Goal: Task Accomplishment & Management: Manage account settings

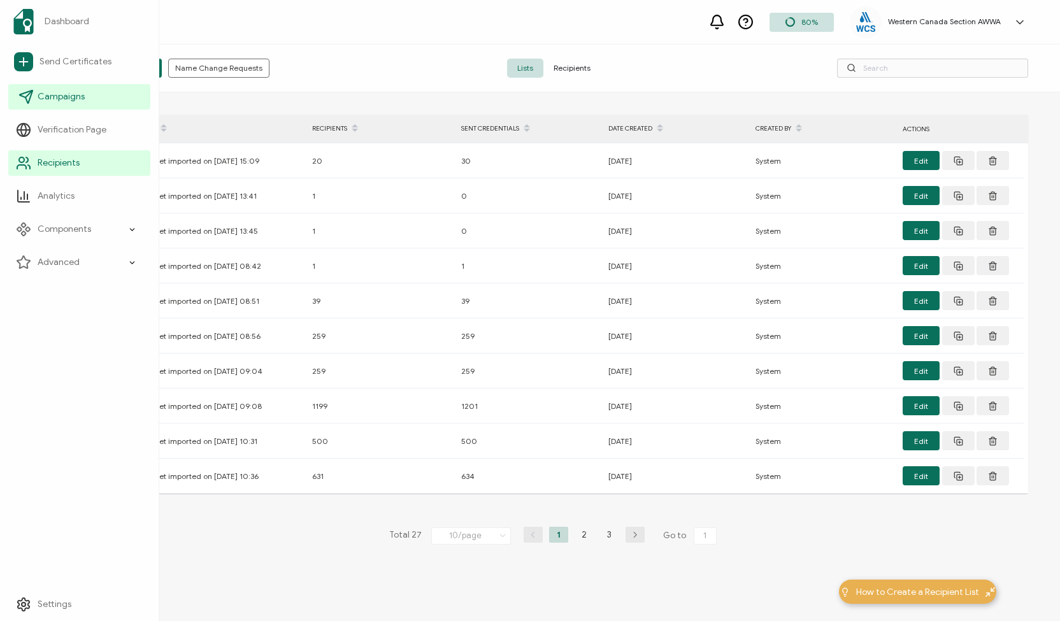
click at [40, 95] on span "Campaigns" at bounding box center [61, 96] width 47 height 13
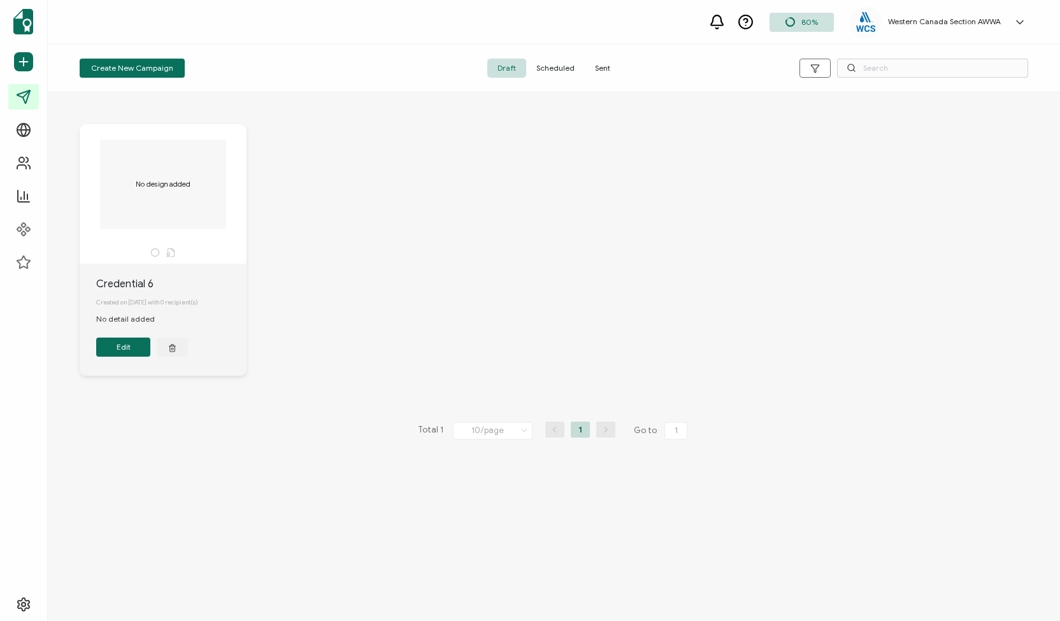
click at [603, 66] on span "Sent" at bounding box center [603, 68] width 36 height 19
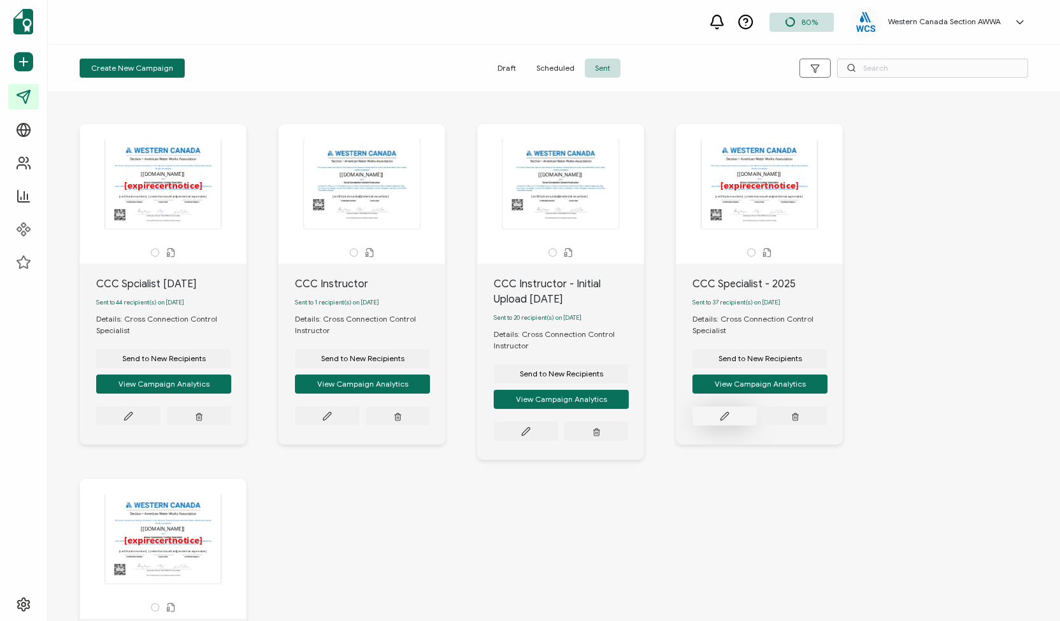
click at [726, 414] on button at bounding box center [725, 416] width 64 height 19
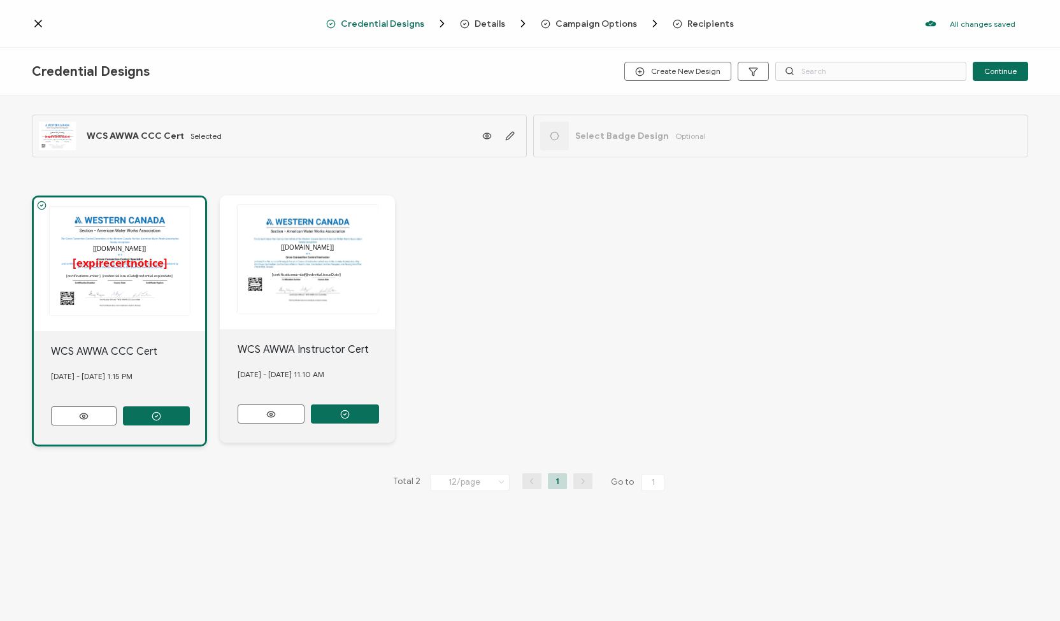
click at [711, 19] on span "Recipients" at bounding box center [710, 24] width 47 height 10
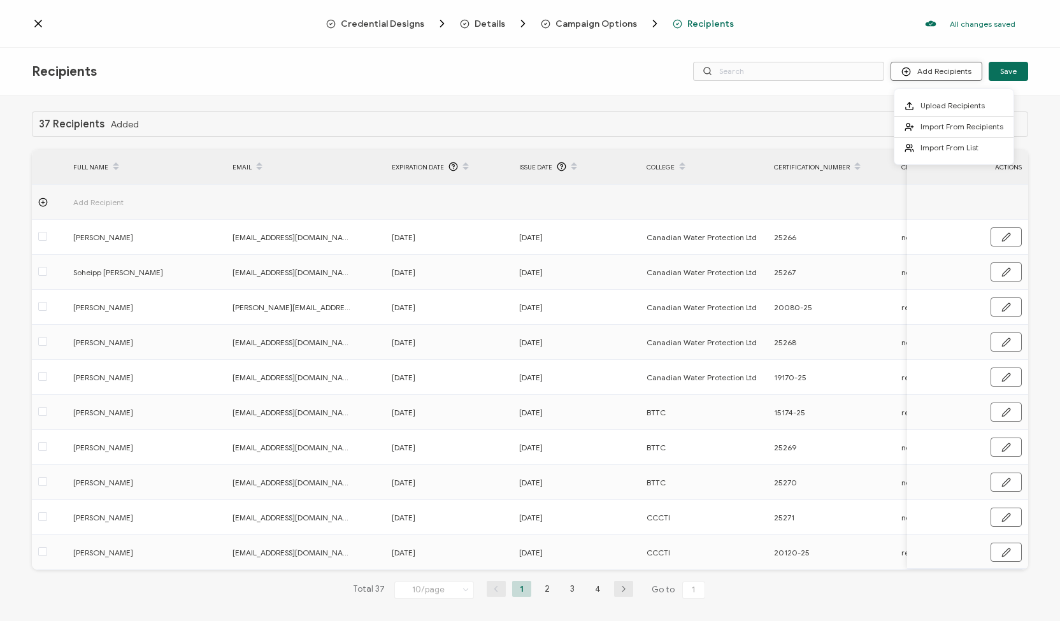
click at [932, 69] on button "Add Recipients" at bounding box center [937, 71] width 92 height 19
click at [933, 104] on span "Upload Recipients" at bounding box center [953, 106] width 64 height 10
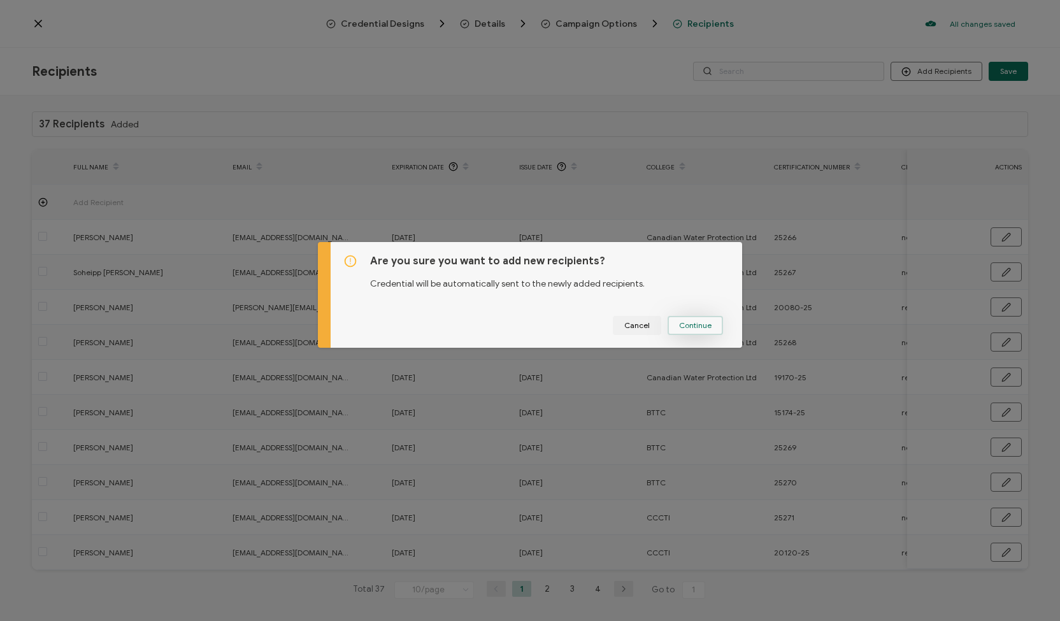
click at [687, 318] on button "Continue" at bounding box center [695, 325] width 55 height 19
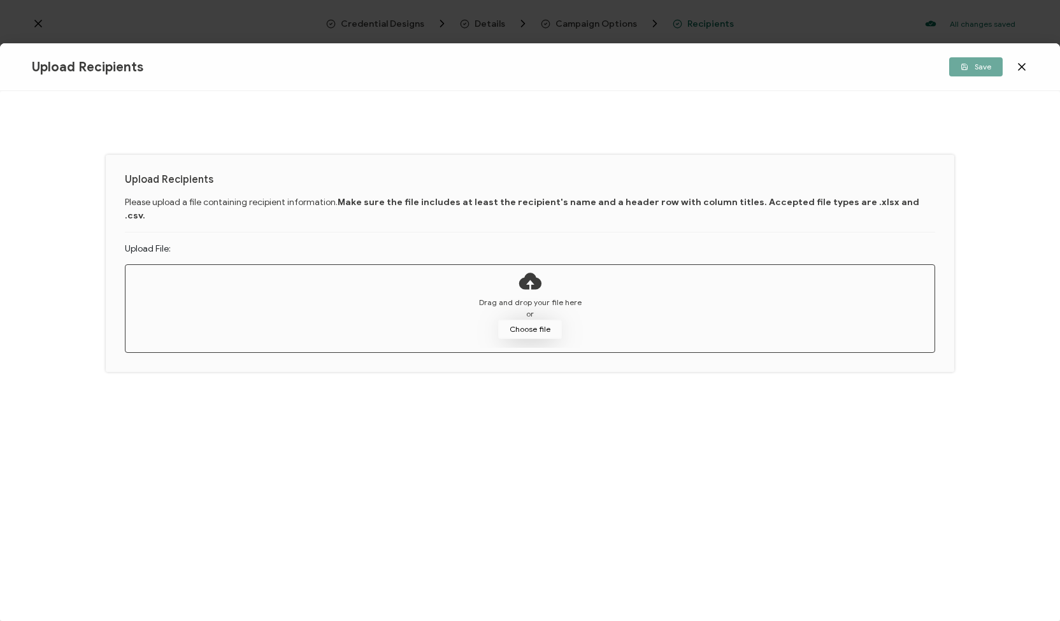
click at [528, 320] on button "Choose file" at bounding box center [530, 329] width 64 height 19
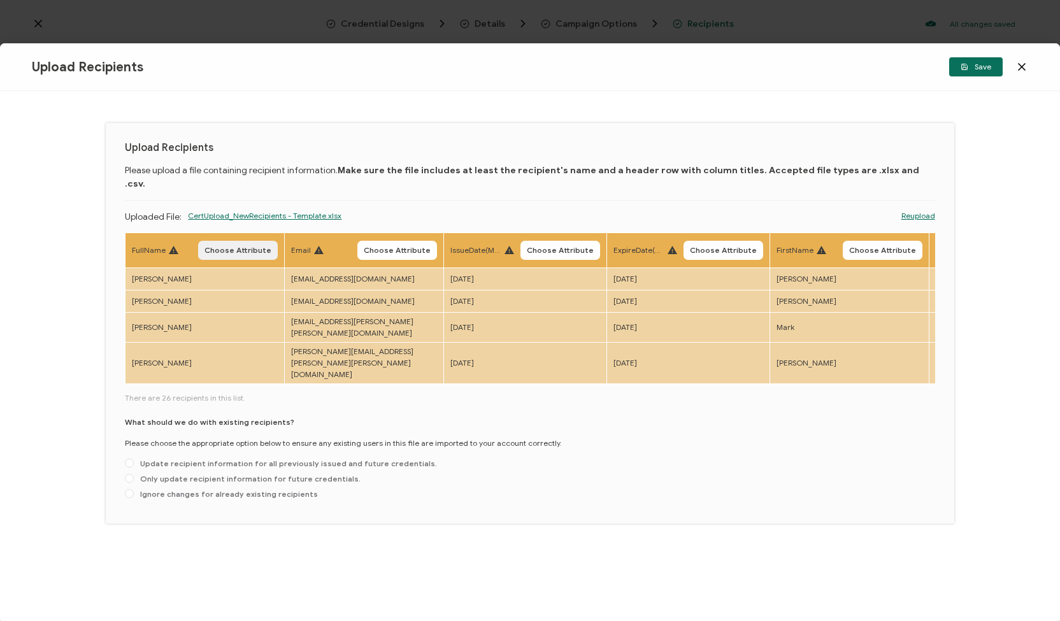
click at [222, 247] on span "Choose Attribute" at bounding box center [238, 251] width 67 height 8
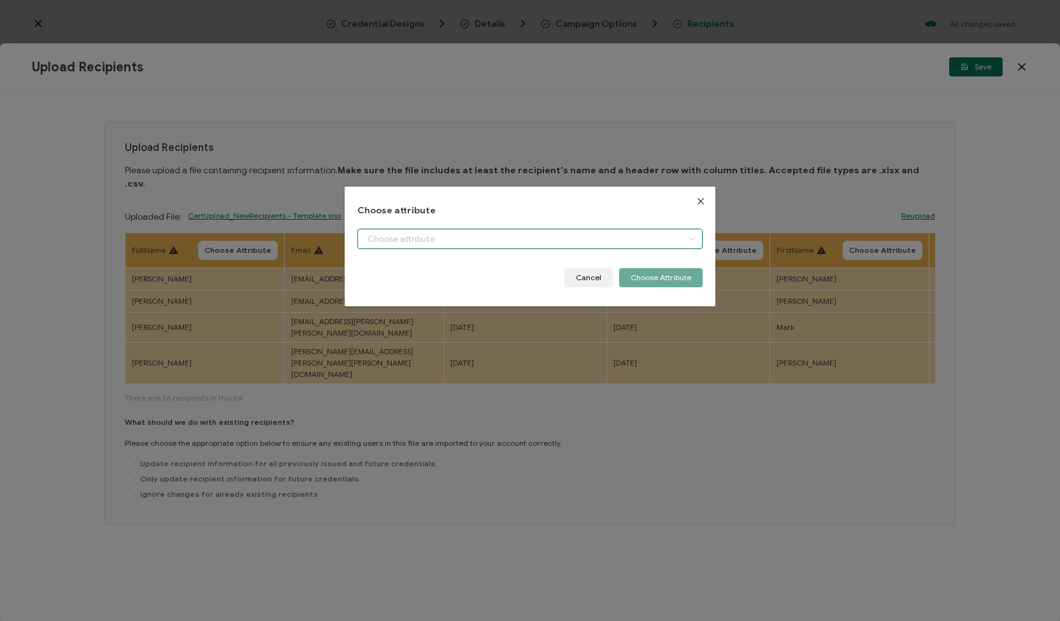
click at [405, 240] on input "dialog" at bounding box center [529, 239] width 345 height 20
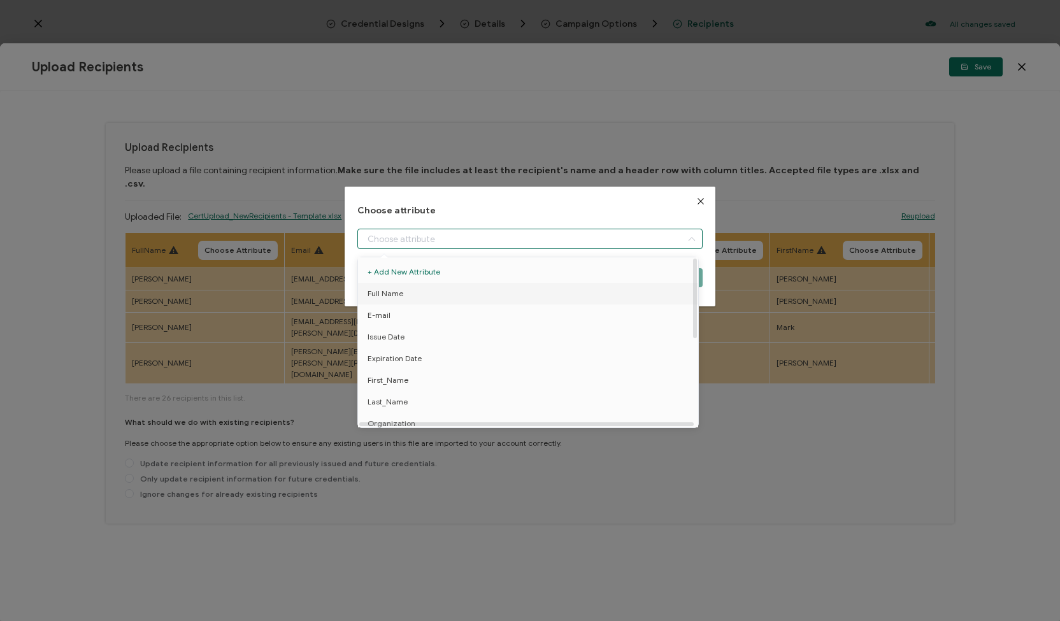
click at [398, 295] on span "Full Name" at bounding box center [386, 294] width 36 height 22
type input "Full Name"
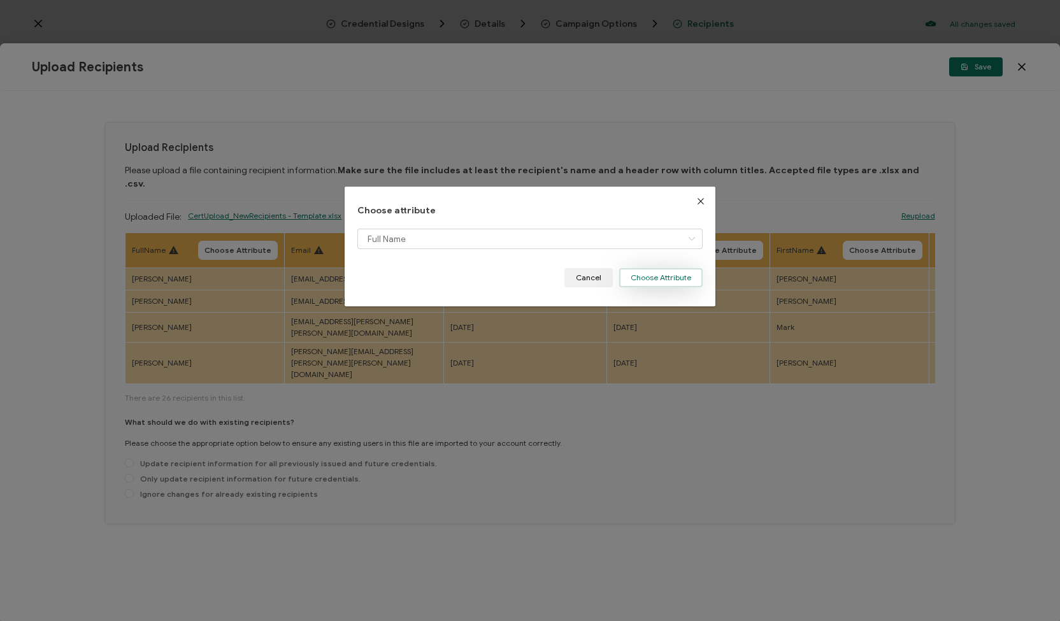
click at [644, 277] on button "Choose Attribute" at bounding box center [660, 277] width 83 height 19
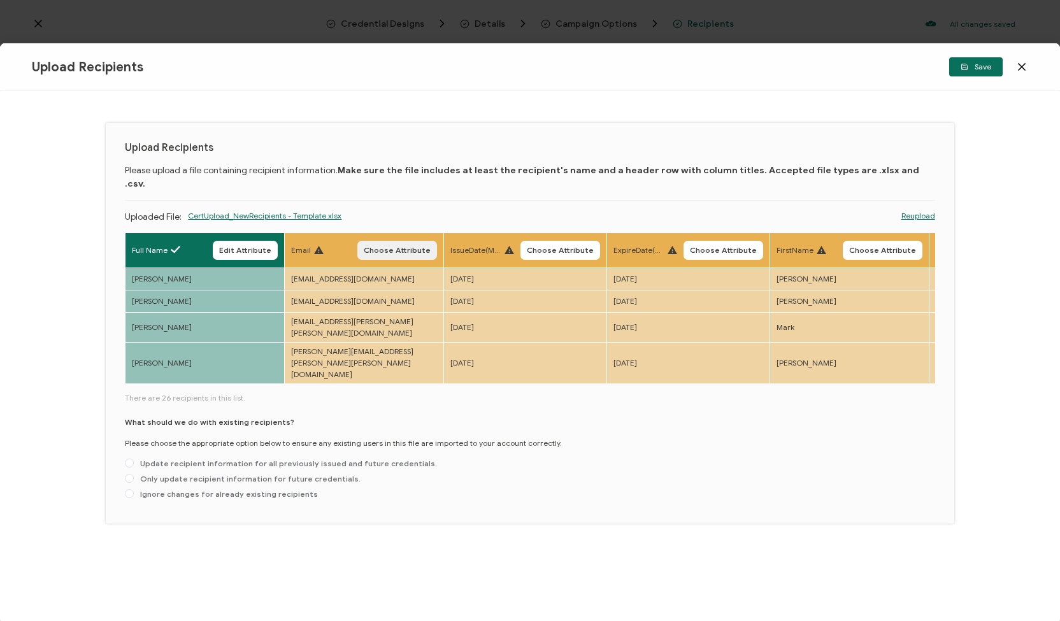
click at [396, 241] on button "Choose Attribute" at bounding box center [397, 250] width 80 height 19
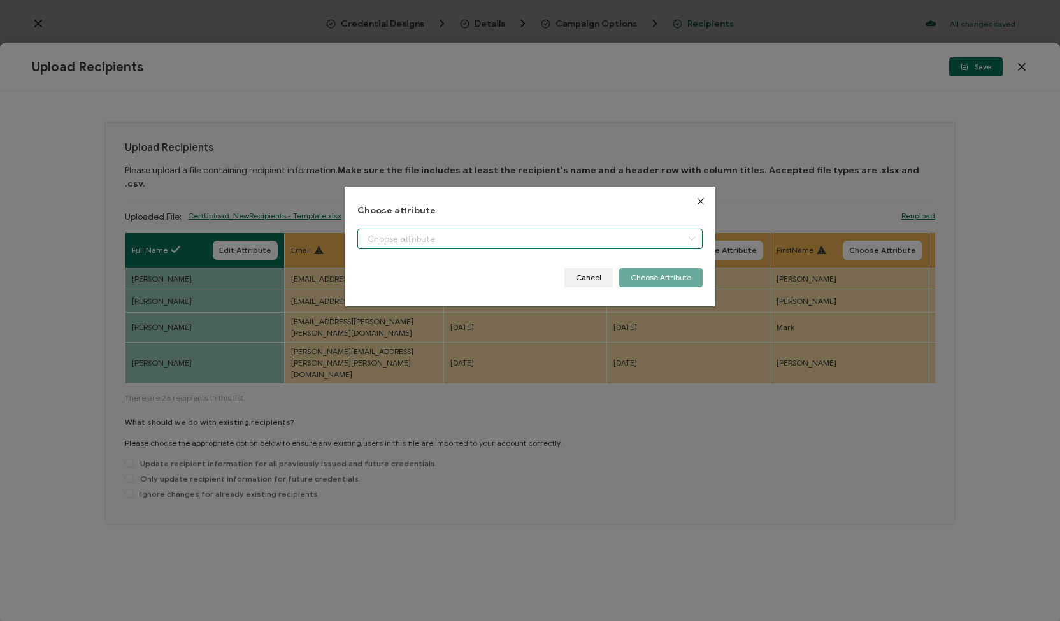
click at [464, 238] on input "dialog" at bounding box center [529, 239] width 345 height 20
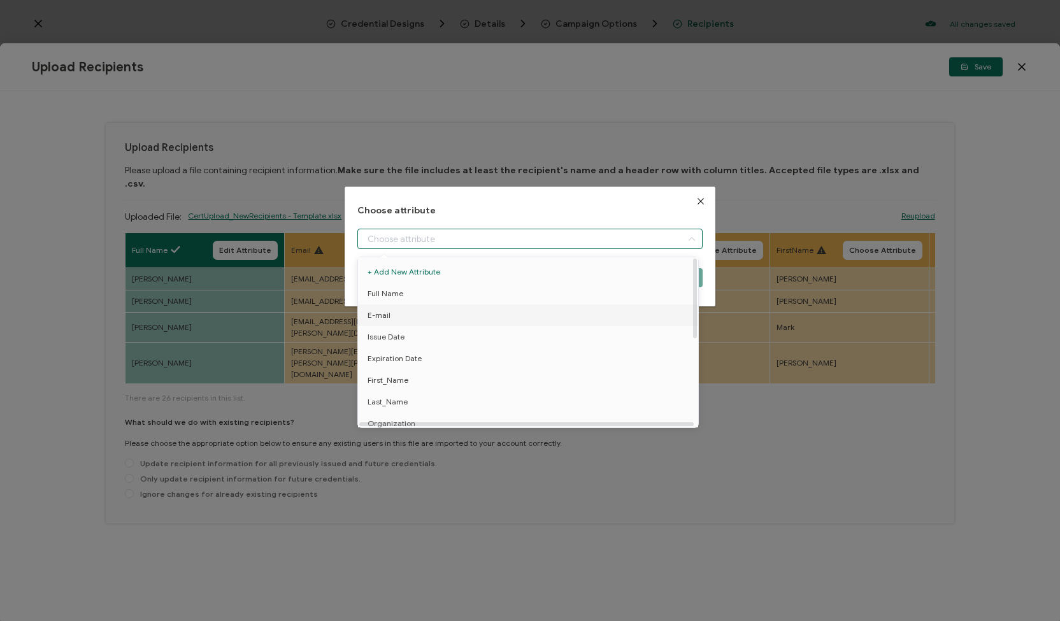
click at [425, 317] on li "E-mail" at bounding box center [530, 316] width 351 height 22
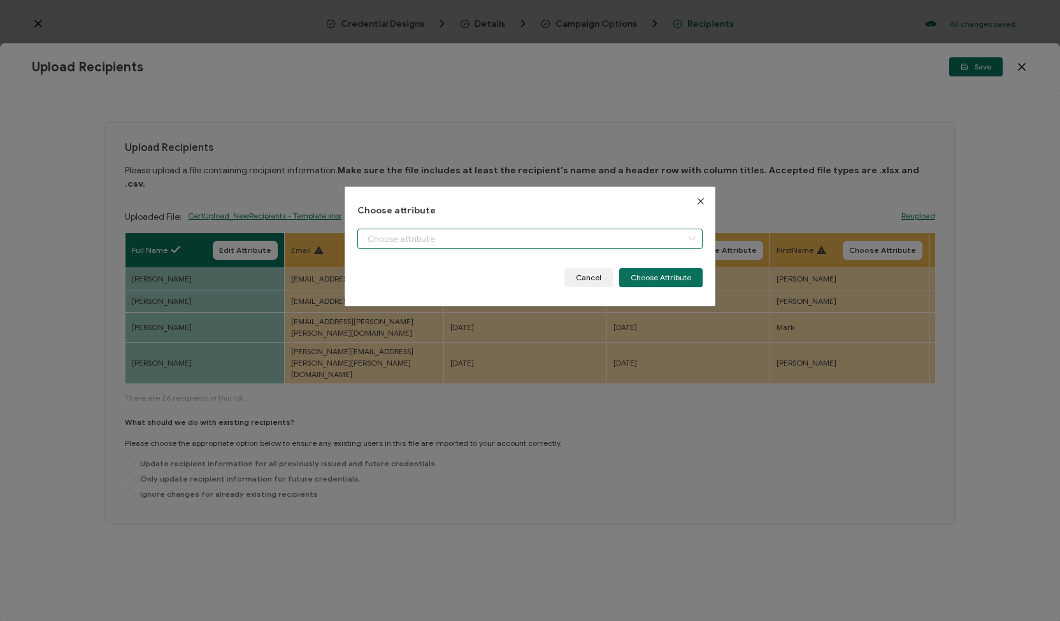
type input "E-mail"
click at [644, 277] on button "Choose Attribute" at bounding box center [660, 277] width 83 height 19
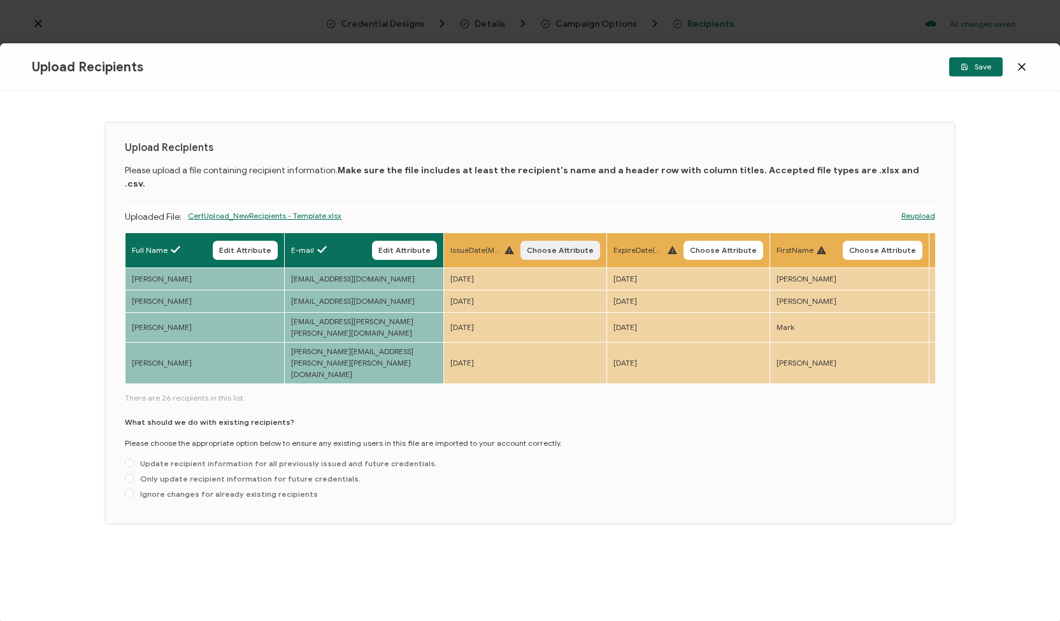
click at [533, 247] on span "Choose Attribute" at bounding box center [560, 251] width 67 height 8
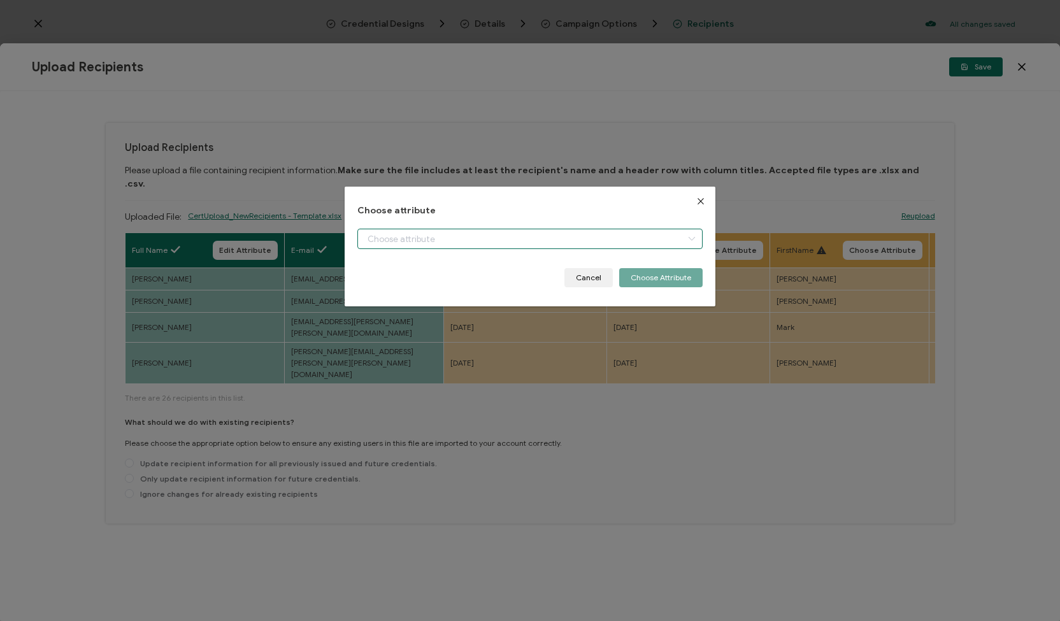
click at [601, 238] on input "dialog" at bounding box center [529, 239] width 345 height 20
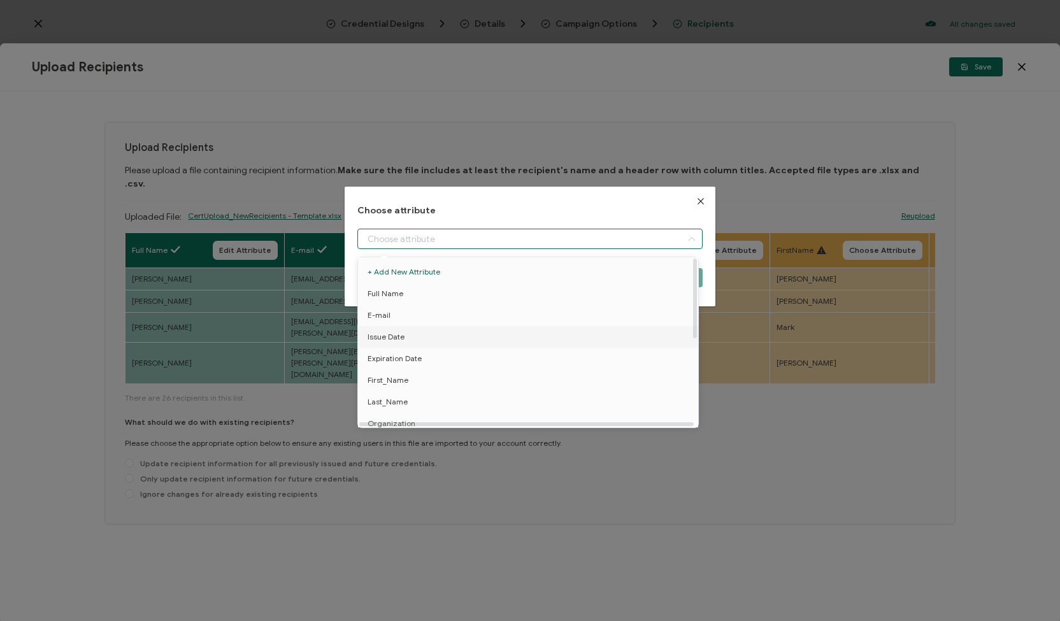
click at [486, 336] on li "Issue Date" at bounding box center [530, 337] width 351 height 22
type input "Issue Date"
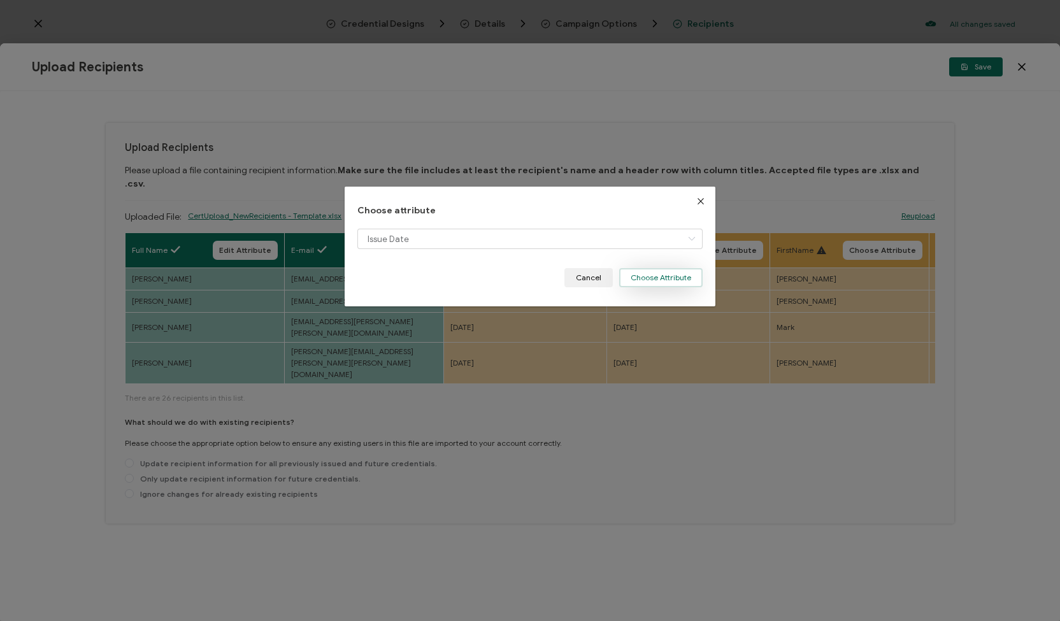
click at [651, 279] on button "Choose Attribute" at bounding box center [660, 277] width 83 height 19
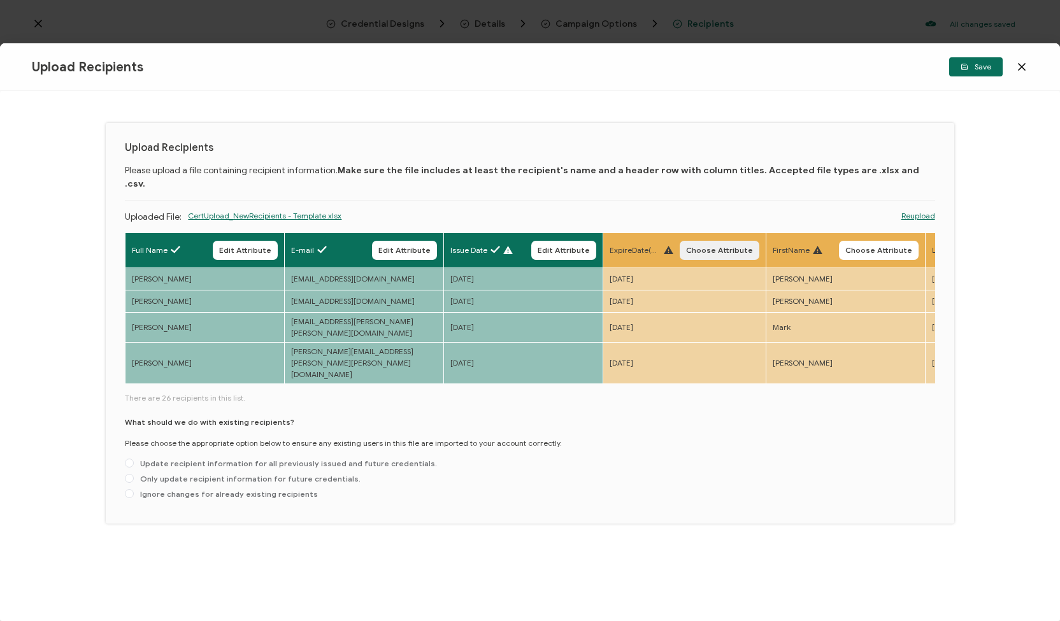
click at [721, 247] on span "Choose Attribute" at bounding box center [719, 251] width 67 height 8
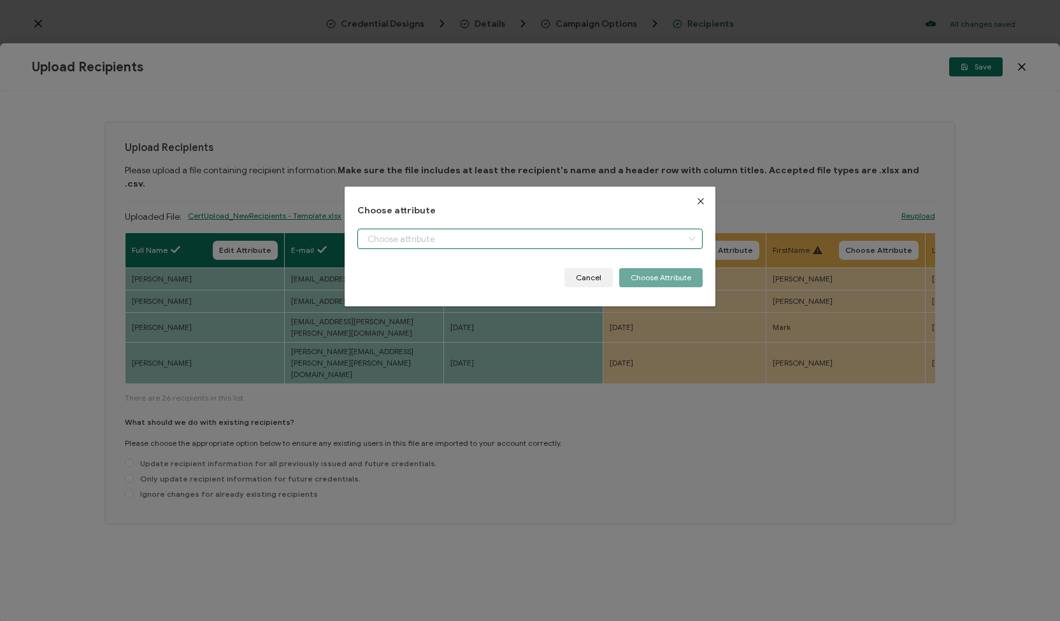
click at [666, 238] on input "dialog" at bounding box center [529, 239] width 345 height 20
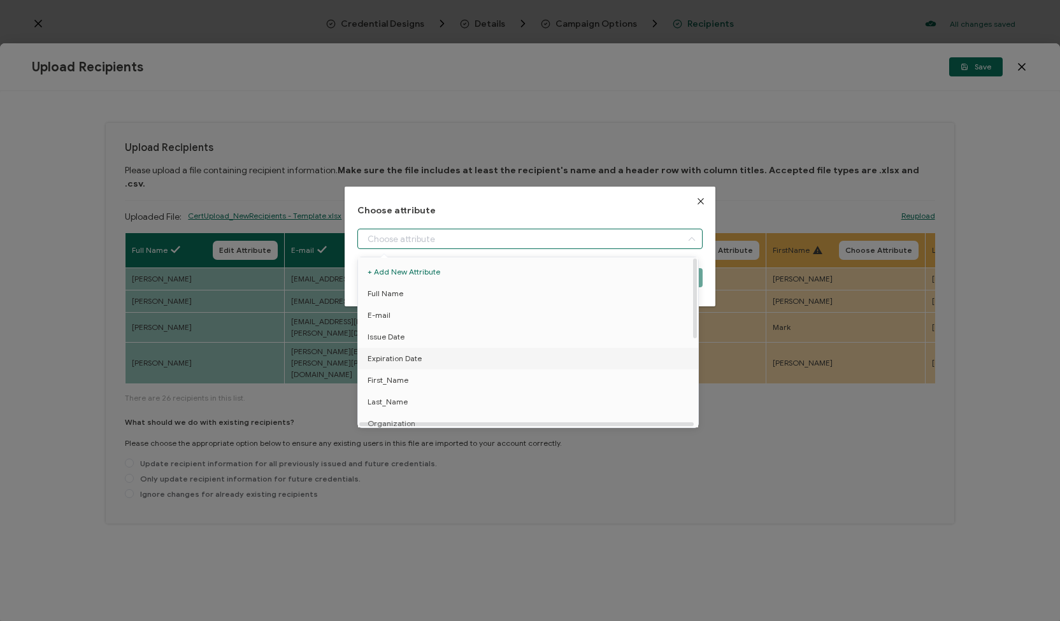
click at [553, 363] on li "Expiration Date" at bounding box center [530, 359] width 351 height 22
type input "Expiration Date"
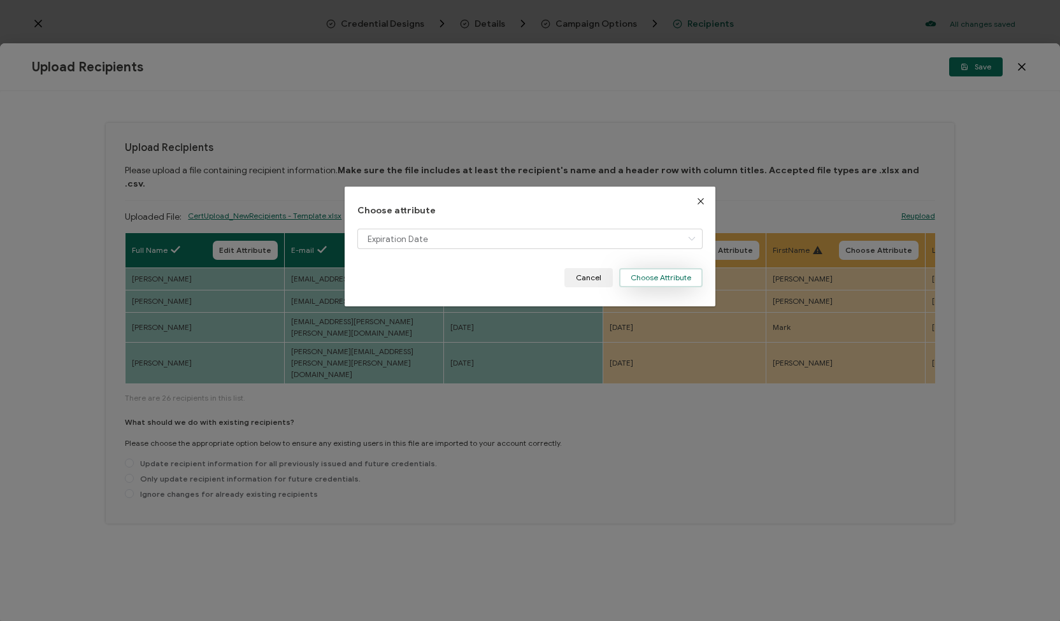
click at [682, 285] on button "Choose Attribute" at bounding box center [660, 277] width 83 height 19
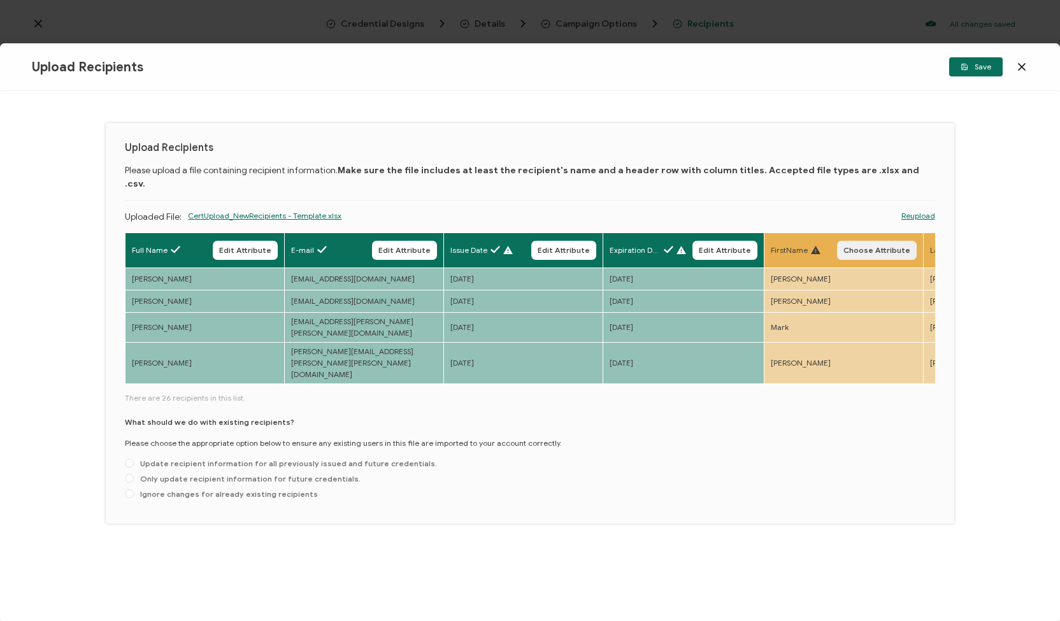
click at [865, 247] on span "Choose Attribute" at bounding box center [877, 251] width 67 height 8
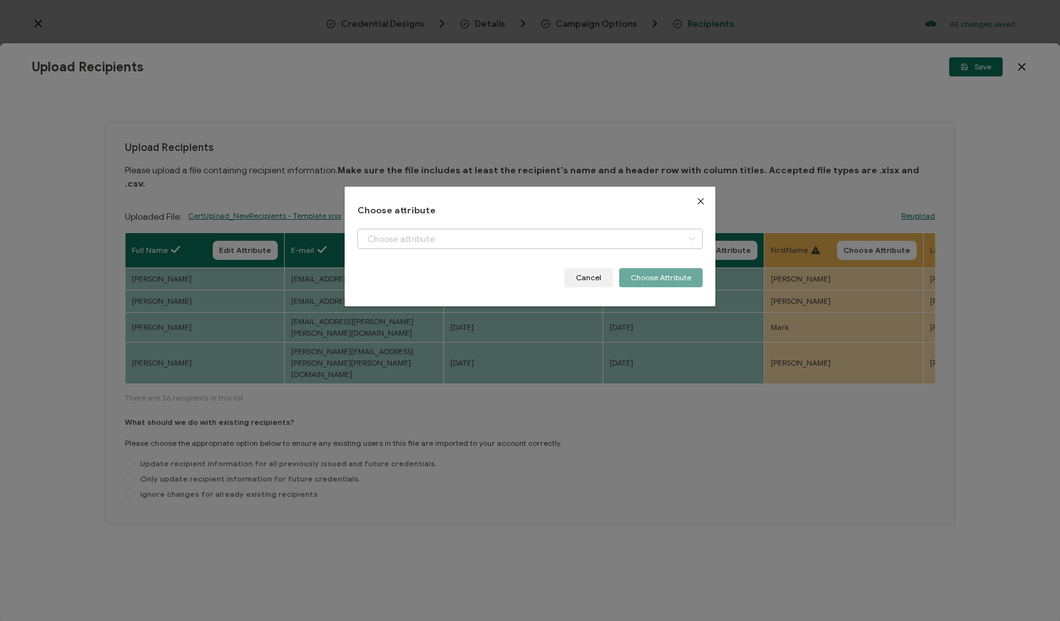
click at [684, 242] on icon "dialog" at bounding box center [692, 239] width 16 height 20
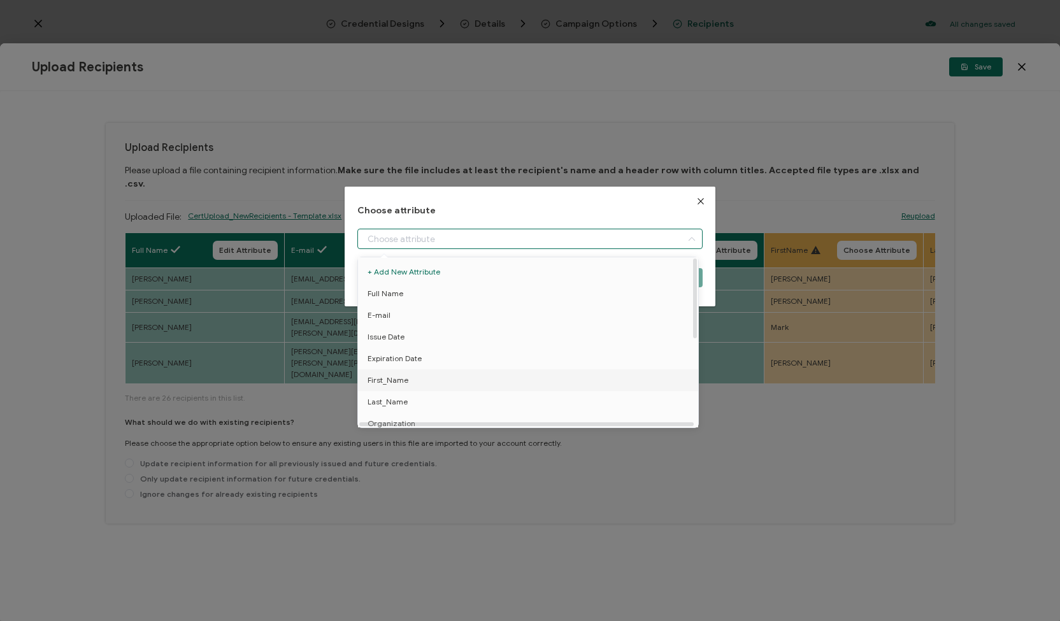
click at [595, 383] on li "First_Name" at bounding box center [530, 381] width 351 height 22
type input "First_Name"
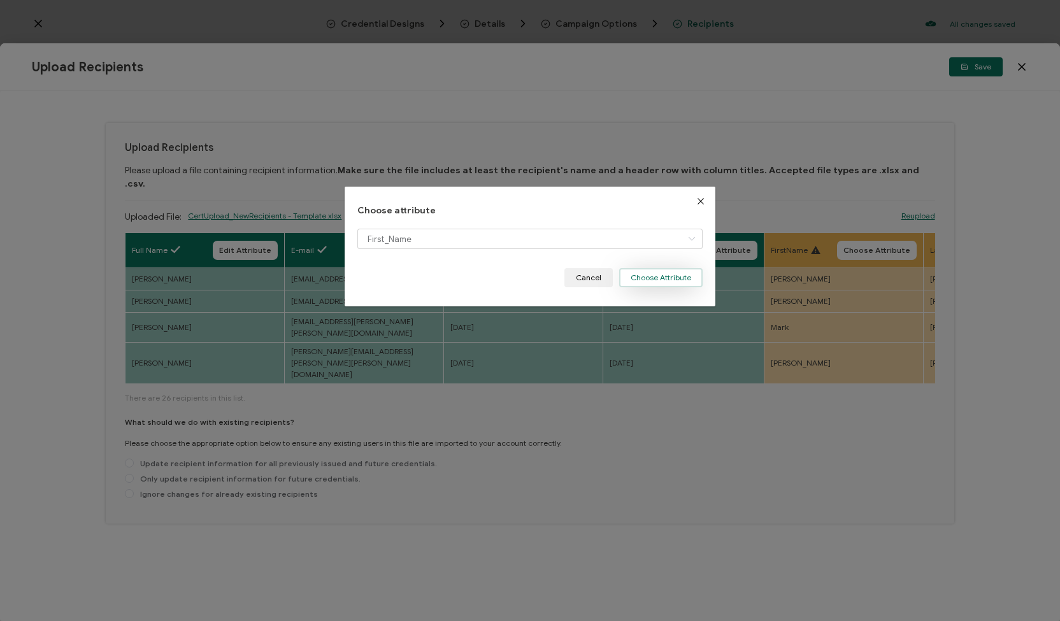
click at [661, 284] on button "Choose Attribute" at bounding box center [660, 277] width 83 height 19
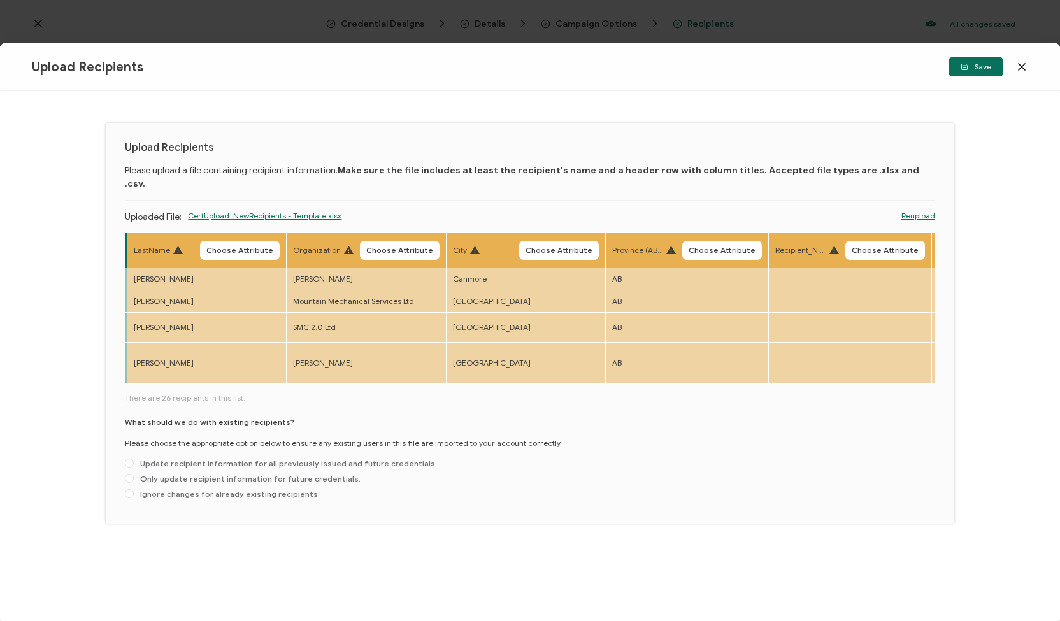
scroll to position [0, 787]
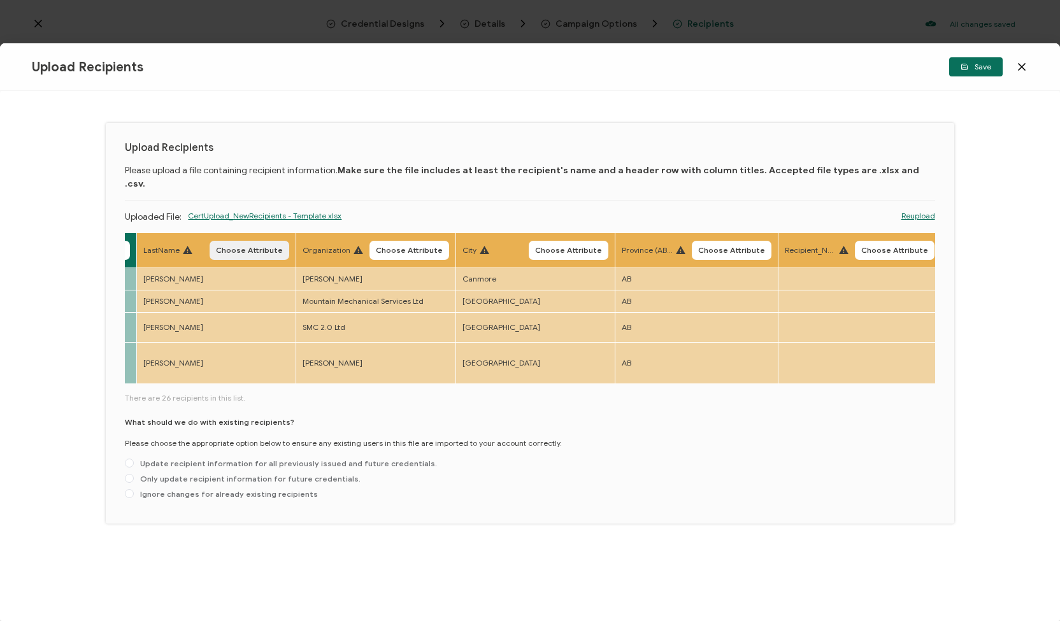
click at [226, 247] on span "Choose Attribute" at bounding box center [249, 251] width 67 height 8
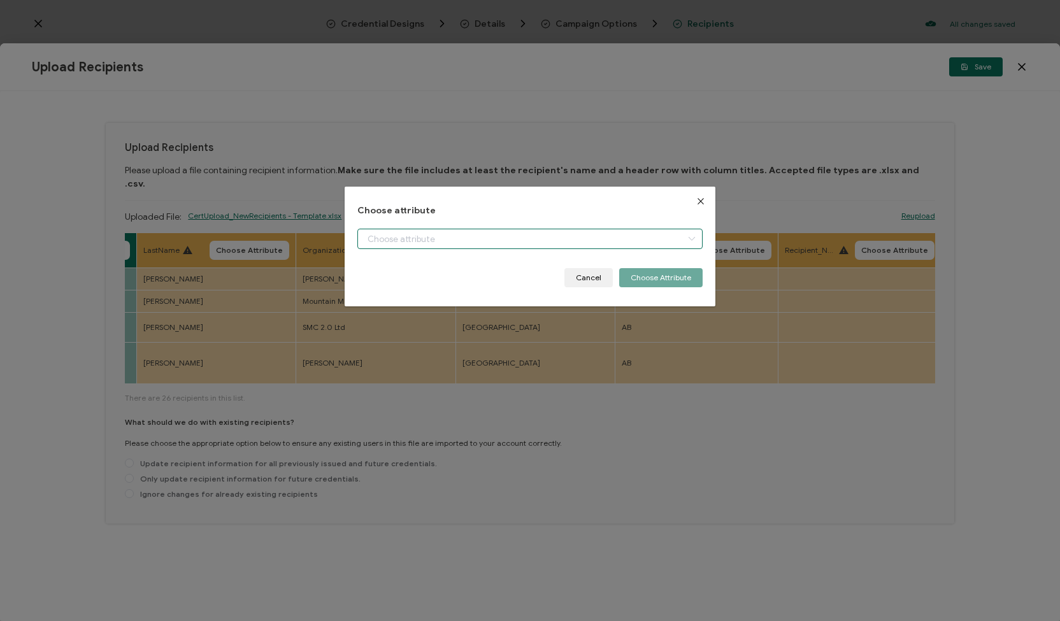
click at [401, 234] on input "dialog" at bounding box center [529, 239] width 345 height 20
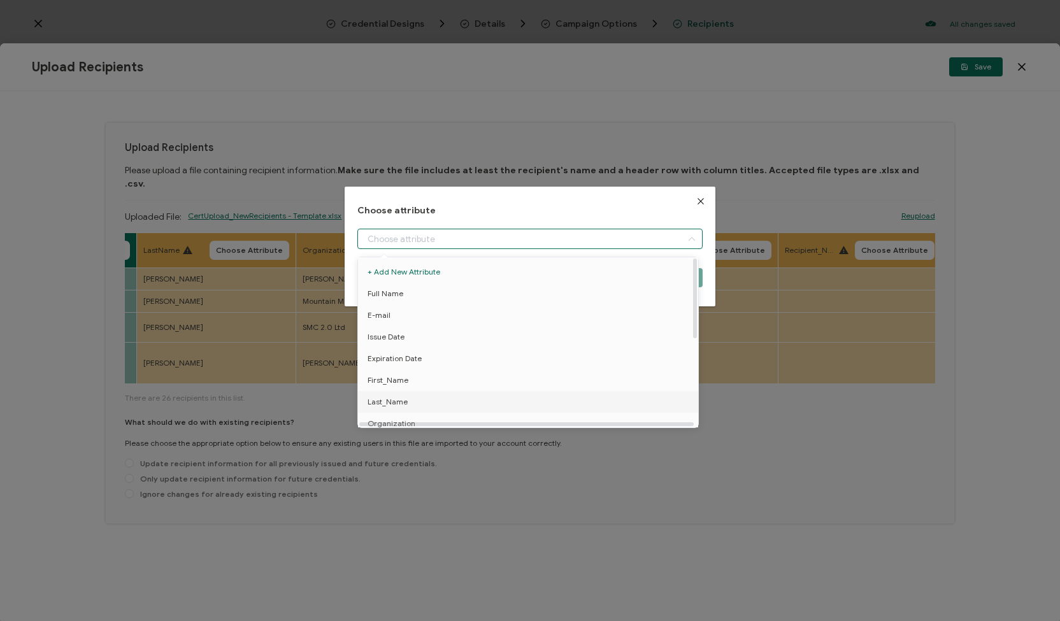
click at [408, 399] on li "Last_Name" at bounding box center [530, 402] width 351 height 22
type input "Last_Name"
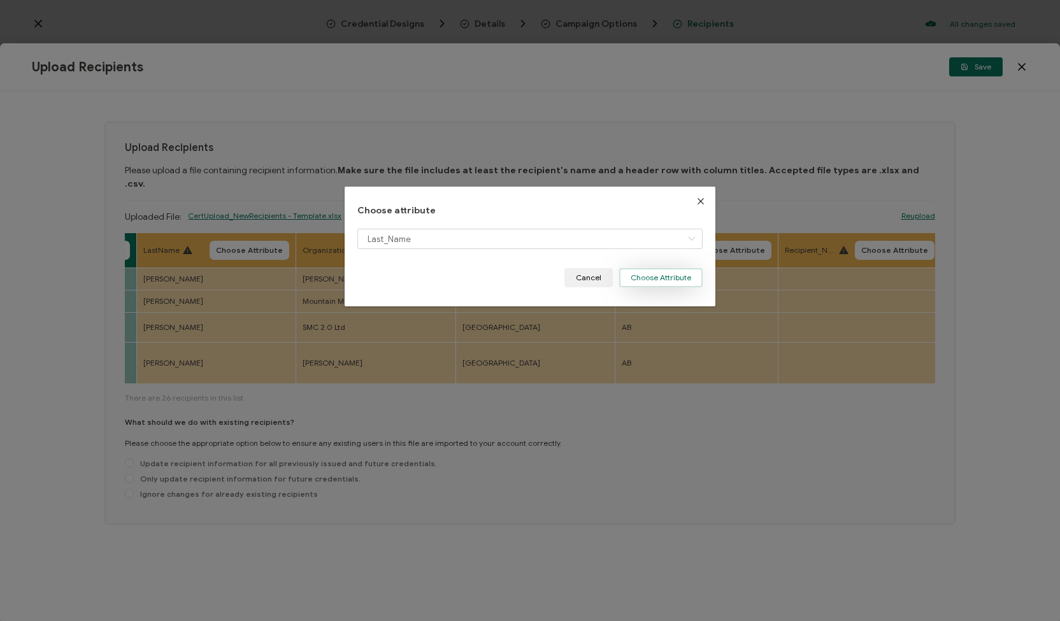
click at [642, 275] on button "Choose Attribute" at bounding box center [660, 277] width 83 height 19
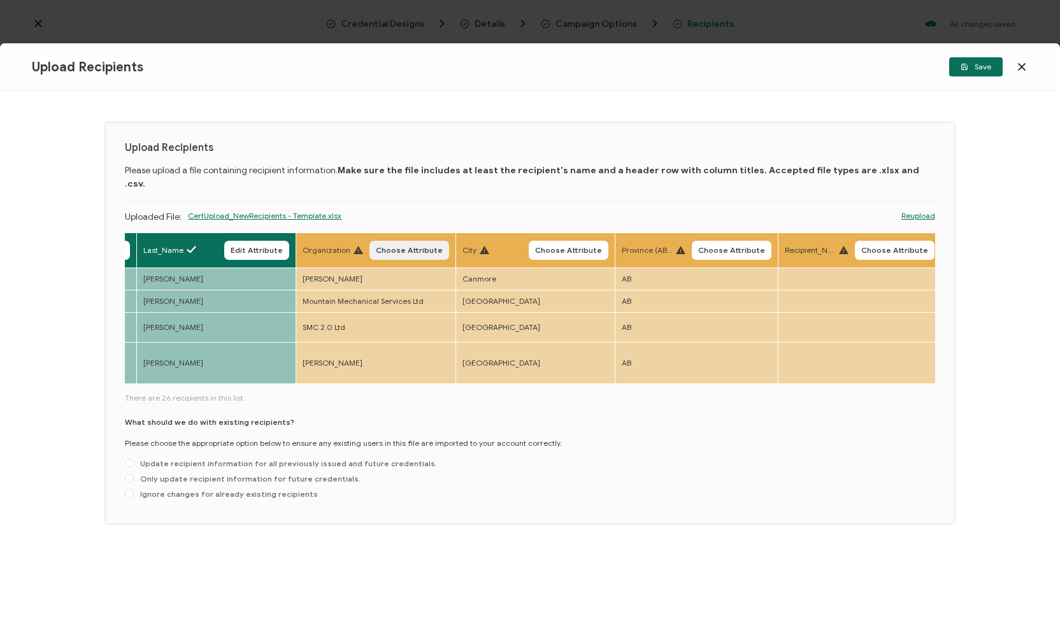
click at [414, 241] on button "Choose Attribute" at bounding box center [410, 250] width 80 height 19
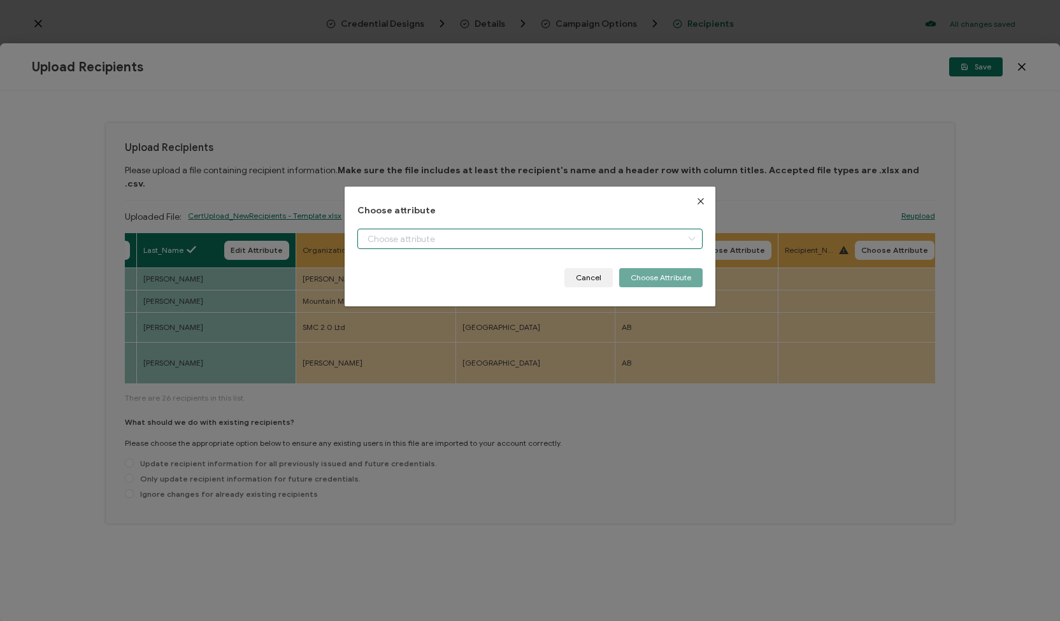
click at [507, 236] on input "dialog" at bounding box center [529, 239] width 345 height 20
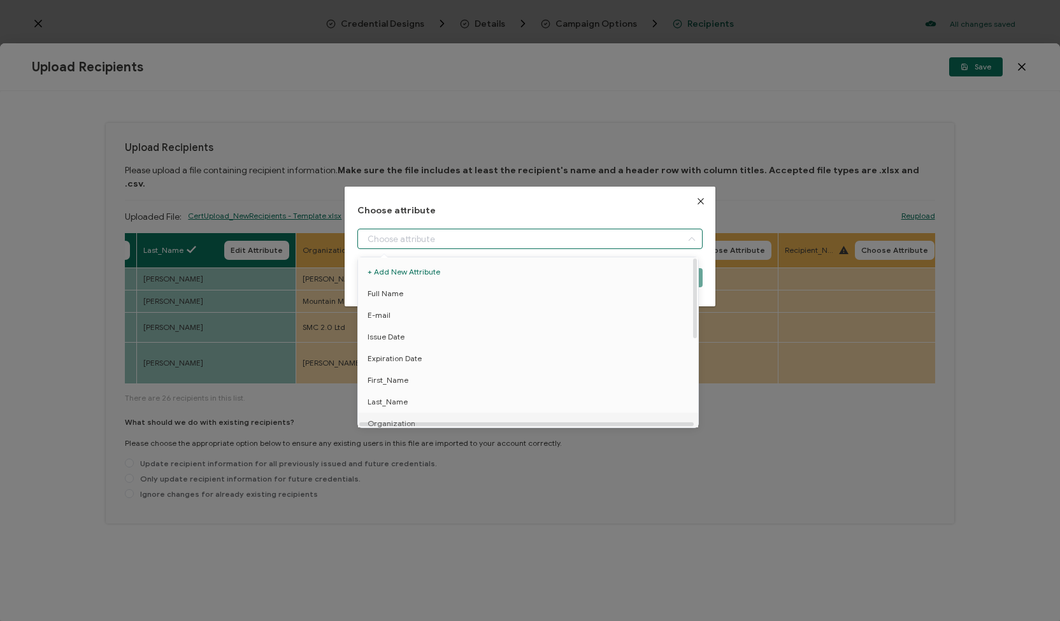
click at [379, 421] on span "Organization" at bounding box center [392, 424] width 48 height 22
type input "Organization"
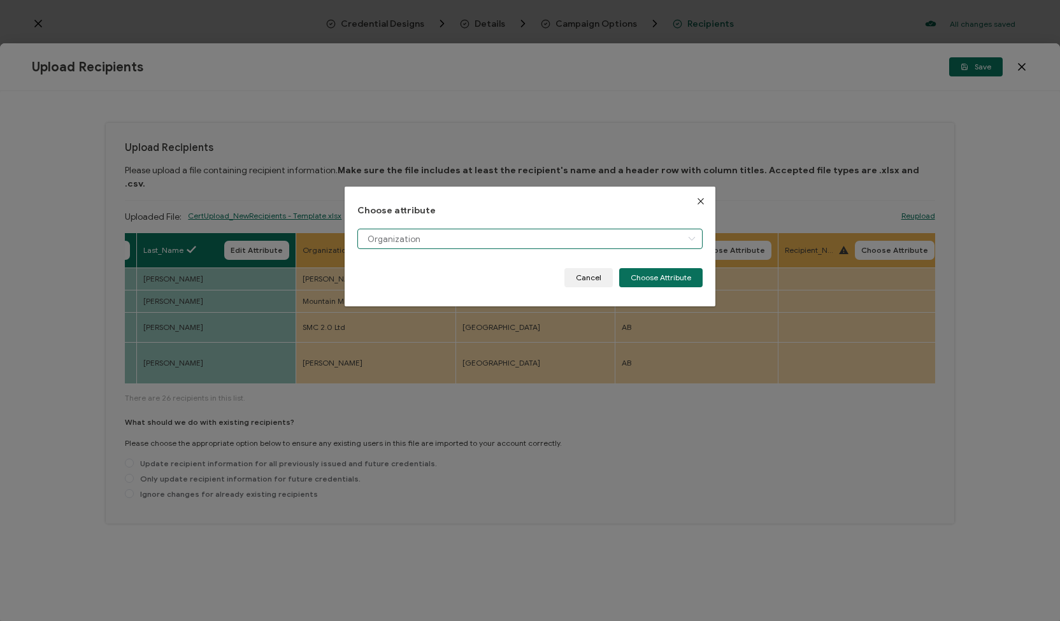
scroll to position [9, 0]
click at [635, 282] on button "Choose Attribute" at bounding box center [660, 277] width 83 height 19
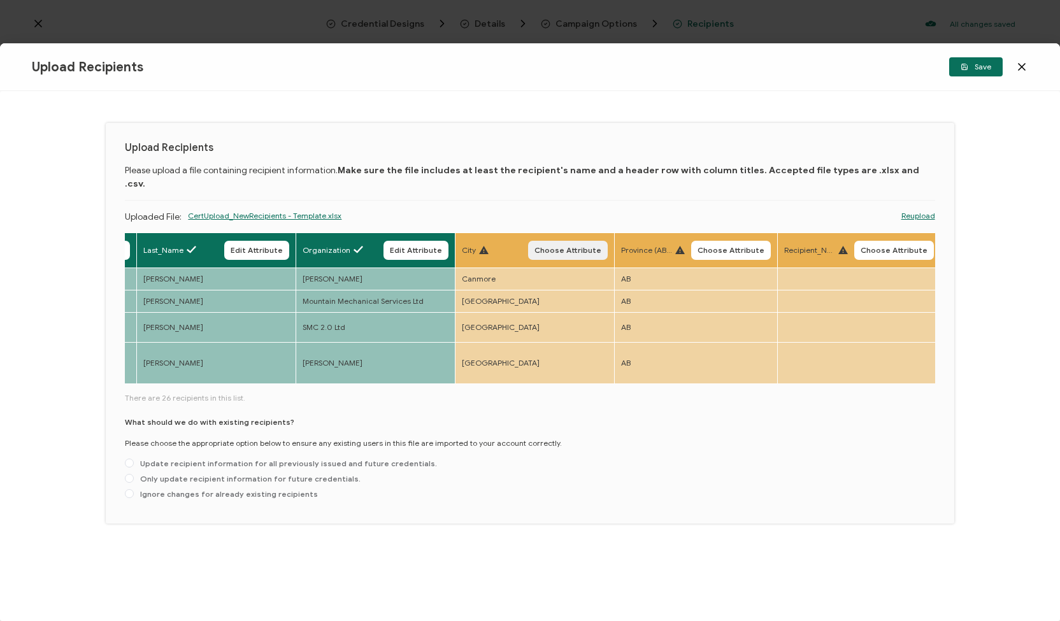
click at [565, 247] on span "Choose Attribute" at bounding box center [568, 251] width 67 height 8
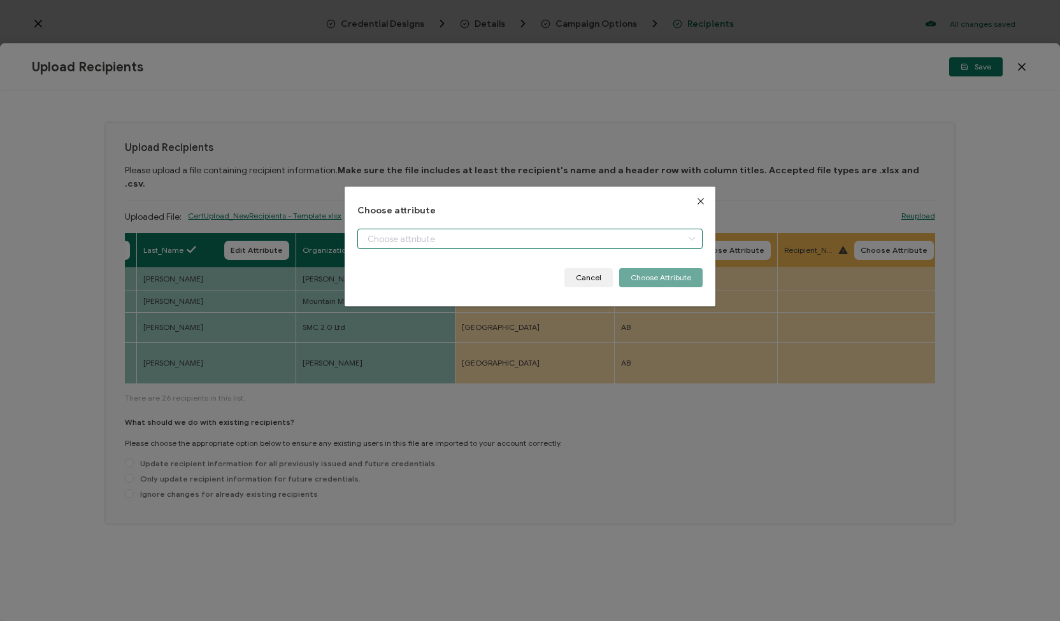
click at [565, 238] on input "dialog" at bounding box center [529, 239] width 345 height 20
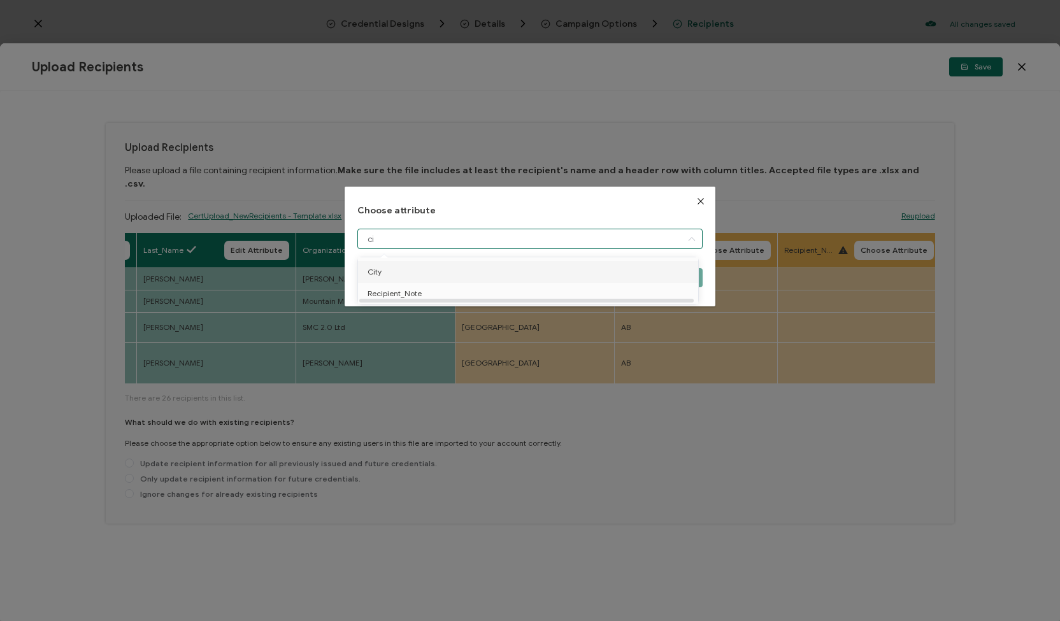
click at [487, 273] on li "City" at bounding box center [530, 272] width 351 height 22
type input "City"
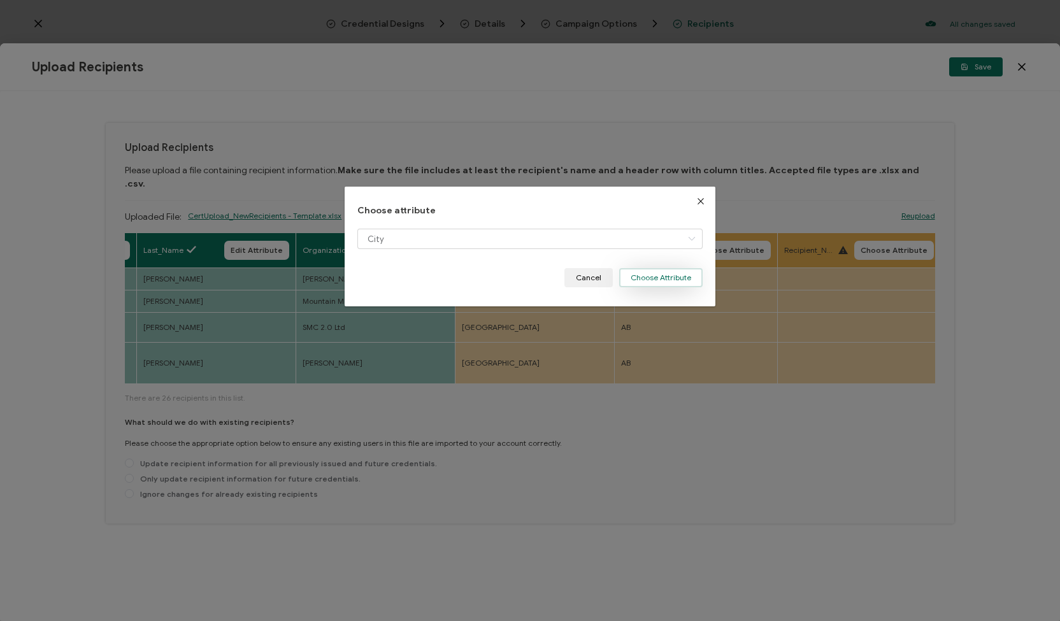
click at [633, 277] on button "Choose Attribute" at bounding box center [660, 277] width 83 height 19
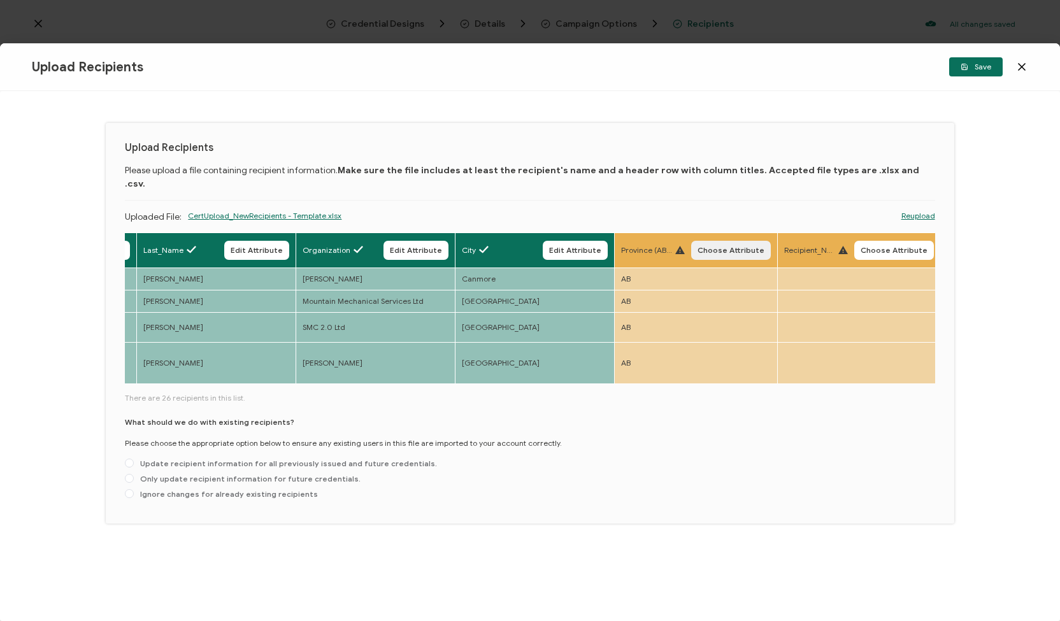
click at [702, 247] on span "Choose Attribute" at bounding box center [731, 251] width 67 height 8
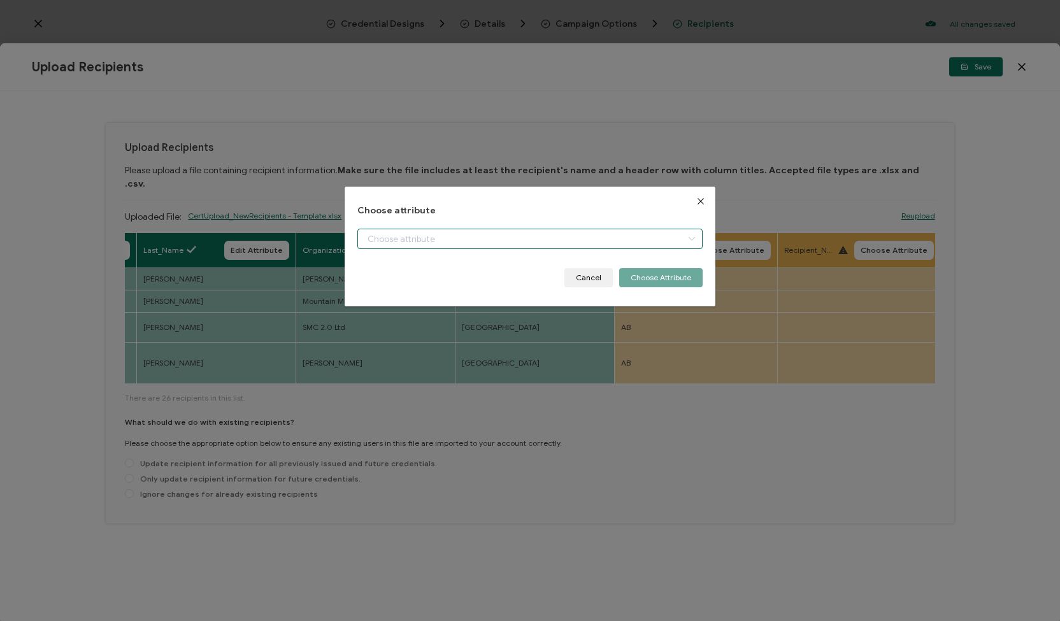
click at [649, 238] on input "dialog" at bounding box center [529, 239] width 345 height 20
click at [608, 270] on li "Province" at bounding box center [530, 272] width 351 height 22
type input "Province"
click at [678, 276] on button "Choose Attribute" at bounding box center [660, 277] width 83 height 19
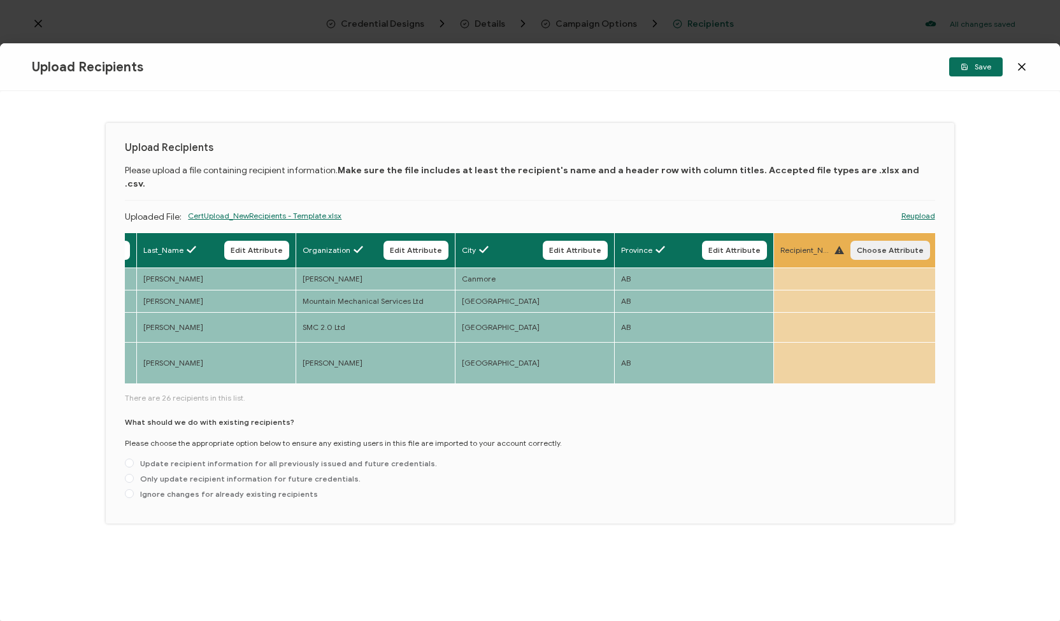
click at [863, 247] on span "Choose Attribute" at bounding box center [890, 251] width 67 height 8
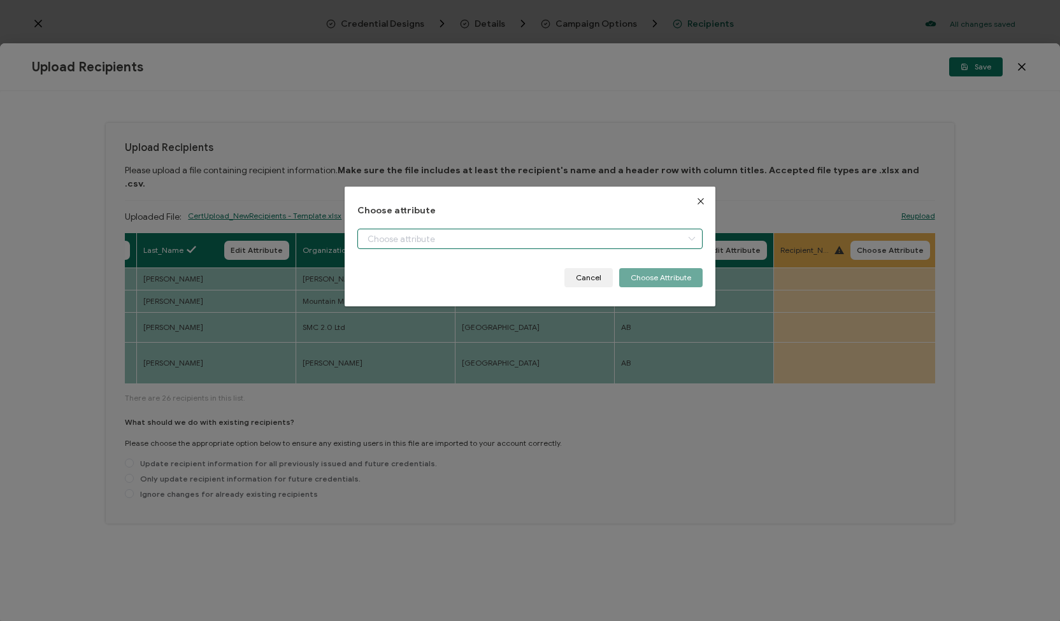
click at [671, 238] on input "dialog" at bounding box center [529, 239] width 345 height 20
click at [627, 274] on li "Recipient_Note" at bounding box center [530, 272] width 351 height 22
type input "Recipient_Note"
click at [657, 278] on button "Choose Attribute" at bounding box center [660, 277] width 83 height 19
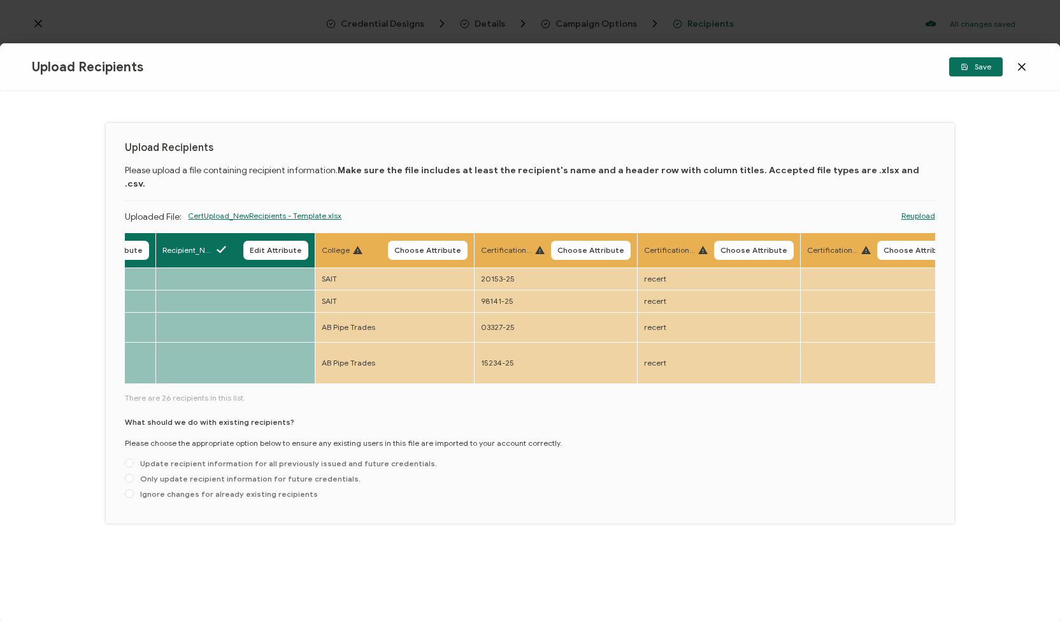
scroll to position [0, 1409]
click at [420, 247] on span "Choose Attribute" at bounding box center [424, 251] width 67 height 8
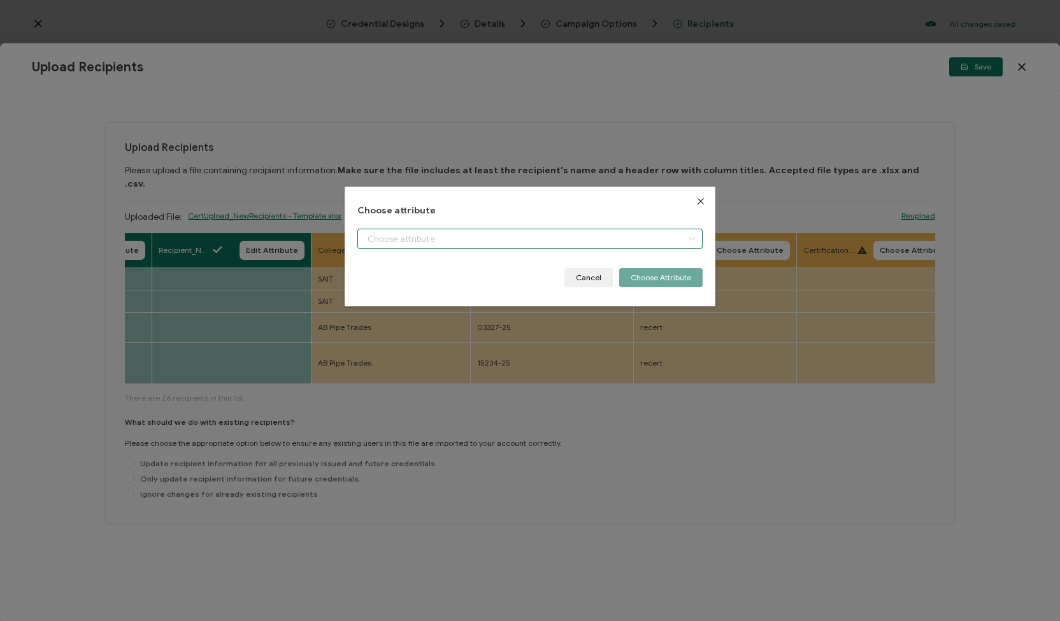
click at [420, 235] on input "dialog" at bounding box center [529, 239] width 345 height 20
click at [414, 269] on li "College" at bounding box center [530, 272] width 351 height 22
type input "College"
click at [647, 271] on button "Choose Attribute" at bounding box center [660, 277] width 83 height 19
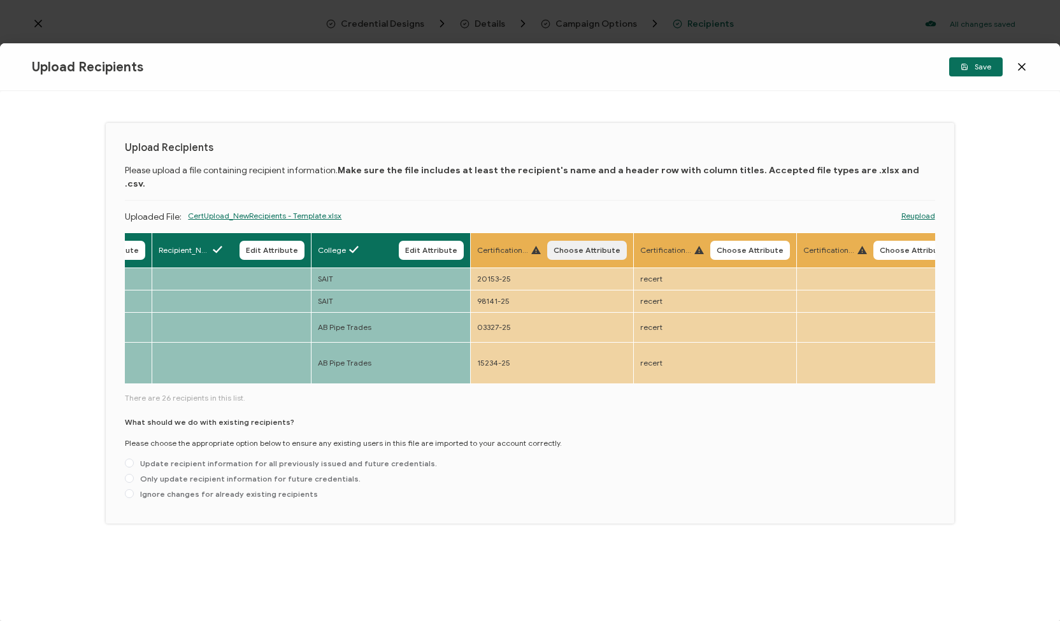
click at [581, 241] on button "Choose Attribute" at bounding box center [587, 250] width 80 height 19
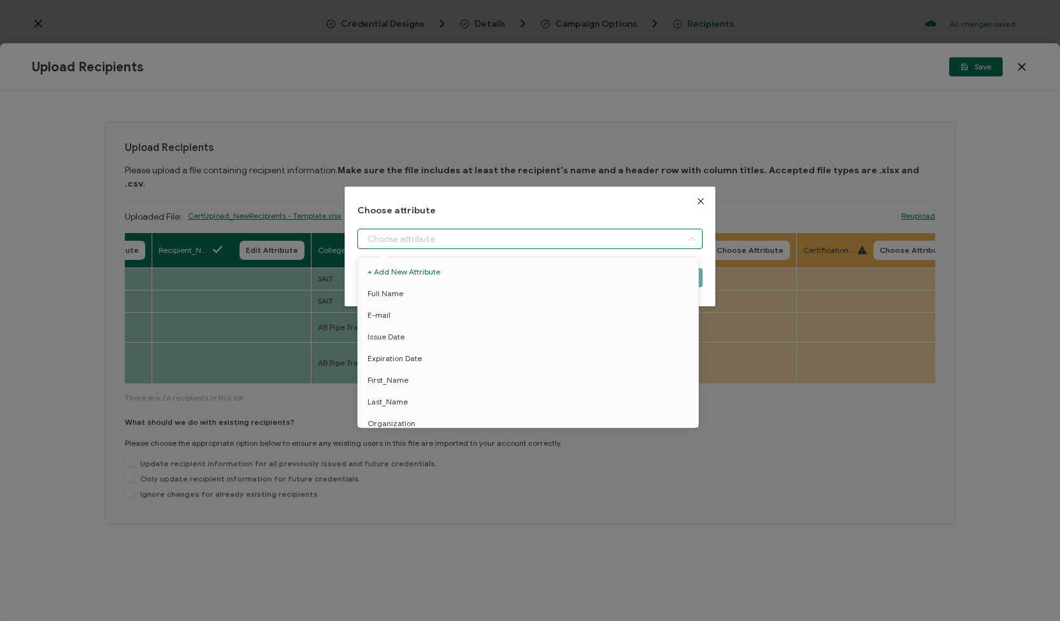
click at [573, 235] on input "dialog" at bounding box center [529, 239] width 345 height 20
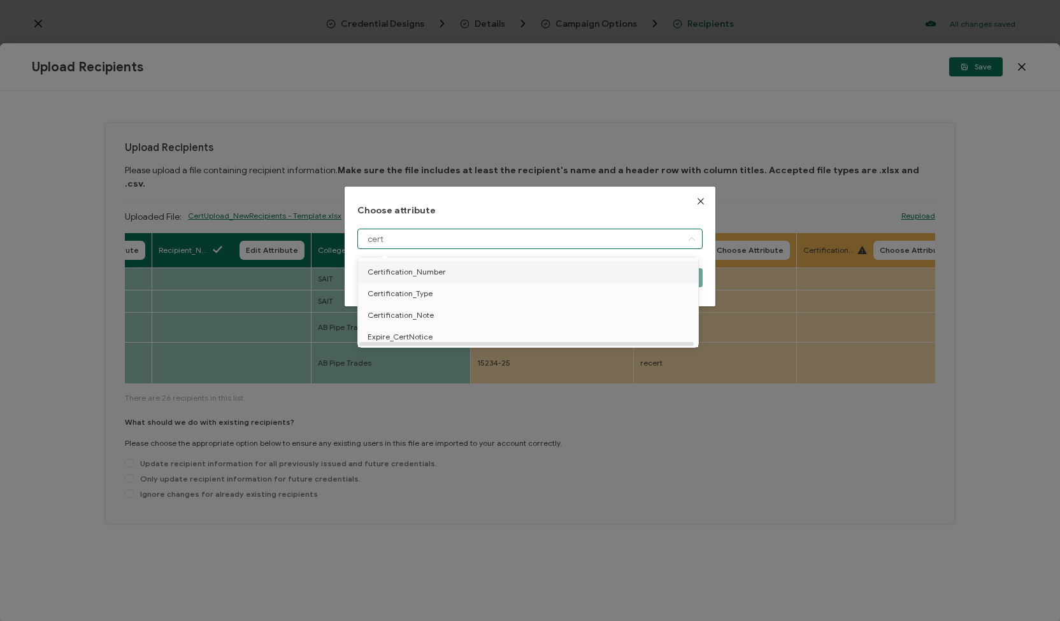
click at [520, 275] on li "Certification_Number" at bounding box center [530, 272] width 351 height 22
type input "Certification_Number"
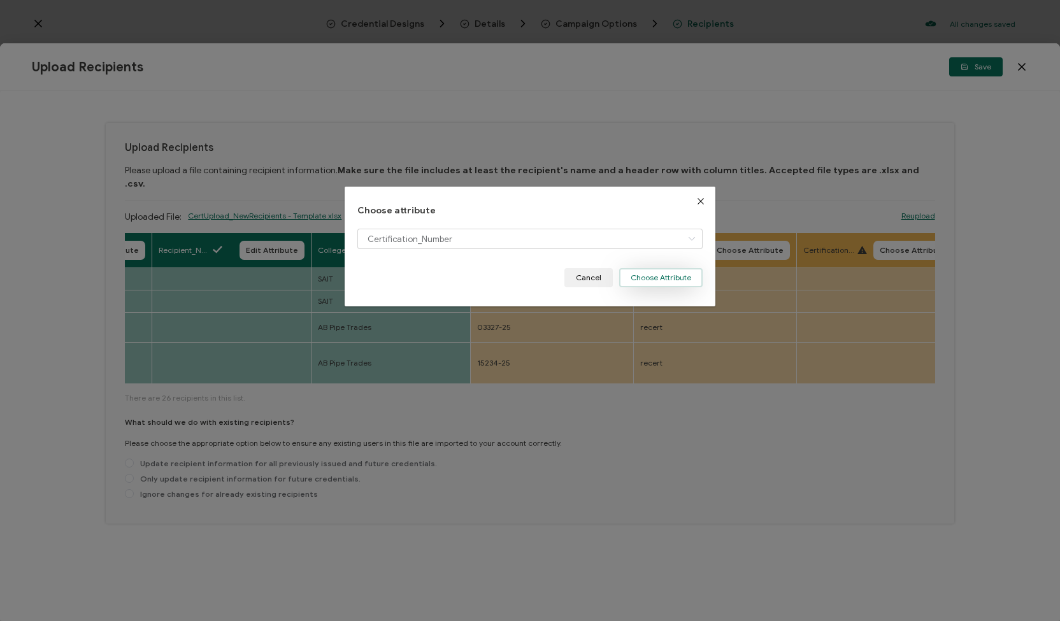
click at [628, 277] on button "Choose Attribute" at bounding box center [660, 277] width 83 height 19
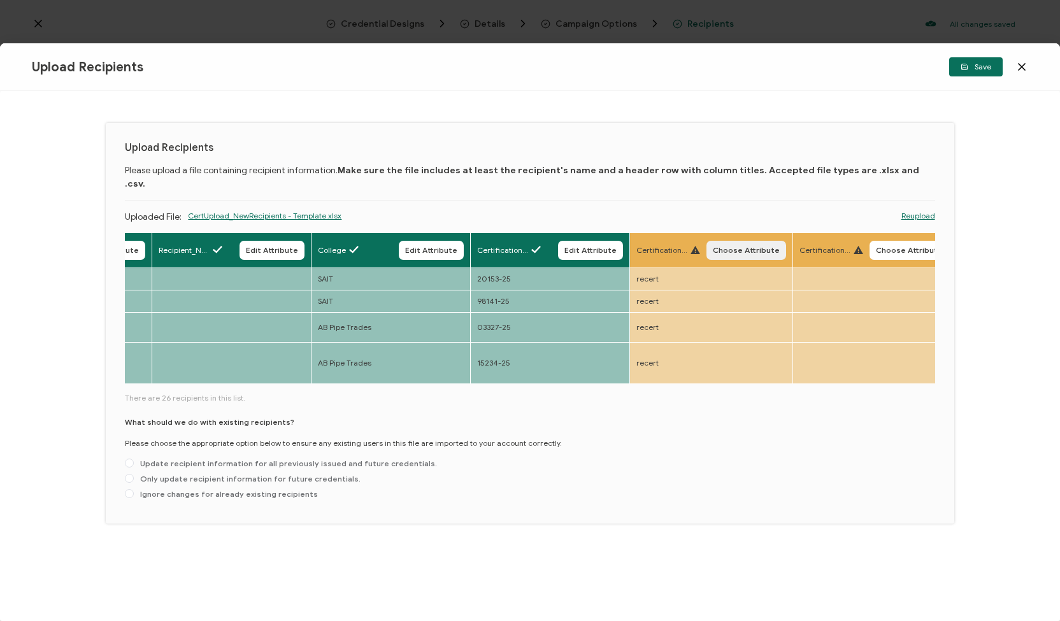
click at [726, 247] on span "Choose Attribute" at bounding box center [746, 251] width 67 height 8
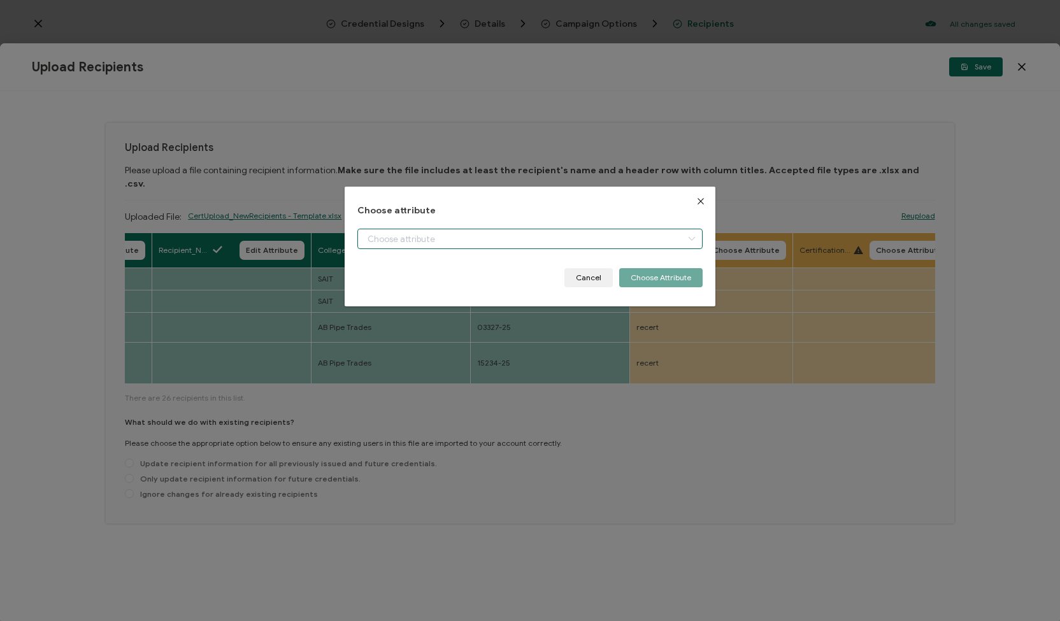
click at [642, 240] on input "dialog" at bounding box center [529, 239] width 345 height 20
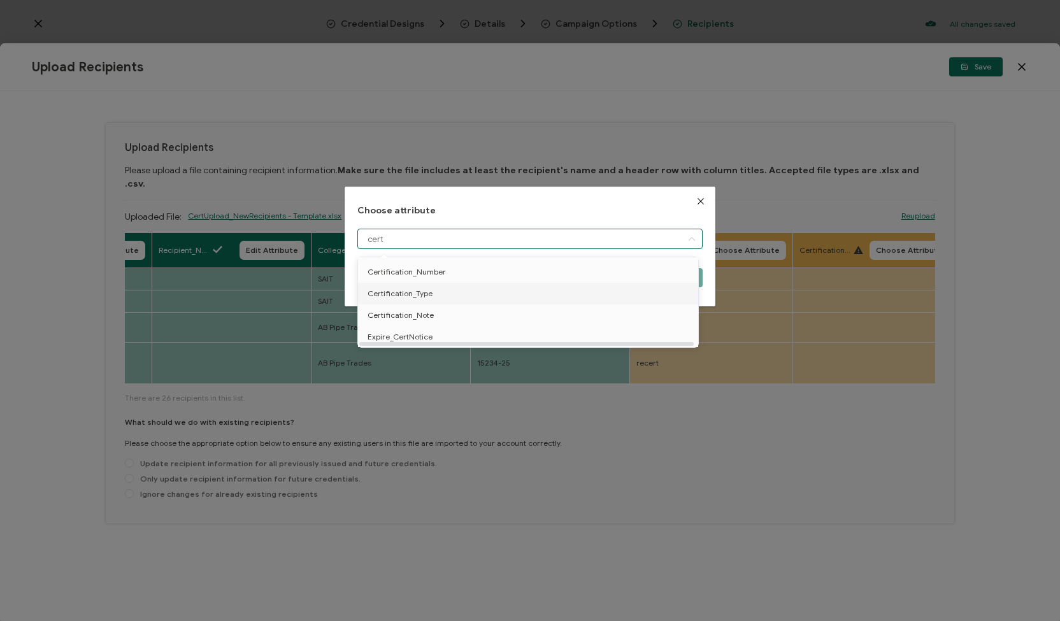
click at [626, 297] on li "Certification_Type" at bounding box center [530, 294] width 351 height 22
type input "Certification_Type"
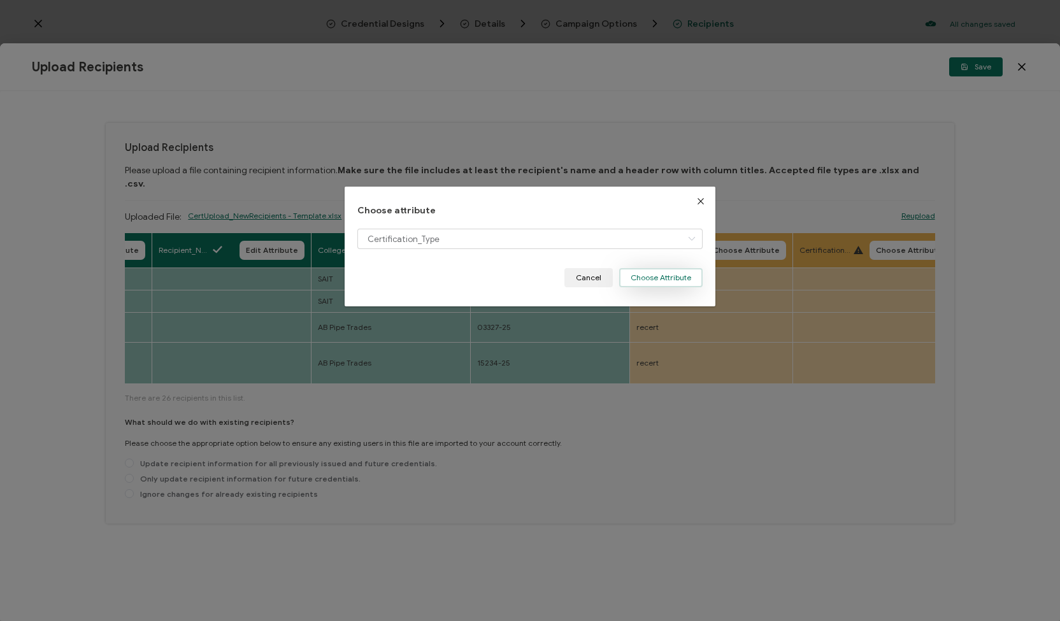
click at [674, 274] on button "Choose Attribute" at bounding box center [660, 277] width 83 height 19
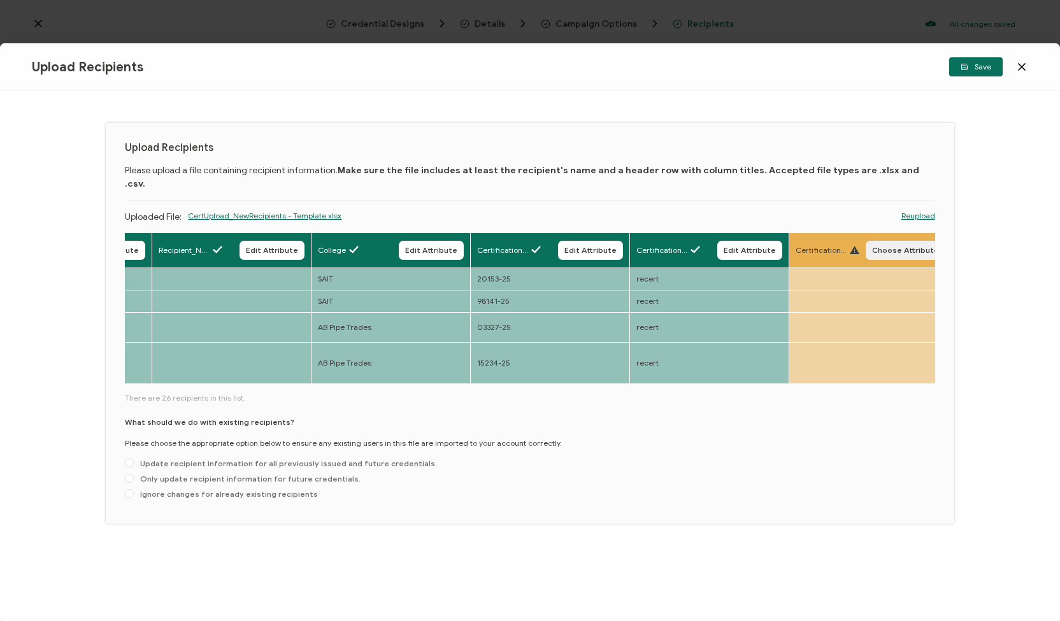
click at [868, 241] on button "Choose Attribute" at bounding box center [906, 250] width 80 height 19
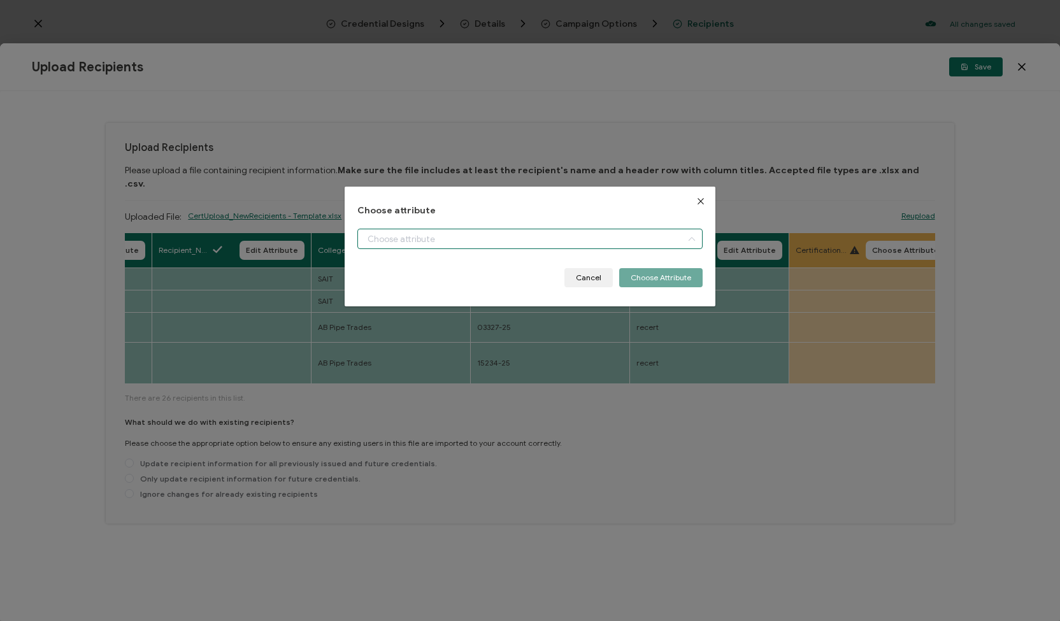
click at [650, 233] on input "dialog" at bounding box center [529, 239] width 345 height 20
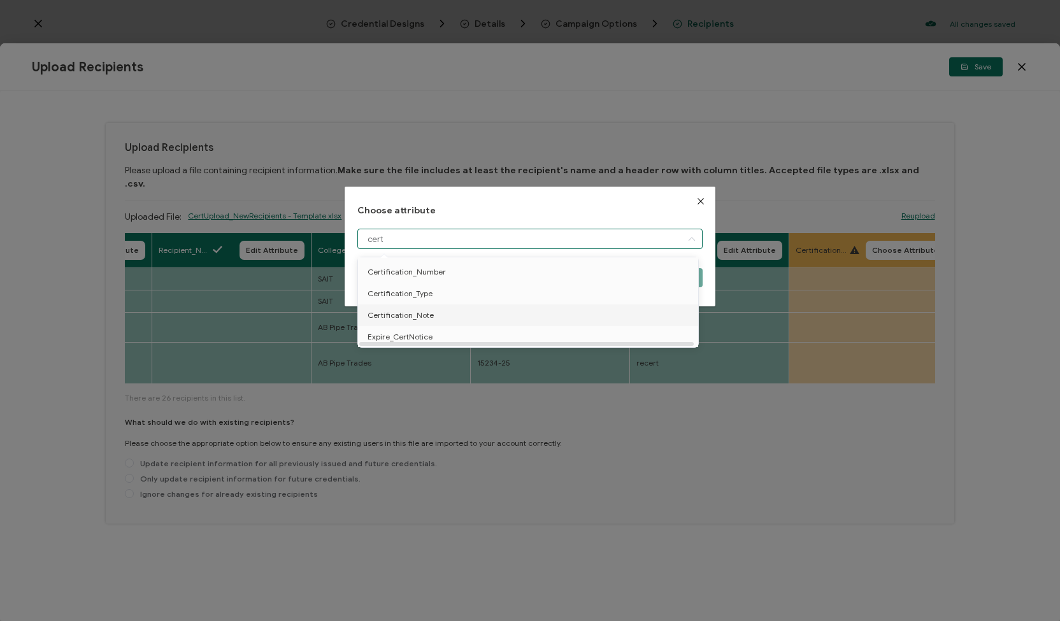
click at [618, 313] on li "Certification_Note" at bounding box center [530, 316] width 351 height 22
type input "Certification_Note"
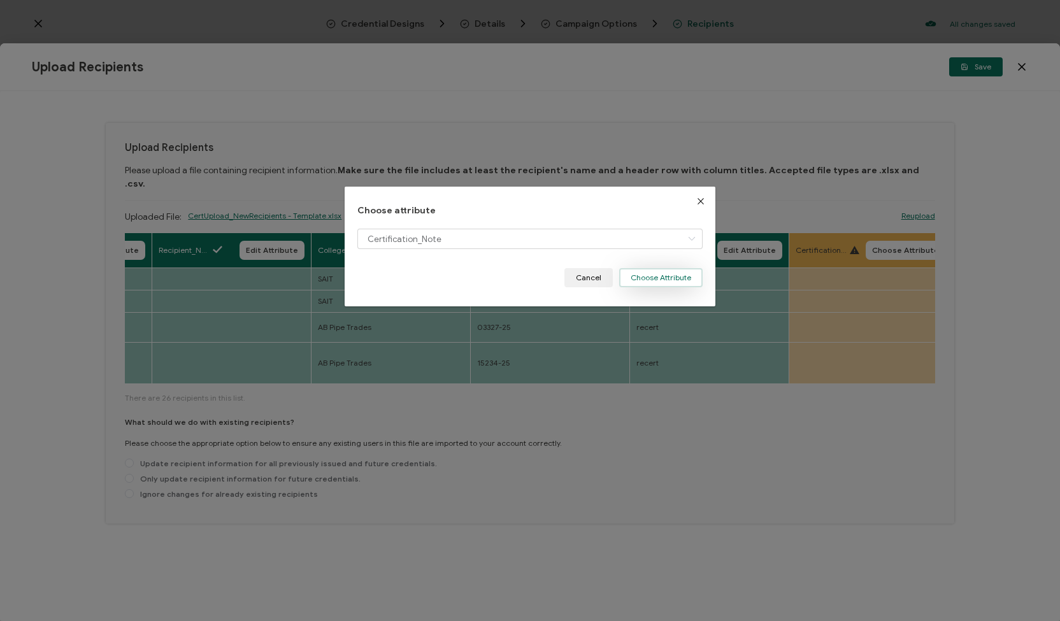
click at [650, 273] on button "Choose Attribute" at bounding box center [660, 277] width 83 height 19
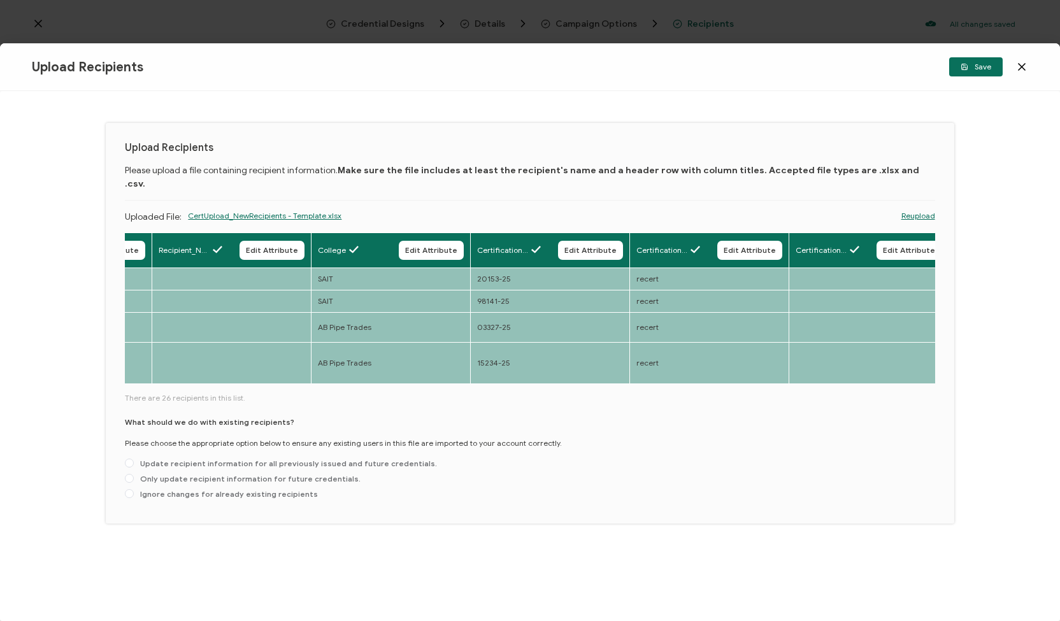
scroll to position [0, 1420]
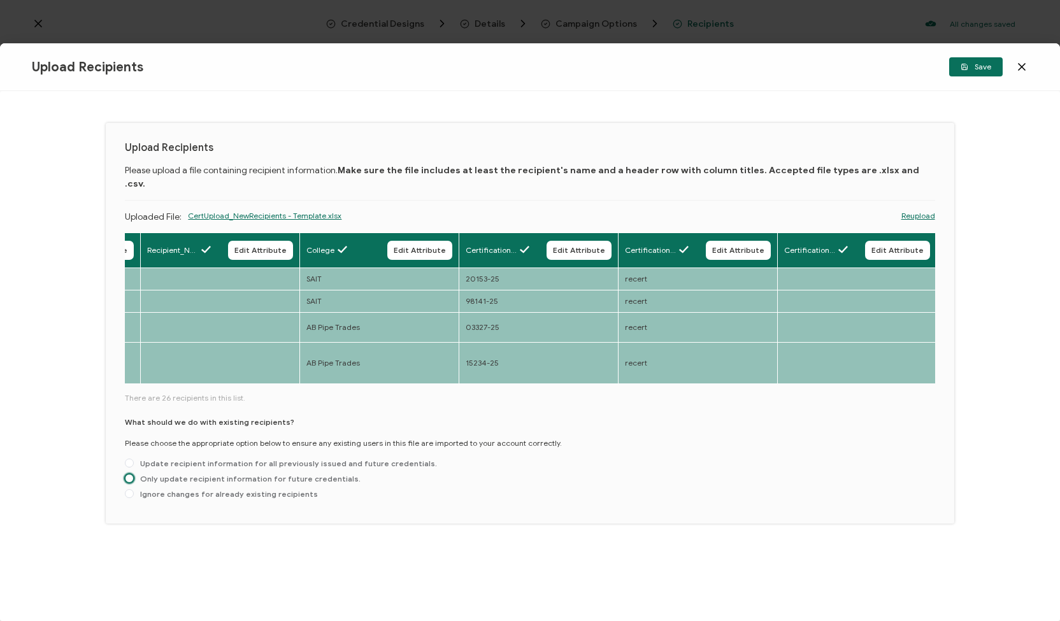
click at [127, 474] on span at bounding box center [129, 478] width 9 height 9
click at [127, 474] on input "Only update recipient information for future credentials." at bounding box center [129, 479] width 9 height 10
radio input "true"
click at [974, 72] on button "Save" at bounding box center [976, 66] width 54 height 19
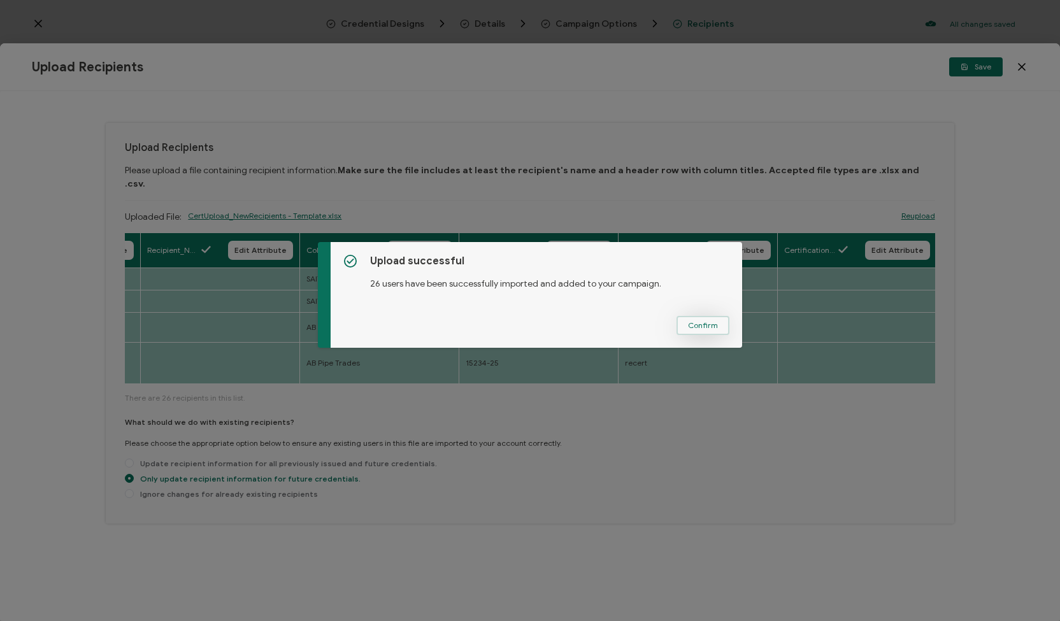
click at [697, 327] on span "Confirm" at bounding box center [703, 326] width 30 height 8
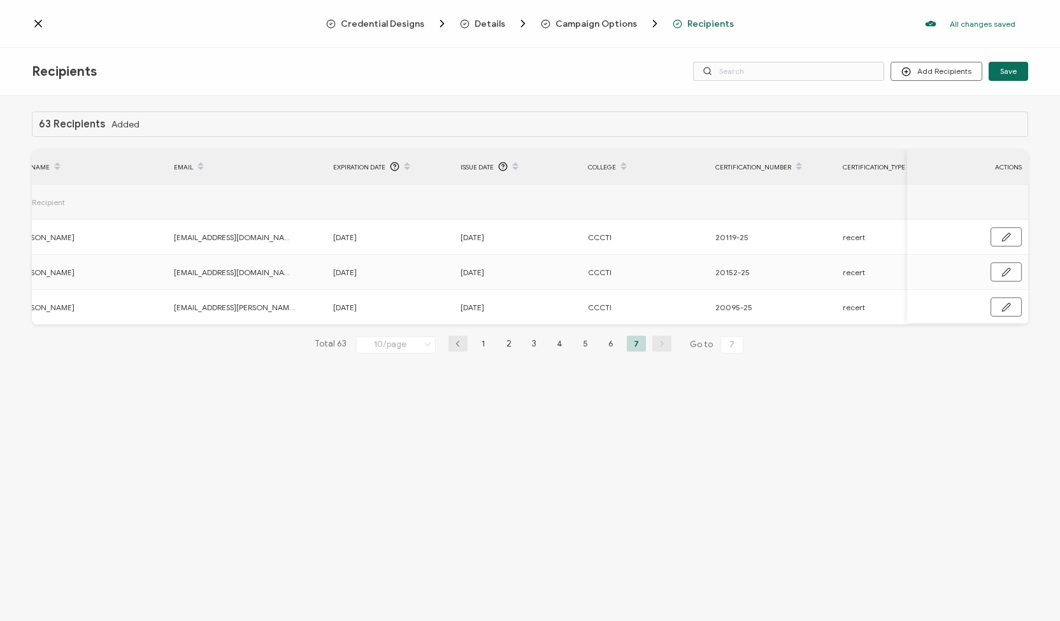
scroll to position [0, 0]
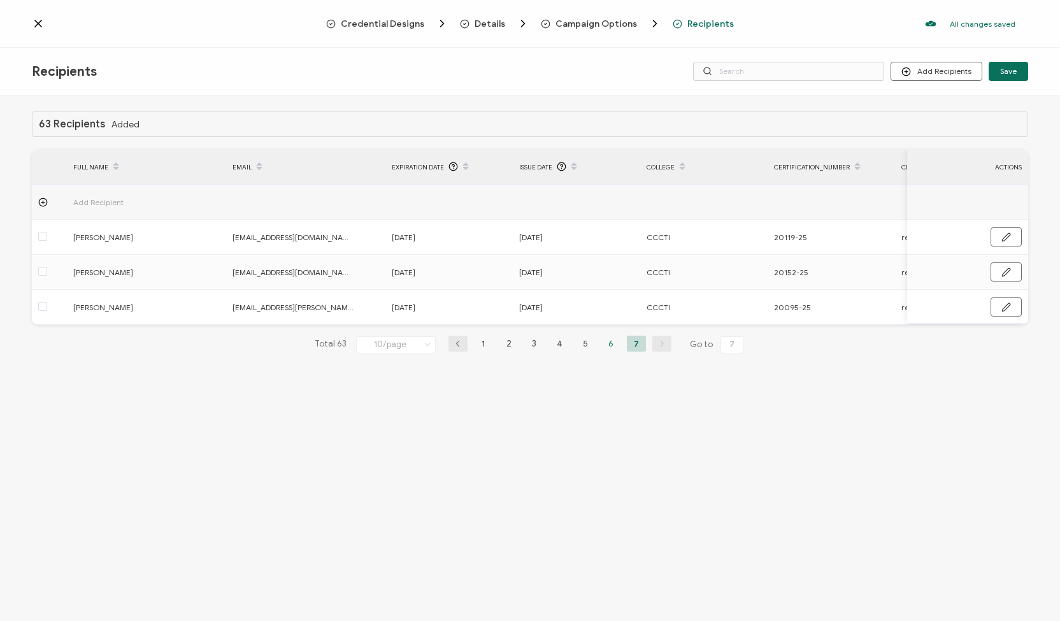
click at [606, 345] on li "6" at bounding box center [610, 344] width 19 height 16
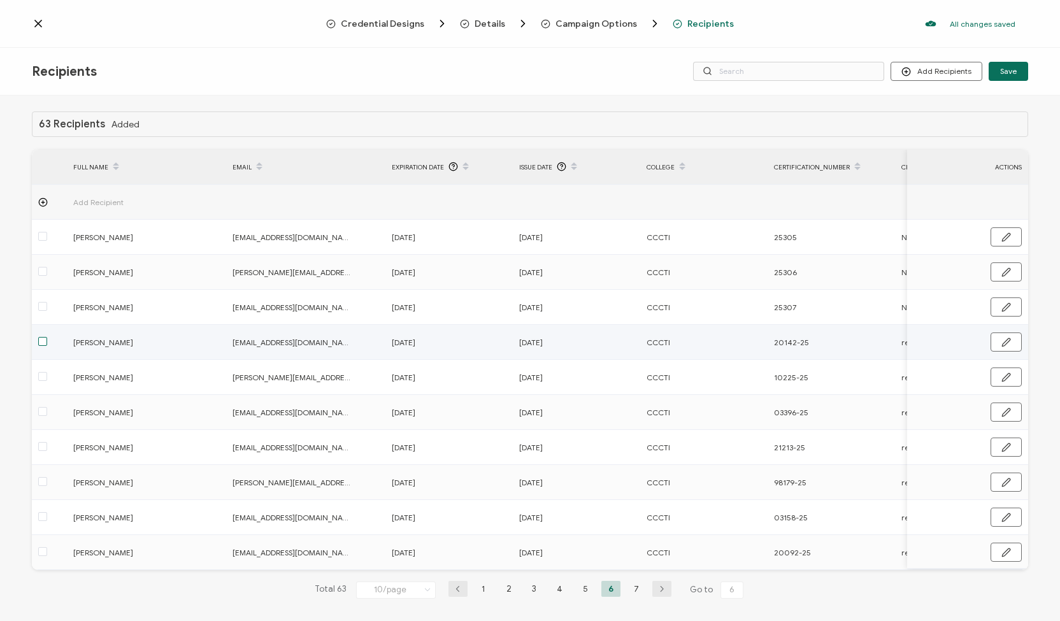
click at [45, 342] on span at bounding box center [42, 341] width 9 height 9
click at [47, 337] on input "checkbox" at bounding box center [47, 337] width 0 height 0
click at [1002, 342] on icon "button" at bounding box center [1007, 343] width 10 height 10
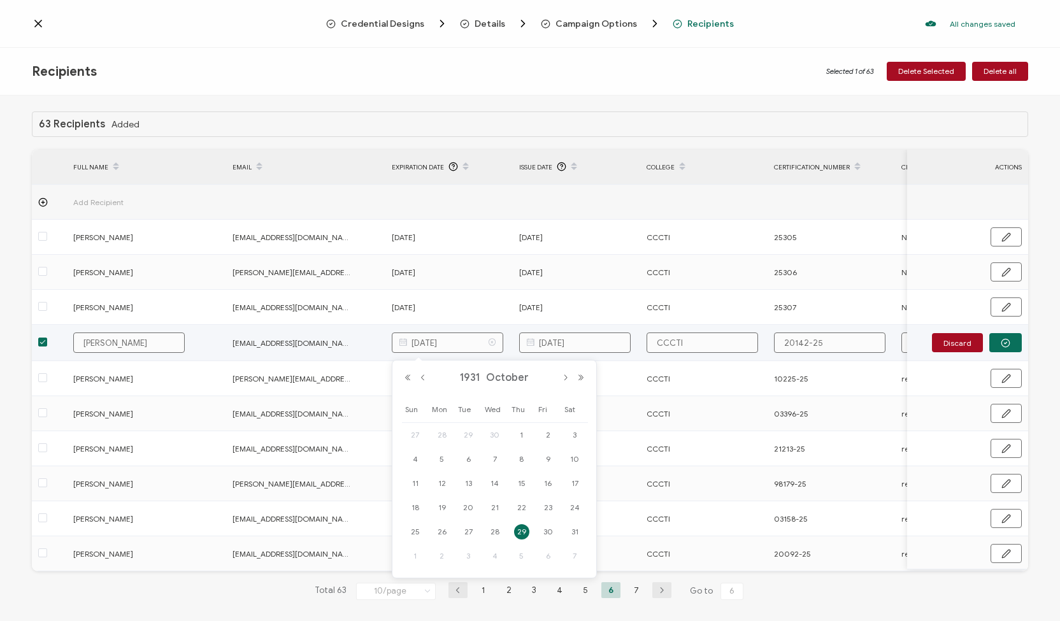
drag, startPoint x: 464, startPoint y: 342, endPoint x: 457, endPoint y: 340, distance: 7.5
click at [457, 340] on input "October 29, 1931" at bounding box center [448, 343] width 112 height 20
type input "October 29, 2031"
click at [1001, 343] on icon "button" at bounding box center [1006, 343] width 10 height 10
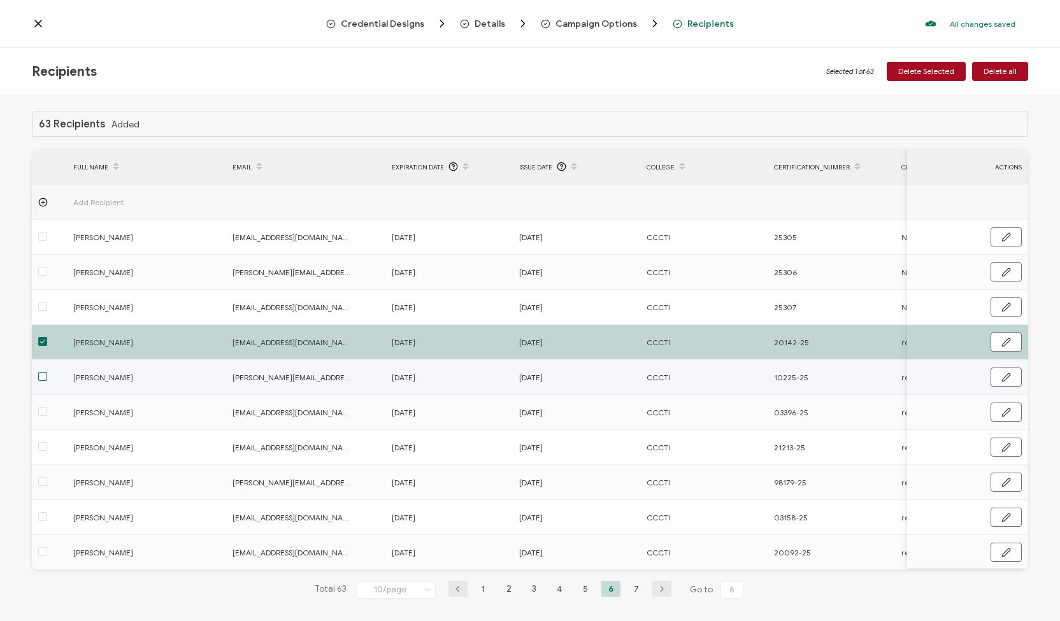
click at [40, 377] on span at bounding box center [42, 376] width 9 height 9
click at [47, 372] on input "checkbox" at bounding box center [47, 372] width 0 height 0
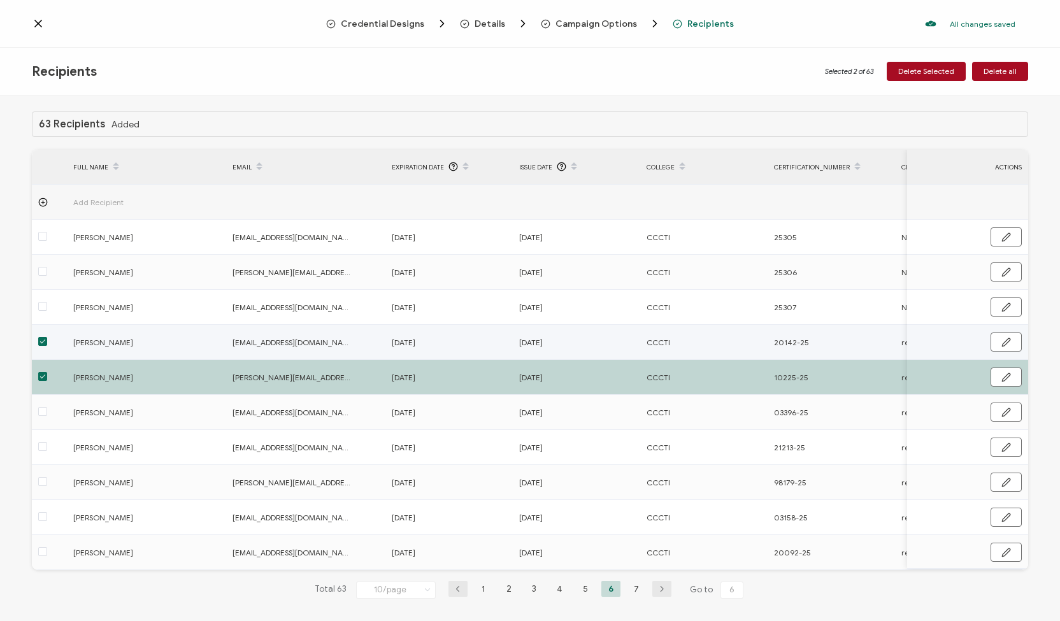
click at [42, 342] on span at bounding box center [42, 341] width 9 height 9
click at [47, 337] on input "checkbox" at bounding box center [47, 337] width 0 height 0
click at [40, 413] on span at bounding box center [42, 411] width 9 height 9
click at [47, 407] on input "checkbox" at bounding box center [47, 407] width 0 height 0
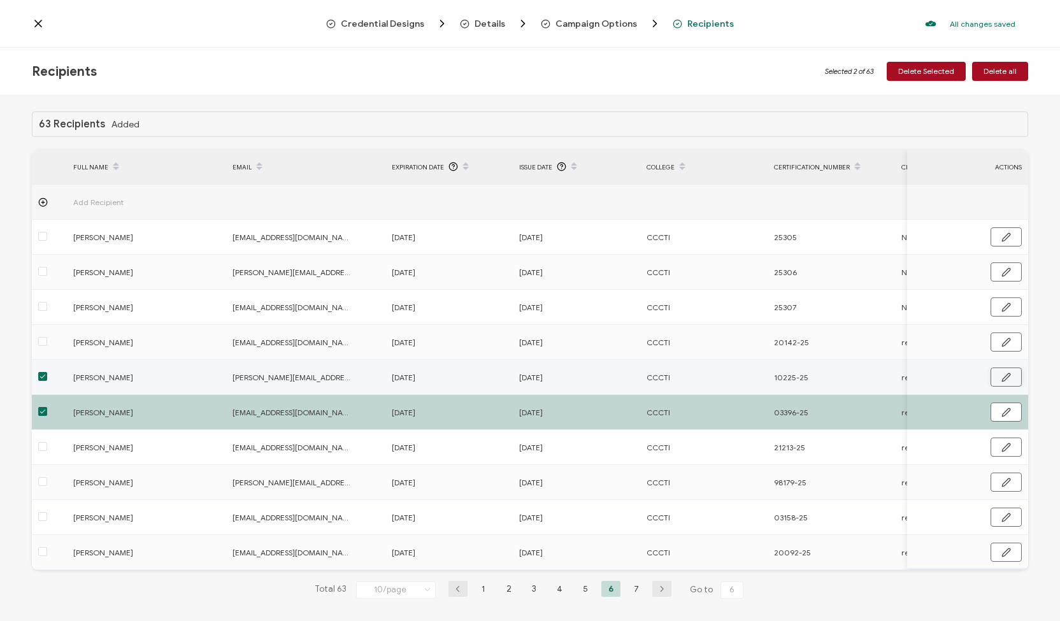
click at [1002, 377] on icon "button" at bounding box center [1006, 377] width 8 height 8
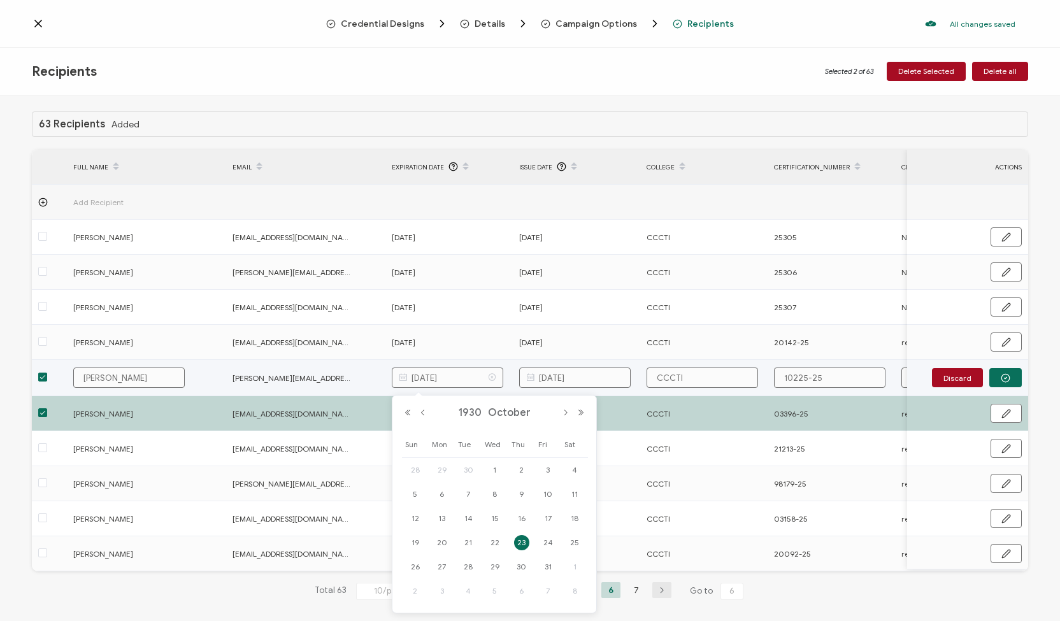
drag, startPoint x: 466, startPoint y: 377, endPoint x: 457, endPoint y: 373, distance: 9.4
click at [457, 373] on input "October 23, 1930" at bounding box center [448, 378] width 112 height 20
type input "October 23, 2030"
click at [1007, 374] on button "button" at bounding box center [1005, 377] width 32 height 19
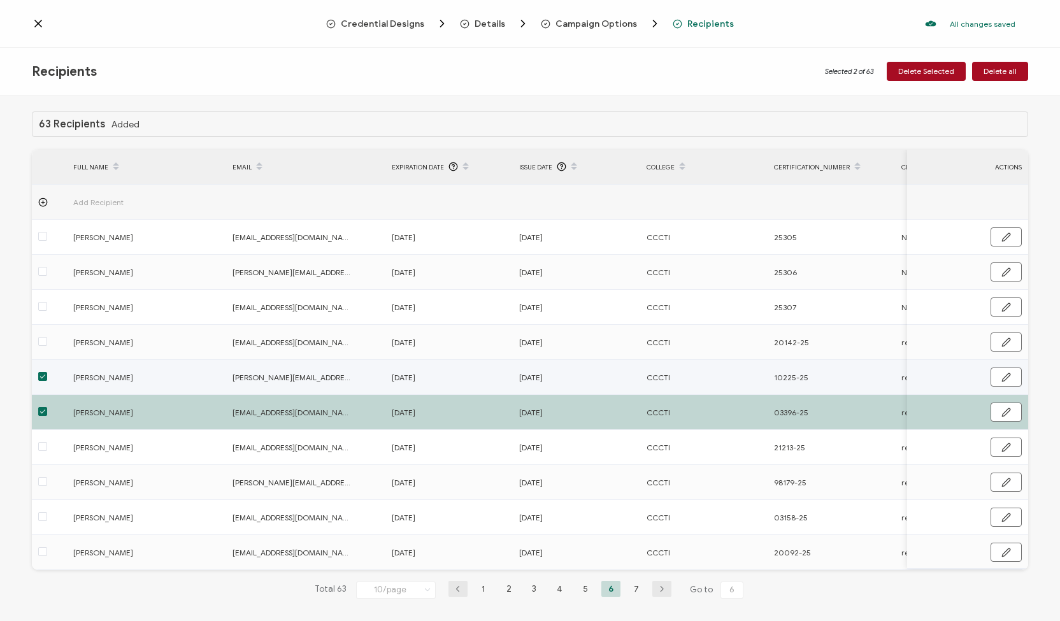
click at [36, 376] on div at bounding box center [49, 377] width 35 height 15
click at [43, 377] on span at bounding box center [42, 376] width 9 height 9
click at [47, 372] on input "checkbox" at bounding box center [47, 372] width 0 height 0
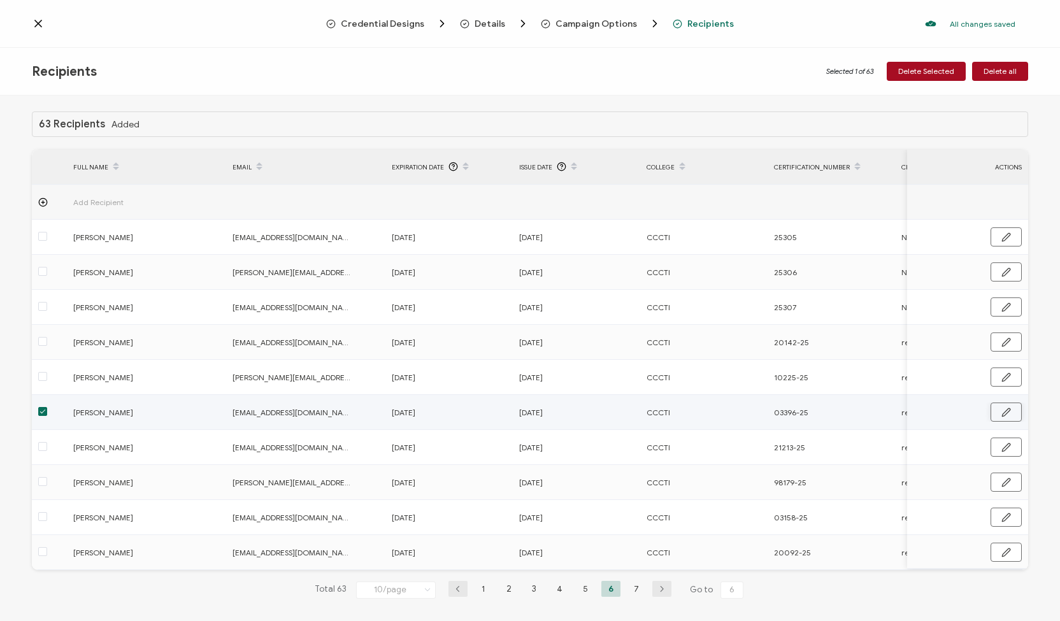
click at [1002, 411] on icon "button" at bounding box center [1007, 413] width 10 height 10
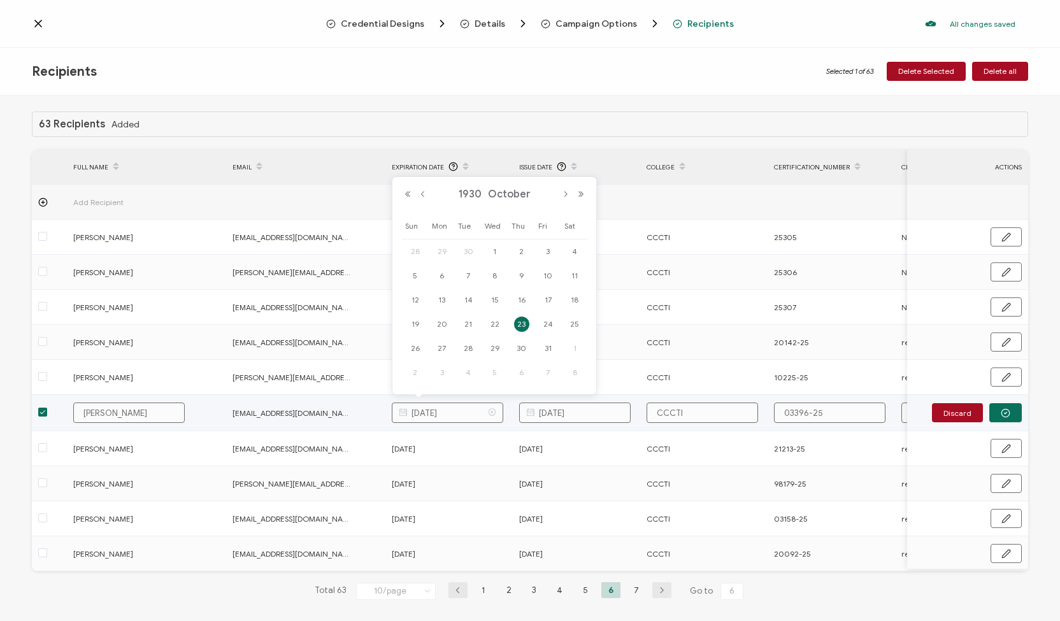
drag, startPoint x: 464, startPoint y: 408, endPoint x: 457, endPoint y: 407, distance: 7.1
click at [457, 407] on input "October 23, 1930" at bounding box center [448, 413] width 112 height 20
type input "October 23, 2030"
click at [991, 409] on button "button" at bounding box center [1005, 412] width 32 height 19
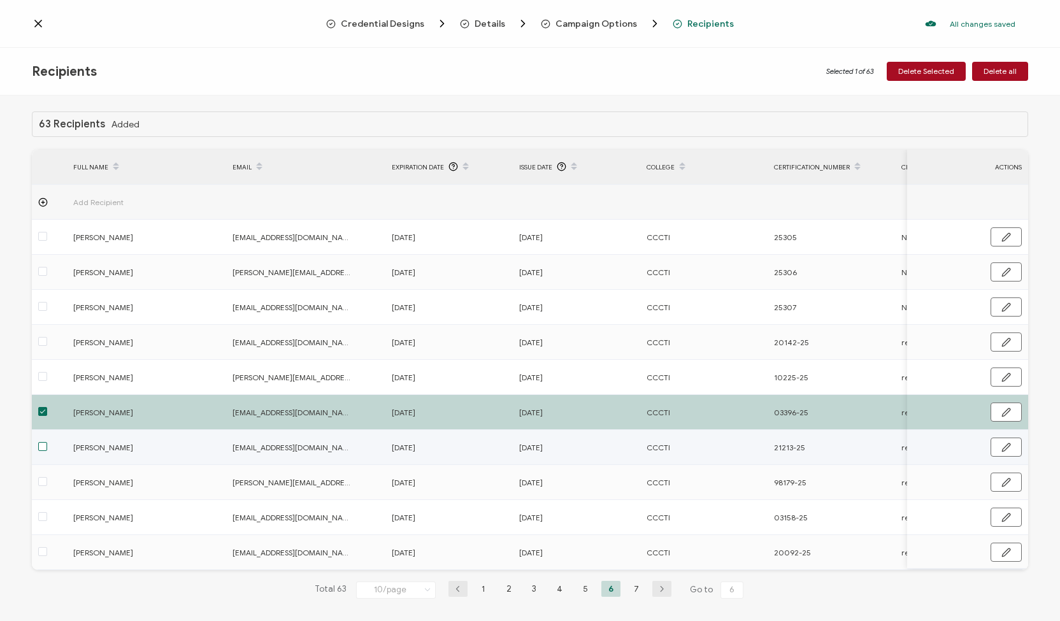
click at [40, 444] on span at bounding box center [42, 446] width 9 height 9
click at [47, 442] on input "checkbox" at bounding box center [47, 442] width 0 height 0
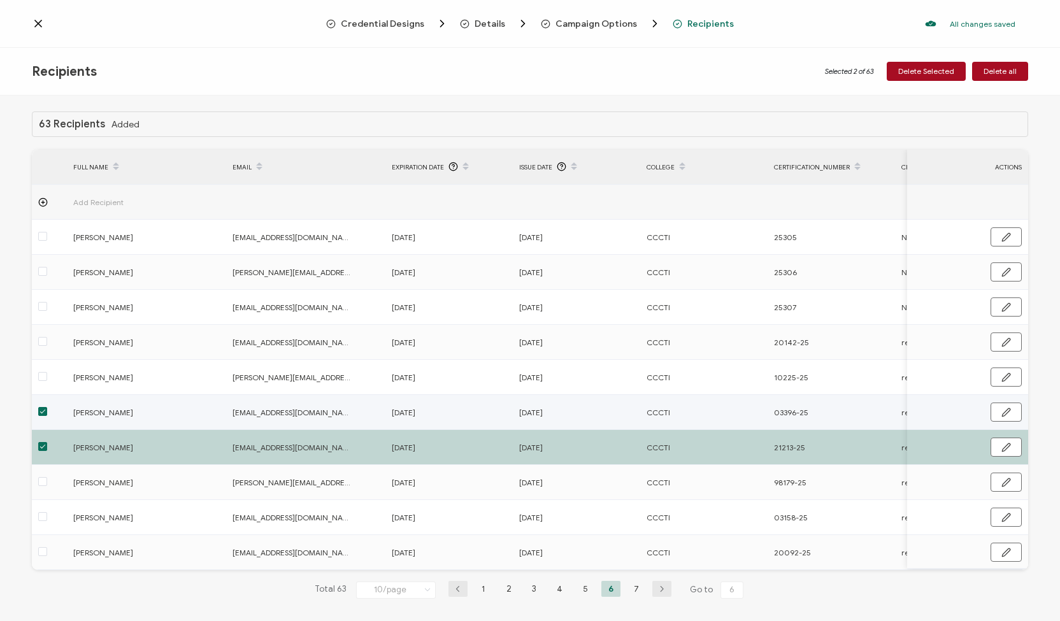
click at [40, 412] on span at bounding box center [42, 411] width 9 height 9
click at [47, 407] on input "checkbox" at bounding box center [47, 407] width 0 height 0
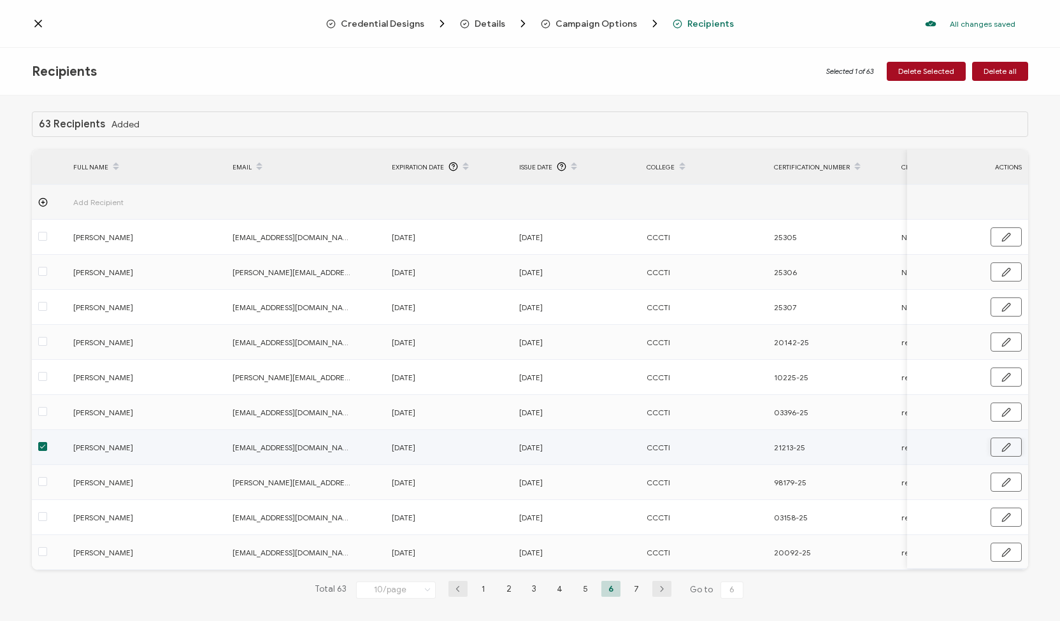
click at [1005, 449] on icon "button" at bounding box center [1007, 448] width 10 height 10
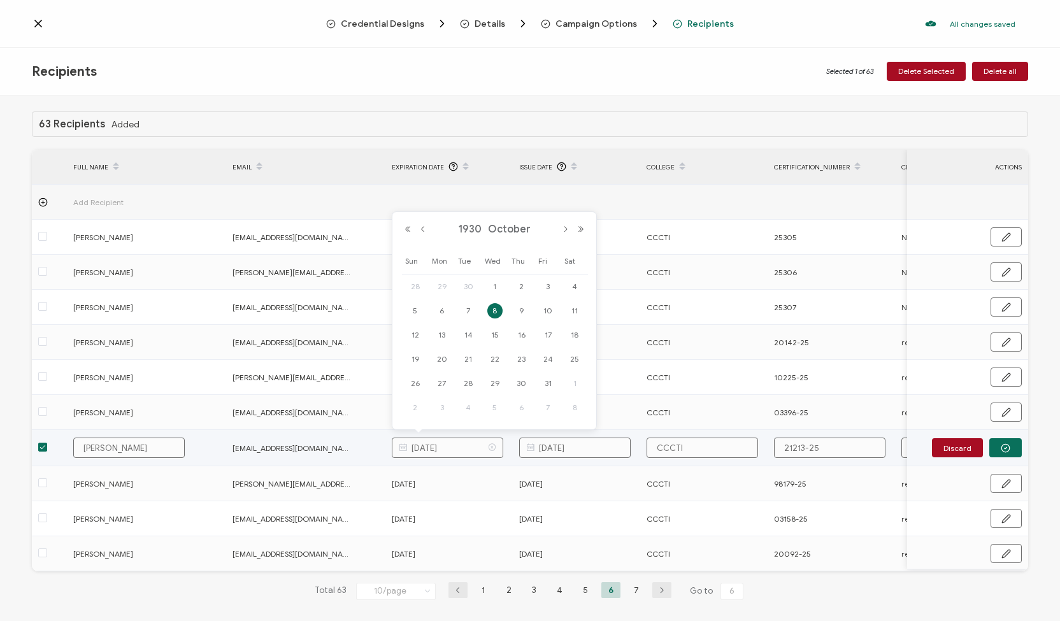
drag, startPoint x: 461, startPoint y: 443, endPoint x: 454, endPoint y: 447, distance: 7.7
click at [454, 447] on input "October 8, 1930" at bounding box center [448, 448] width 112 height 20
type input "October 8, 2030"
click at [1001, 445] on icon "button" at bounding box center [1006, 448] width 10 height 10
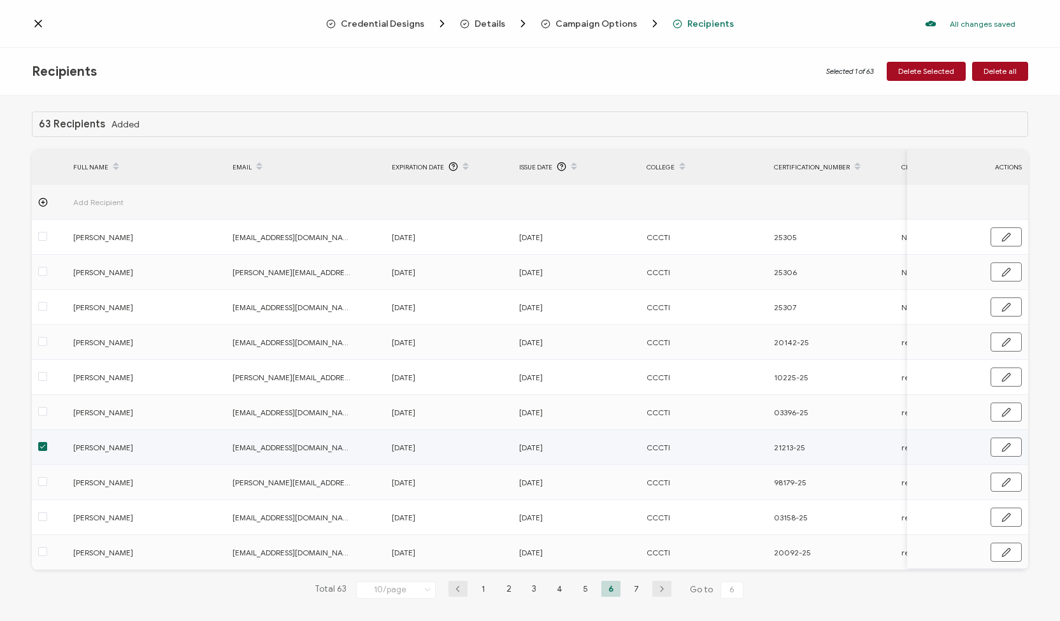
click at [42, 444] on span at bounding box center [42, 446] width 9 height 9
click at [47, 442] on input "checkbox" at bounding box center [47, 442] width 0 height 0
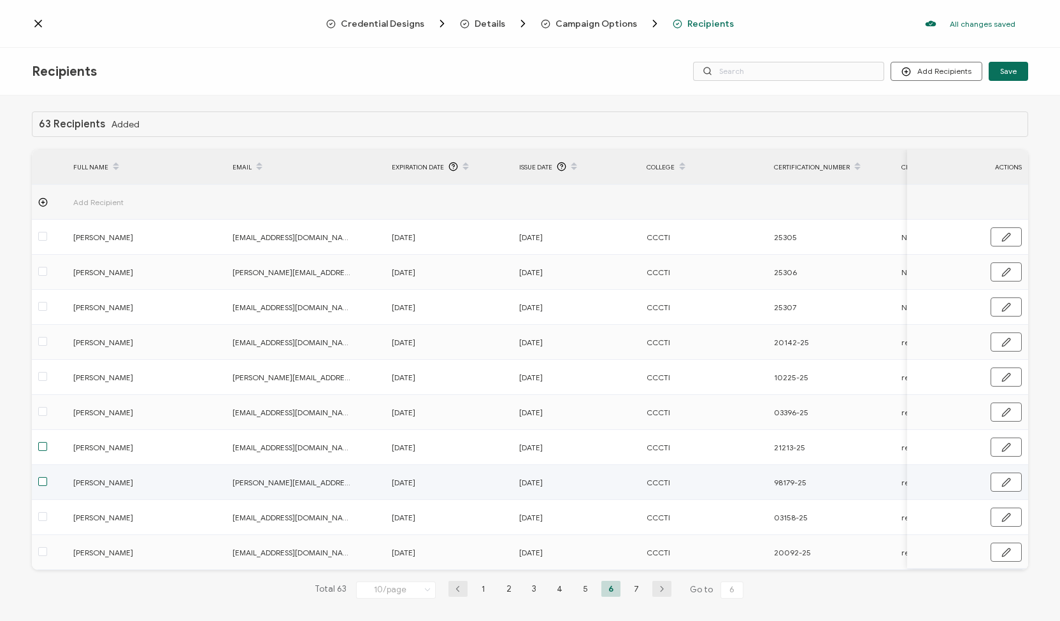
click at [42, 482] on span at bounding box center [42, 481] width 9 height 9
click at [47, 477] on input "checkbox" at bounding box center [47, 477] width 0 height 0
click at [1002, 480] on icon "button" at bounding box center [1007, 483] width 10 height 10
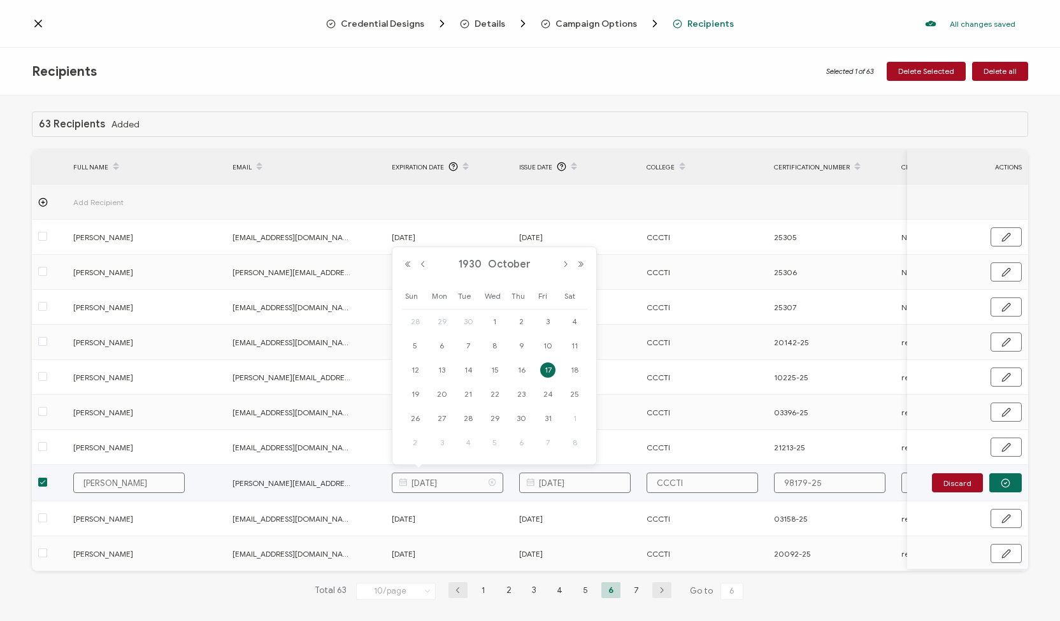
drag, startPoint x: 462, startPoint y: 484, endPoint x: 456, endPoint y: 481, distance: 6.9
click at [456, 481] on input "October 17, 1930" at bounding box center [448, 483] width 112 height 20
type input "October 17, 2030"
click at [1002, 484] on circle "button" at bounding box center [1006, 483] width 8 height 8
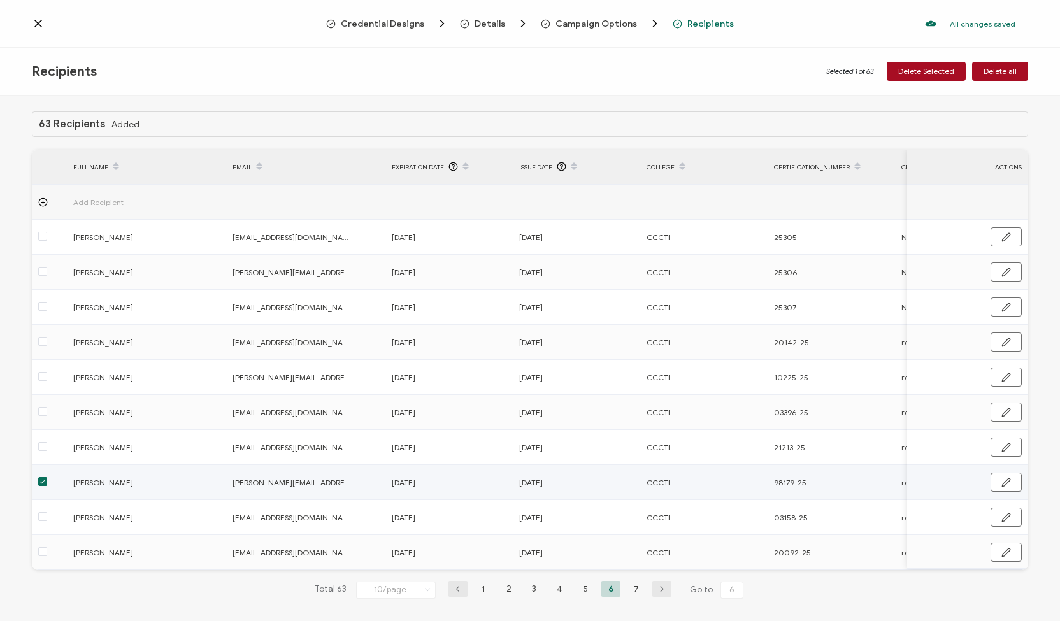
click at [40, 476] on label at bounding box center [42, 482] width 9 height 15
click at [47, 477] on input "checkbox" at bounding box center [47, 477] width 0 height 0
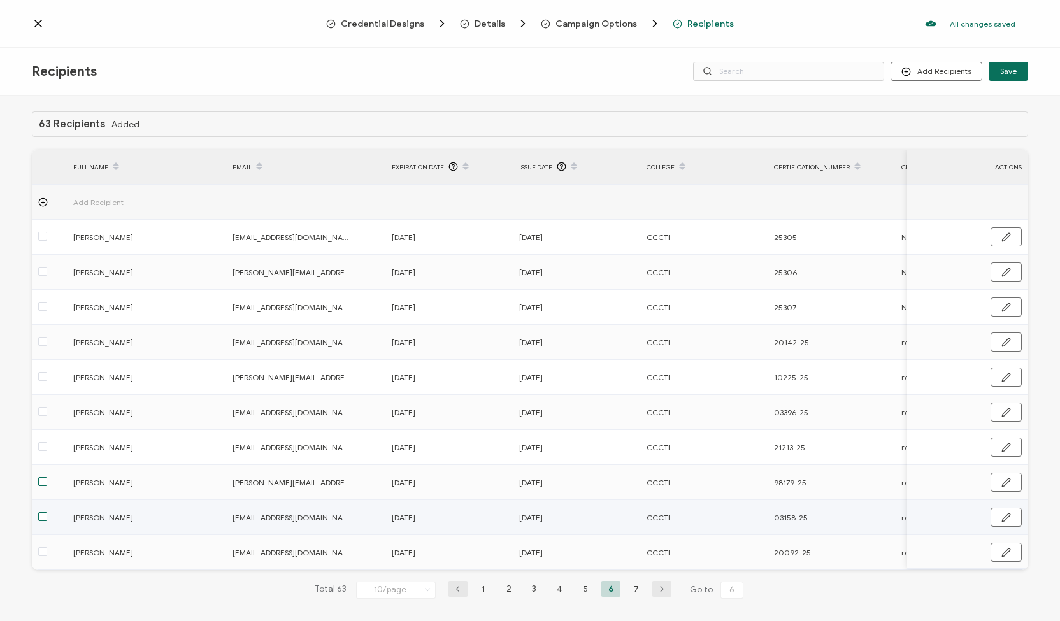
click at [44, 519] on span at bounding box center [42, 516] width 9 height 9
click at [47, 512] on input "checkbox" at bounding box center [47, 512] width 0 height 0
click at [1008, 515] on button "button" at bounding box center [1006, 517] width 31 height 19
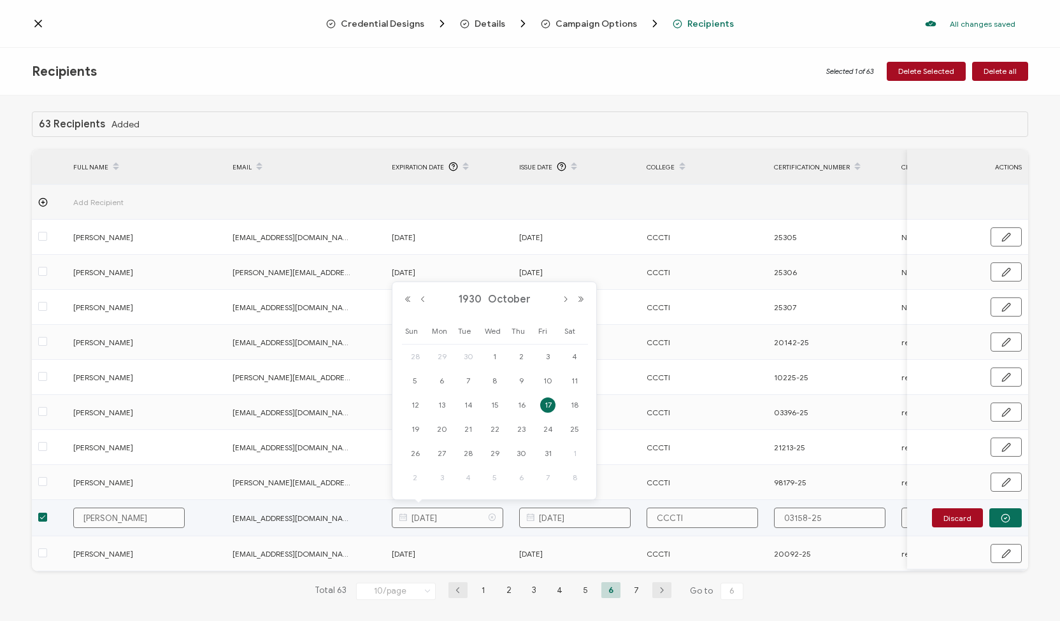
drag, startPoint x: 463, startPoint y: 518, endPoint x: 456, endPoint y: 514, distance: 7.4
click at [456, 514] on input "October 17, 1930" at bounding box center [448, 518] width 112 height 20
type input "October 17, 2030"
click at [995, 517] on button "button" at bounding box center [1005, 517] width 32 height 19
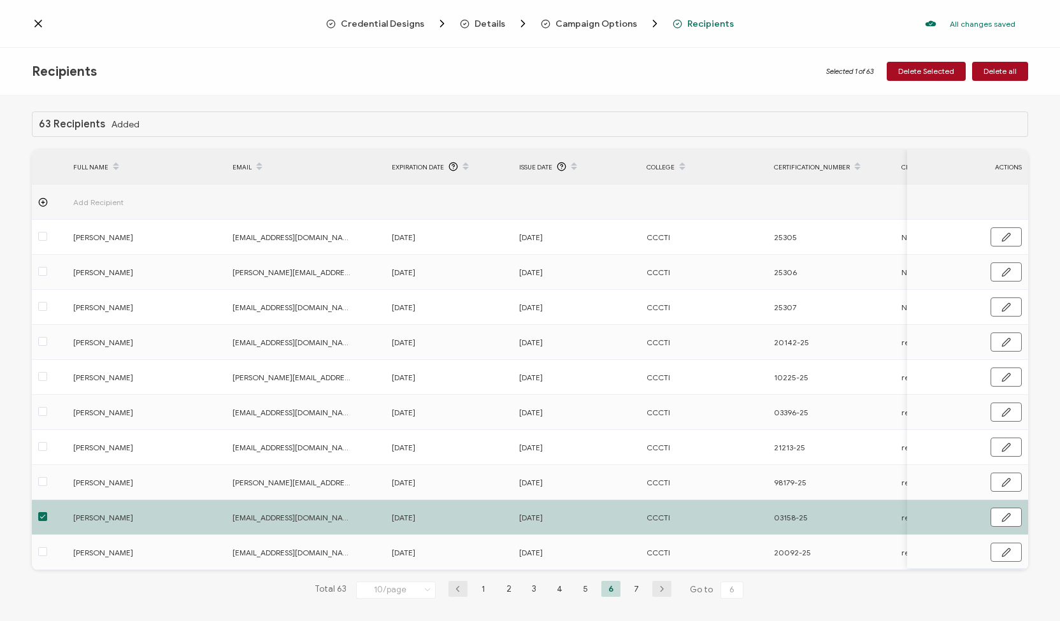
scroll to position [15, 0]
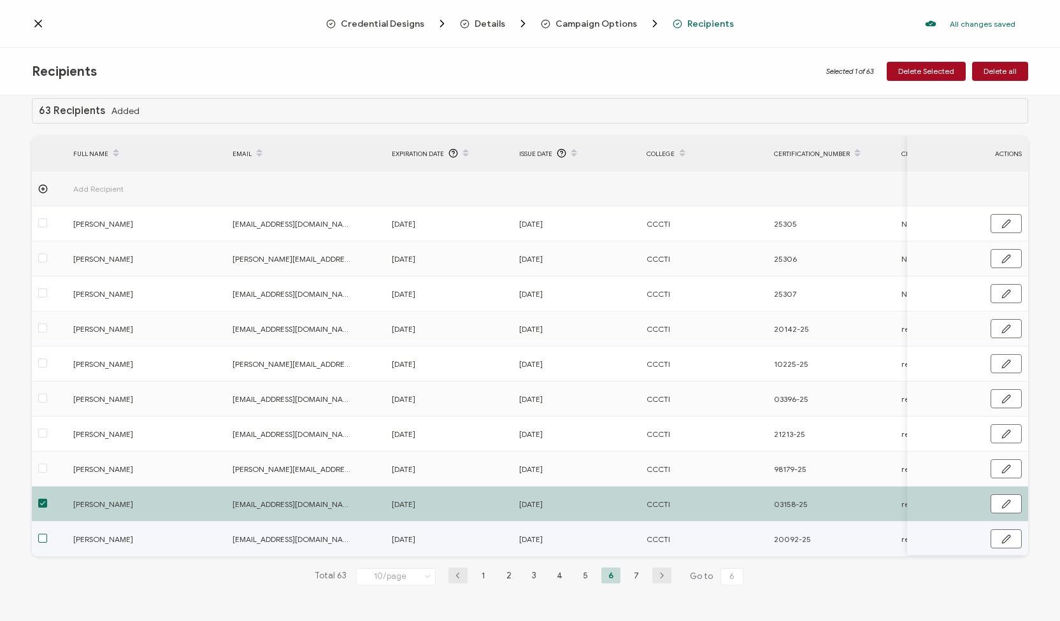
click at [43, 534] on span at bounding box center [42, 538] width 9 height 9
click at [47, 534] on input "checkbox" at bounding box center [47, 534] width 0 height 0
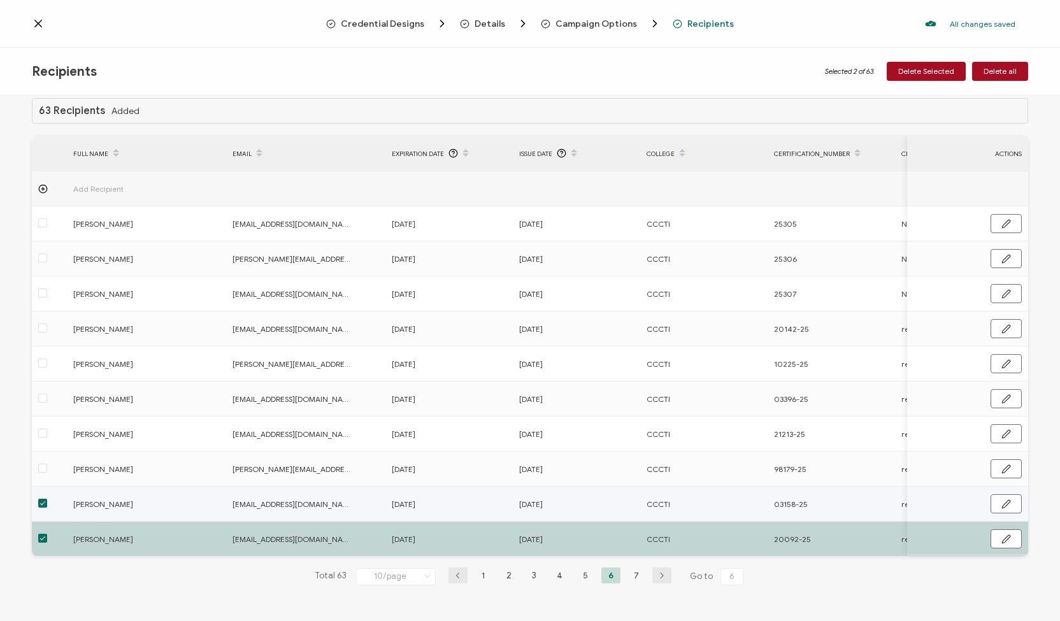
click at [41, 501] on span at bounding box center [42, 503] width 9 height 9
click at [47, 499] on input "checkbox" at bounding box center [47, 499] width 0 height 0
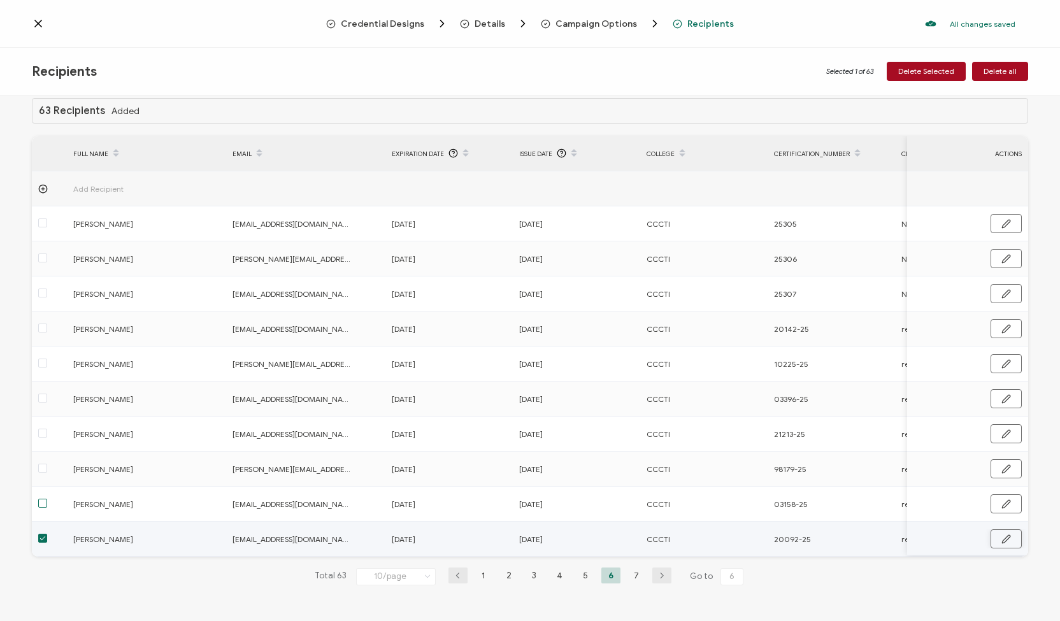
click at [1002, 536] on icon "button" at bounding box center [1007, 540] width 10 height 10
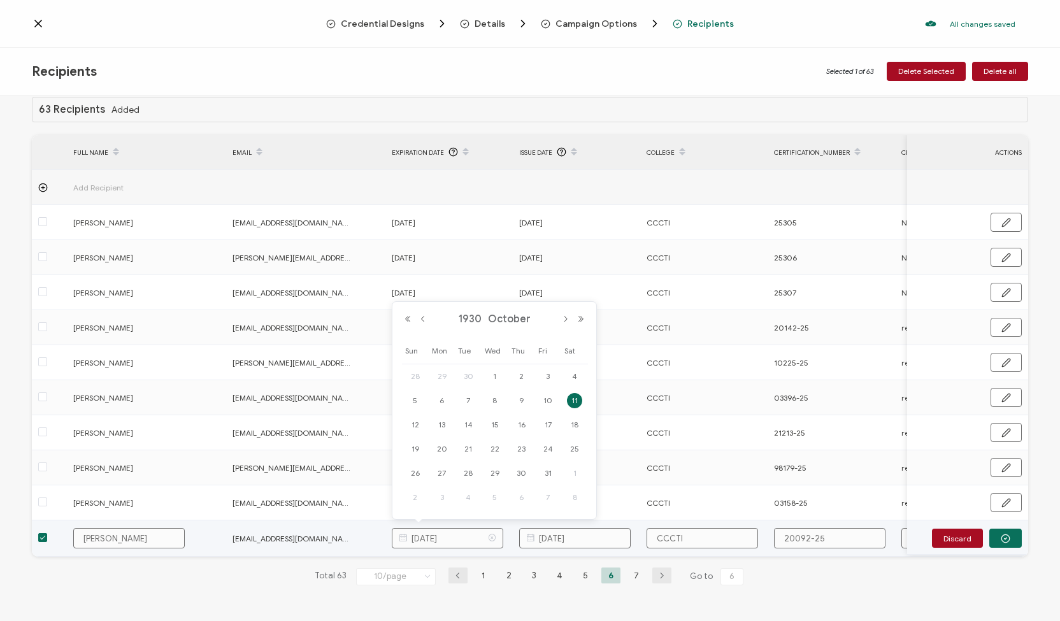
drag, startPoint x: 463, startPoint y: 542, endPoint x: 456, endPoint y: 535, distance: 10.4
click at [456, 535] on input "October 11, 1930" at bounding box center [448, 538] width 112 height 20
type input "October 11, 2030"
click at [990, 538] on button "button" at bounding box center [1005, 538] width 32 height 19
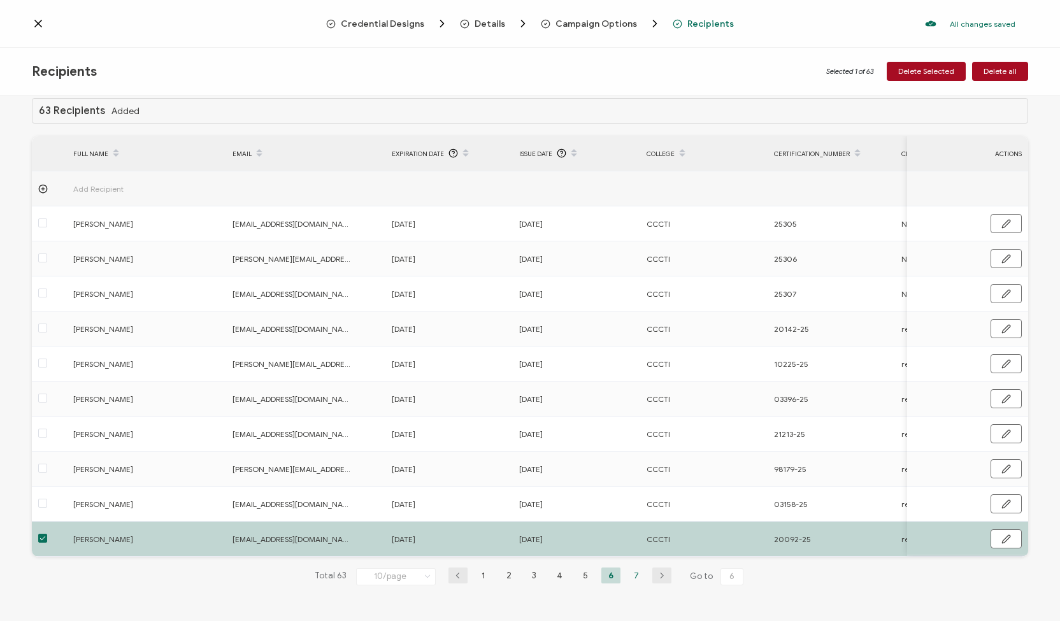
click at [630, 573] on li "7" at bounding box center [636, 576] width 19 height 16
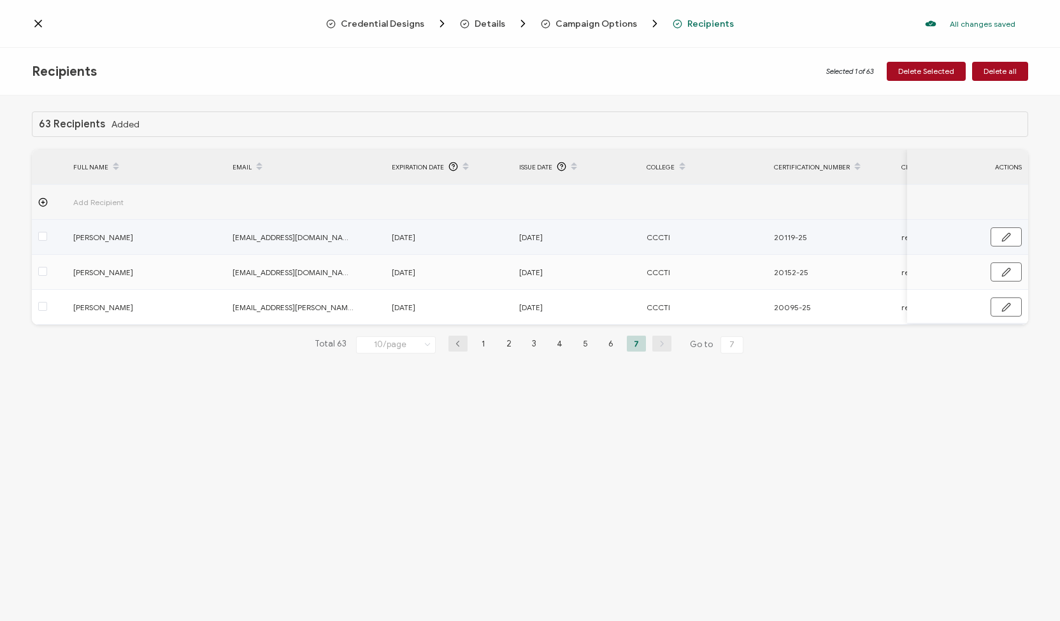
click at [47, 238] on div at bounding box center [49, 237] width 35 height 15
click at [40, 234] on span at bounding box center [42, 236] width 9 height 9
click at [47, 232] on input "checkbox" at bounding box center [47, 232] width 0 height 0
click at [998, 237] on button "button" at bounding box center [1006, 236] width 31 height 19
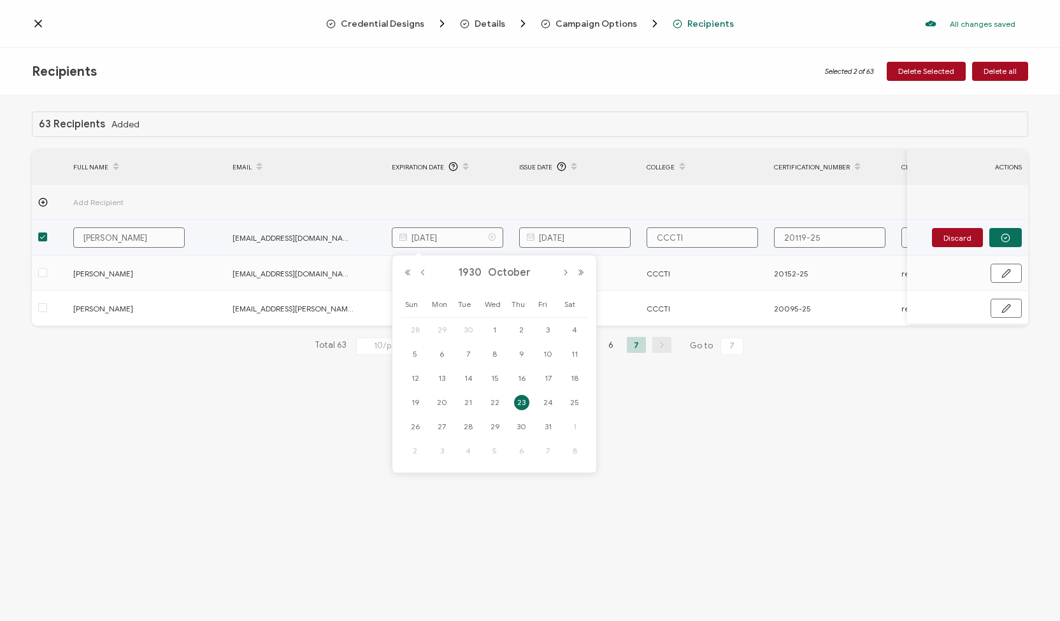
drag, startPoint x: 464, startPoint y: 243, endPoint x: 459, endPoint y: 236, distance: 9.1
click at [459, 236] on input "October 23, 1930" at bounding box center [448, 237] width 112 height 20
type input "October 23, 2030"
click at [1011, 234] on button "button" at bounding box center [1005, 237] width 32 height 19
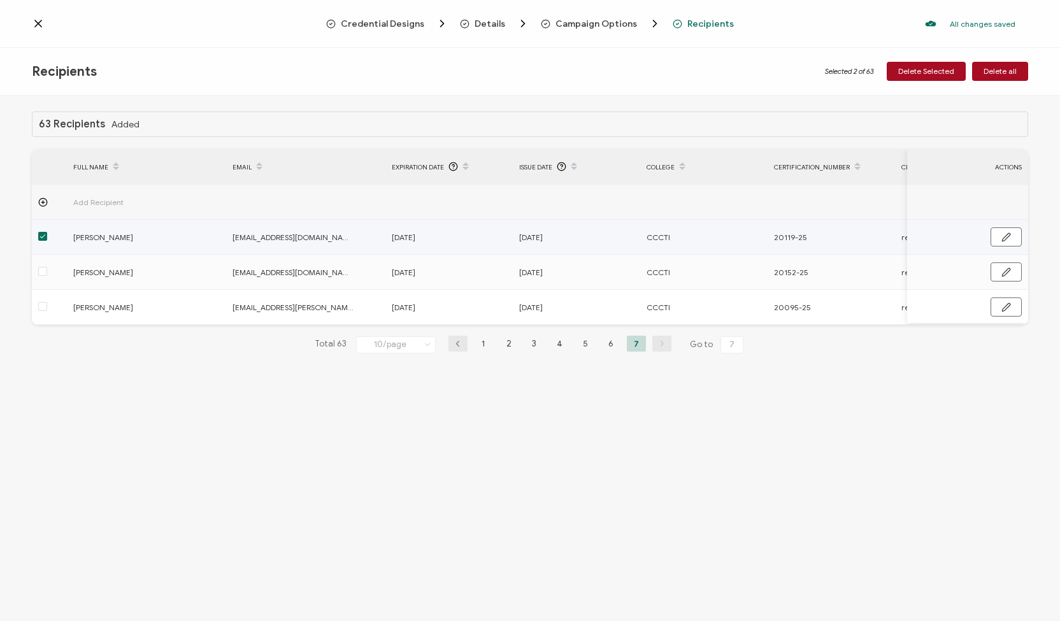
click at [40, 234] on span at bounding box center [42, 236] width 9 height 9
click at [47, 232] on input "checkbox" at bounding box center [47, 232] width 0 height 0
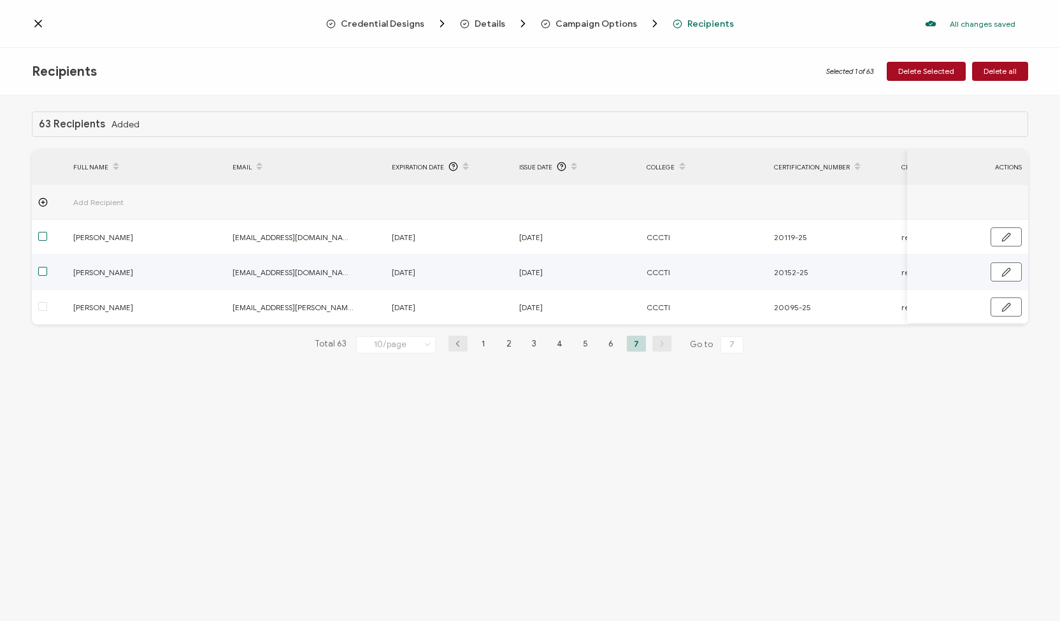
click at [43, 270] on span at bounding box center [42, 271] width 9 height 9
click at [47, 267] on input "checkbox" at bounding box center [47, 267] width 0 height 0
click at [999, 271] on button "button" at bounding box center [1006, 272] width 31 height 19
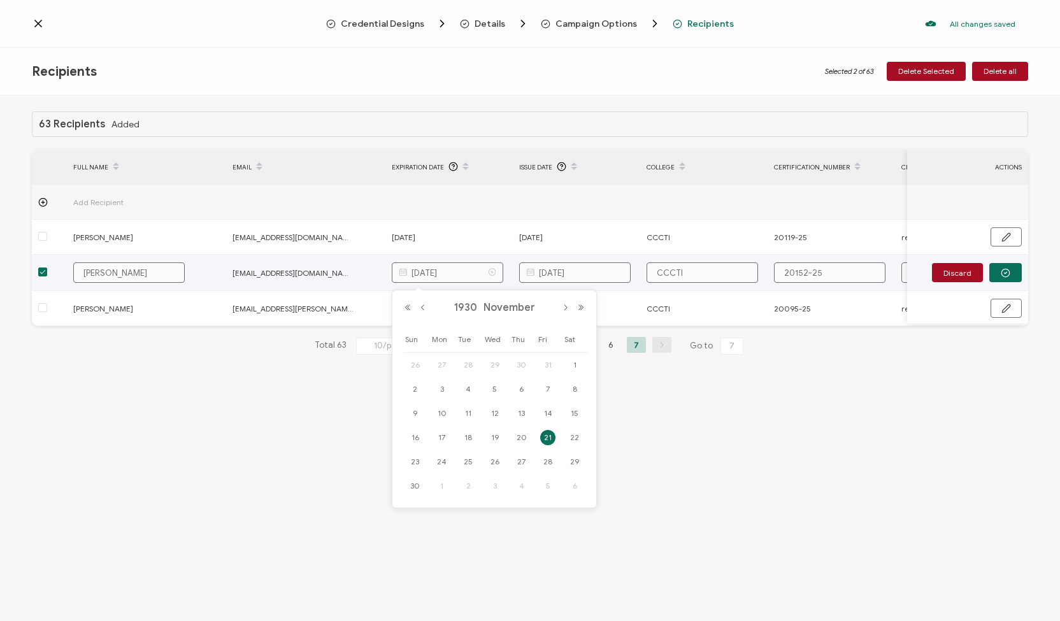
drag, startPoint x: 473, startPoint y: 274, endPoint x: 465, endPoint y: 266, distance: 11.7
click at [465, 266] on input "November 21, 1930" at bounding box center [448, 273] width 112 height 20
type input "November 21, 2030"
click at [1018, 268] on button "button" at bounding box center [1005, 272] width 32 height 19
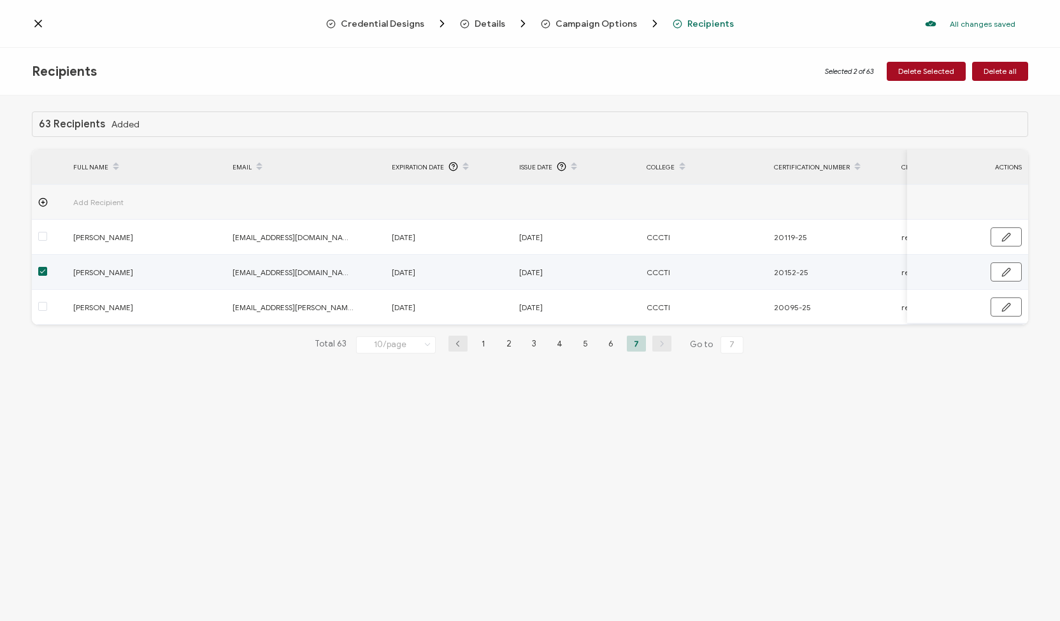
click at [38, 272] on span at bounding box center [42, 271] width 9 height 9
click at [47, 267] on input "checkbox" at bounding box center [47, 267] width 0 height 0
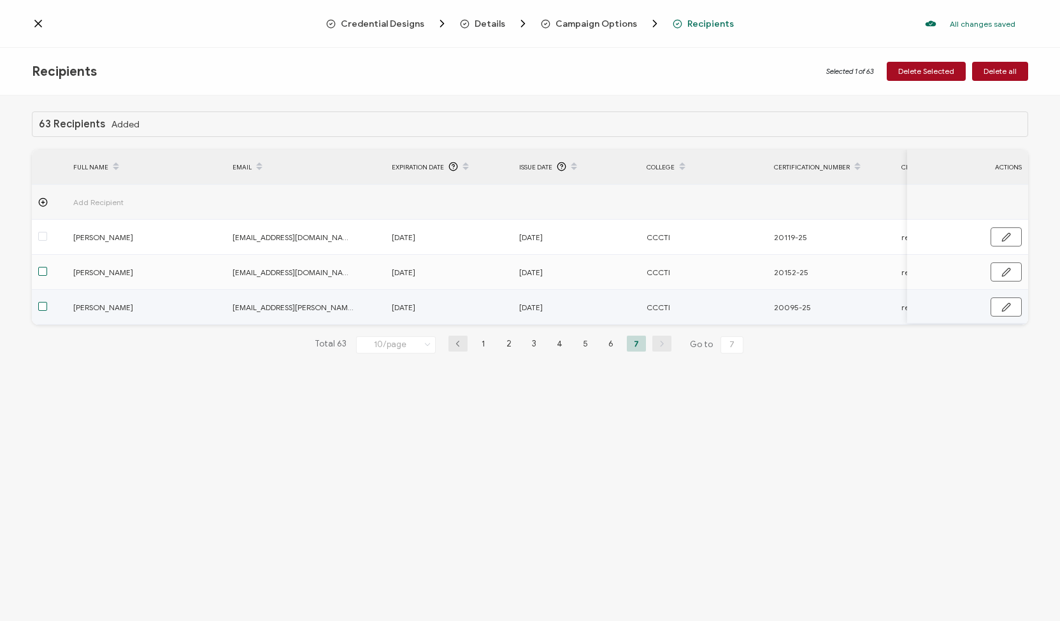
click at [43, 309] on span at bounding box center [42, 306] width 9 height 9
click at [47, 302] on input "checkbox" at bounding box center [47, 302] width 0 height 0
click at [1001, 306] on button "button" at bounding box center [1006, 307] width 31 height 19
drag, startPoint x: 475, startPoint y: 310, endPoint x: 465, endPoint y: 306, distance: 10.9
click at [465, 306] on input "September 13, 1930" at bounding box center [448, 308] width 112 height 20
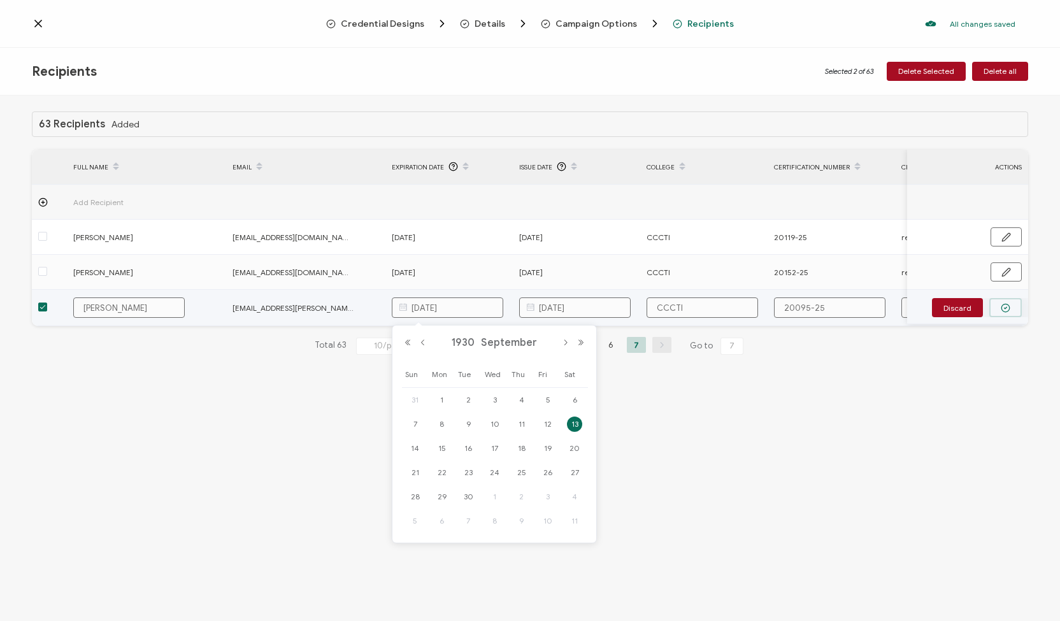
type input "September 13, 2030"
click at [1004, 308] on icon "button" at bounding box center [1006, 308] width 10 height 10
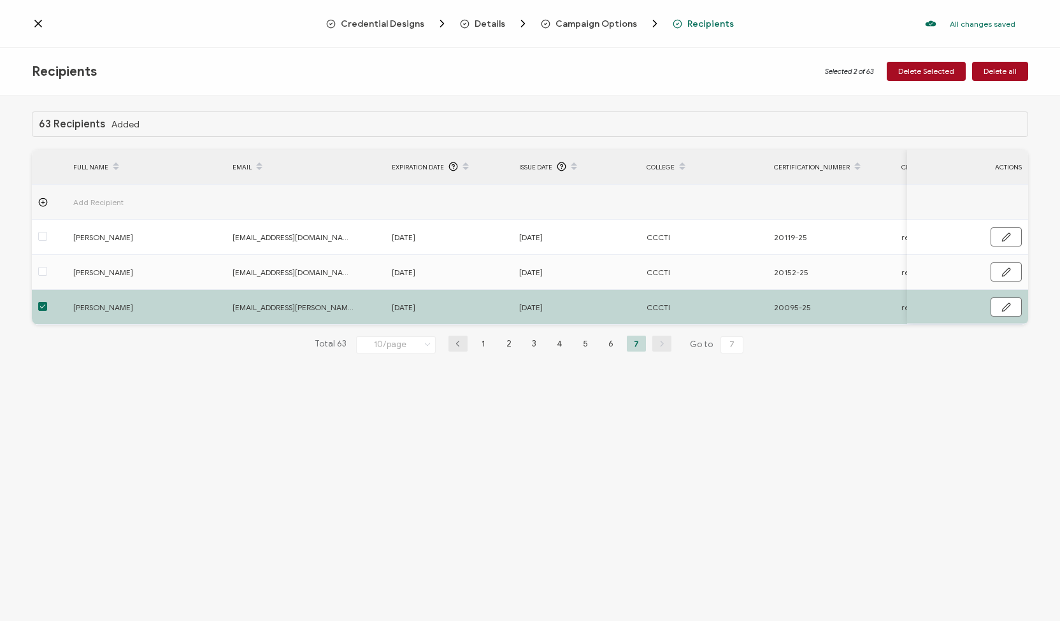
click at [828, 457] on div "63 Recipients Added FULL NAME EMAIL Expiration Date Issue Date College Certific…" at bounding box center [530, 360] width 1060 height 529
click at [34, 21] on icon at bounding box center [38, 23] width 13 height 13
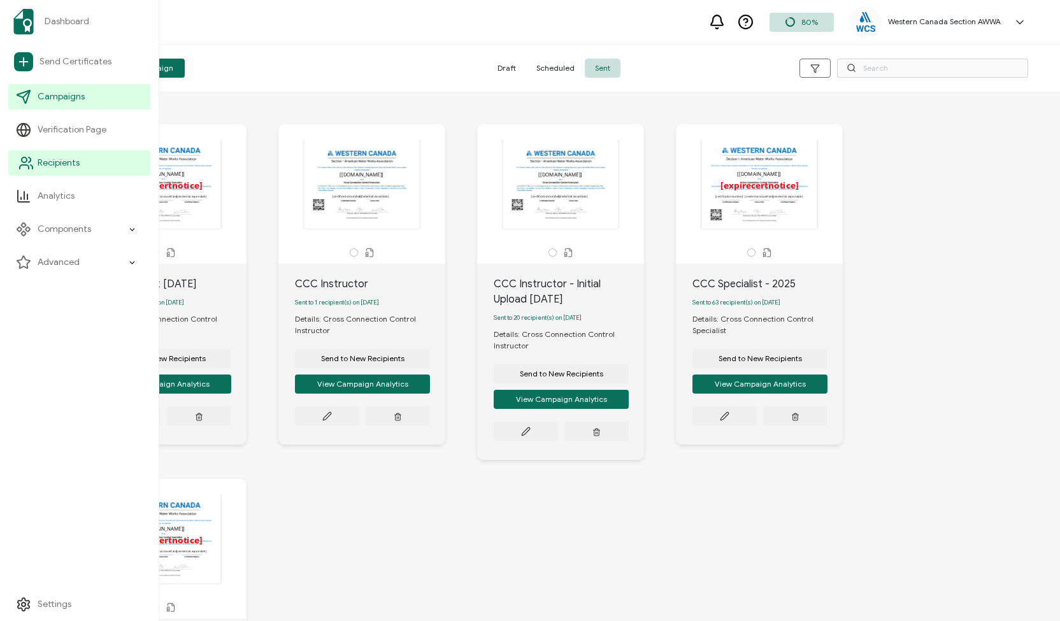
click at [74, 164] on span "Recipients" at bounding box center [59, 163] width 42 height 13
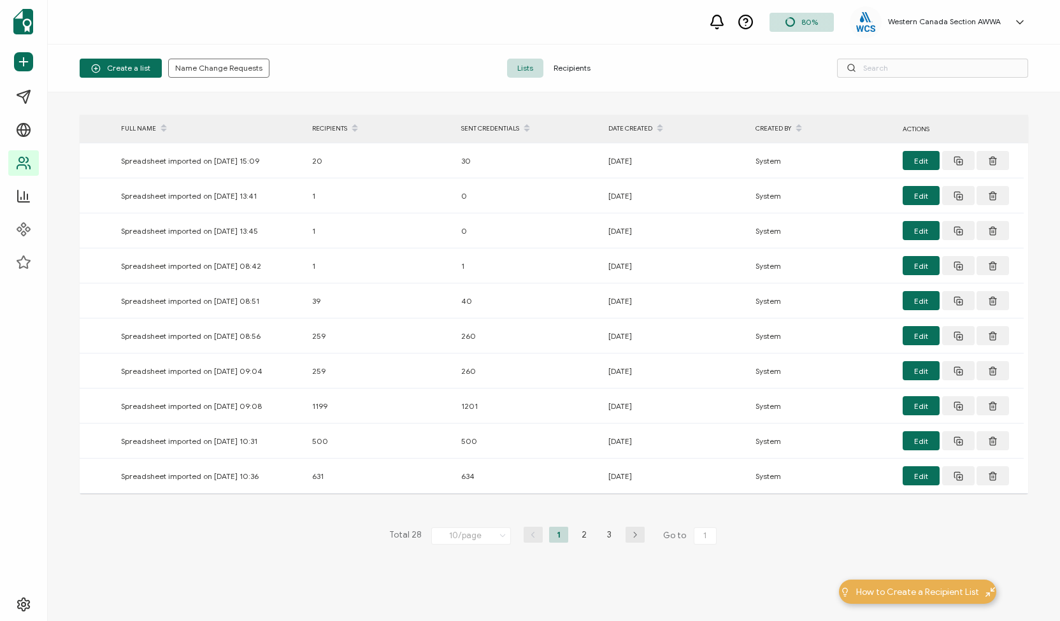
click at [572, 68] on span "Recipients" at bounding box center [571, 68] width 57 height 19
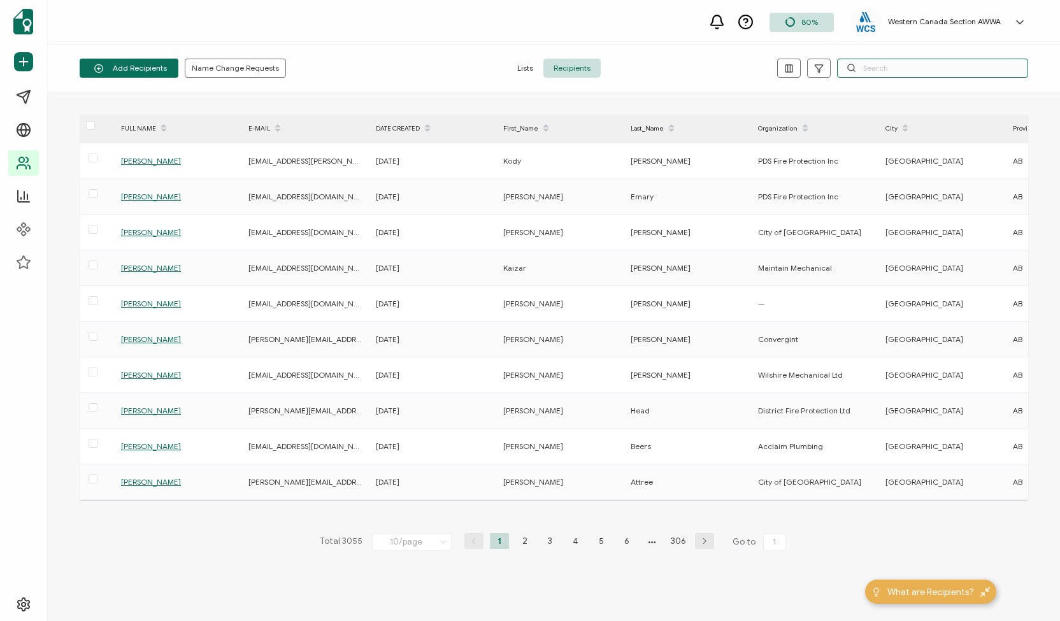
click at [875, 68] on input "text" at bounding box center [932, 68] width 191 height 19
paste input "Kevin Close"
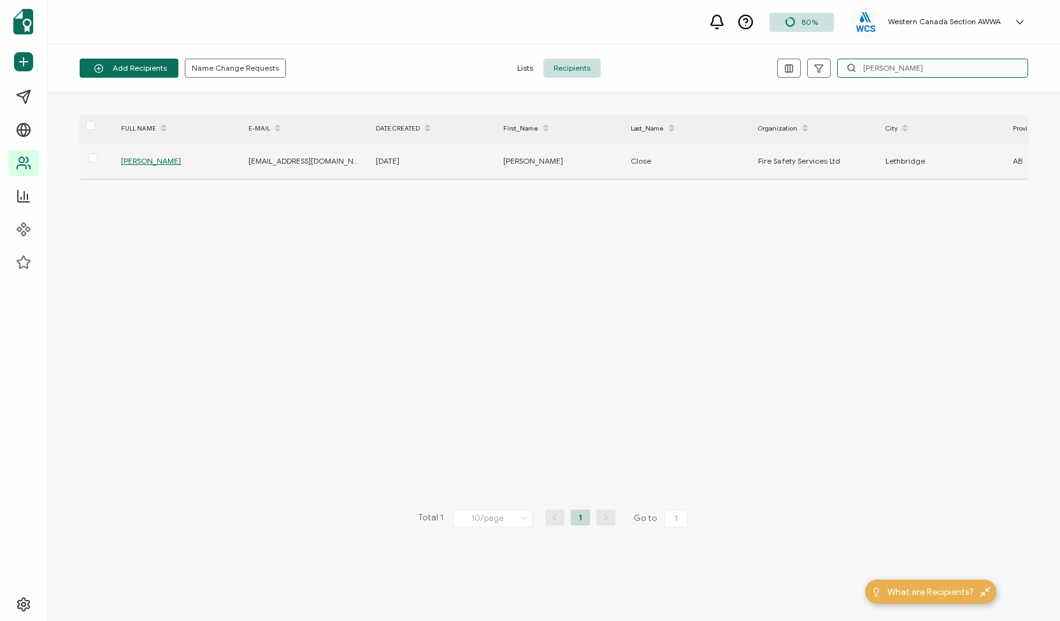
type input "Kevin Close"
click at [148, 161] on span "Kevin Close" at bounding box center [151, 161] width 60 height 10
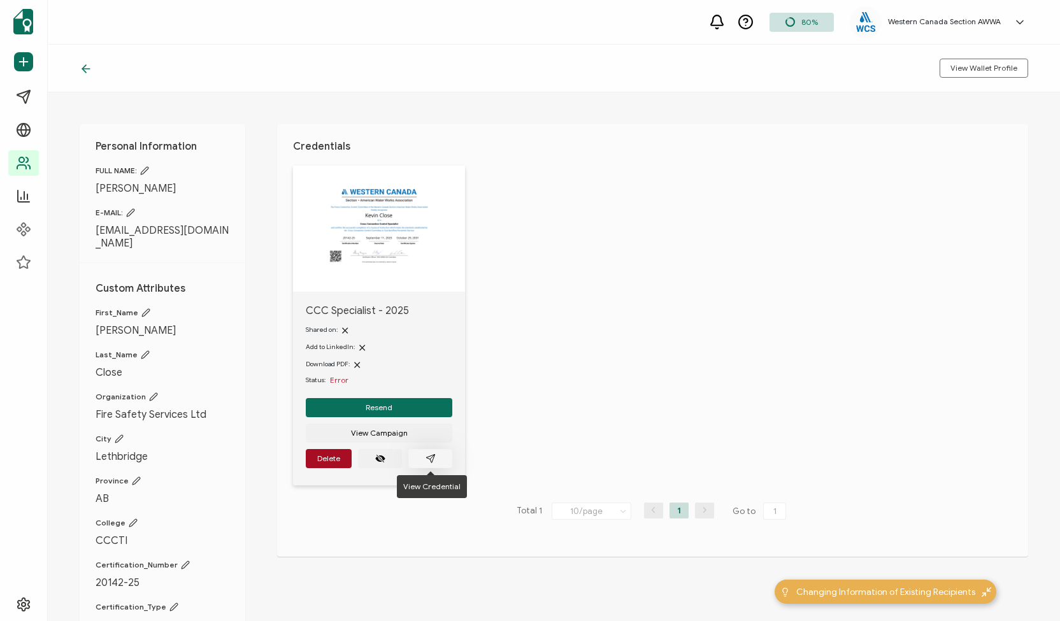
click at [432, 456] on icon "paper plane outline" at bounding box center [431, 459] width 10 height 10
click at [364, 402] on button "Resend" at bounding box center [379, 407] width 147 height 19
click at [340, 382] on span "Error" at bounding box center [339, 380] width 18 height 10
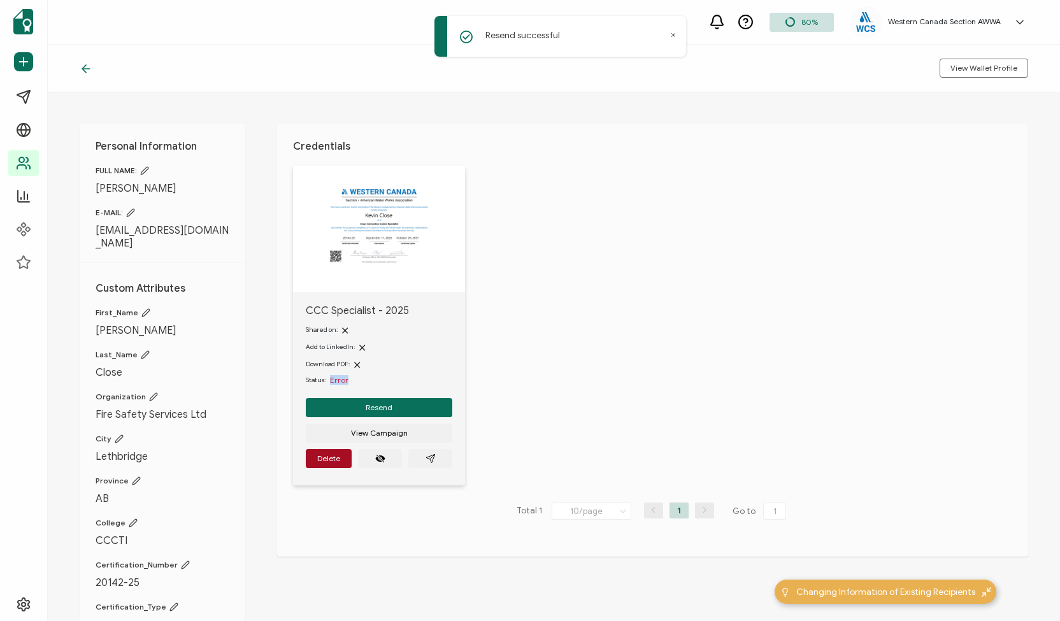
click at [340, 382] on span "Error" at bounding box center [339, 380] width 18 height 10
click at [85, 65] on icon at bounding box center [84, 69] width 4 height 8
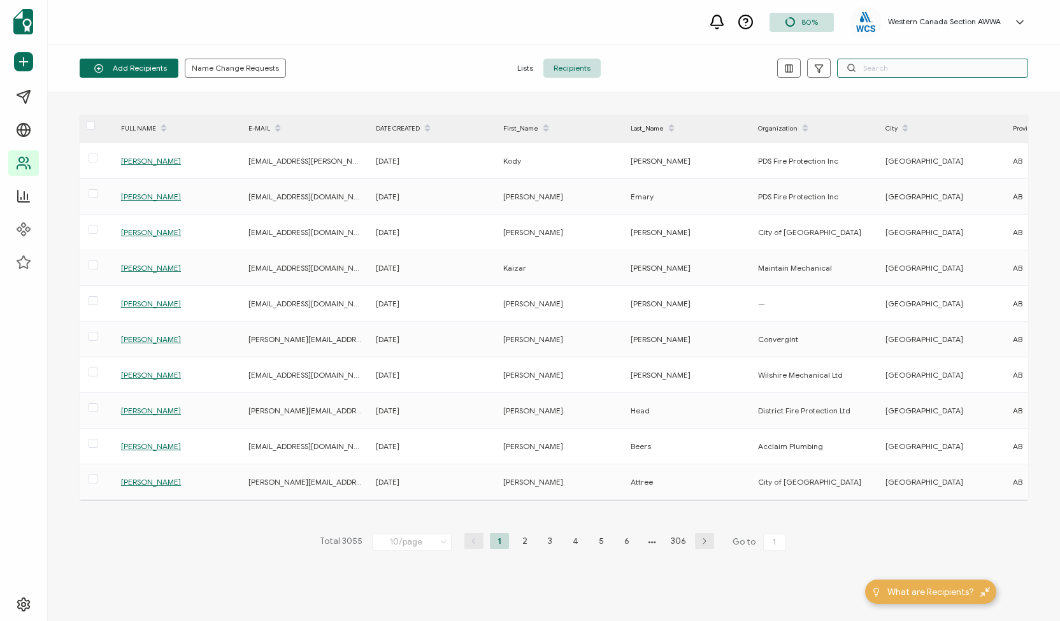
click at [875, 67] on input "text" at bounding box center [932, 68] width 191 height 19
paste input "[PERSON_NAME]"
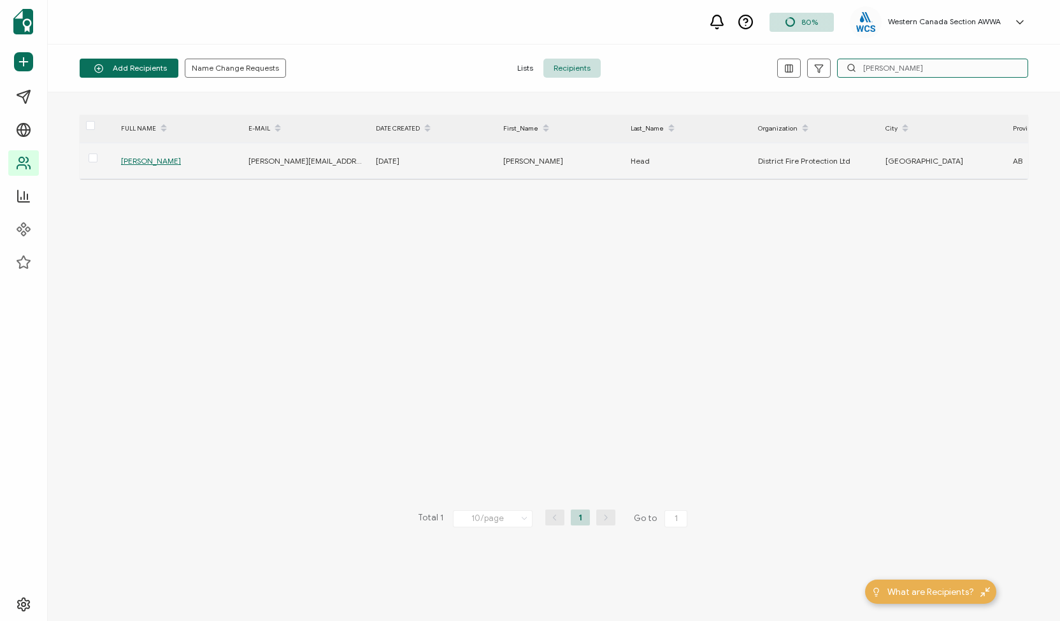
type input "[PERSON_NAME]"
click at [143, 158] on span "[PERSON_NAME]" at bounding box center [151, 161] width 60 height 10
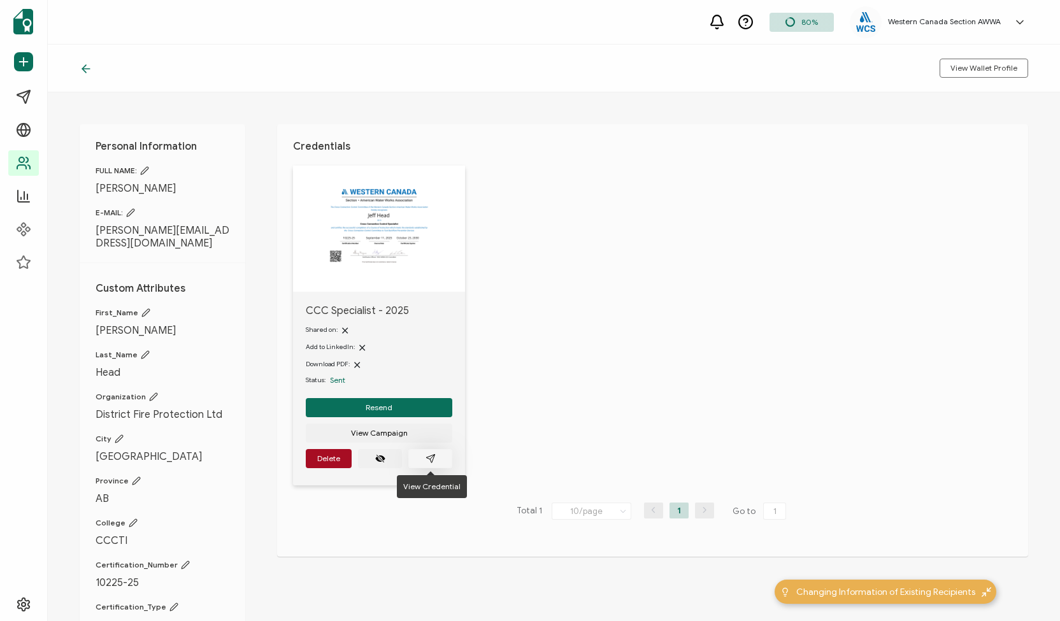
click at [432, 458] on icon "paper plane outline" at bounding box center [431, 459] width 10 height 10
click at [389, 404] on span "Resend" at bounding box center [379, 408] width 27 height 8
click at [83, 67] on icon at bounding box center [86, 68] width 13 height 13
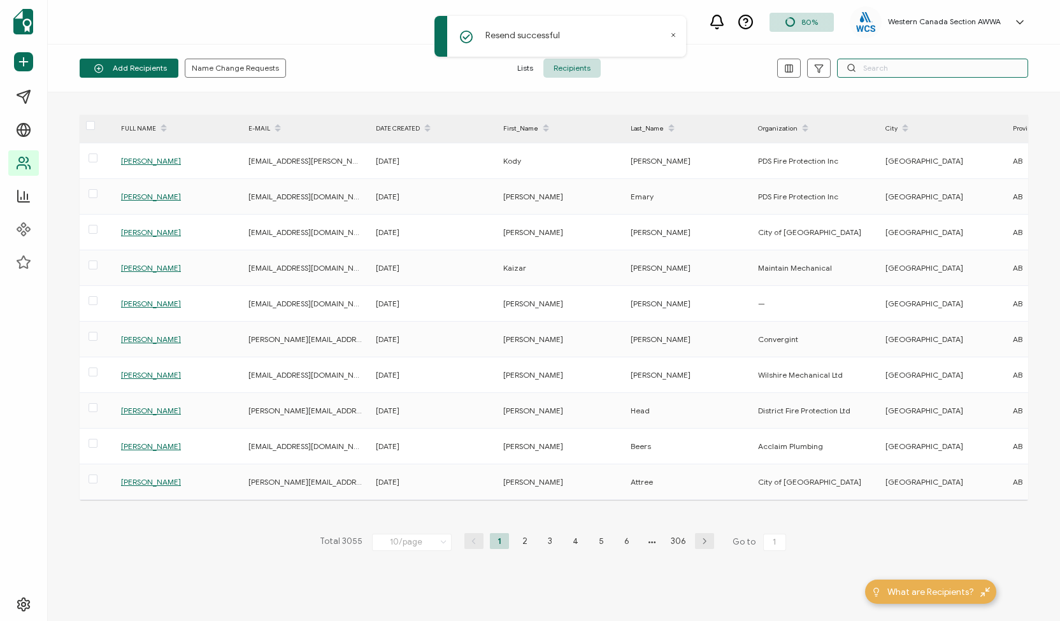
click at [888, 62] on input "text" at bounding box center [932, 68] width 191 height 19
paste input "[PERSON_NAME]"
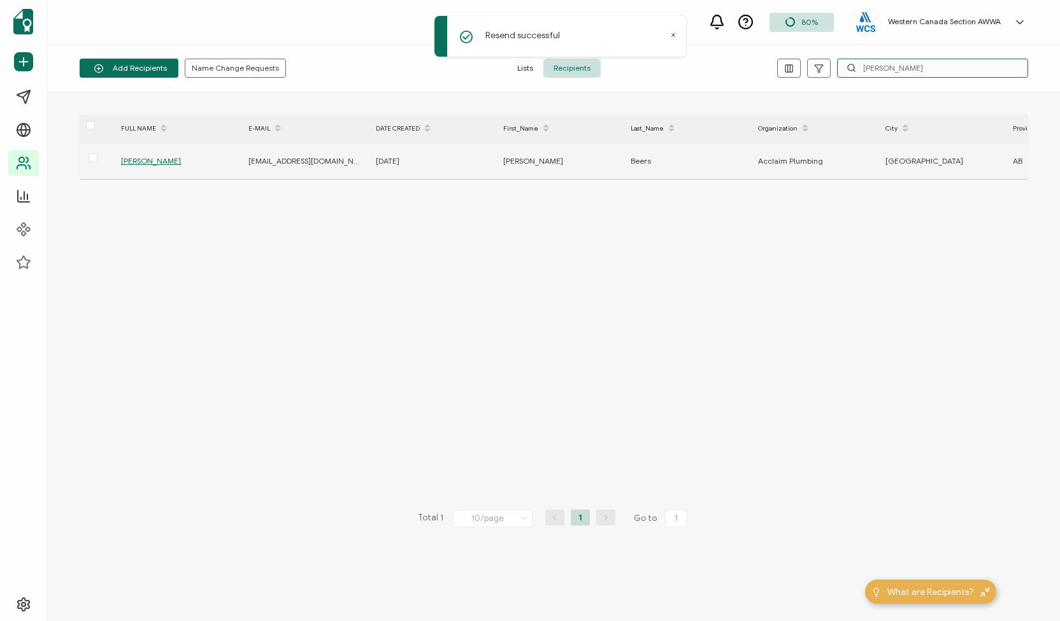
type input "[PERSON_NAME]"
click at [147, 156] on span "[PERSON_NAME]" at bounding box center [151, 161] width 60 height 10
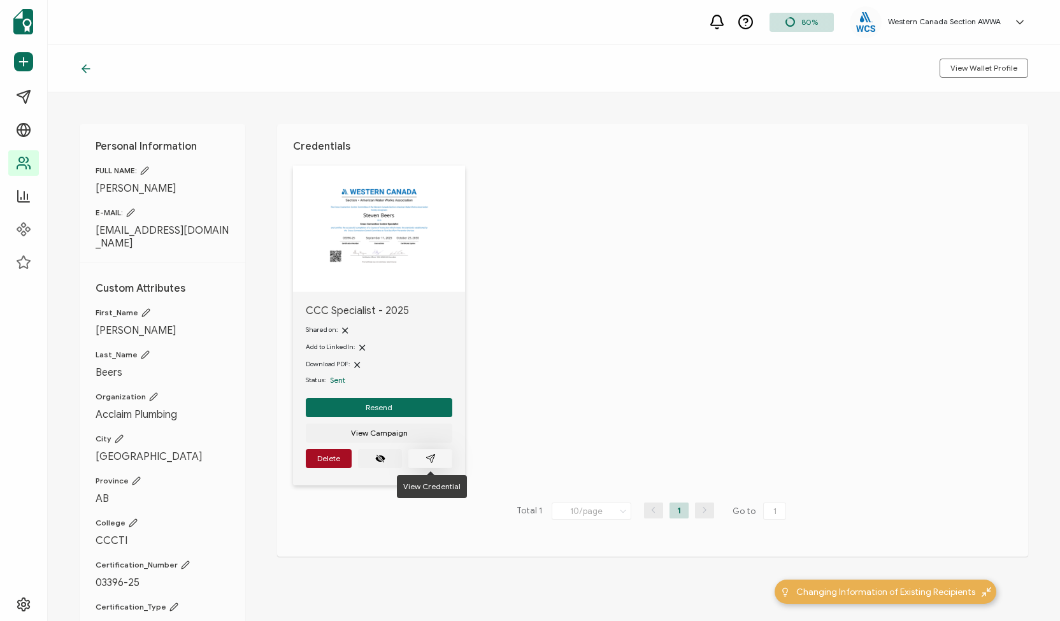
click at [435, 454] on icon "paper plane outline" at bounding box center [431, 459] width 10 height 10
click at [370, 401] on button "Resend" at bounding box center [379, 407] width 147 height 19
click at [86, 69] on icon at bounding box center [86, 69] width 8 height 0
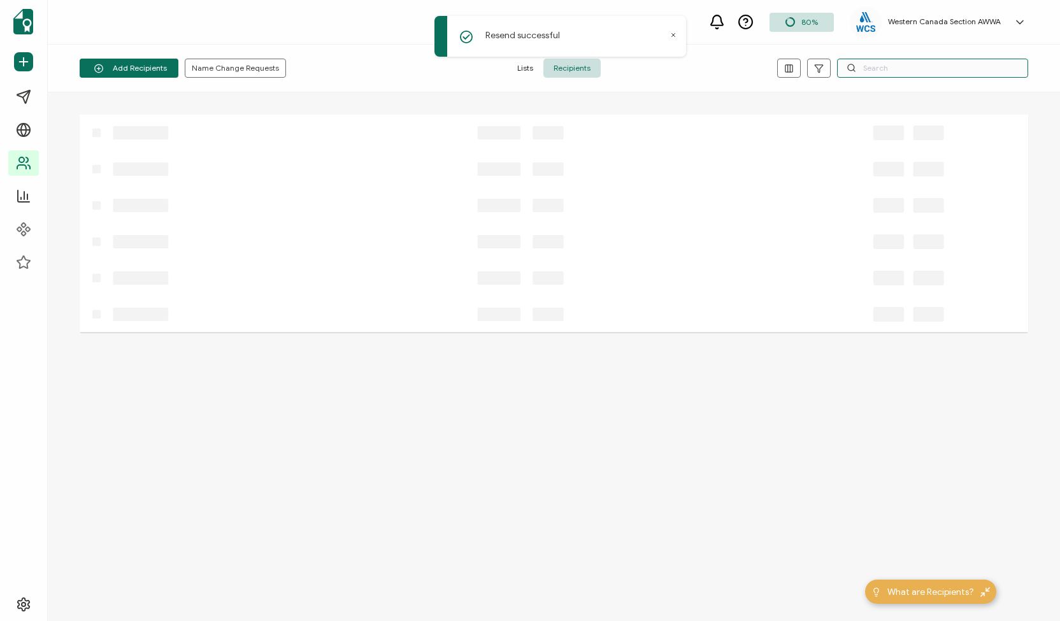
click at [879, 71] on input "text" at bounding box center [932, 68] width 191 height 19
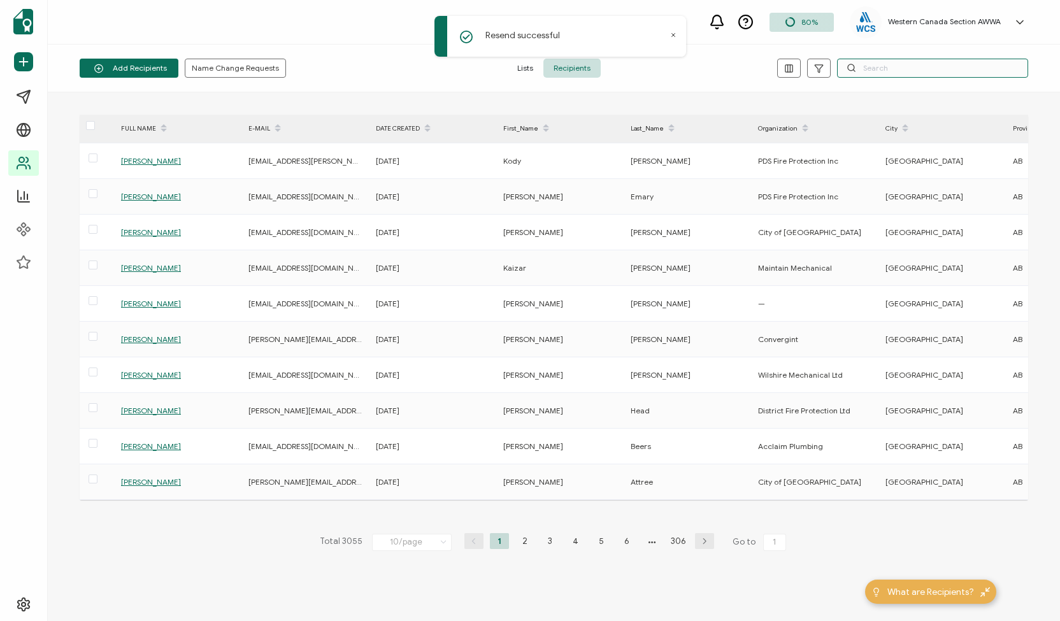
paste input "[PERSON_NAME]"
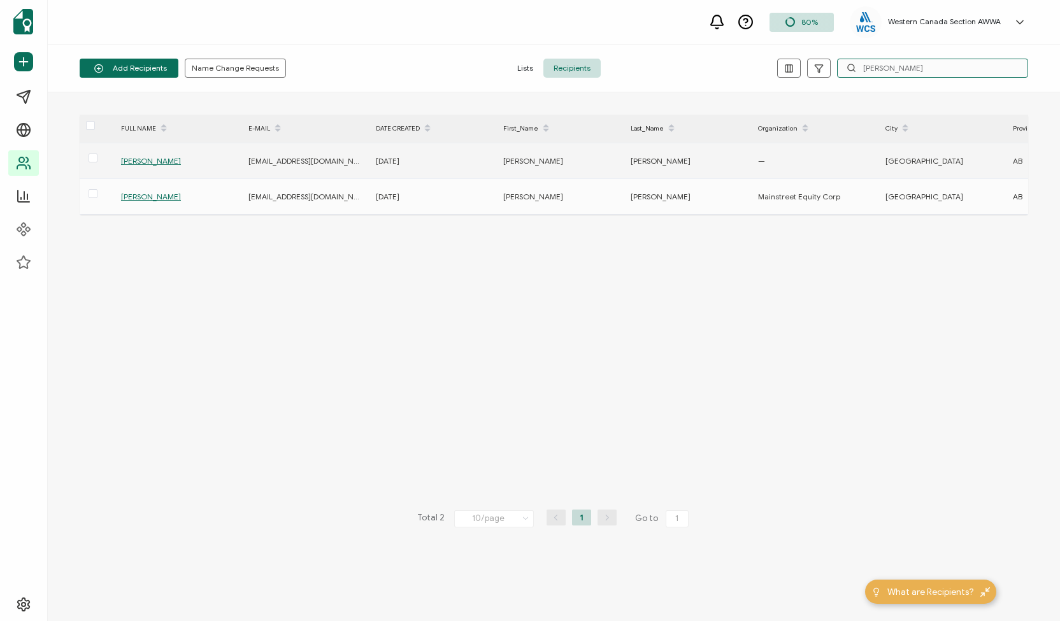
type input "[PERSON_NAME]"
click at [141, 159] on span "[PERSON_NAME]" at bounding box center [151, 161] width 60 height 10
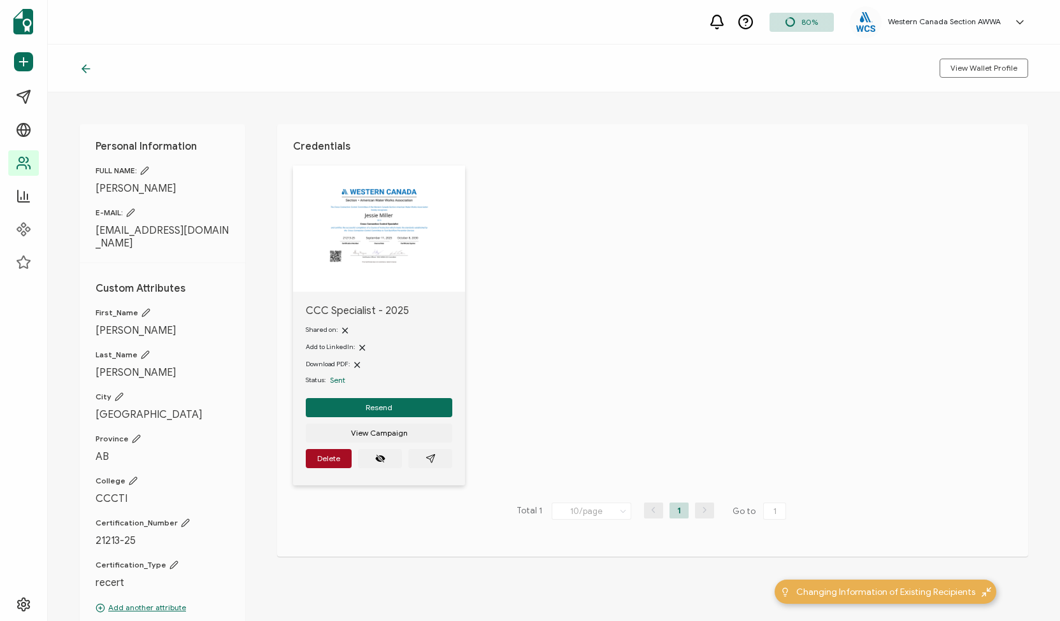
click at [87, 66] on icon at bounding box center [86, 68] width 13 height 13
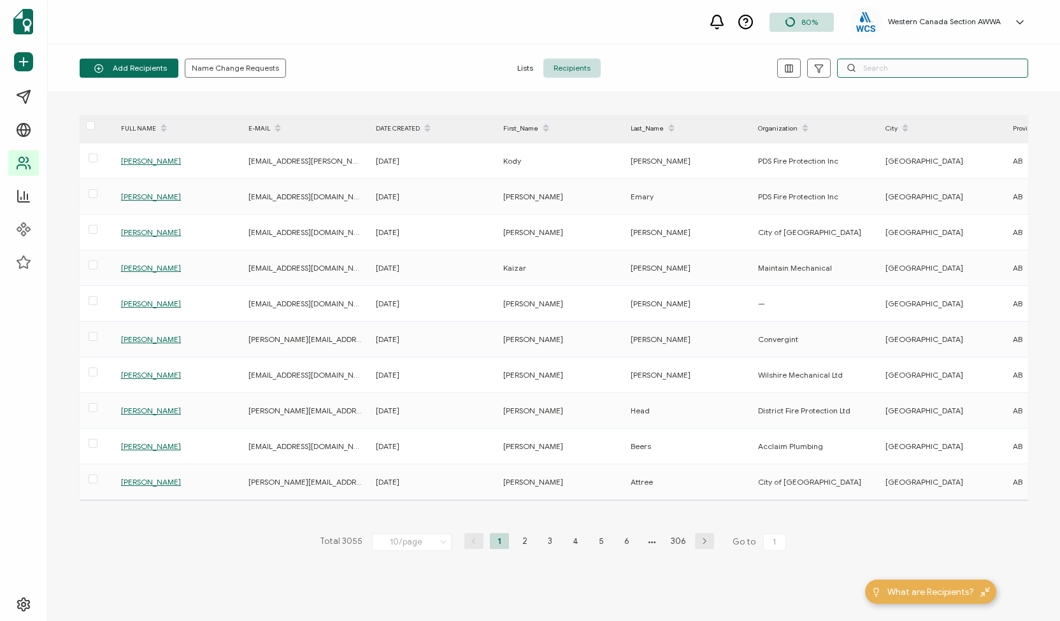
click at [874, 68] on input "text" at bounding box center [932, 68] width 191 height 19
paste input "[PERSON_NAME]"
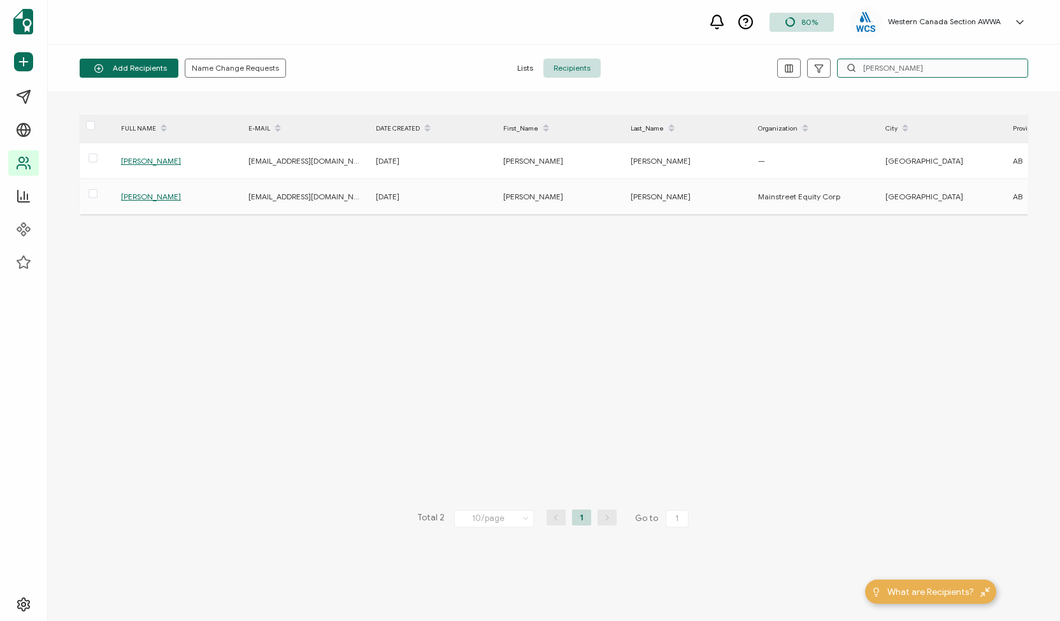
drag, startPoint x: 928, startPoint y: 68, endPoint x: 698, endPoint y: 71, distance: 230.0
click at [698, 71] on div "Add Recipients Name Change Requests Lists Recipients Jessie Miller" at bounding box center [554, 69] width 1012 height 48
paste input "[EMAIL_ADDRESS][DOMAIN_NAME]"
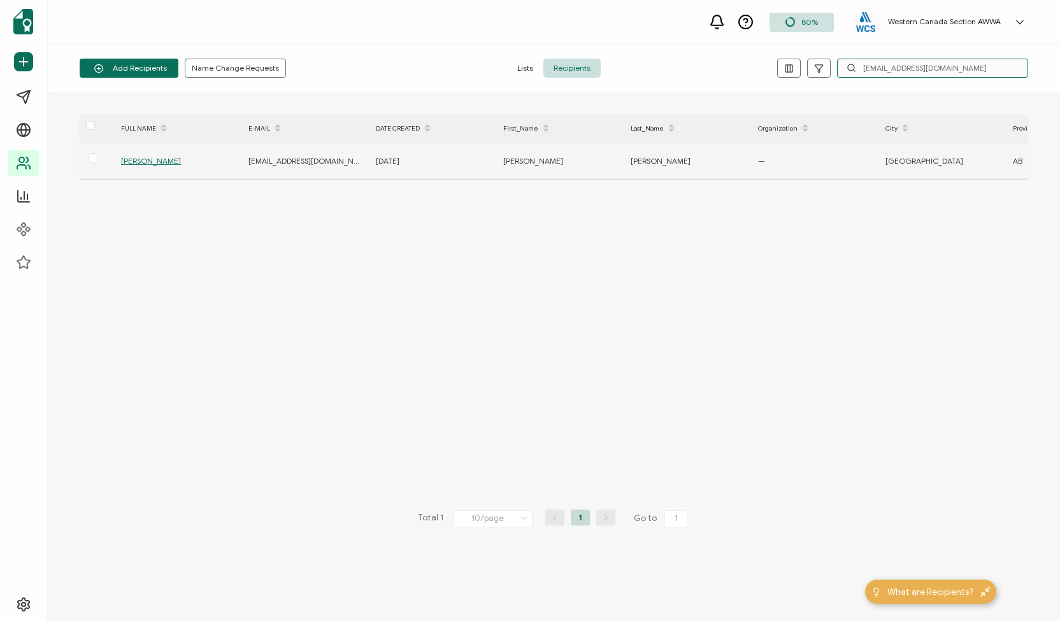
type input "[EMAIL_ADDRESS][DOMAIN_NAME]"
click at [141, 157] on span "[PERSON_NAME]" at bounding box center [151, 161] width 60 height 10
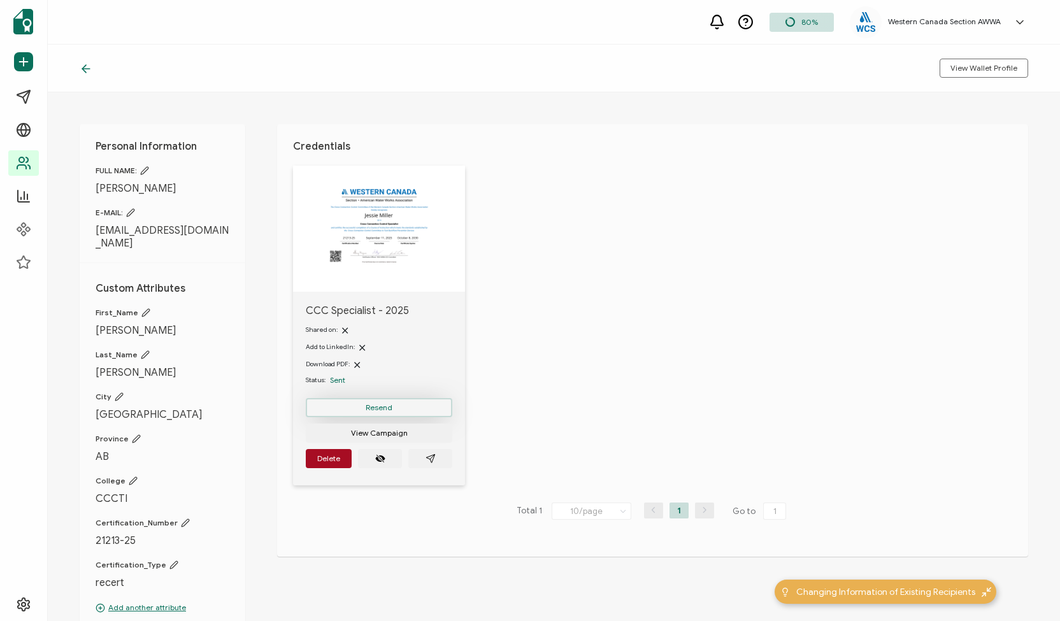
click at [401, 405] on button "Resend" at bounding box center [379, 407] width 147 height 19
click at [90, 71] on icon at bounding box center [86, 68] width 13 height 13
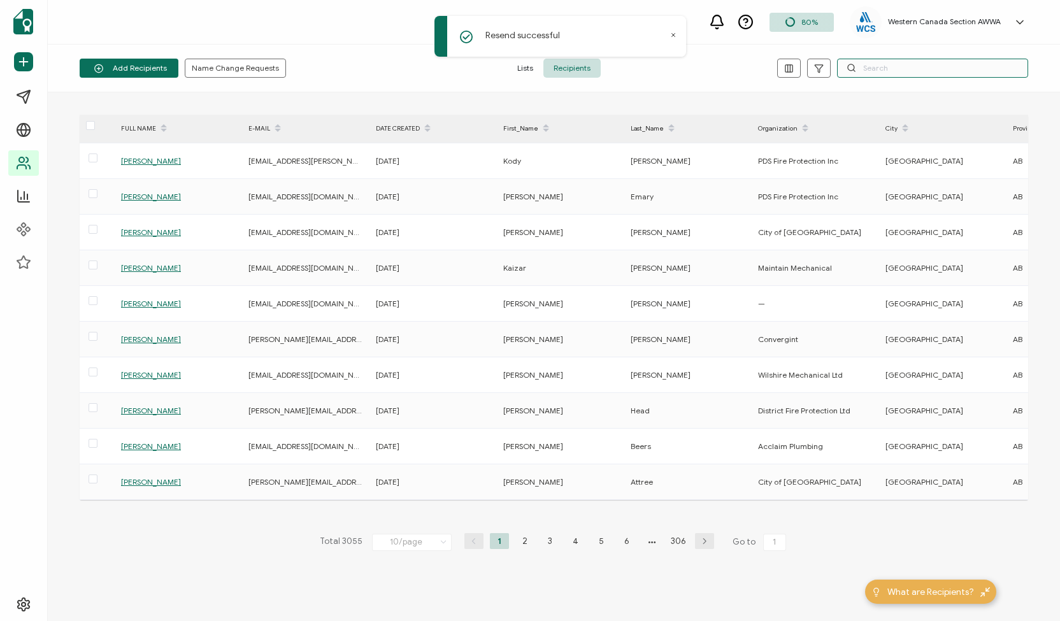
click at [877, 66] on input "text" at bounding box center [932, 68] width 191 height 19
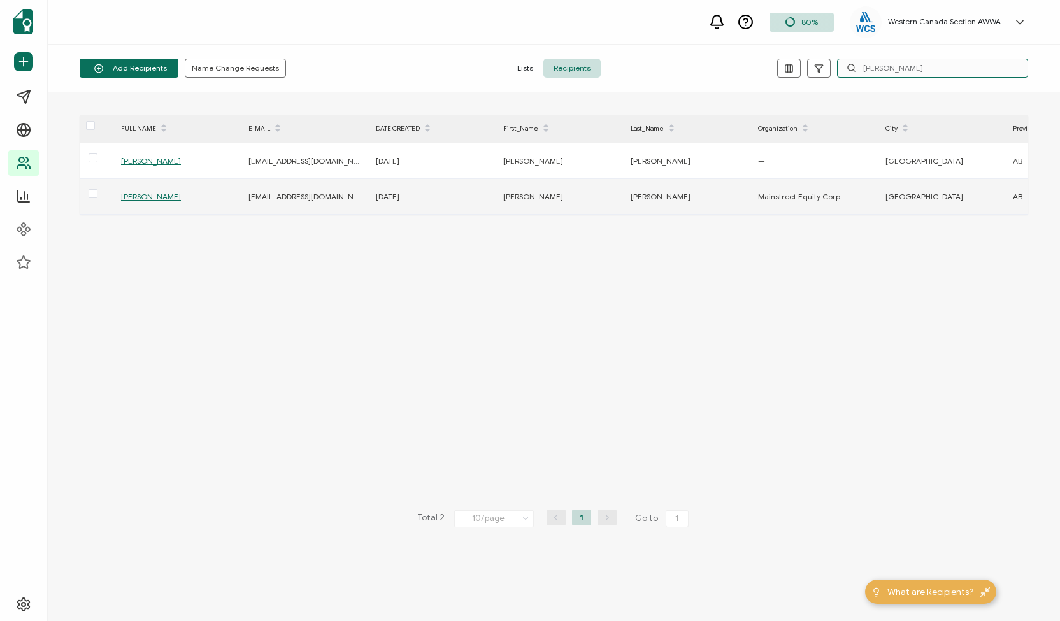
type input "jessie m"
click at [140, 192] on span "[PERSON_NAME]" at bounding box center [151, 197] width 60 height 10
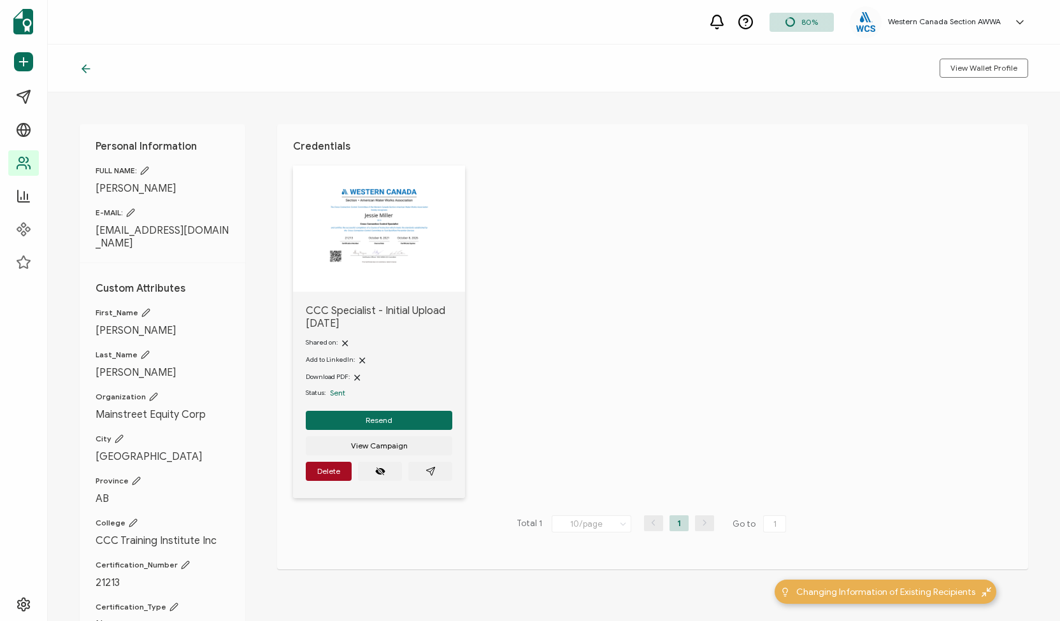
click at [83, 64] on icon at bounding box center [86, 68] width 13 height 13
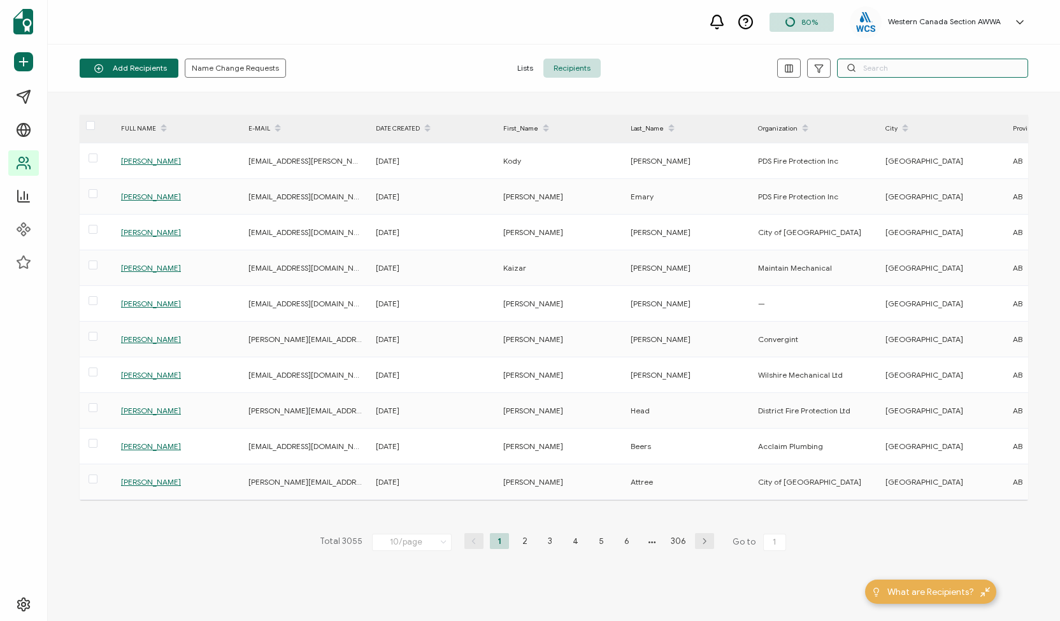
click at [902, 65] on input "text" at bounding box center [932, 68] width 191 height 19
paste input "[PERSON_NAME]"
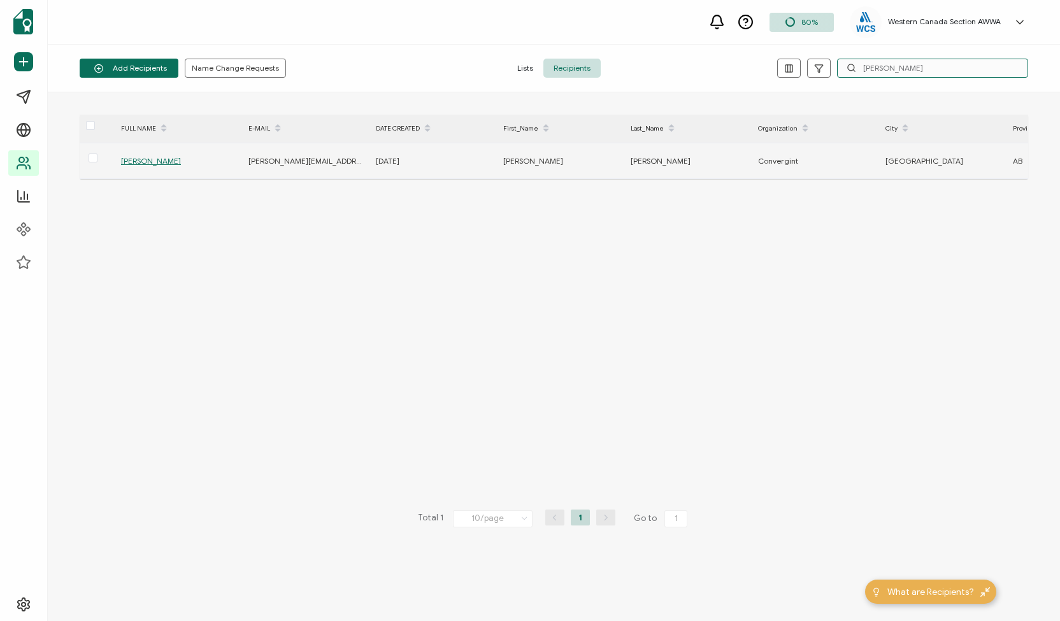
type input "[PERSON_NAME]"
click at [128, 155] on div "[PERSON_NAME]" at bounding box center [178, 161] width 126 height 15
click at [136, 159] on span "[PERSON_NAME]" at bounding box center [151, 161] width 60 height 10
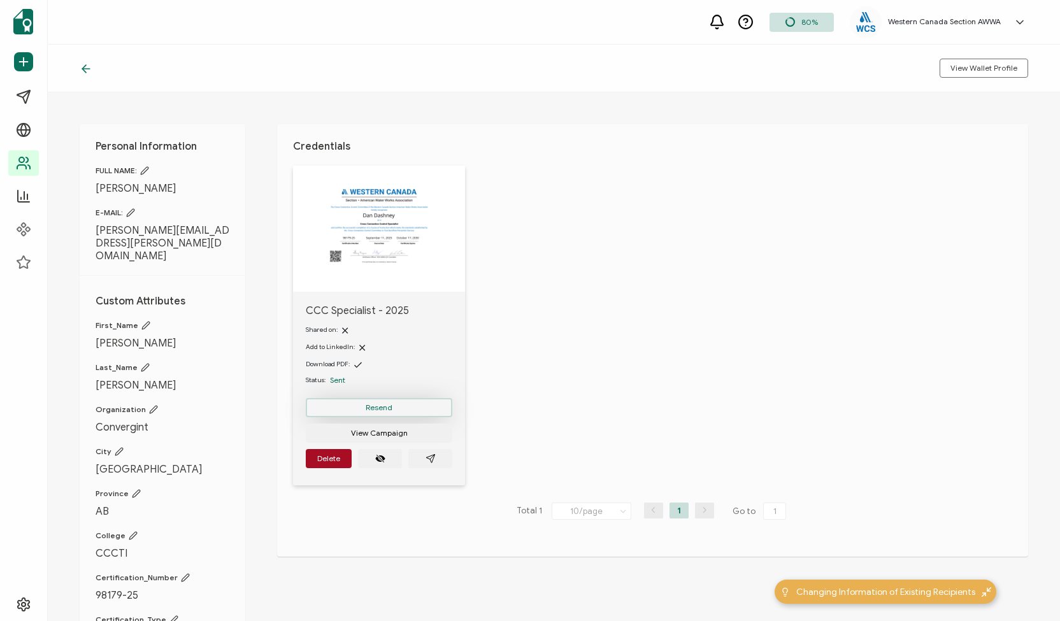
click at [377, 404] on span "Resend" at bounding box center [379, 408] width 27 height 8
click at [89, 64] on icon at bounding box center [86, 68] width 13 height 13
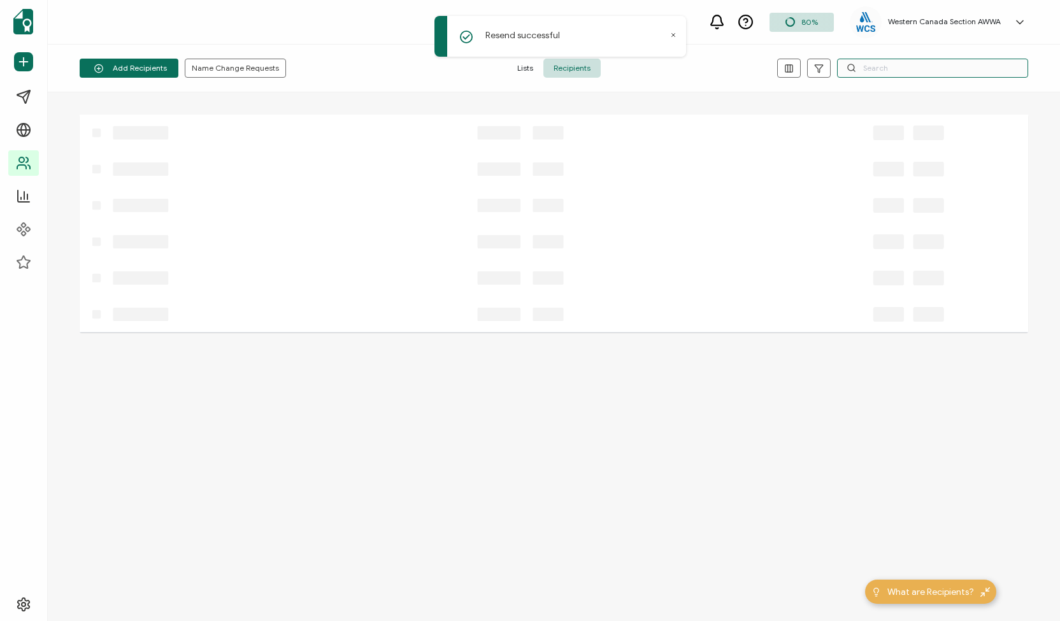
click at [916, 66] on input "text" at bounding box center [932, 68] width 191 height 19
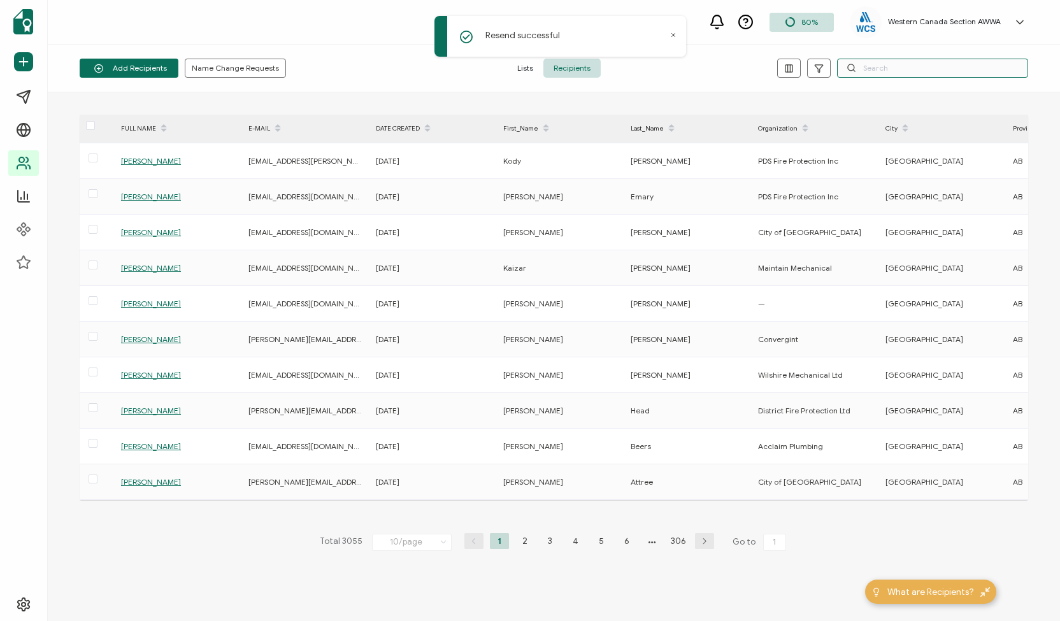
paste input "[PERSON_NAME]"
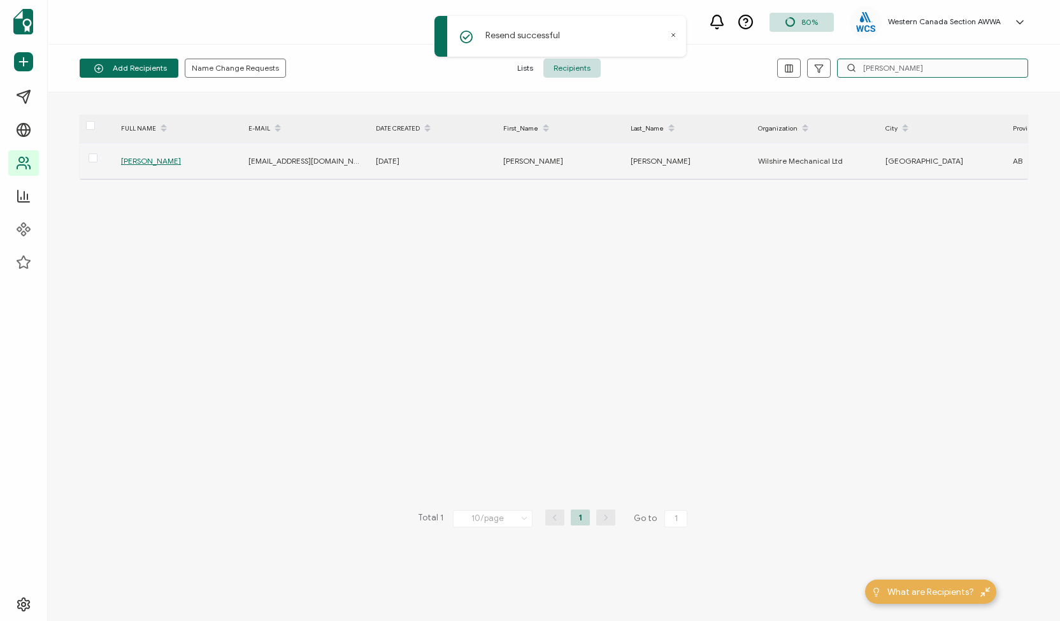
type input "[PERSON_NAME]"
click at [147, 159] on span "[PERSON_NAME]" at bounding box center [151, 161] width 60 height 10
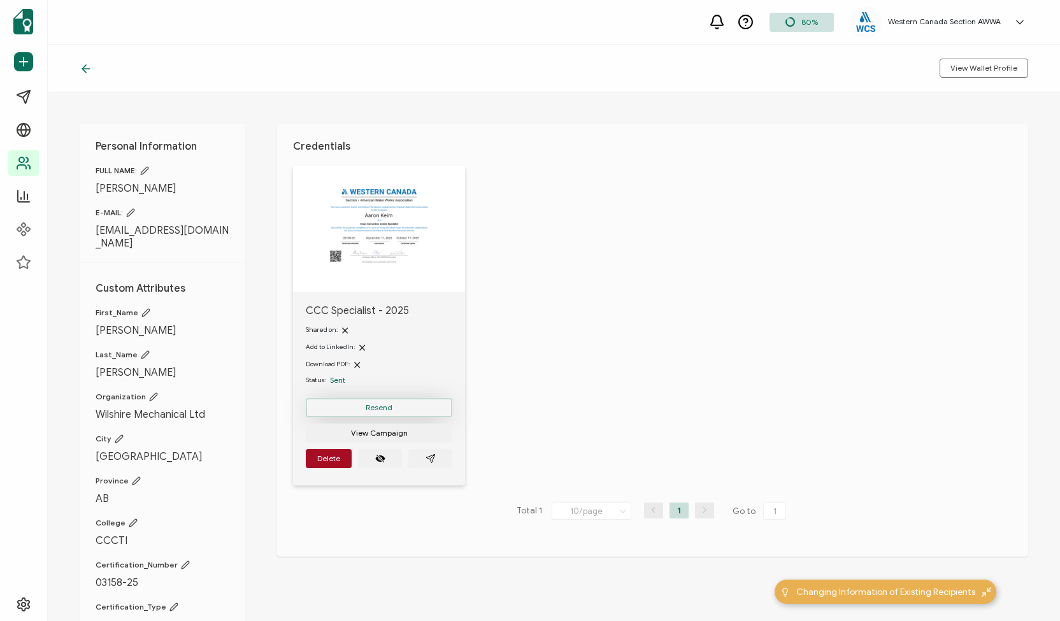
click at [399, 408] on button "Resend" at bounding box center [379, 407] width 147 height 19
click at [84, 69] on icon at bounding box center [86, 69] width 8 height 0
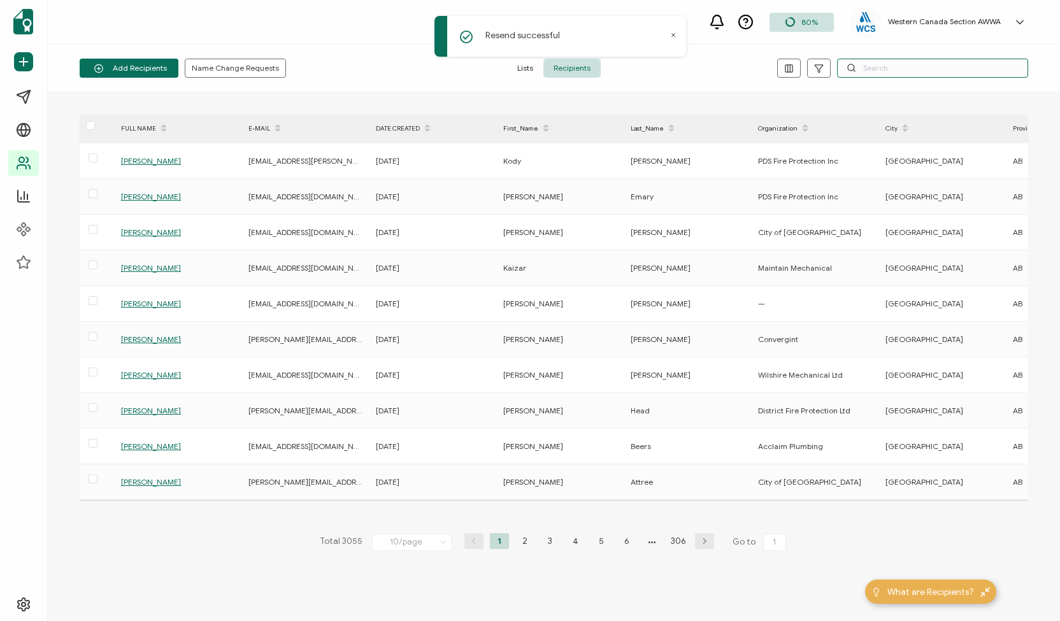
click at [869, 67] on input "text" at bounding box center [932, 68] width 191 height 19
paste input "[PERSON_NAME]"
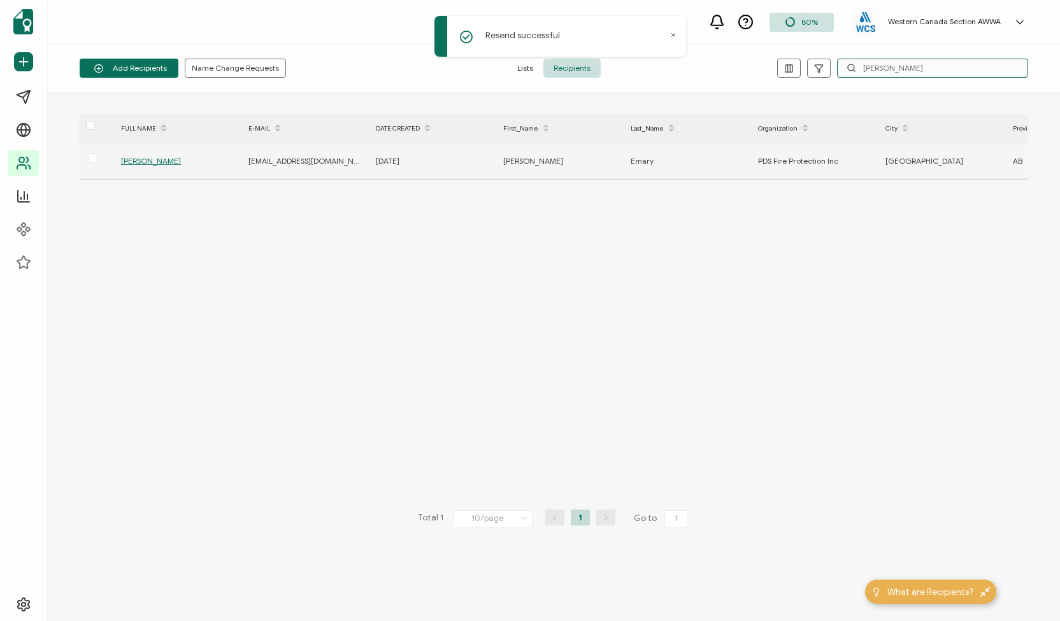
type input "[PERSON_NAME]"
click at [140, 159] on span "[PERSON_NAME]" at bounding box center [151, 161] width 60 height 10
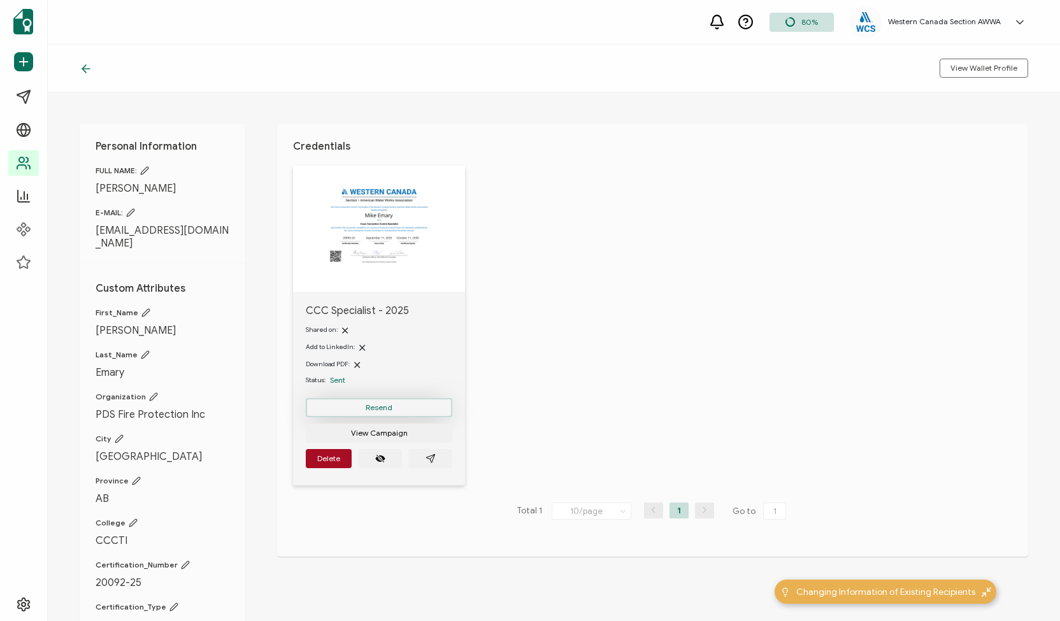
click at [396, 410] on button "Resend" at bounding box center [379, 407] width 147 height 19
click at [87, 66] on icon at bounding box center [86, 68] width 13 height 13
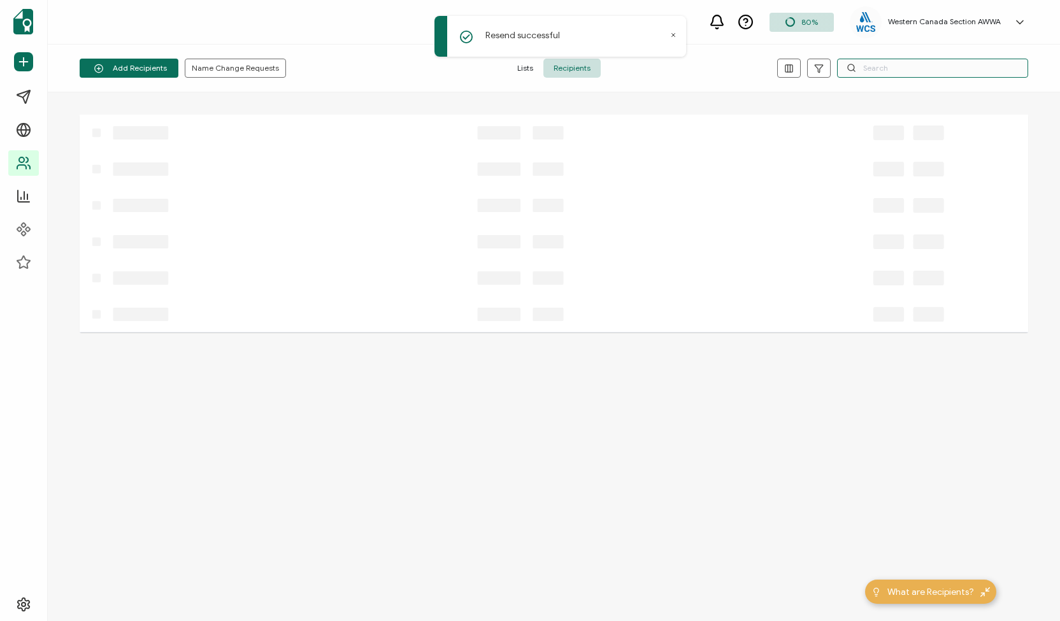
click at [883, 68] on input "text" at bounding box center [932, 68] width 191 height 19
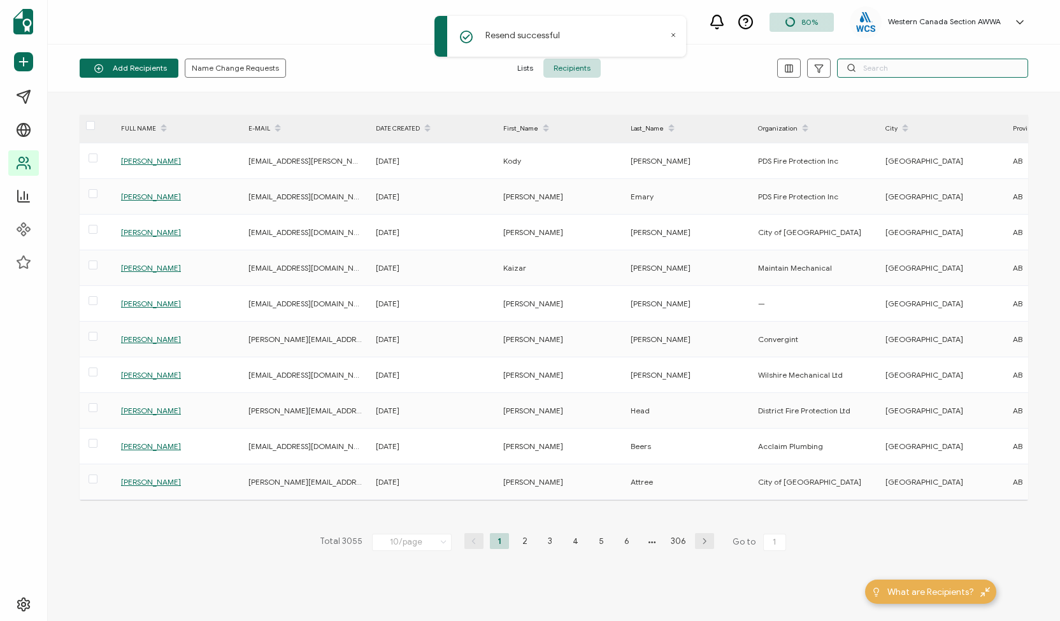
paste input "[PERSON_NAME]"
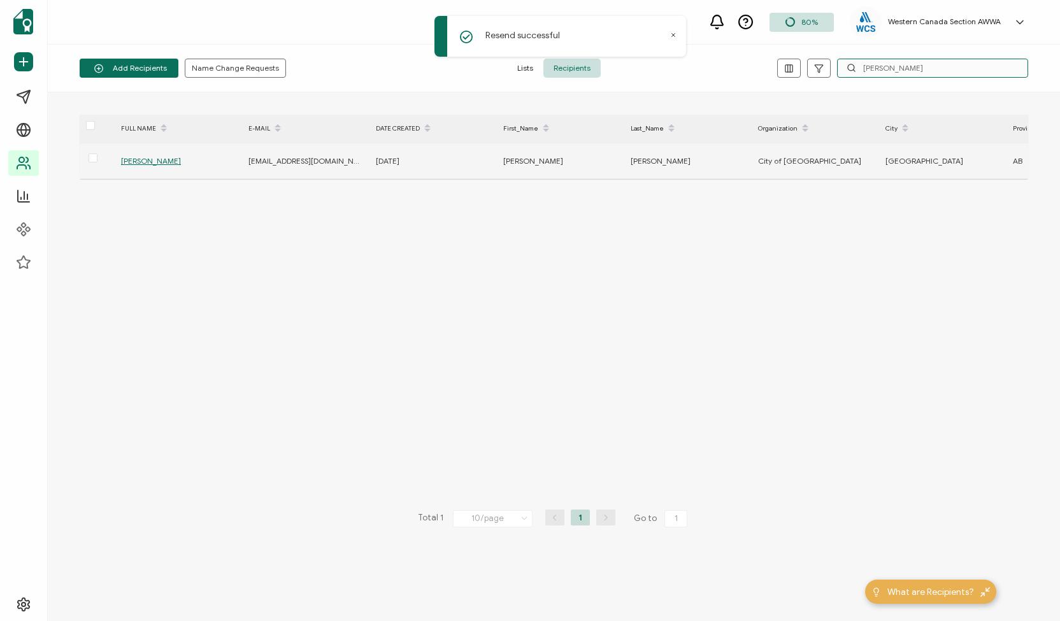
type input "[PERSON_NAME]"
click at [141, 160] on span "[PERSON_NAME]" at bounding box center [151, 161] width 60 height 10
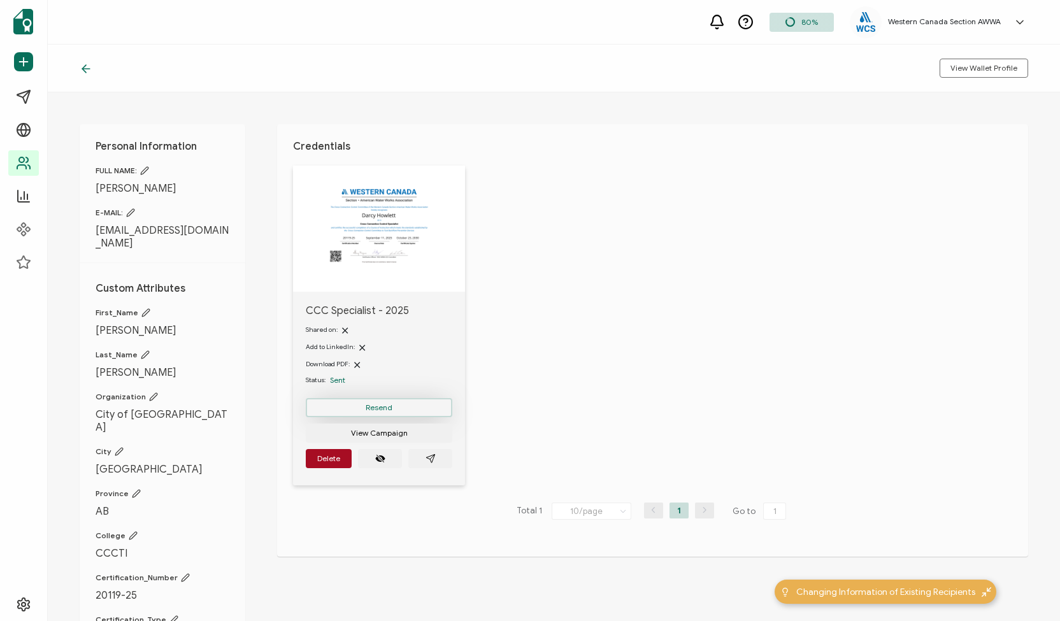
click at [395, 407] on button "Resend" at bounding box center [379, 407] width 147 height 19
click at [89, 66] on icon at bounding box center [86, 68] width 13 height 13
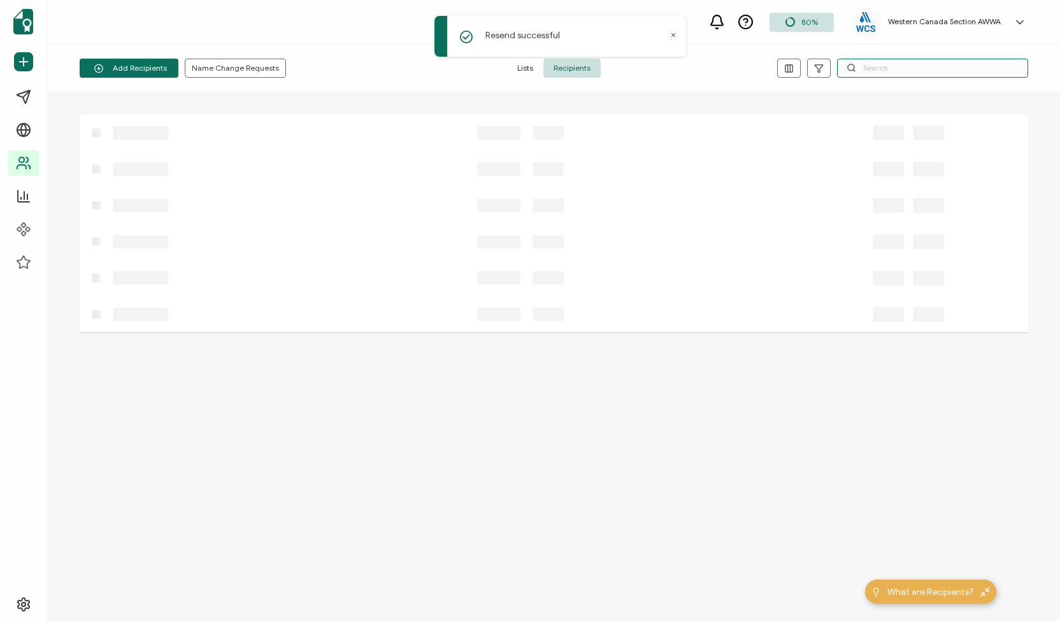
click at [886, 64] on input "text" at bounding box center [932, 68] width 191 height 19
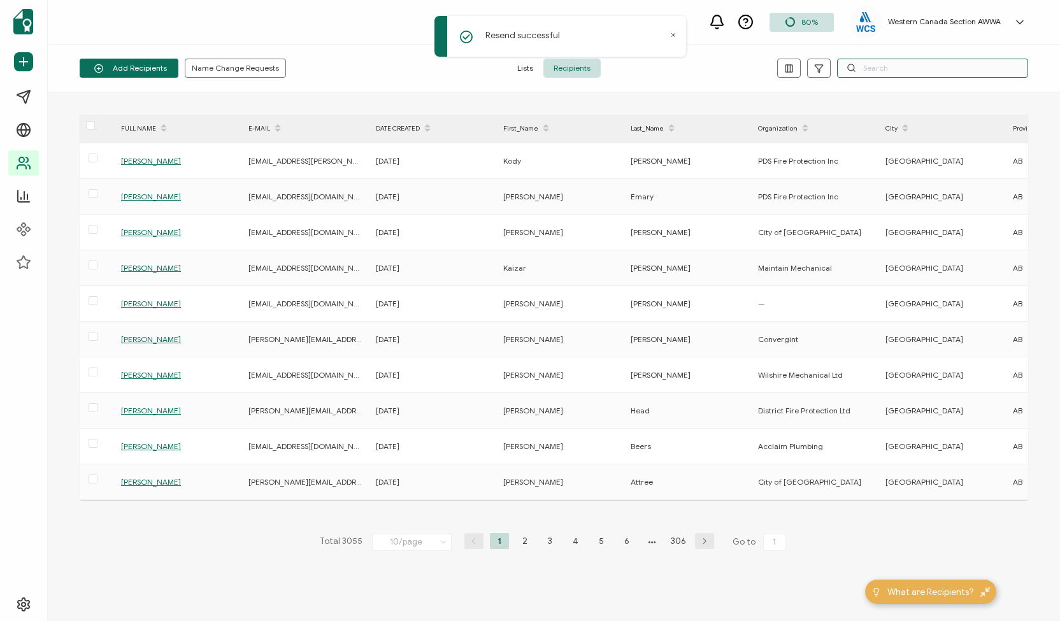
paste input "Daizar Madadi"
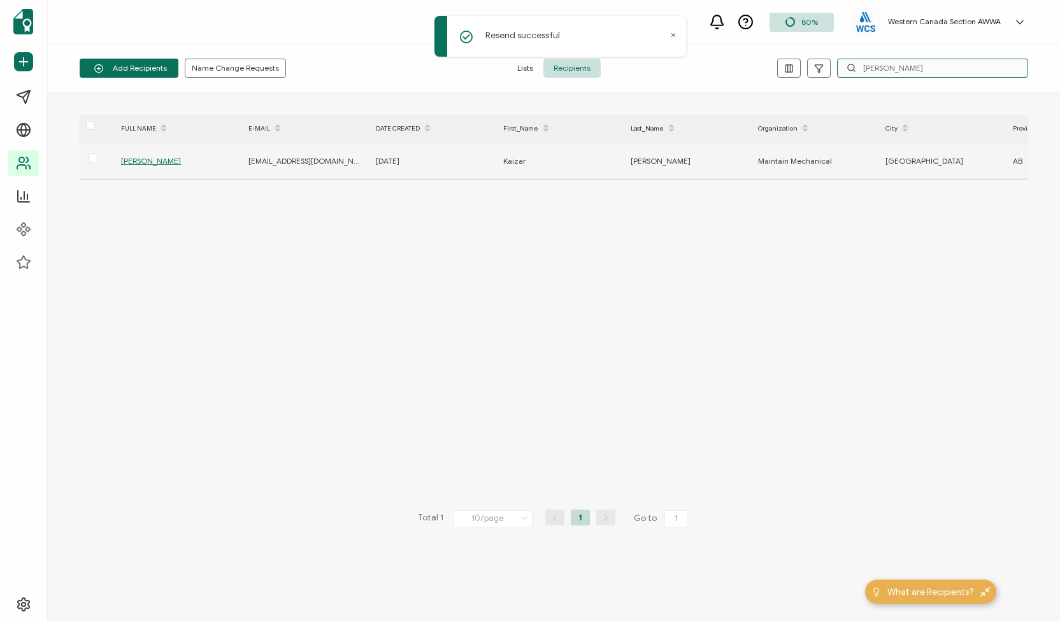
type input "Daizar Madadi"
click at [148, 157] on span "Daizar Madadi" at bounding box center [151, 161] width 60 height 10
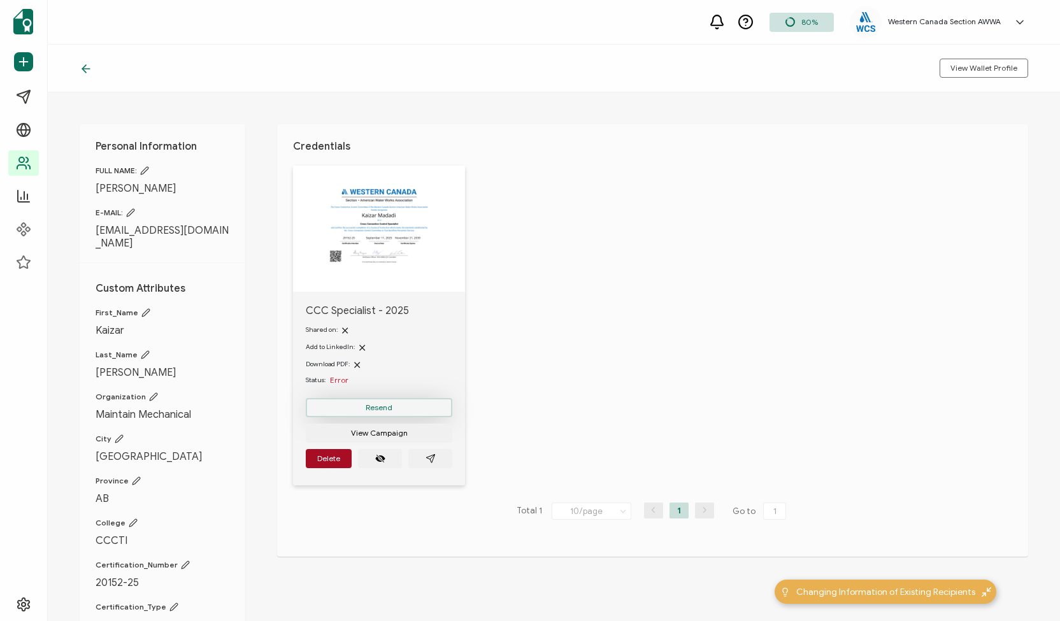
click at [404, 408] on button "Resend" at bounding box center [379, 407] width 147 height 19
click at [392, 407] on button "Resend" at bounding box center [379, 407] width 147 height 19
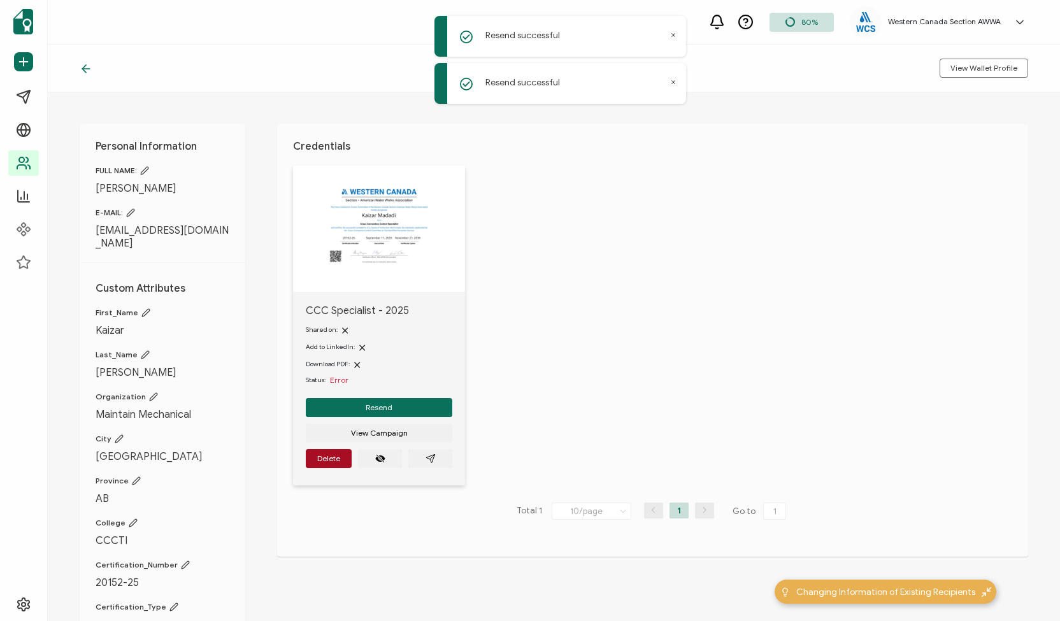
click at [83, 68] on icon at bounding box center [84, 69] width 4 height 8
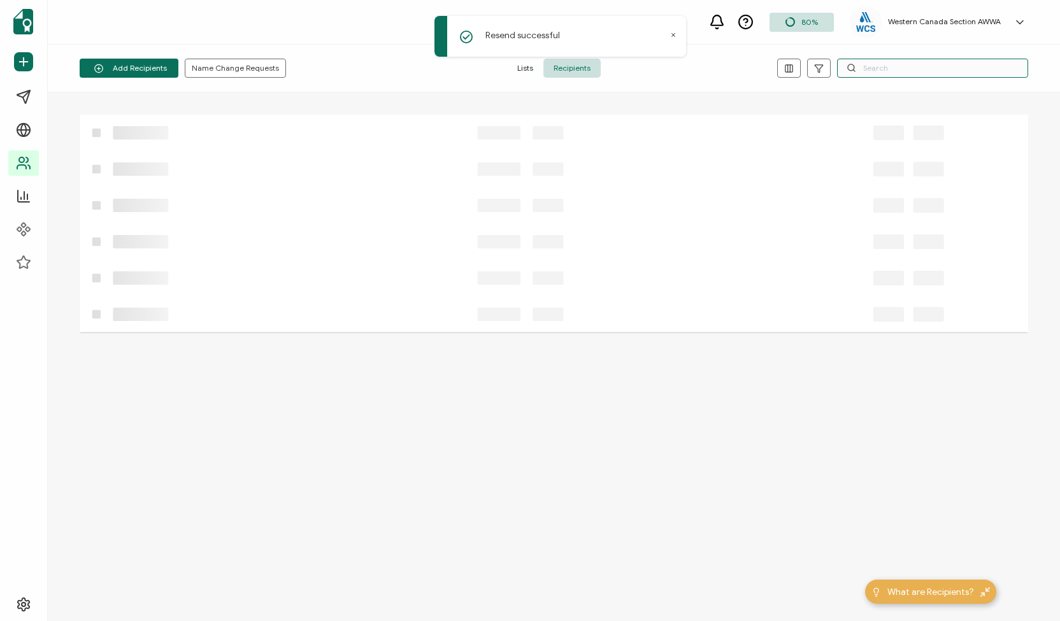
click at [896, 69] on input "text" at bounding box center [932, 68] width 191 height 19
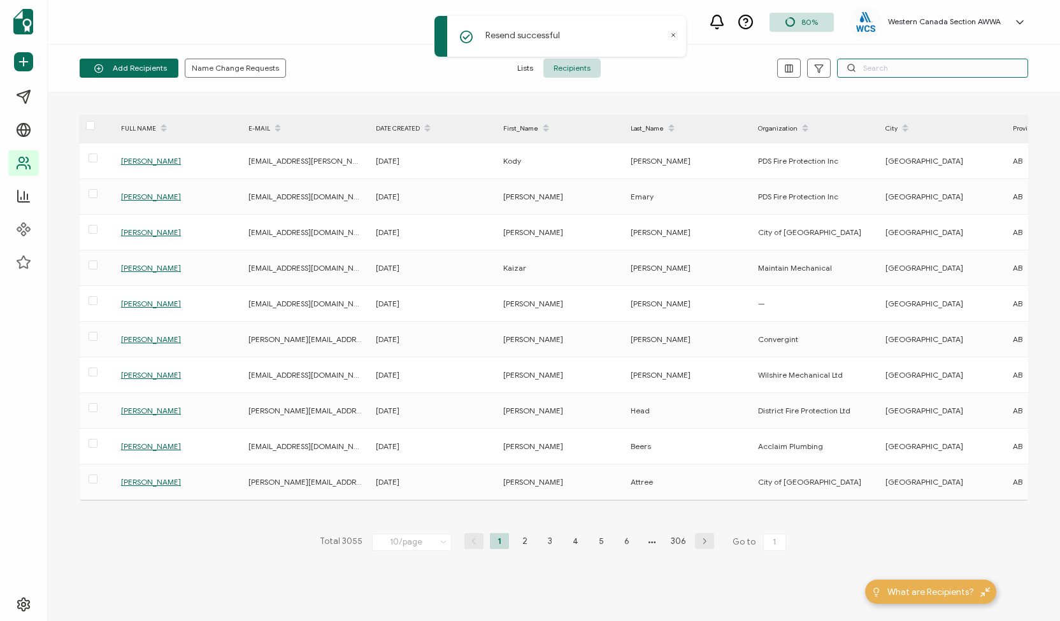
paste input "[PERSON_NAME]"
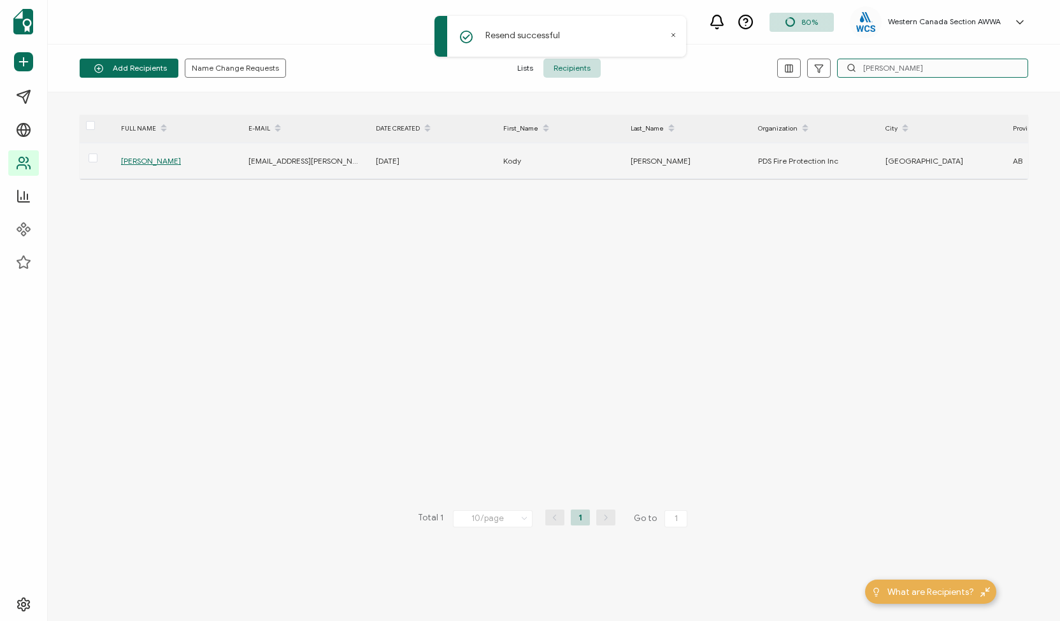
type input "[PERSON_NAME]"
click at [141, 160] on span "[PERSON_NAME]" at bounding box center [151, 161] width 60 height 10
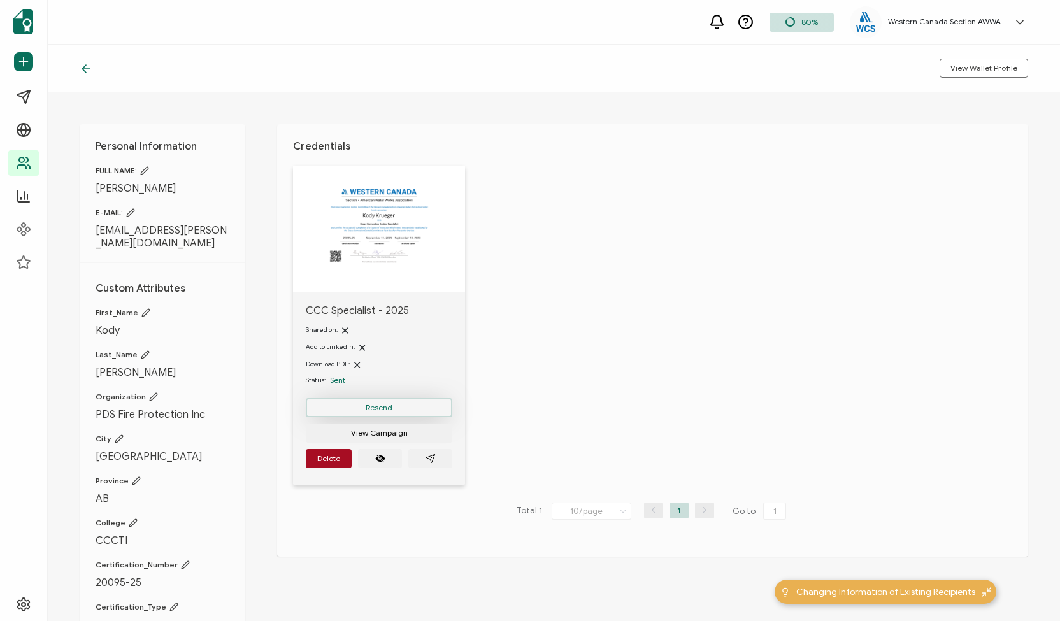
click at [392, 410] on button "Resend" at bounding box center [379, 407] width 147 height 19
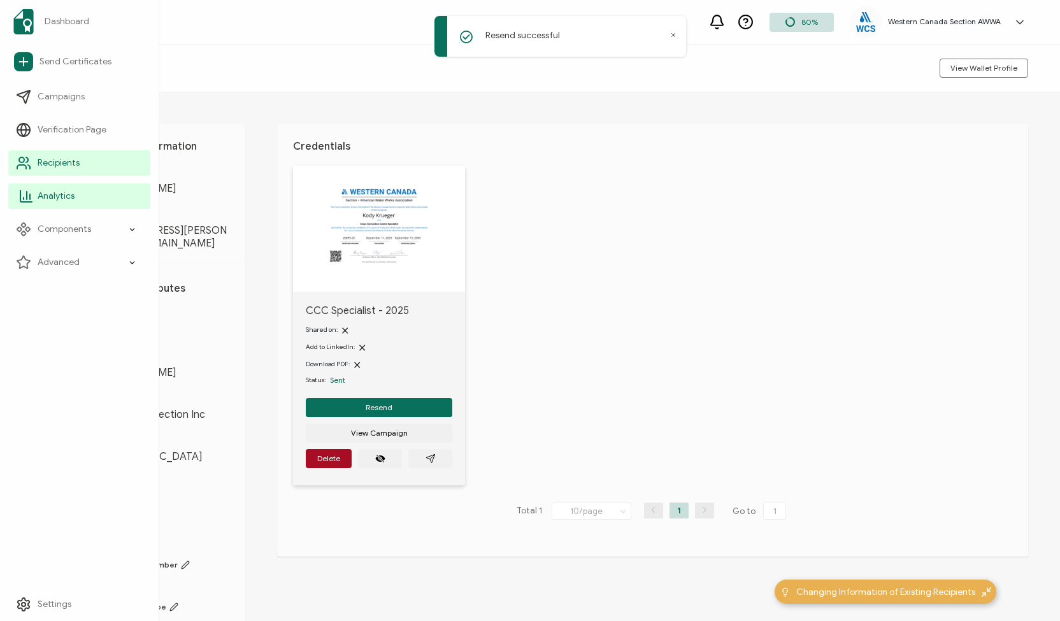
click at [64, 192] on span "Analytics" at bounding box center [56, 196] width 37 height 13
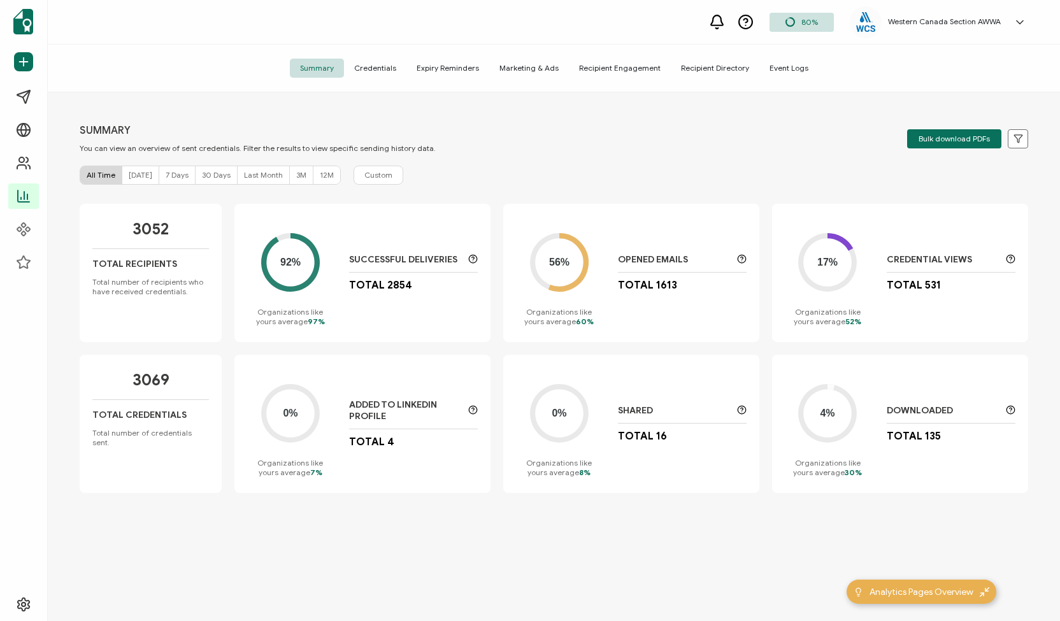
click at [703, 69] on span "Recipient Directory" at bounding box center [715, 68] width 89 height 19
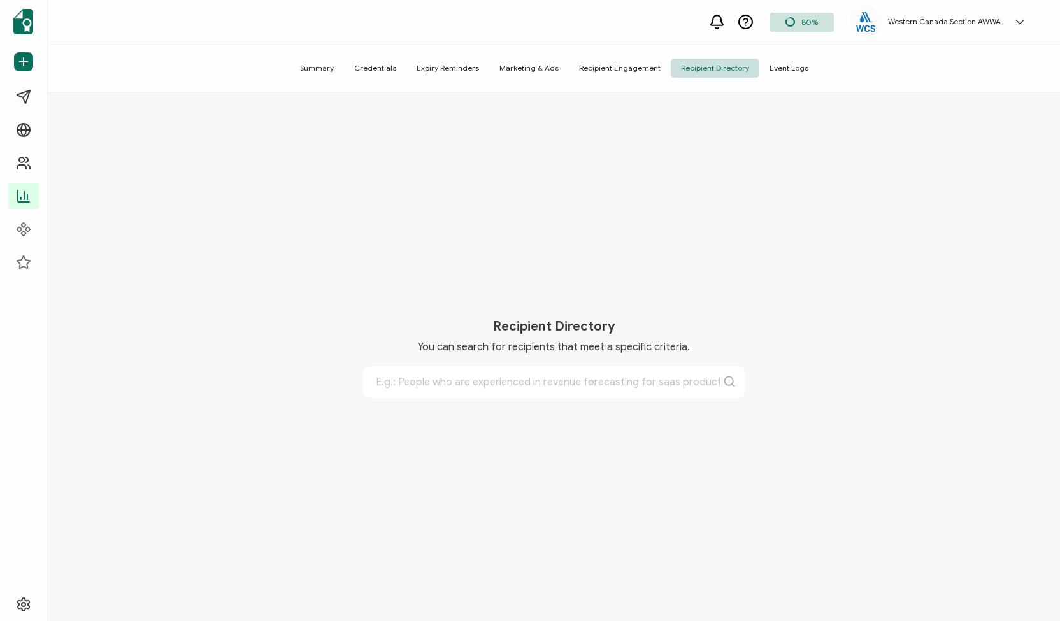
click at [602, 66] on span "Recipient Engagement" at bounding box center [620, 68] width 102 height 19
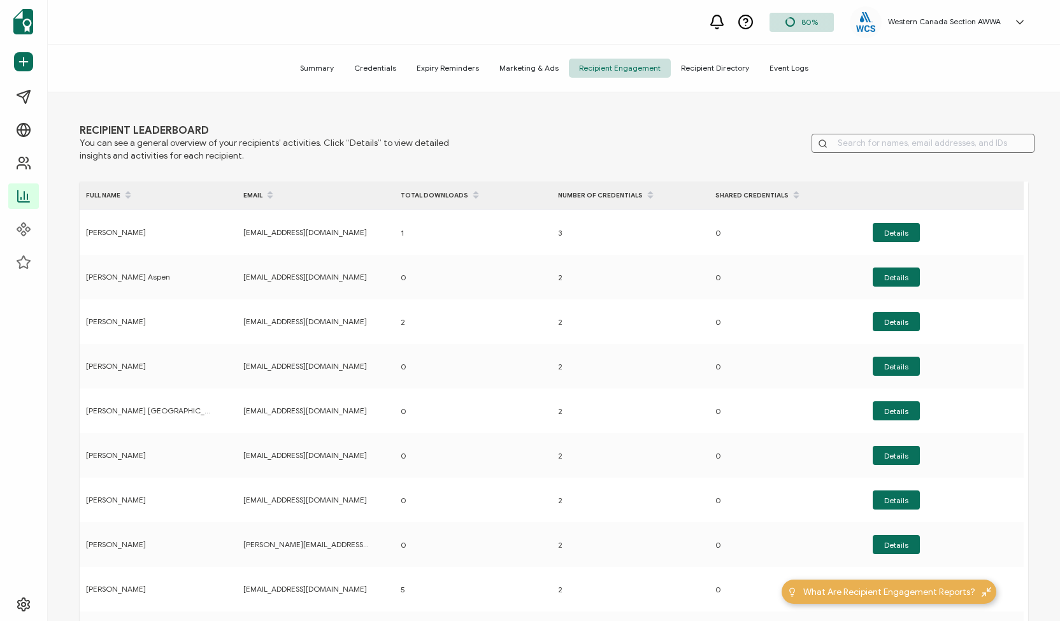
click at [457, 66] on span "Expiry Reminders" at bounding box center [448, 68] width 83 height 19
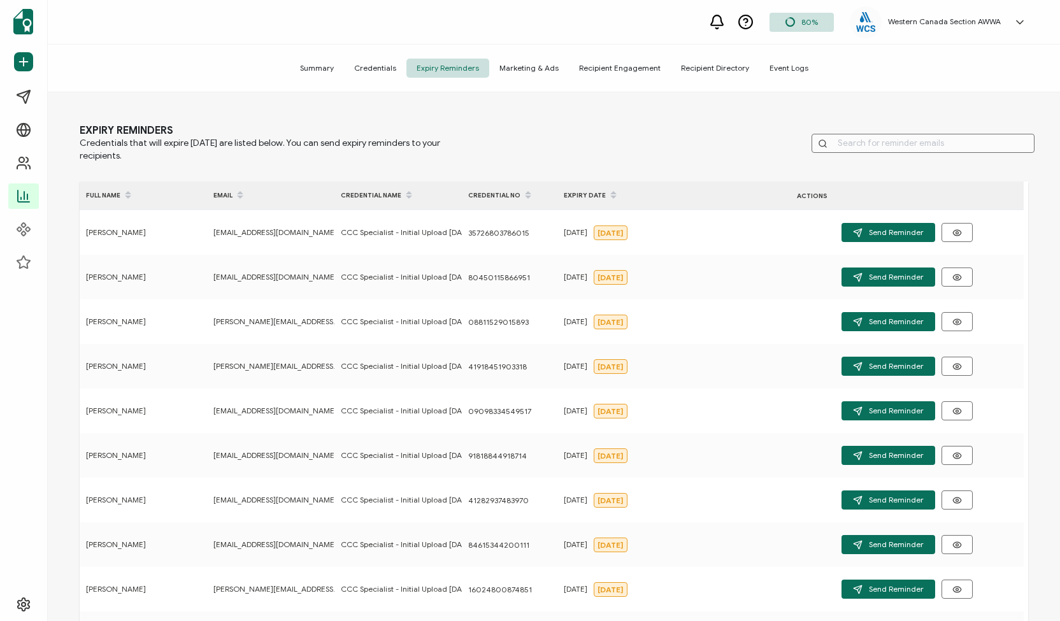
click at [388, 68] on span "Credentials" at bounding box center [375, 68] width 62 height 19
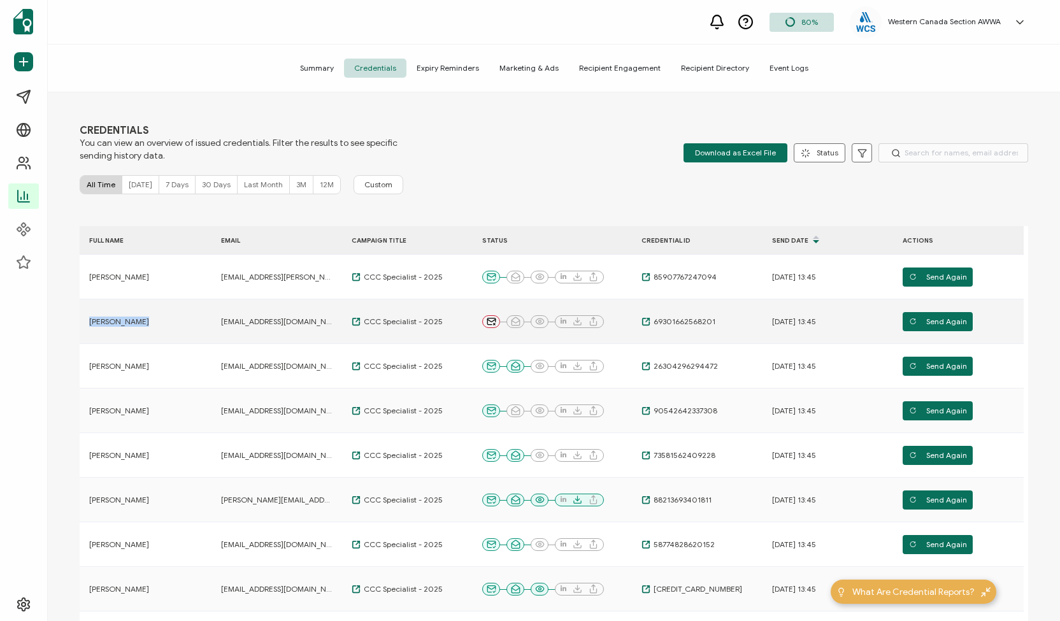
drag, startPoint x: 148, startPoint y: 317, endPoint x: 87, endPoint y: 323, distance: 60.8
click at [87, 323] on div "Daizar Madadi" at bounding box center [143, 322] width 127 height 10
copy span "Daizar Madadi"
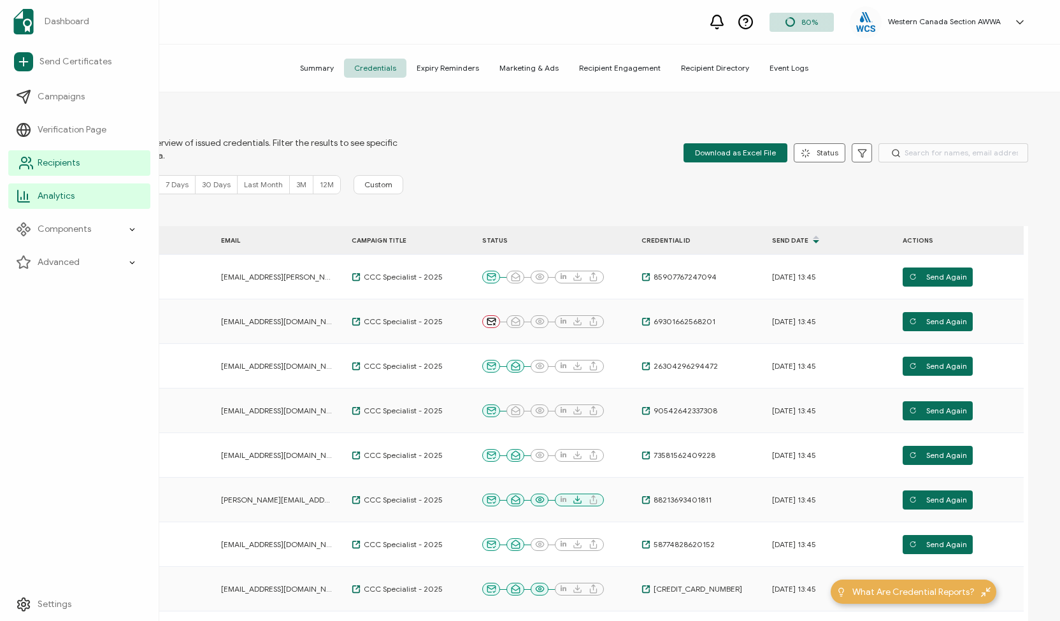
click at [24, 161] on icon at bounding box center [25, 162] width 15 height 15
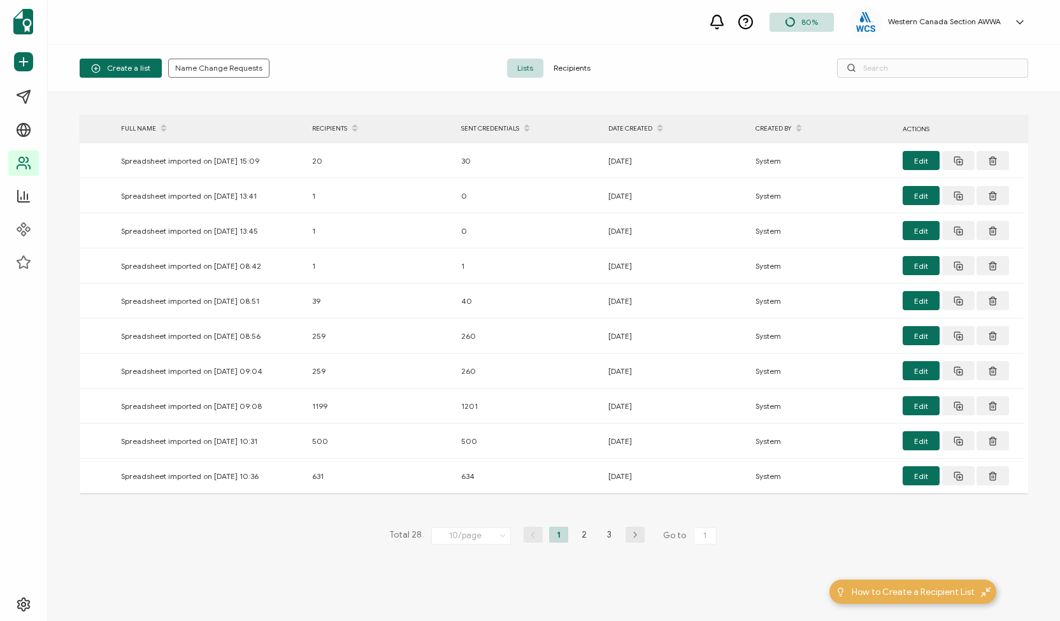
click at [580, 65] on span "Recipients" at bounding box center [571, 68] width 57 height 19
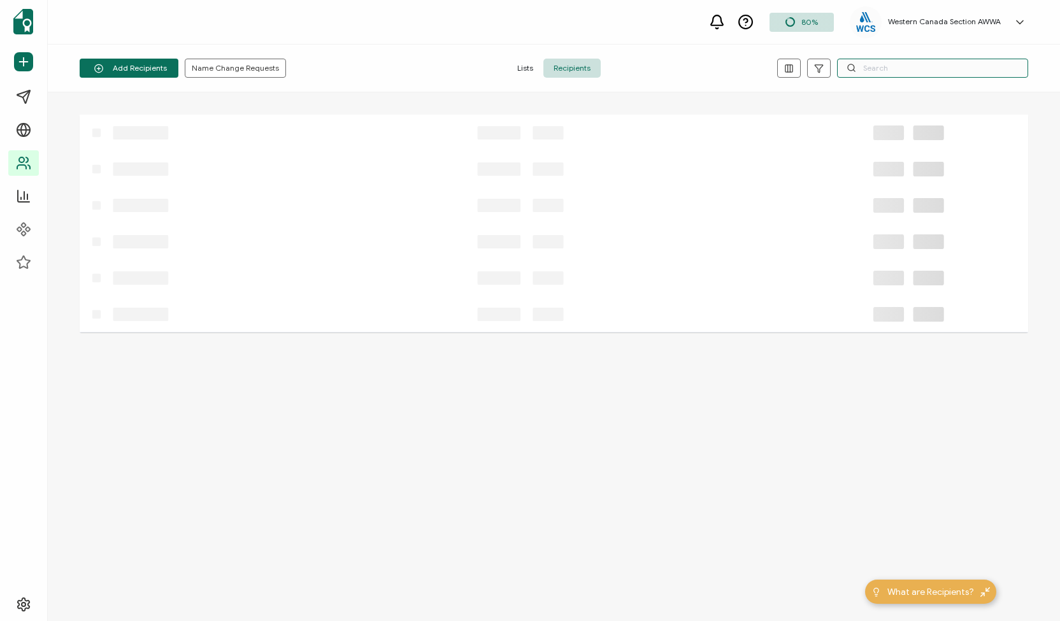
click at [870, 68] on input "text" at bounding box center [932, 68] width 191 height 19
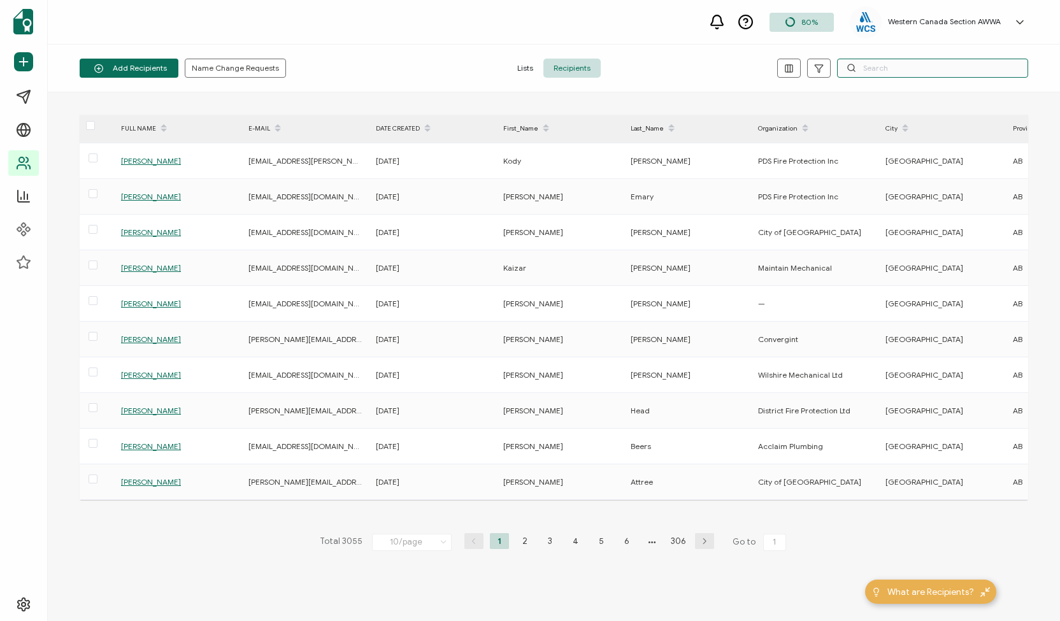
paste input "Daizar Madadi"
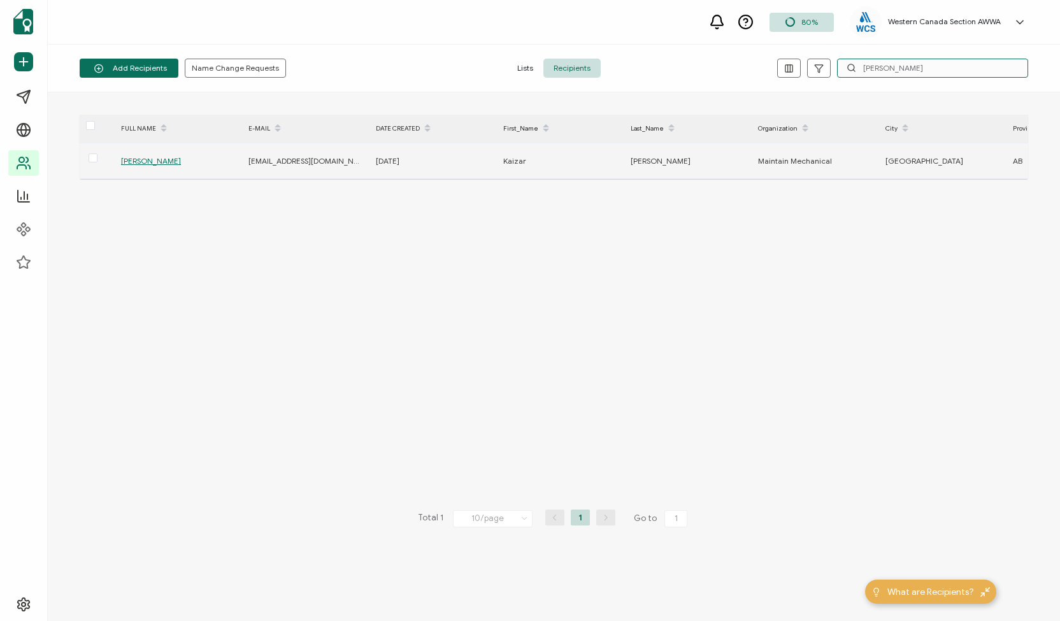
type input "Daizar Madadi"
click at [138, 157] on span "Daizar Madadi" at bounding box center [151, 161] width 60 height 10
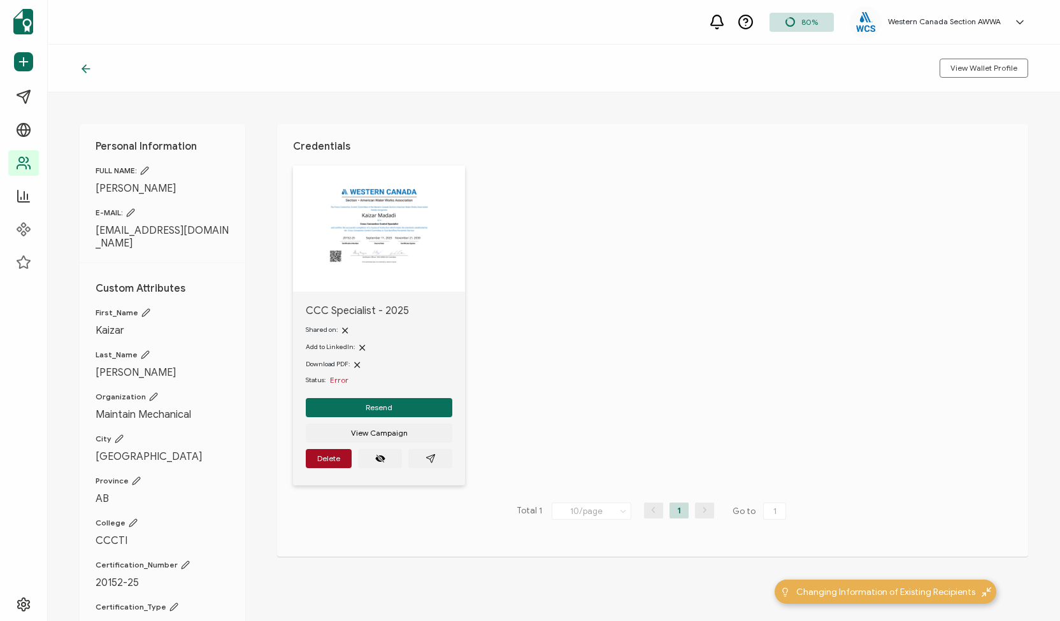
click at [143, 308] on icon at bounding box center [145, 312] width 9 height 9
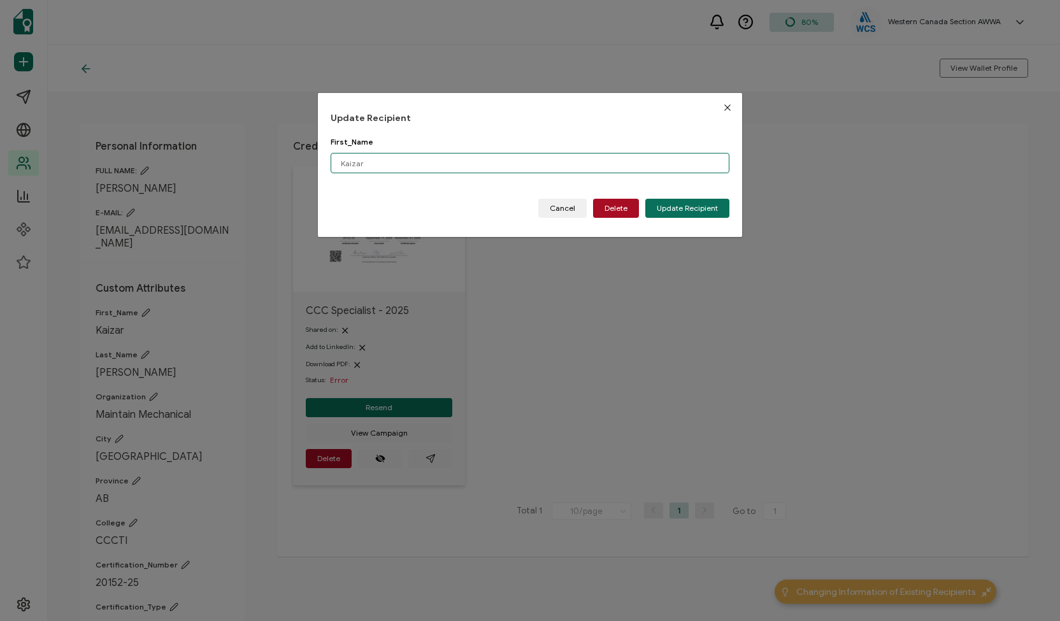
drag, startPoint x: 377, startPoint y: 164, endPoint x: 286, endPoint y: 162, distance: 90.5
click at [286, 162] on div "Update Recipient First_Name Kaizar Please enter a valid name. Cancel Delete Upd…" at bounding box center [530, 310] width 1060 height 621
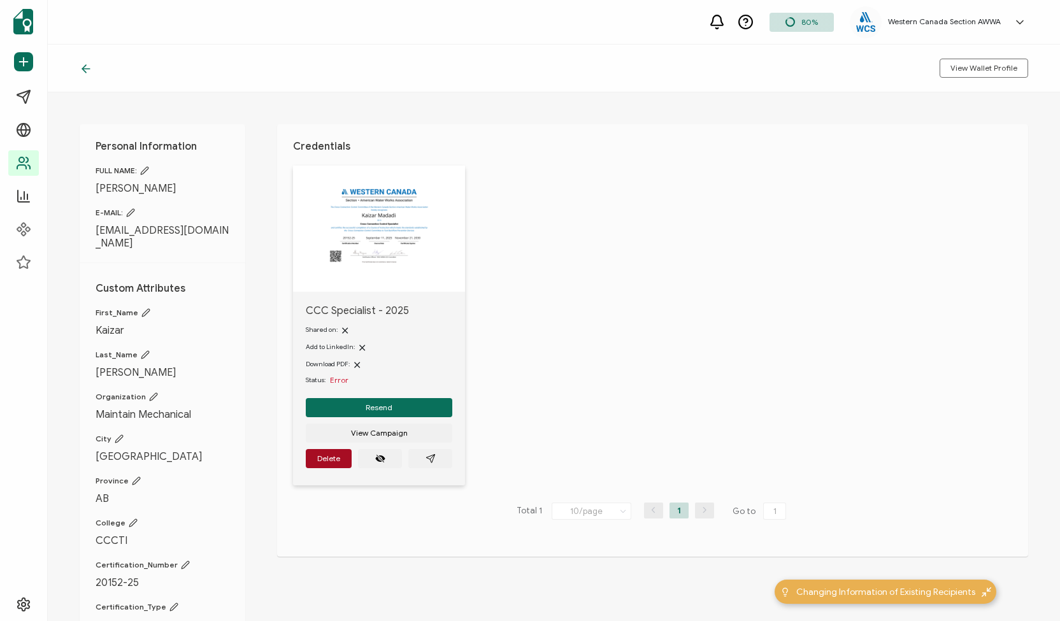
click at [145, 308] on icon at bounding box center [145, 312] width 9 height 9
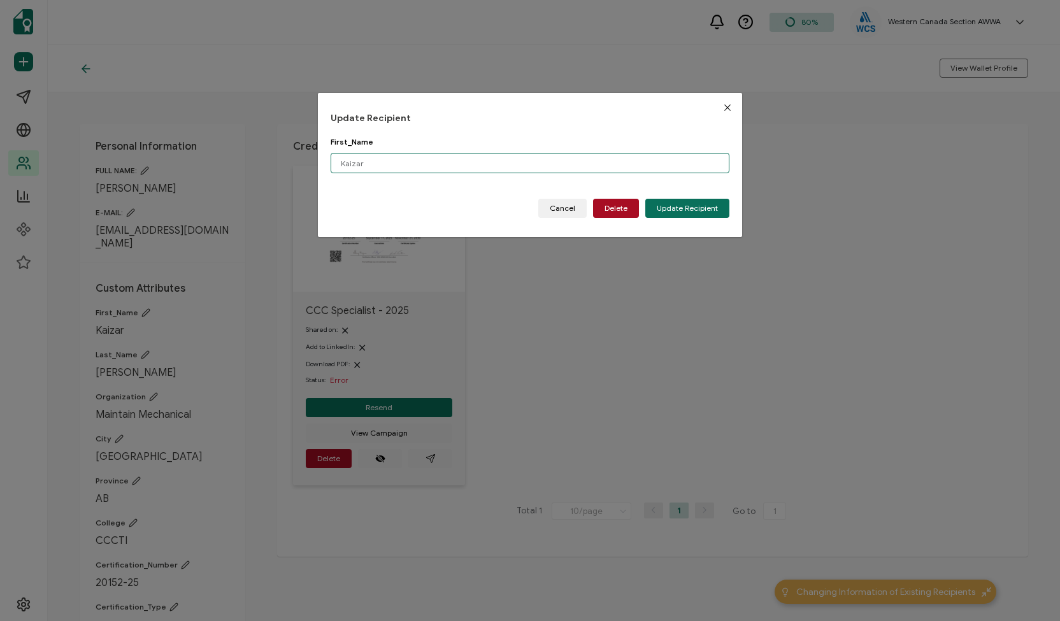
click at [373, 162] on input "Kaizar" at bounding box center [530, 163] width 399 height 20
type input "K"
type input "Kaizar"
click at [676, 207] on span "Update Recipient" at bounding box center [687, 209] width 61 height 8
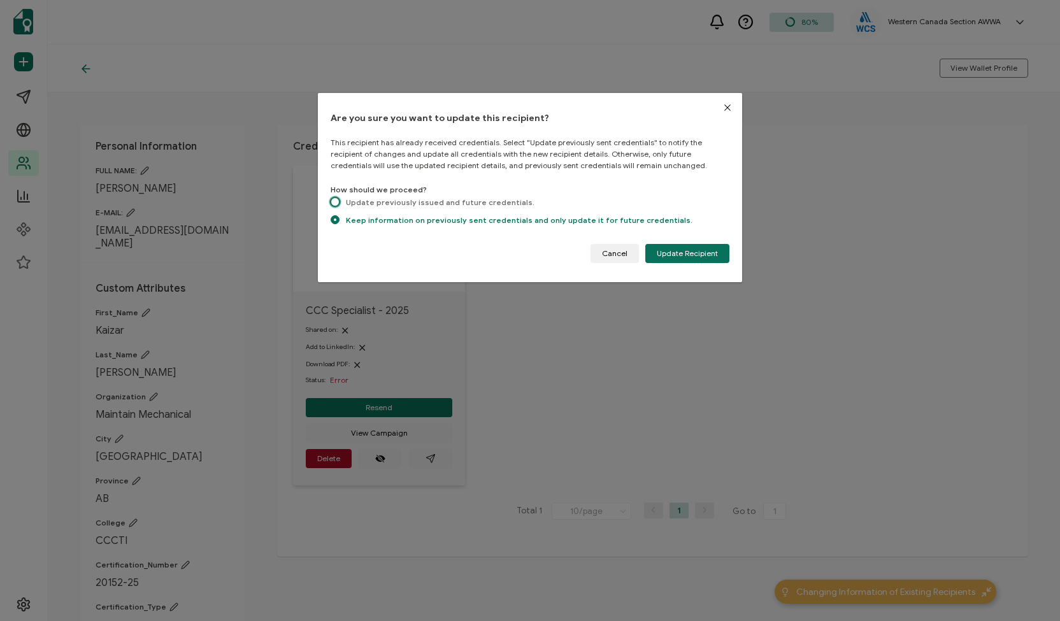
click at [337, 201] on span "dialog" at bounding box center [335, 202] width 9 height 9
click at [337, 201] on input "Update previously issued and future credentials." at bounding box center [335, 203] width 9 height 11
radio input "true"
radio input "false"
click at [666, 250] on span "Update Recipient" at bounding box center [687, 254] width 61 height 8
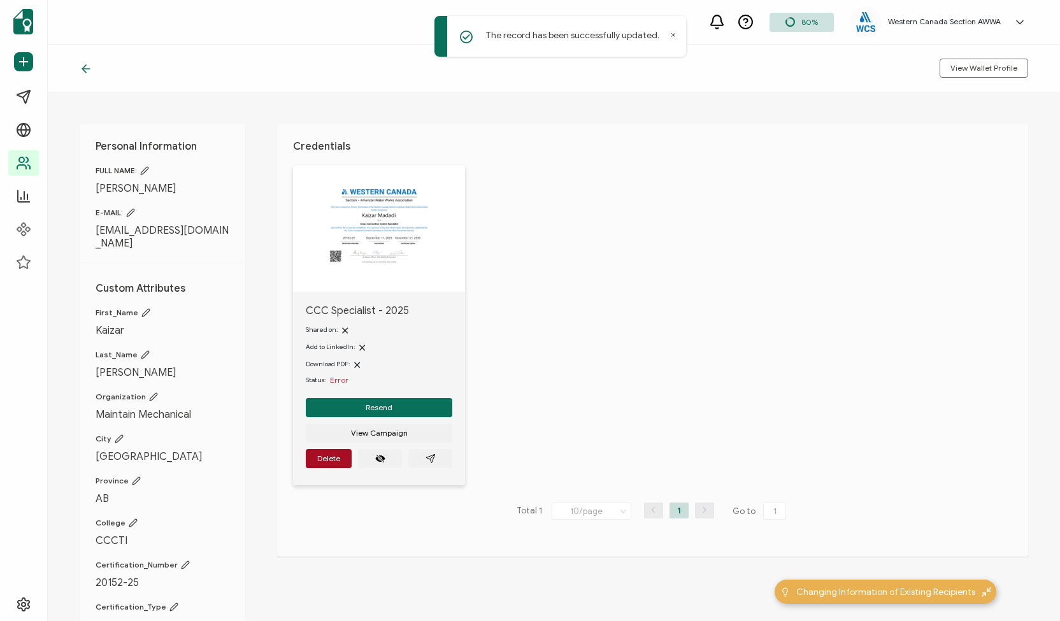
click at [131, 213] on icon at bounding box center [130, 212] width 9 height 9
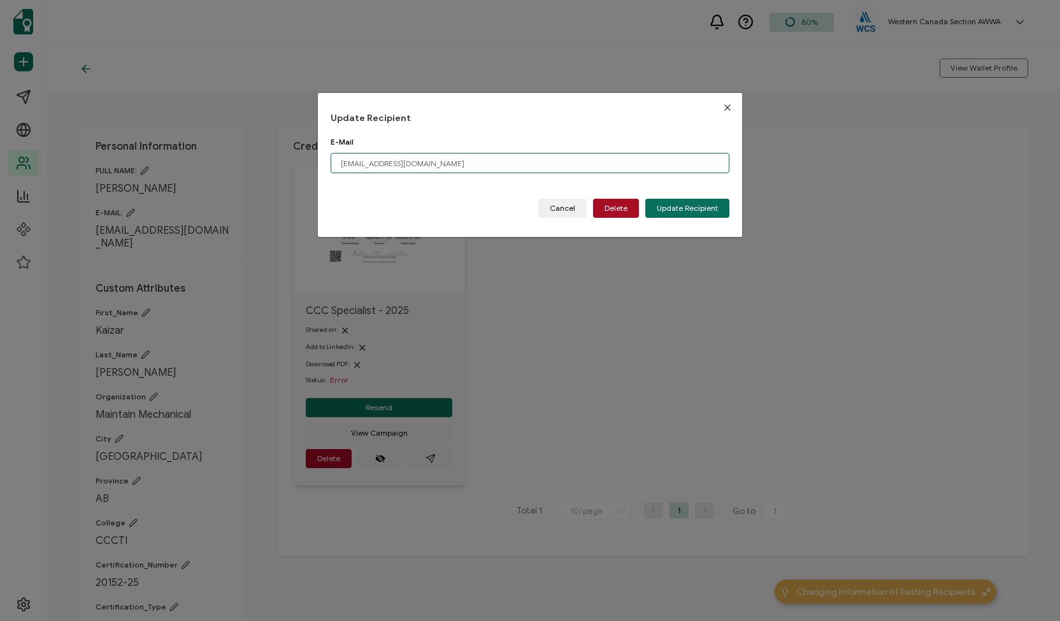
drag, startPoint x: 442, startPoint y: 160, endPoint x: 317, endPoint y: 155, distance: 125.6
click at [317, 155] on div "Update Recipient E-Mail kaizar213@hotmail.com Please enter a valid email addres…" at bounding box center [530, 310] width 1060 height 621
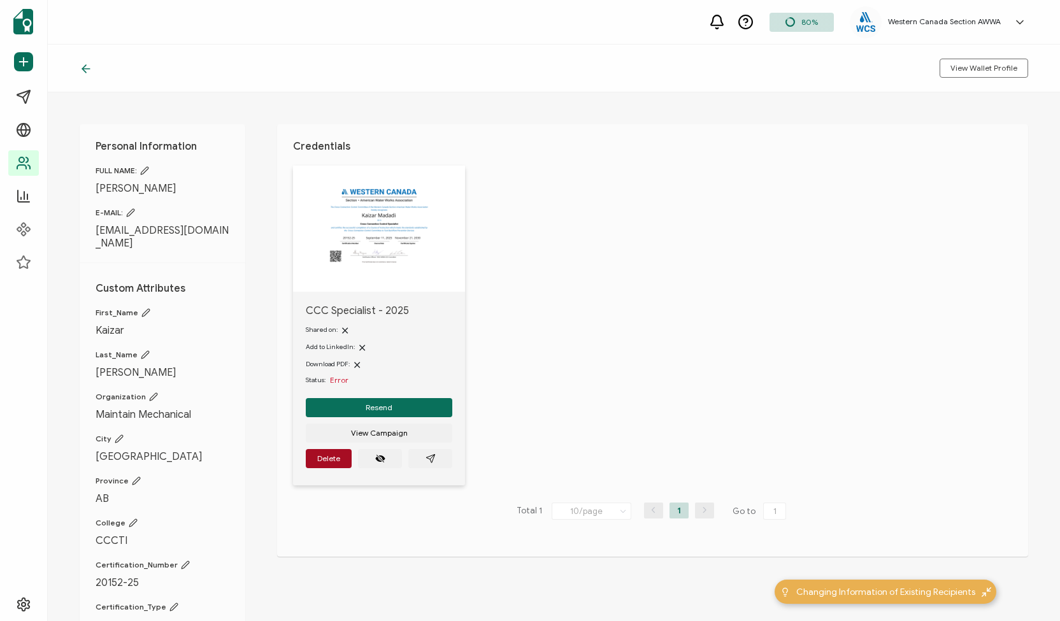
click at [133, 213] on icon at bounding box center [131, 213] width 8 height 8
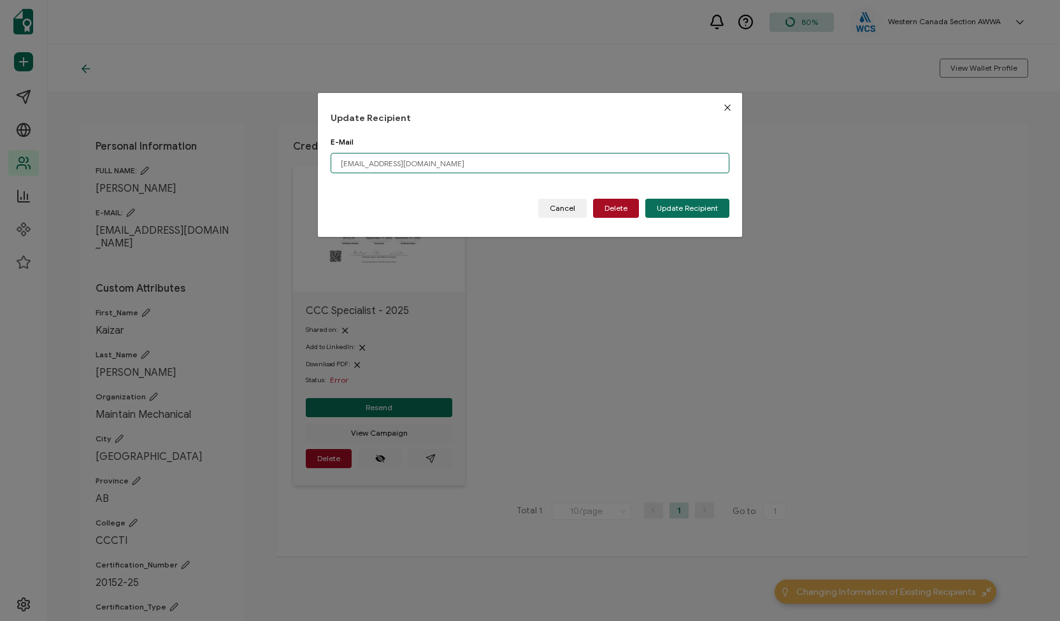
click at [471, 163] on input "kaizar213@hotmail.com" at bounding box center [530, 163] width 399 height 20
type input "k"
click at [675, 208] on span "Update Recipient" at bounding box center [687, 209] width 61 height 8
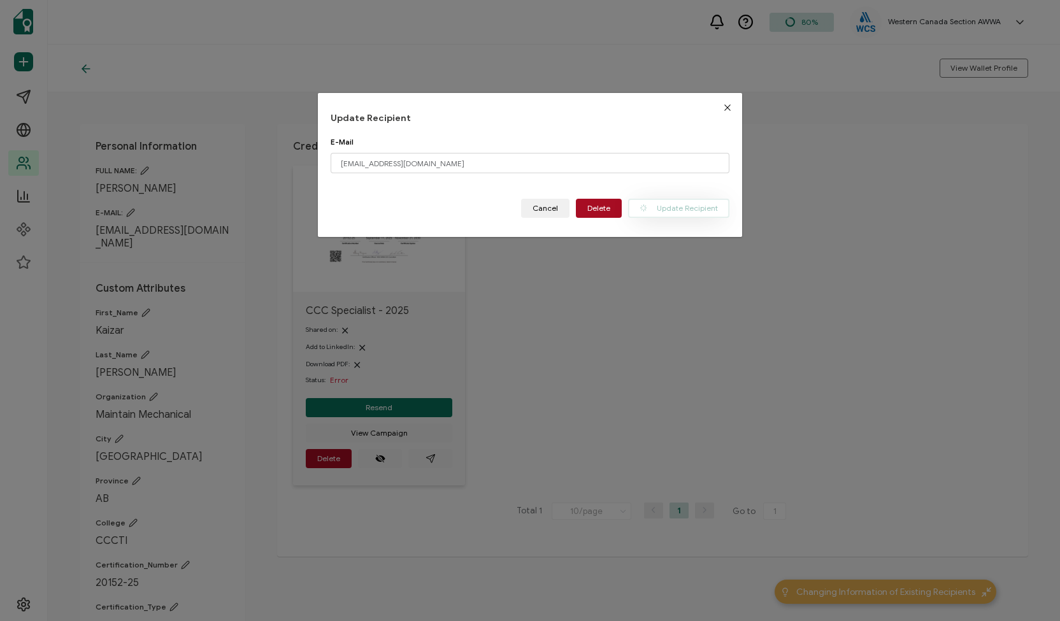
type input "kaizar213@hotmail.com"
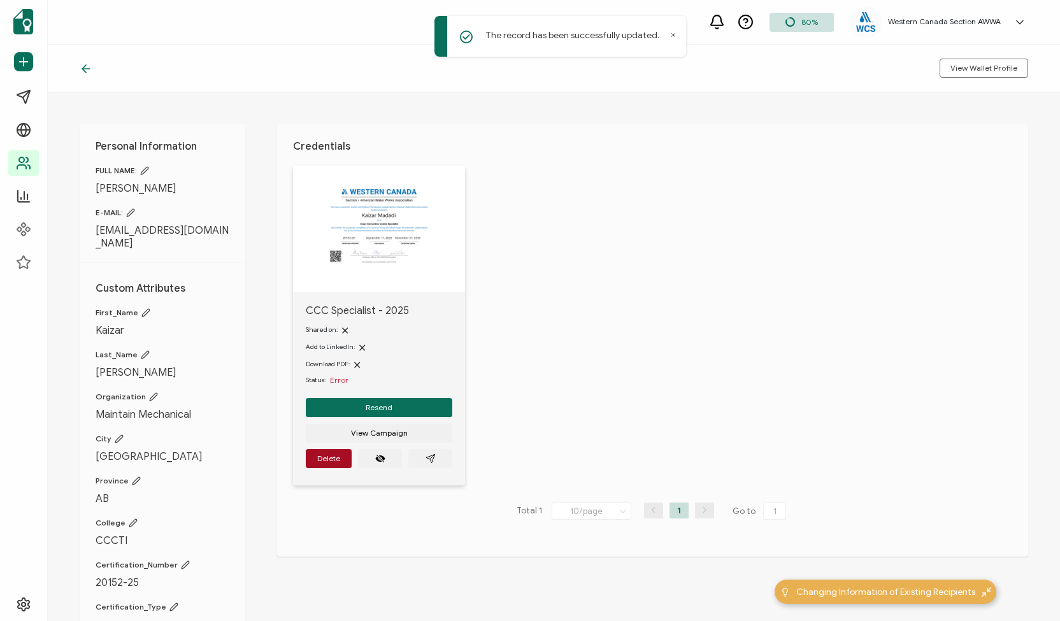
click at [82, 68] on icon at bounding box center [86, 68] width 13 height 13
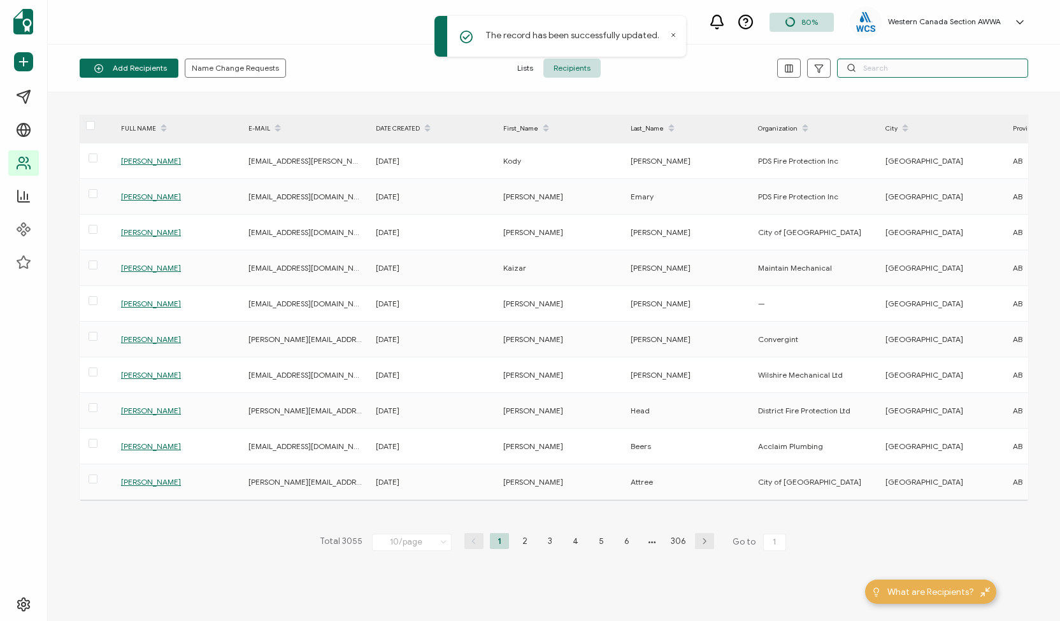
click at [888, 66] on input "text" at bounding box center [932, 68] width 191 height 19
paste input "Daizar Madadi"
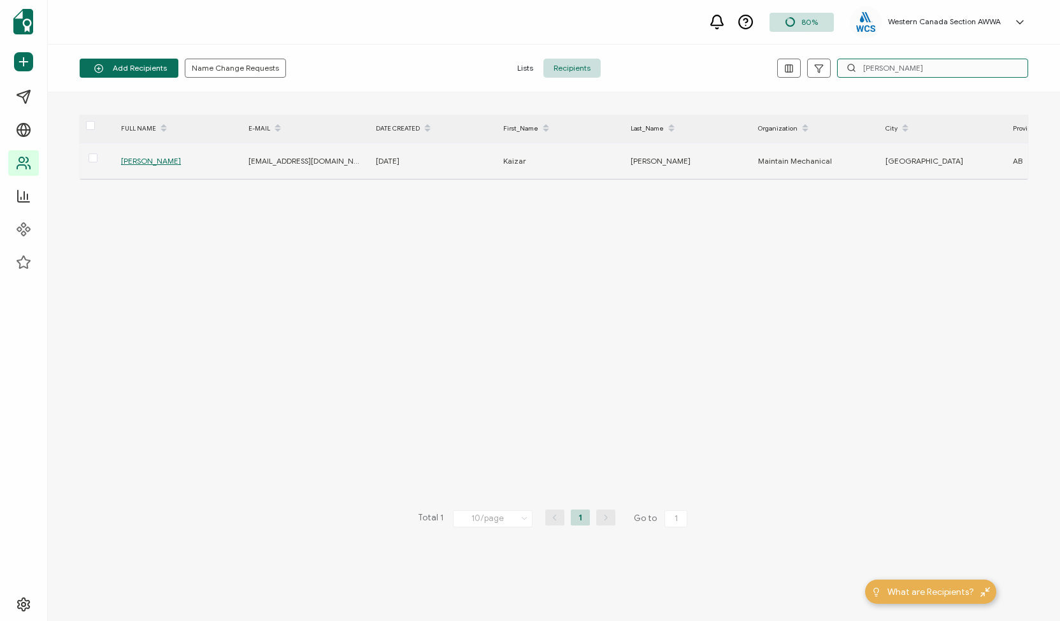
type input "Daizar Madadi"
click at [154, 159] on span "Daizar Madadi" at bounding box center [151, 161] width 60 height 10
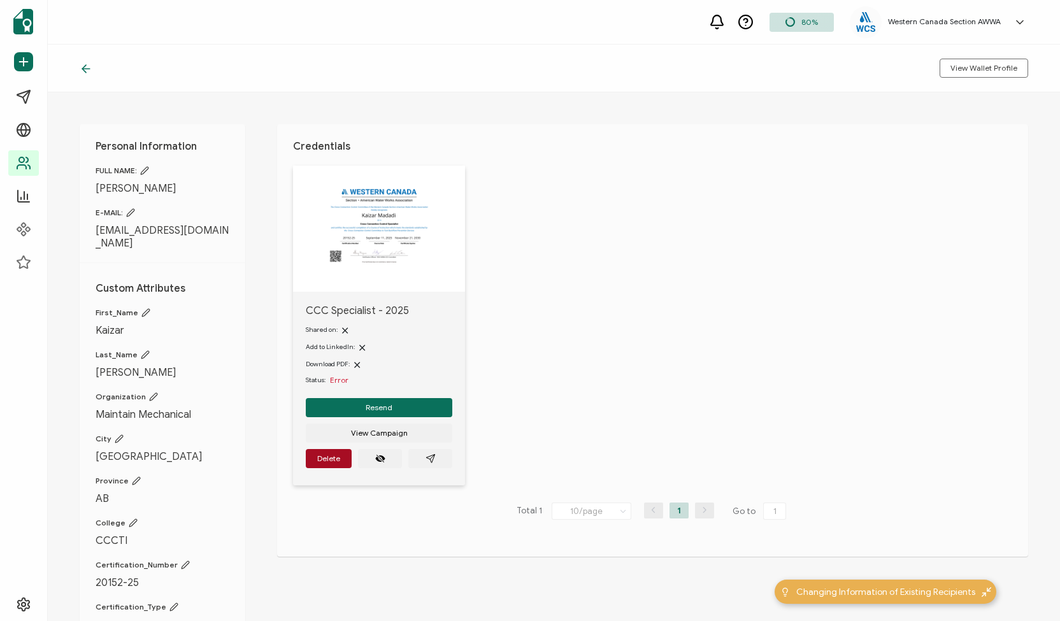
click at [146, 169] on icon at bounding box center [144, 170] width 9 height 9
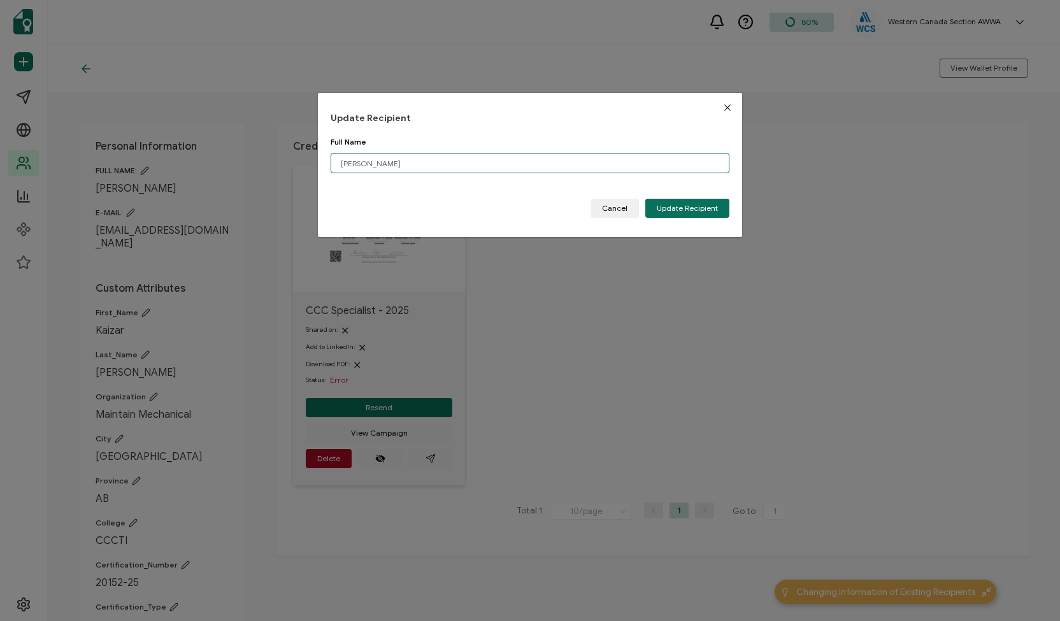
click at [339, 162] on input "Daizar Madadi" at bounding box center [530, 163] width 399 height 20
type input "[PERSON_NAME]"
click at [680, 207] on span "Update Recipient" at bounding box center [687, 209] width 61 height 8
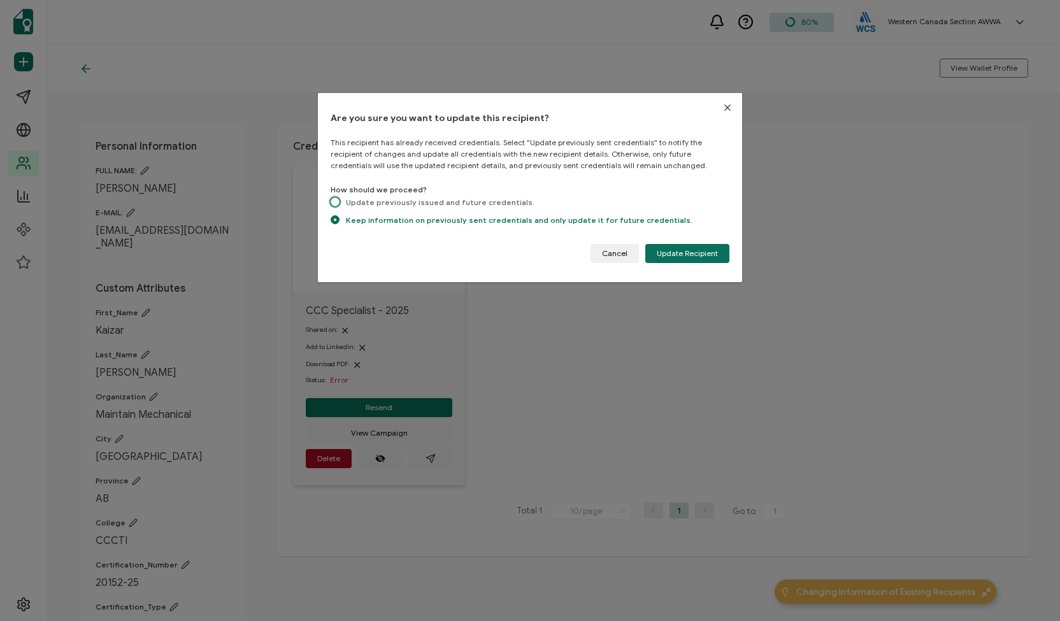
click at [342, 203] on span "Update previously issued and future credentials." at bounding box center [437, 203] width 195 height 10
click at [340, 203] on input "Update previously issued and future credentials." at bounding box center [335, 203] width 9 height 11
radio input "true"
radio input "false"
click at [686, 250] on span "Update Recipient" at bounding box center [687, 254] width 61 height 8
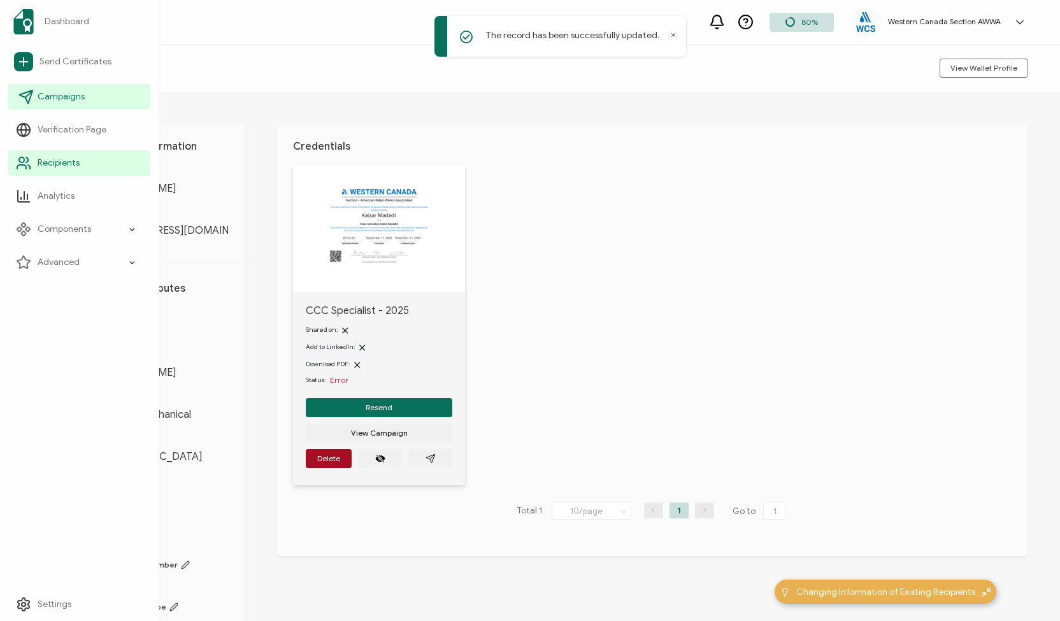
click at [54, 102] on span "Campaigns" at bounding box center [61, 96] width 47 height 13
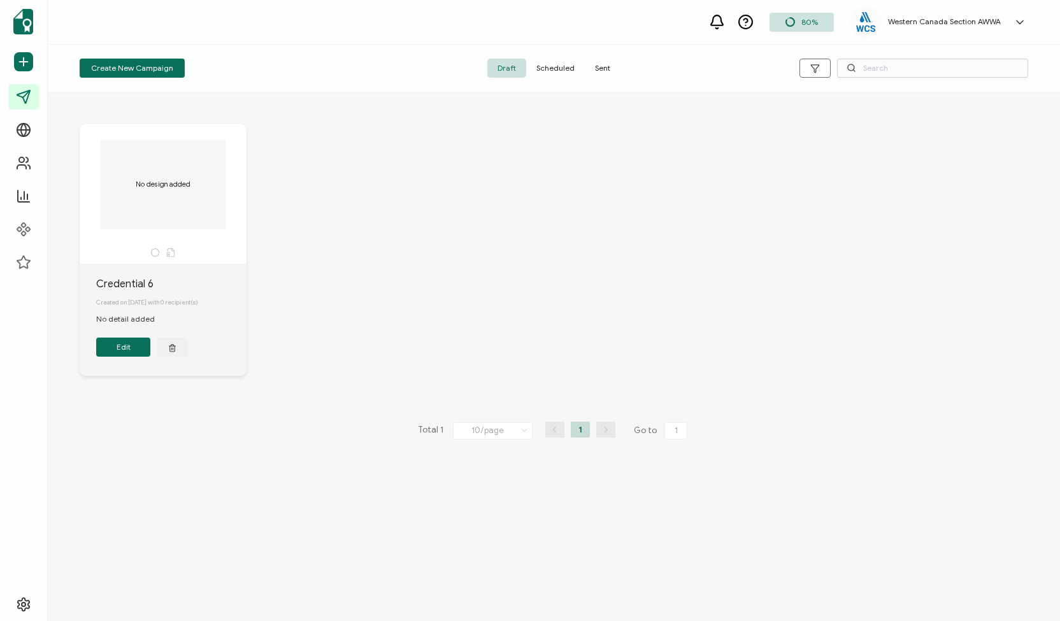
click at [600, 67] on span "Sent" at bounding box center [603, 68] width 36 height 19
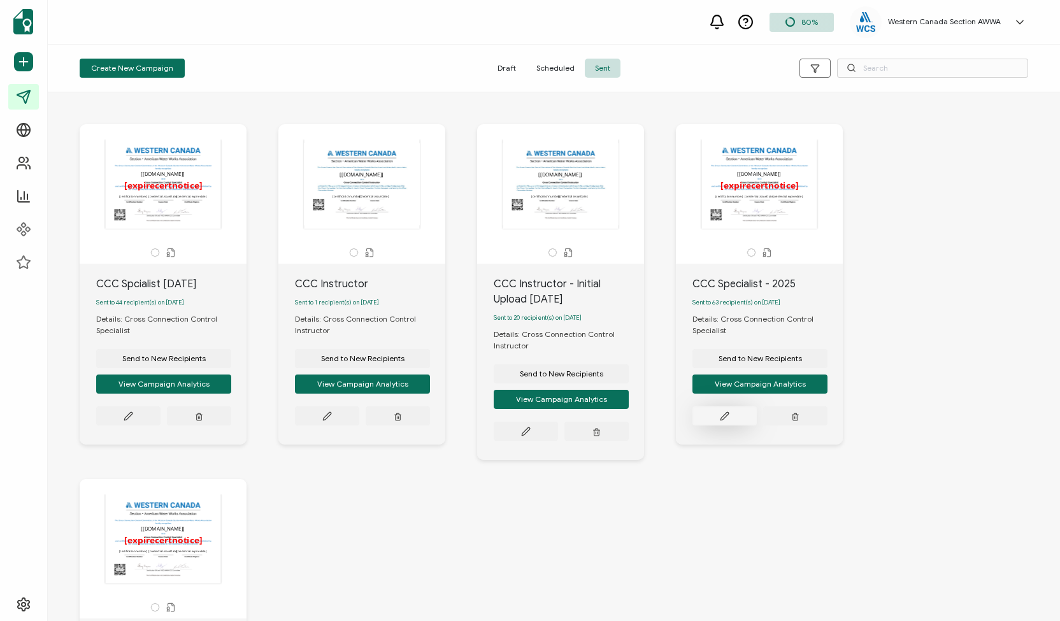
click at [721, 421] on icon at bounding box center [725, 417] width 10 height 10
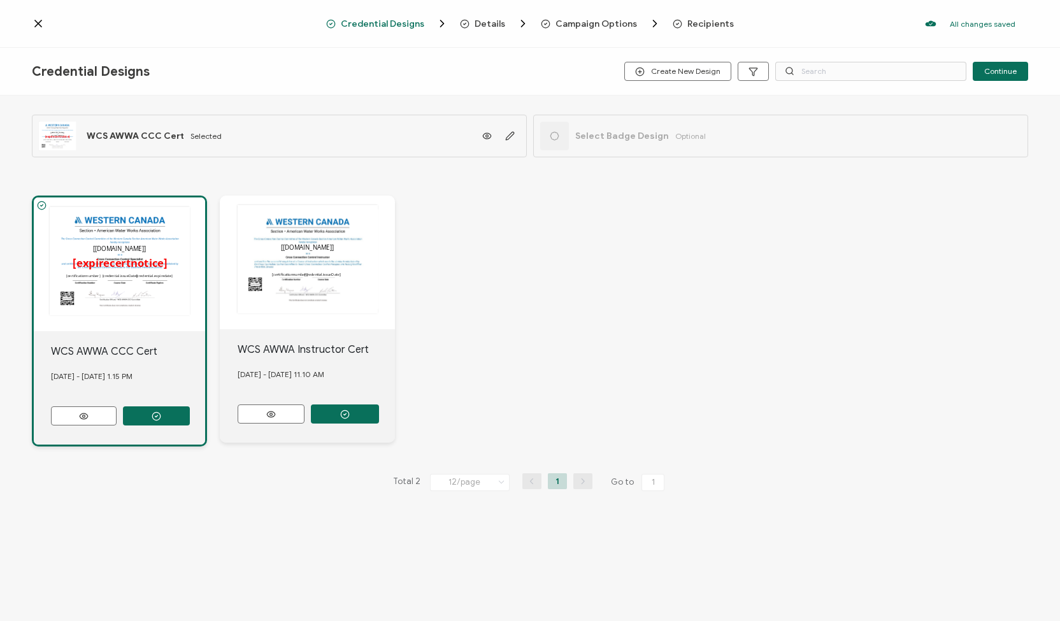
click at [710, 20] on span "Recipients" at bounding box center [710, 24] width 47 height 10
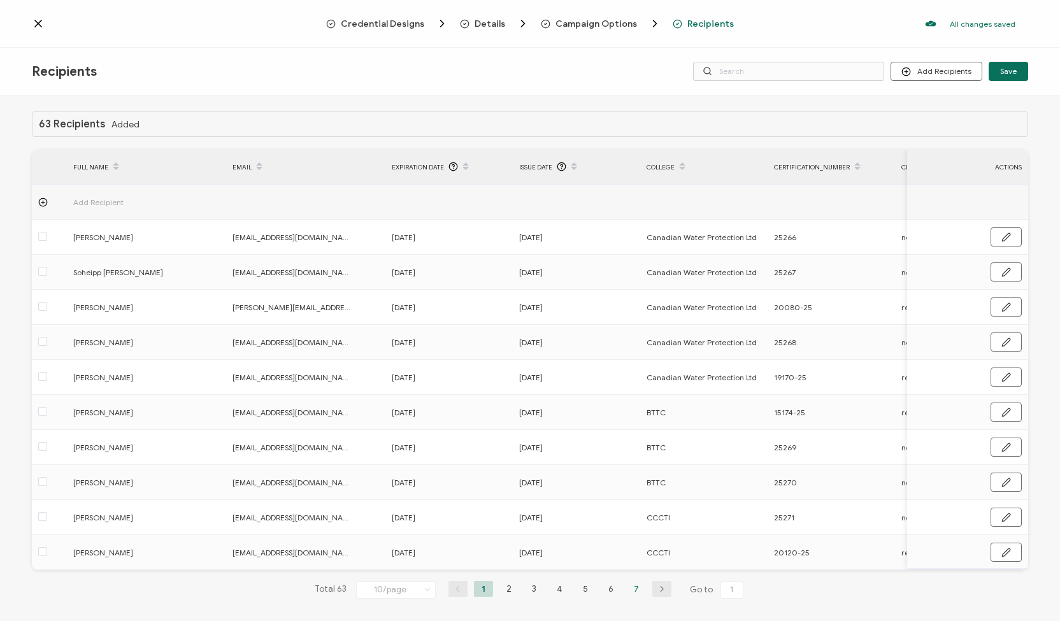
click at [631, 591] on li "7" at bounding box center [636, 589] width 19 height 16
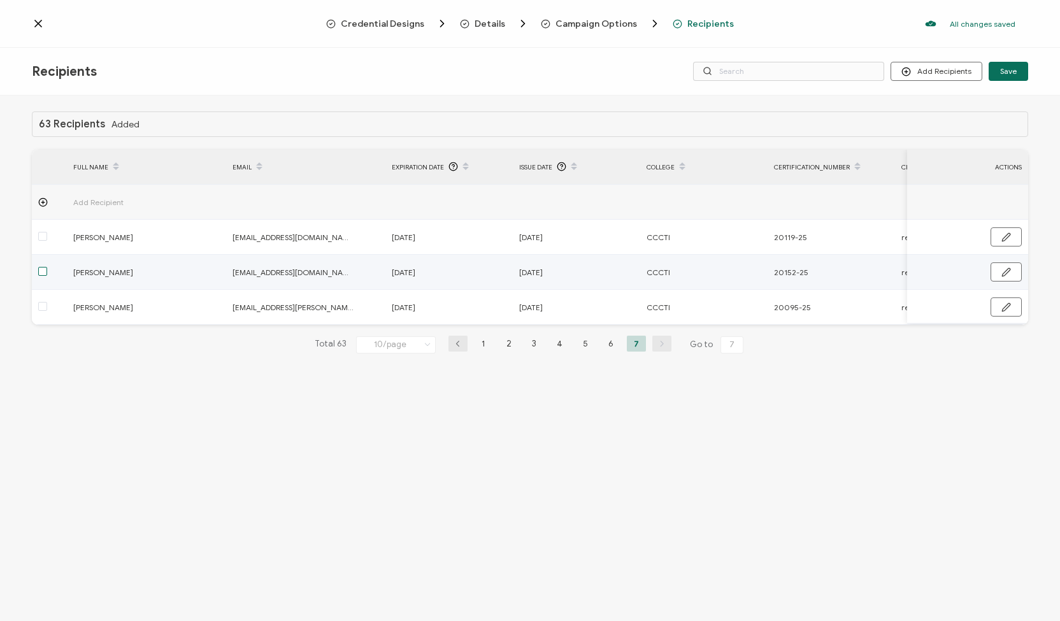
click at [44, 271] on span at bounding box center [42, 271] width 9 height 9
click at [47, 267] on input "checkbox" at bounding box center [47, 267] width 0 height 0
click at [1008, 269] on icon "button" at bounding box center [1007, 273] width 10 height 10
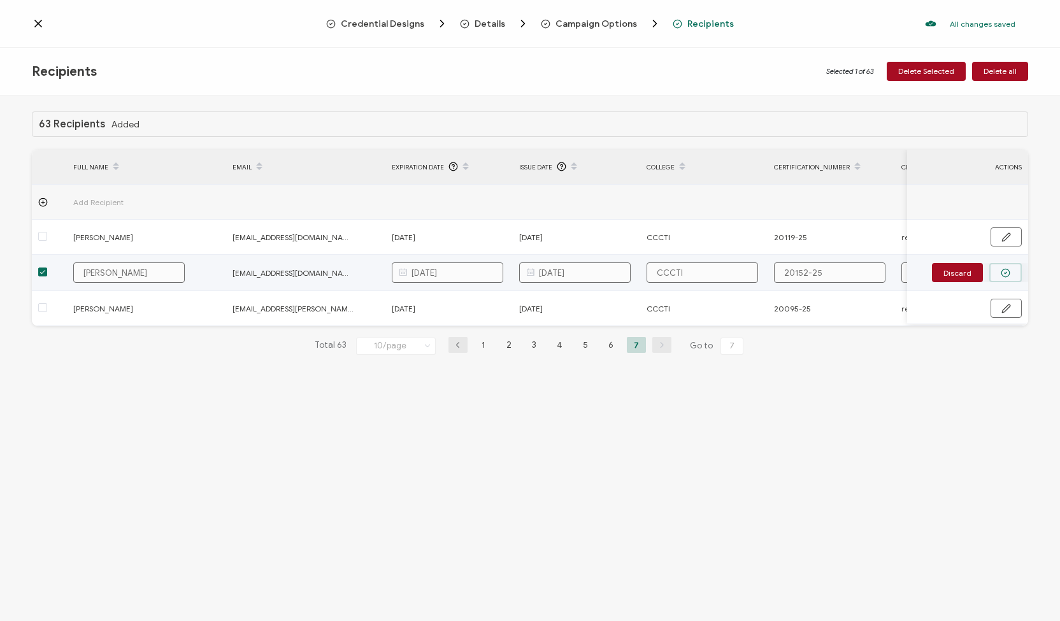
click at [1011, 270] on button "button" at bounding box center [1005, 272] width 32 height 19
click at [162, 282] on td "[PERSON_NAME]" at bounding box center [146, 272] width 159 height 35
click at [109, 274] on span "[PERSON_NAME]" at bounding box center [133, 272] width 121 height 15
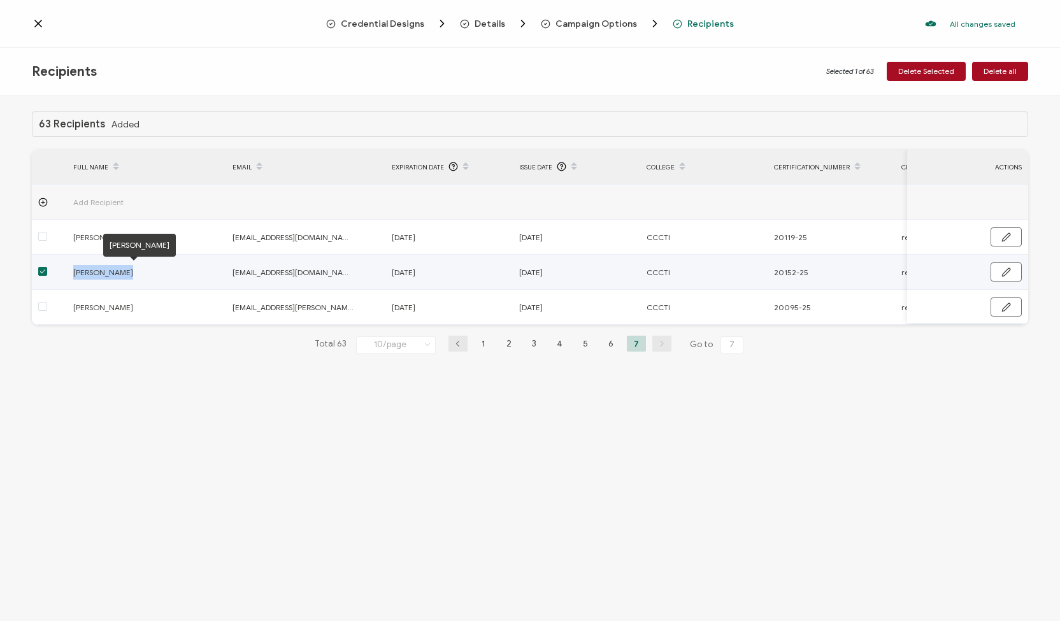
drag, startPoint x: 125, startPoint y: 268, endPoint x: 74, endPoint y: 270, distance: 51.0
click at [74, 270] on span "[PERSON_NAME]" at bounding box center [133, 272] width 121 height 15
copy span "[PERSON_NAME]"
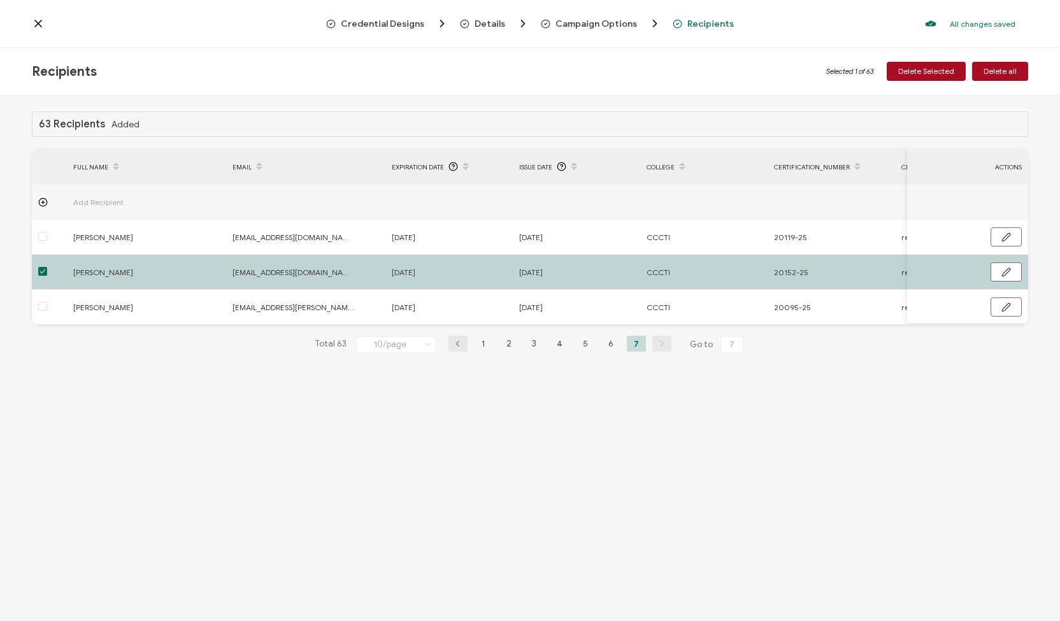
click at [34, 22] on icon at bounding box center [38, 23] width 13 height 13
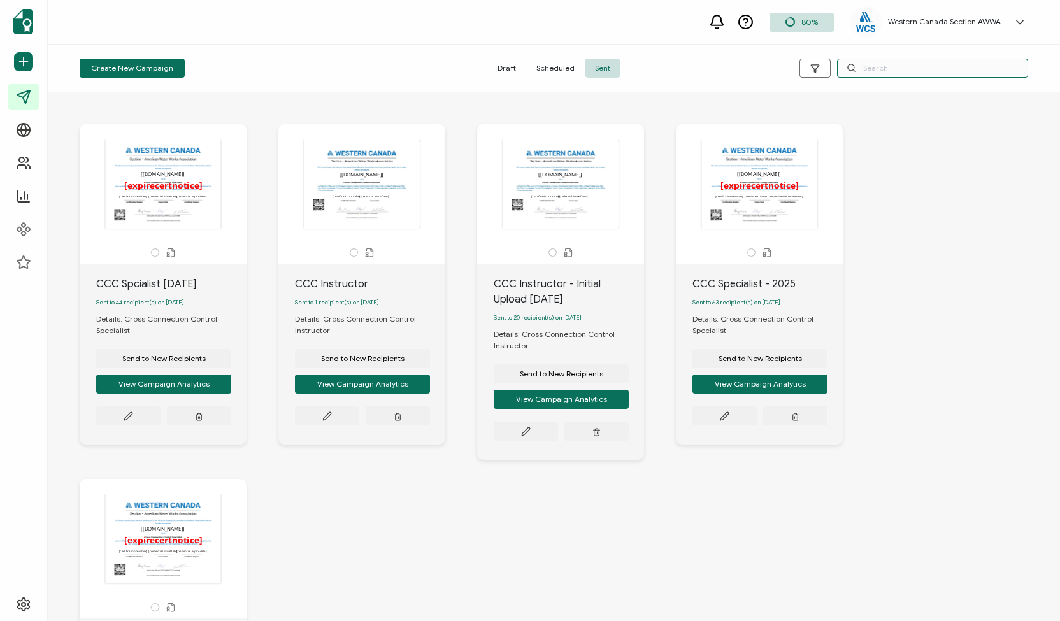
click at [875, 63] on input "text" at bounding box center [932, 68] width 191 height 19
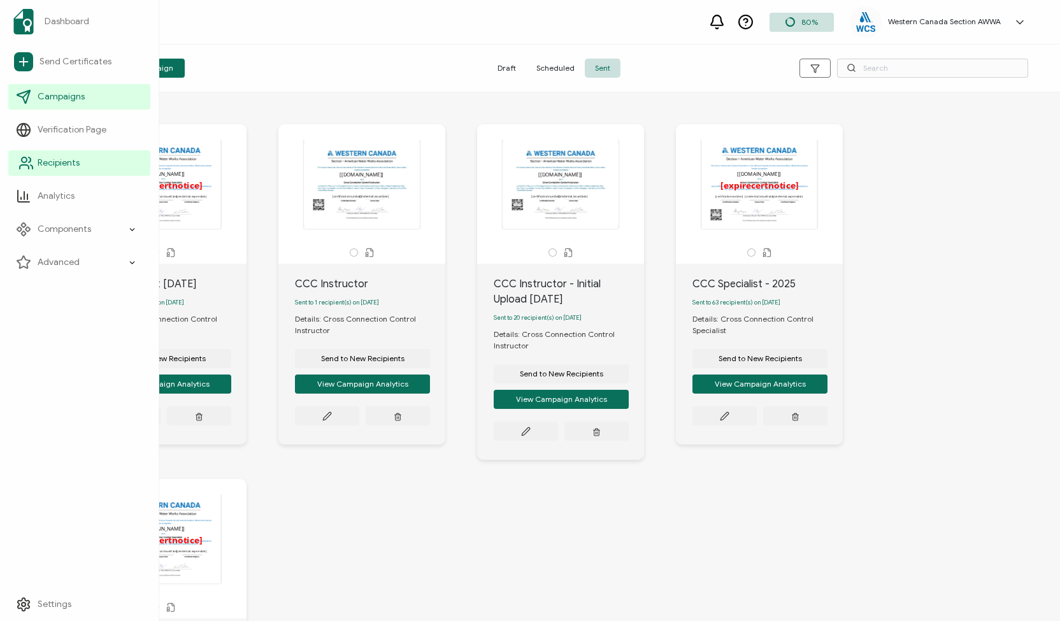
click at [64, 163] on span "Recipients" at bounding box center [59, 163] width 42 height 13
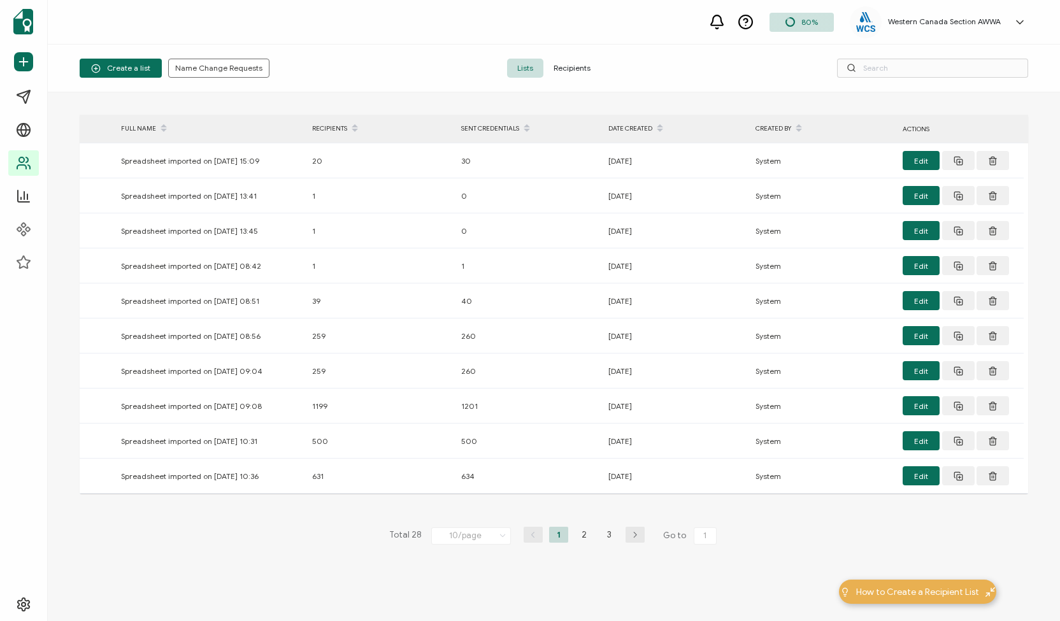
click at [582, 66] on span "Recipients" at bounding box center [571, 68] width 57 height 19
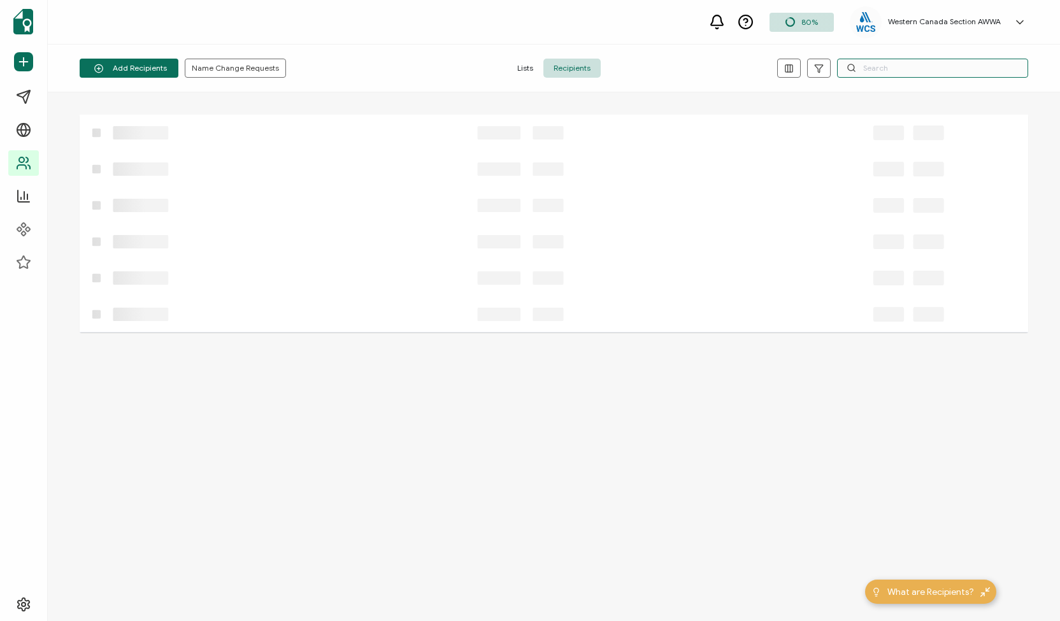
click at [889, 71] on input "text" at bounding box center [932, 68] width 191 height 19
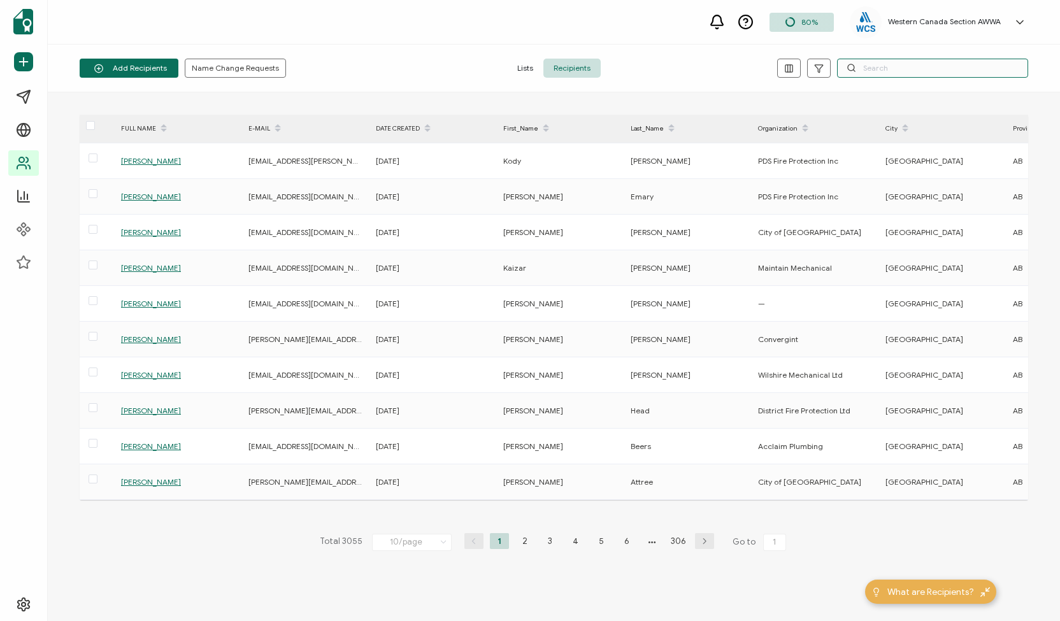
paste input "[PERSON_NAME]"
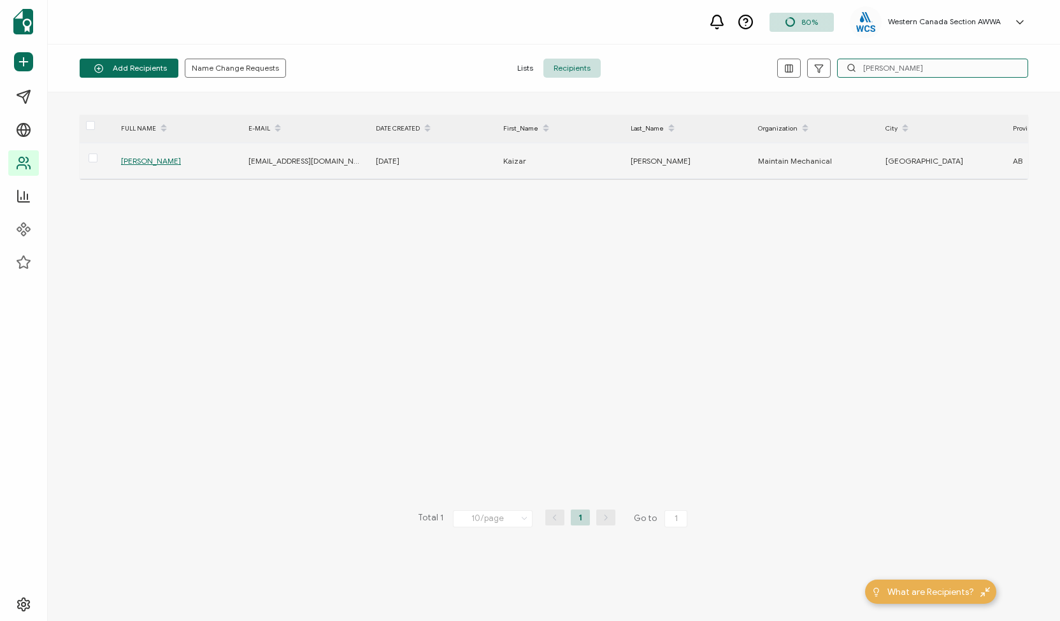
type input "[PERSON_NAME]"
click at [148, 159] on span "[PERSON_NAME]" at bounding box center [151, 161] width 60 height 10
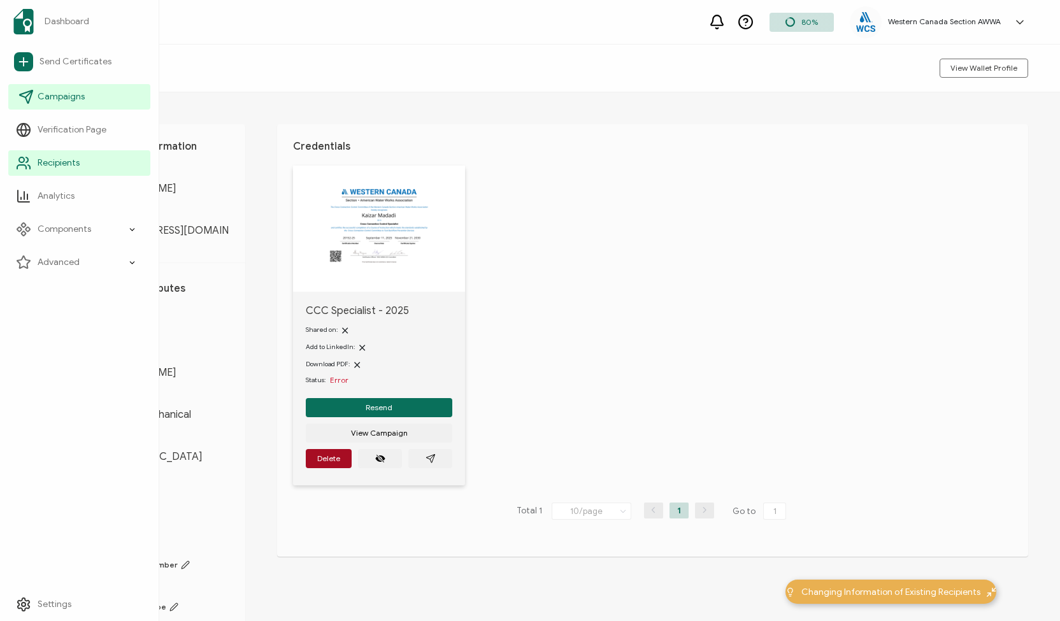
click at [48, 96] on span "Campaigns" at bounding box center [61, 96] width 47 height 13
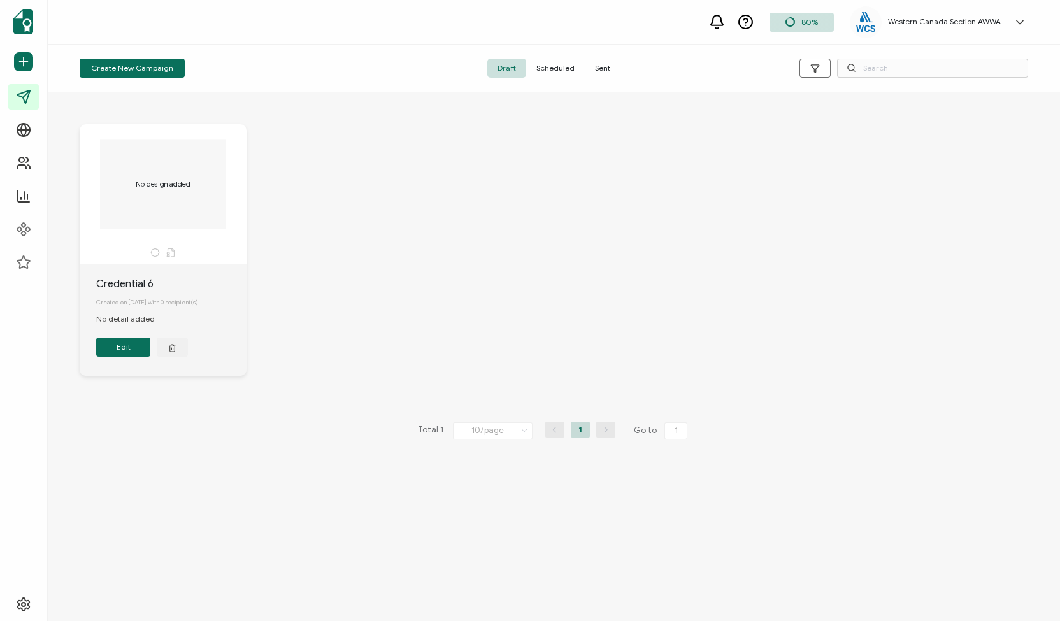
click at [601, 66] on span "Sent" at bounding box center [603, 68] width 36 height 19
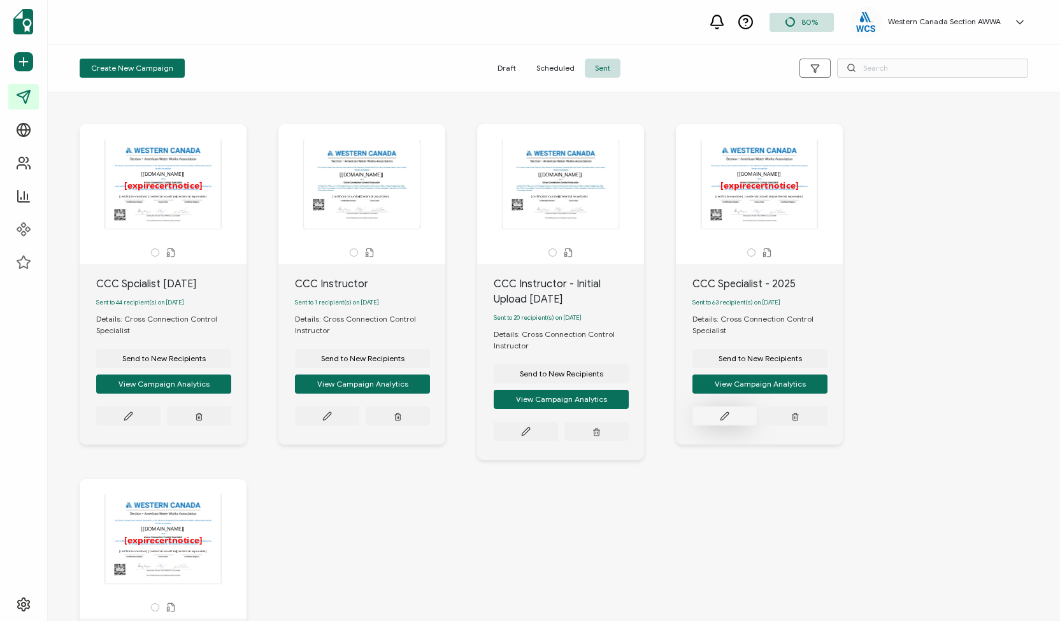
click at [723, 421] on icon at bounding box center [725, 417] width 10 height 10
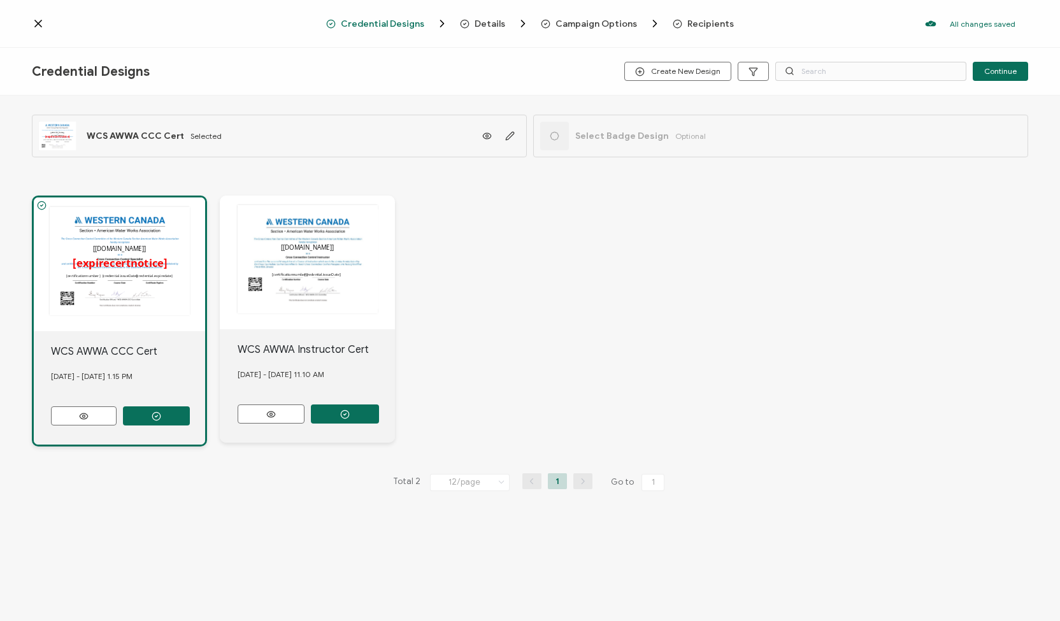
click at [687, 24] on span "Recipients" at bounding box center [710, 24] width 47 height 10
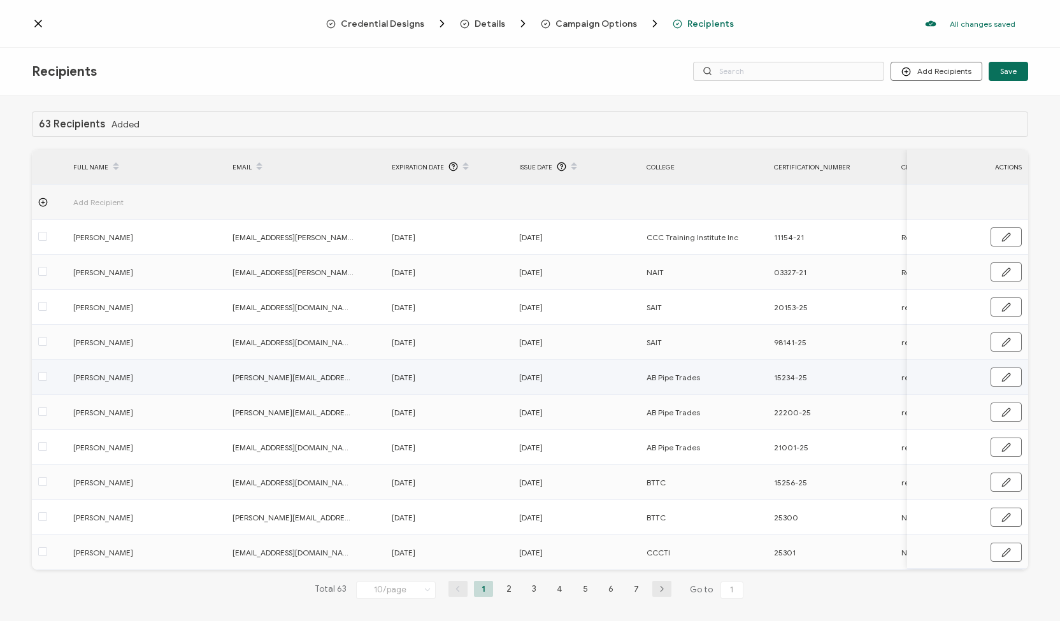
click at [659, 375] on span "AB Pipe Trades" at bounding box center [674, 377] width 54 height 15
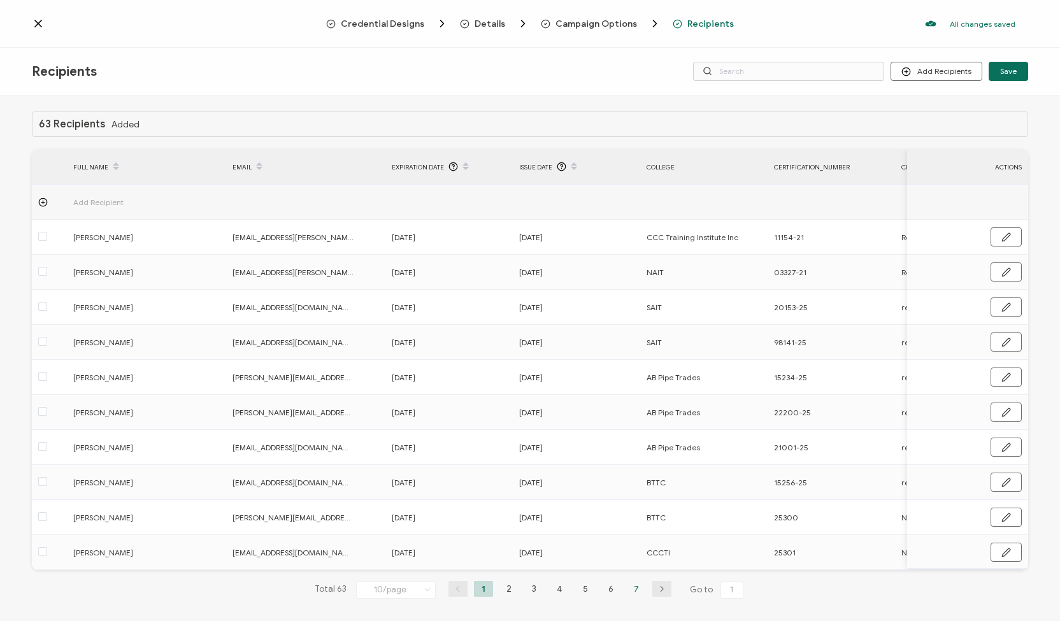
click at [633, 593] on li "7" at bounding box center [636, 589] width 19 height 16
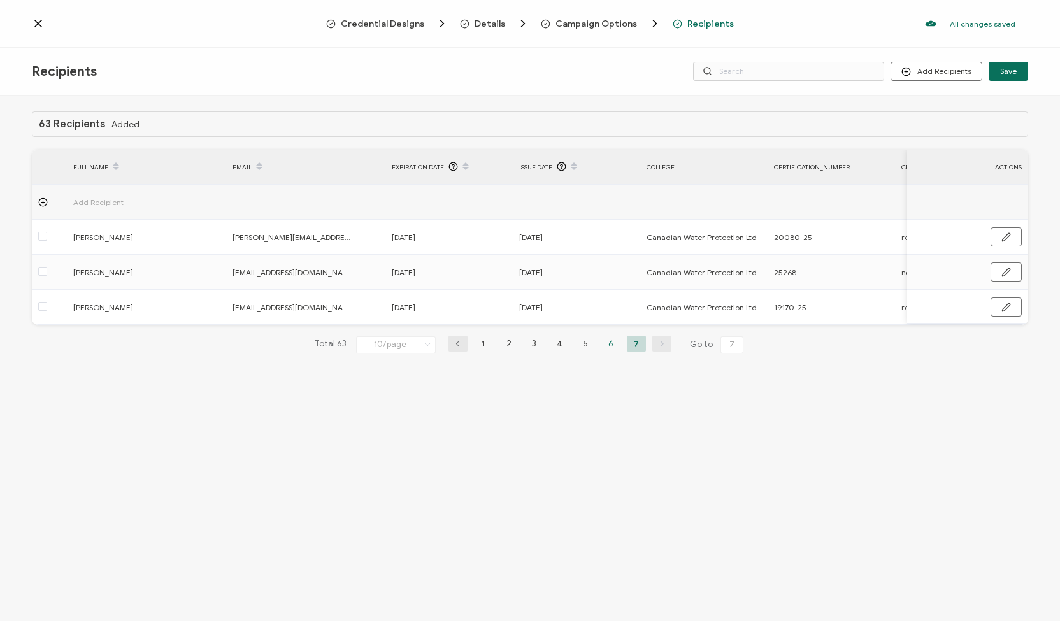
click at [604, 344] on li "6" at bounding box center [610, 344] width 19 height 16
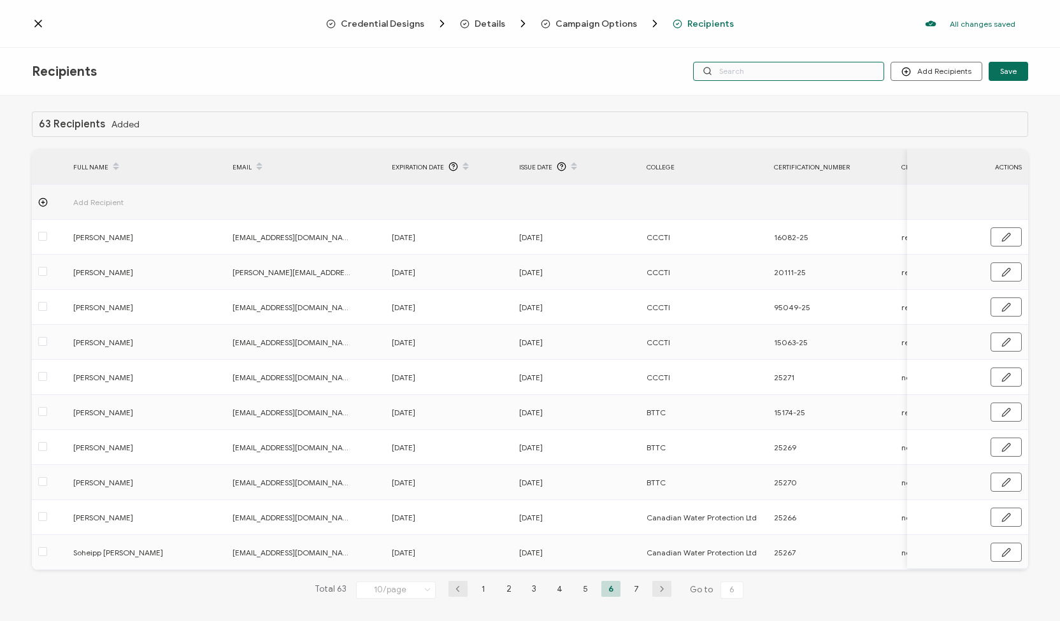
click at [806, 69] on input "text" at bounding box center [788, 71] width 191 height 19
paste input "[PERSON_NAME]"
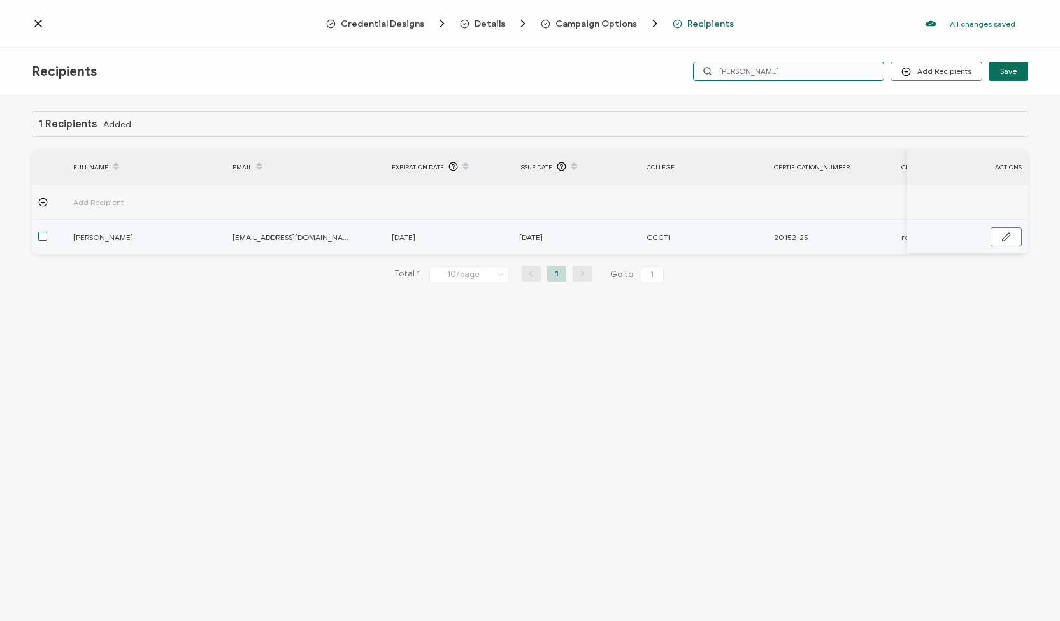
type input "[PERSON_NAME]"
click at [43, 236] on span at bounding box center [42, 236] width 9 height 9
click at [47, 232] on input "checkbox" at bounding box center [47, 232] width 0 height 0
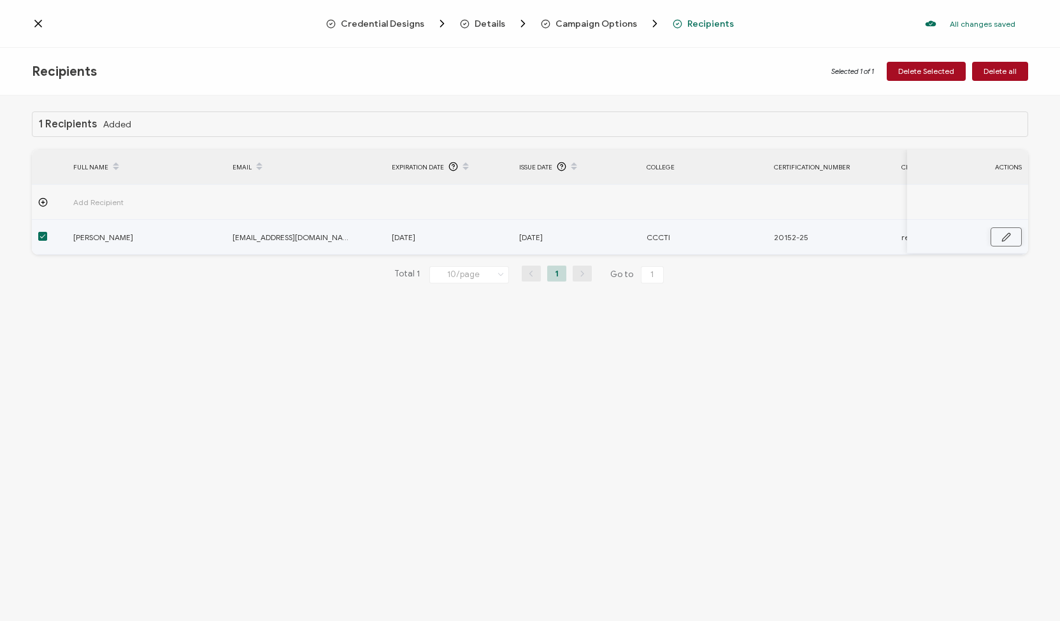
click at [1009, 234] on icon "button" at bounding box center [1007, 238] width 10 height 10
drag, startPoint x: 148, startPoint y: 234, endPoint x: 41, endPoint y: 234, distance: 107.7
click at [41, 234] on tr "Kaizar Madadi kaizar213@hotmail.ca November 21, 2030 September 11, 2025 CCCTI 2…" at bounding box center [715, 238] width 1367 height 36
type input "K"
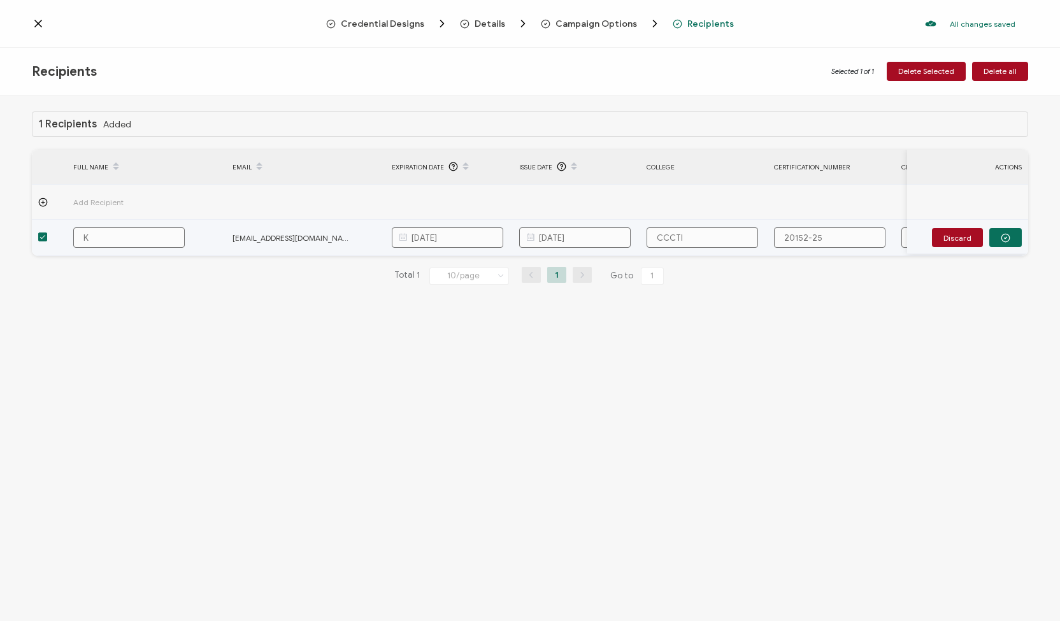
type input "Ka"
type input "Kai"
type input "Kaiz"
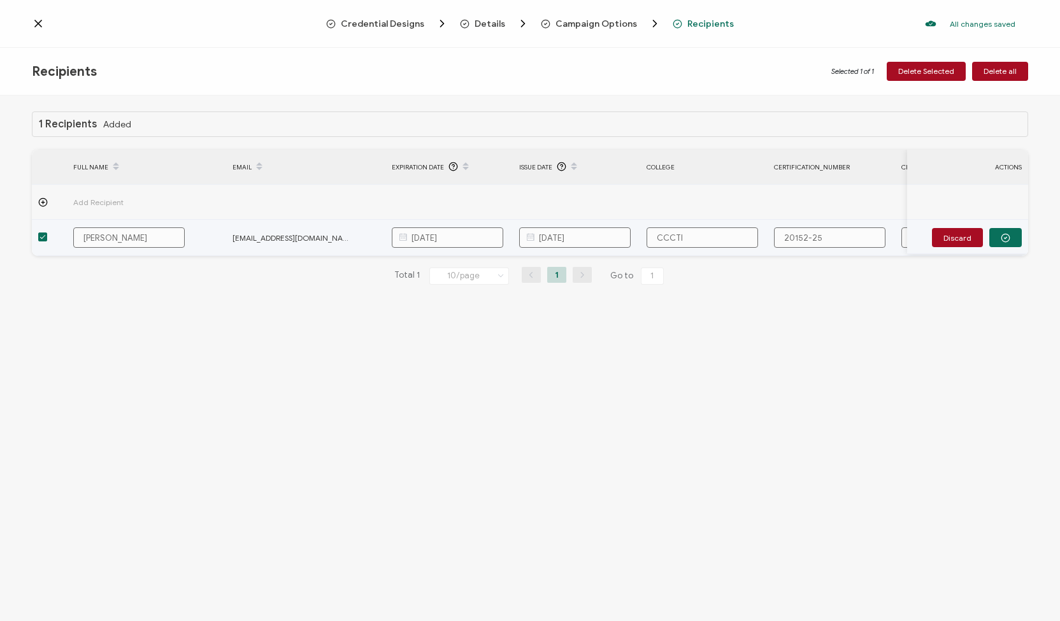
type input "Kaiz"
type input "Kaiza"
type input "Kaizar"
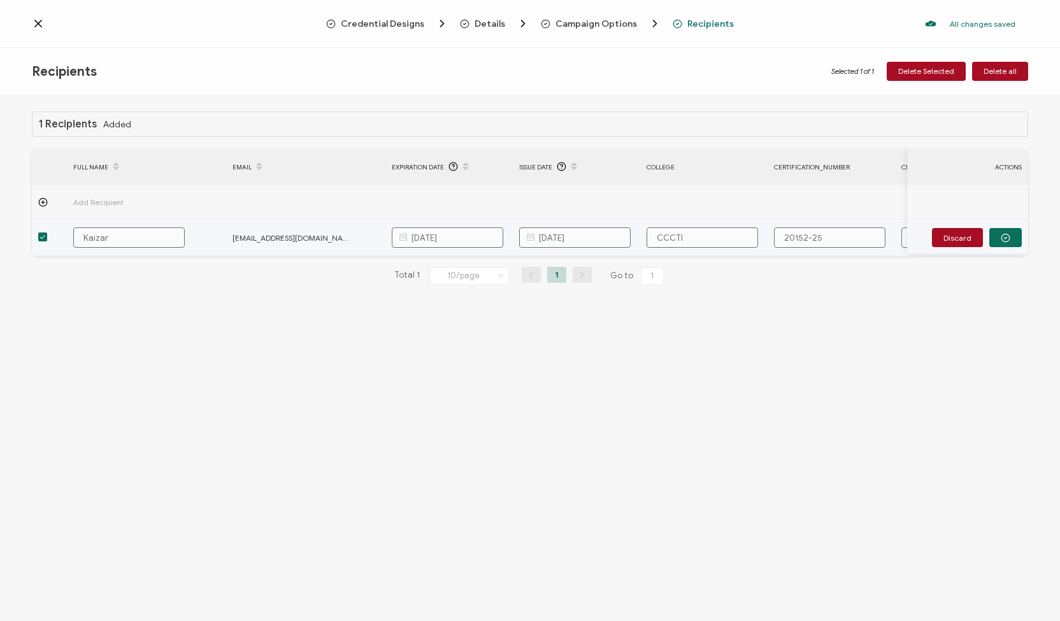
type input "Kaizar"
type input "Kaizar M"
type input "Kaizar Ma"
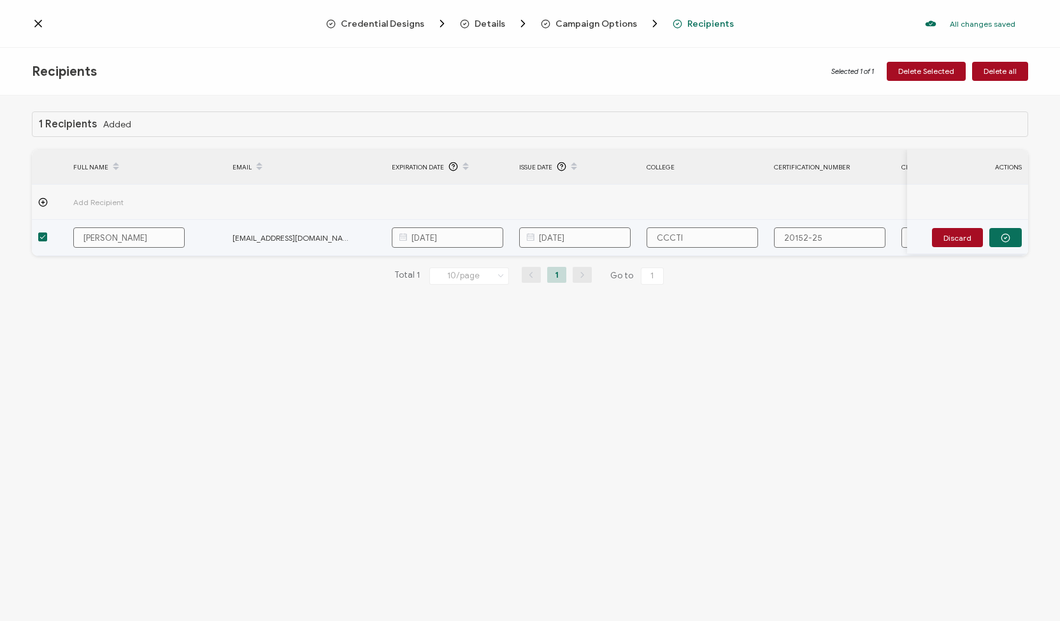
type input "Kaizar Ma"
type input "Kaizar Mad"
type input "Kaizar Mada"
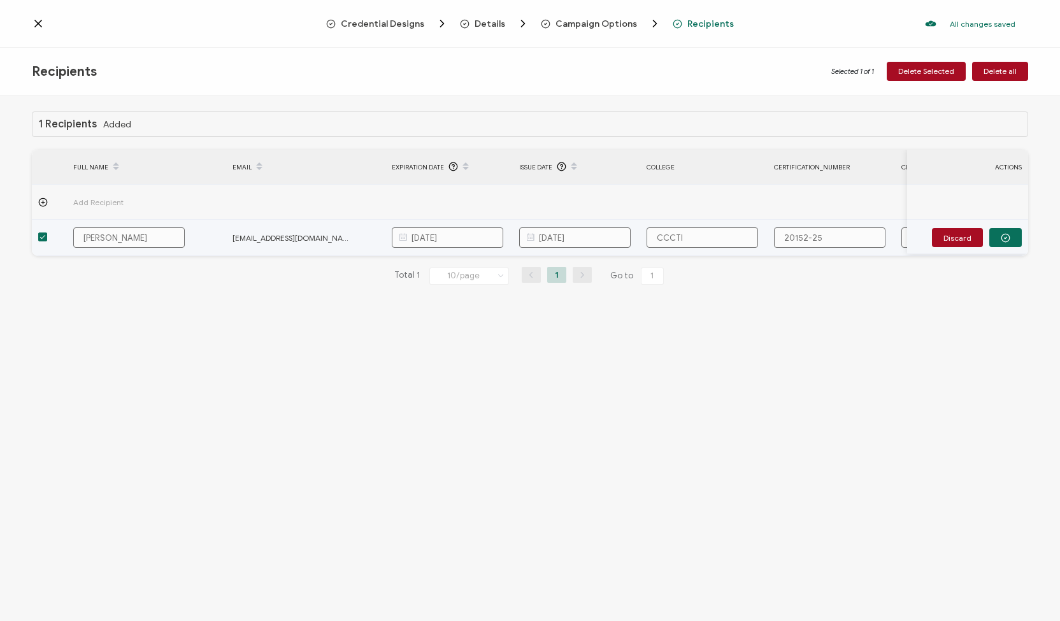
type input "Kaizar Madad"
type input "[PERSON_NAME]"
click at [1001, 240] on icon "button" at bounding box center [1006, 238] width 10 height 10
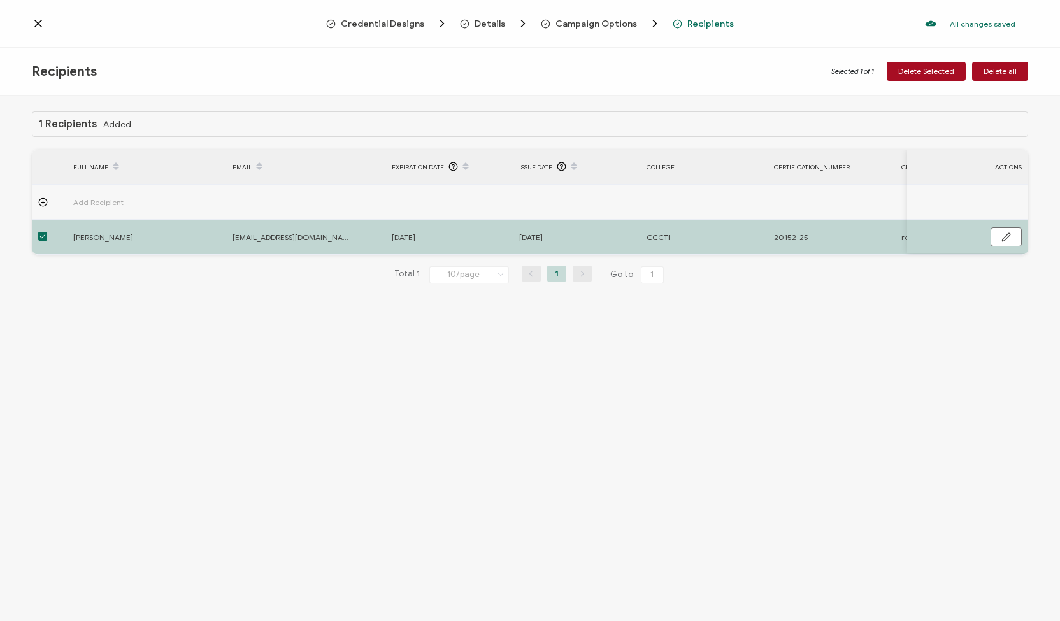
click at [37, 22] on icon at bounding box center [38, 23] width 6 height 6
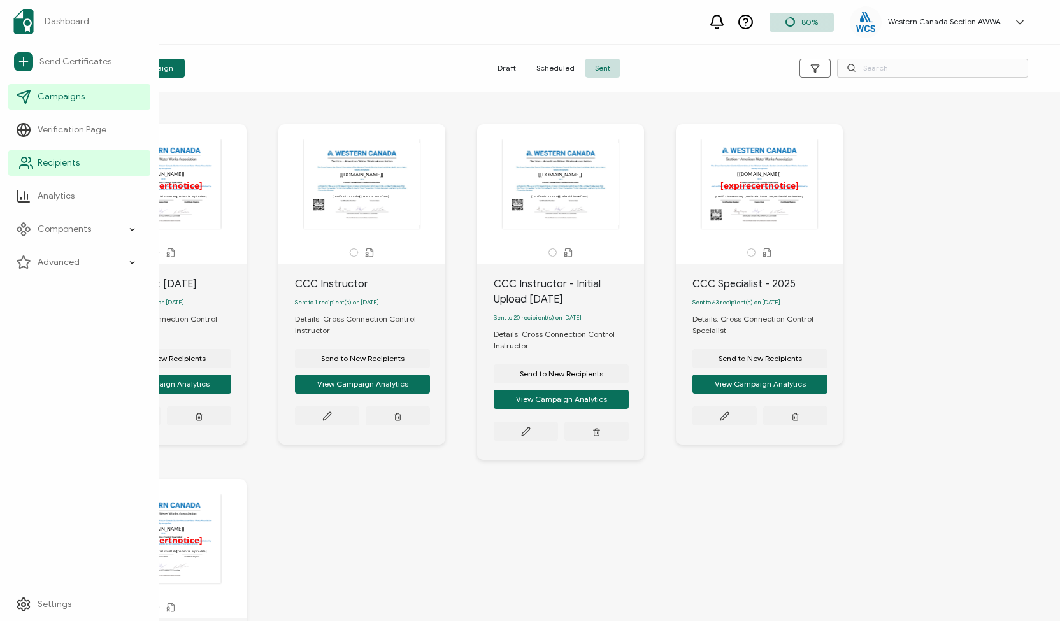
click at [68, 165] on span "Recipients" at bounding box center [59, 163] width 42 height 13
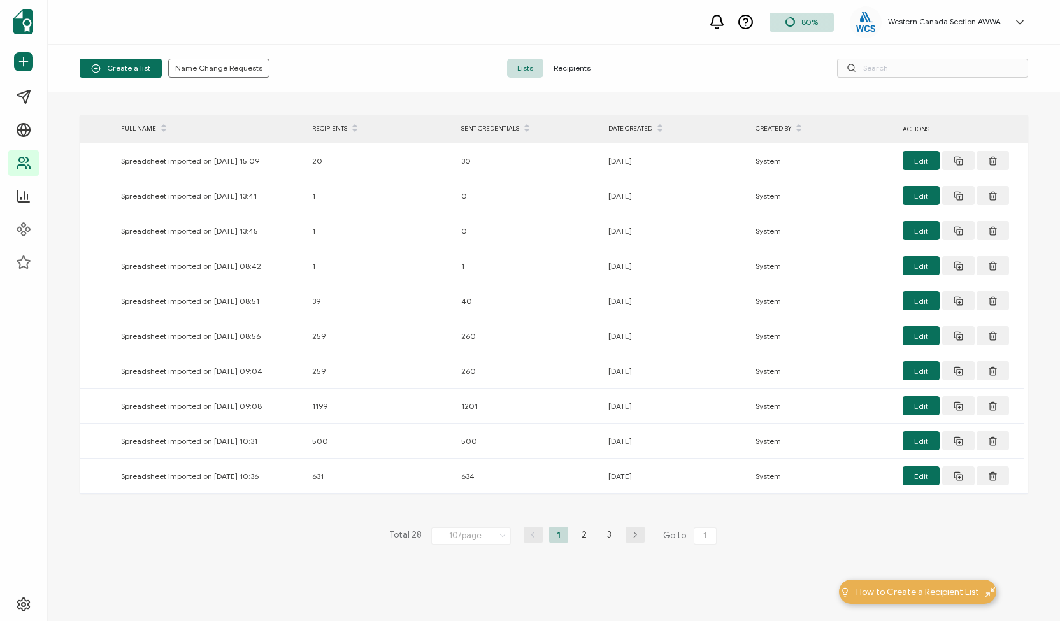
click at [580, 67] on span "Recipients" at bounding box center [571, 68] width 57 height 19
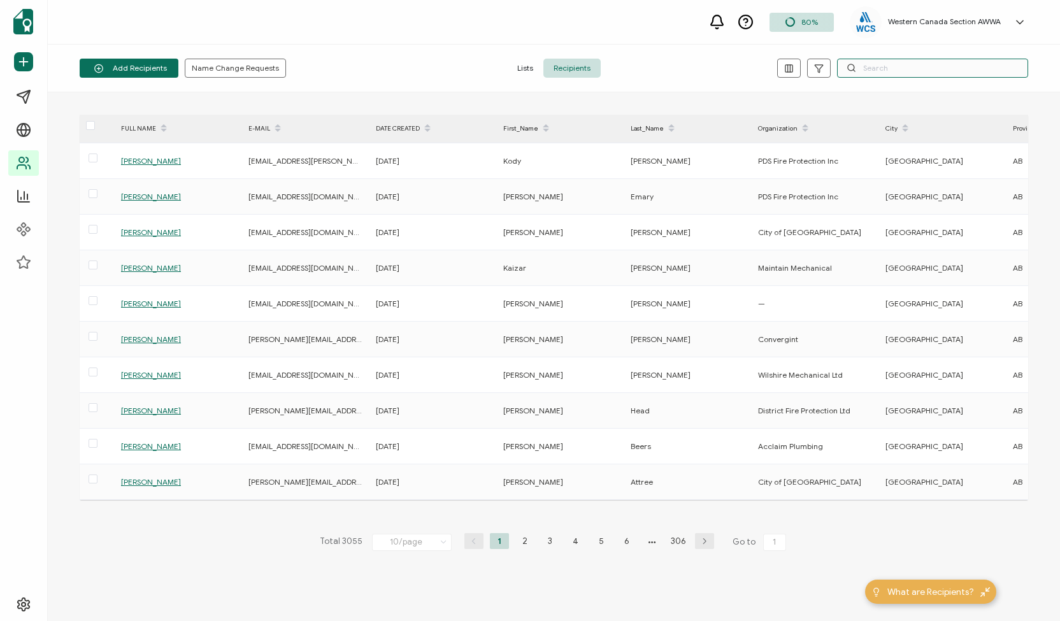
click at [897, 66] on input "text" at bounding box center [932, 68] width 191 height 19
paste input "[PERSON_NAME]"
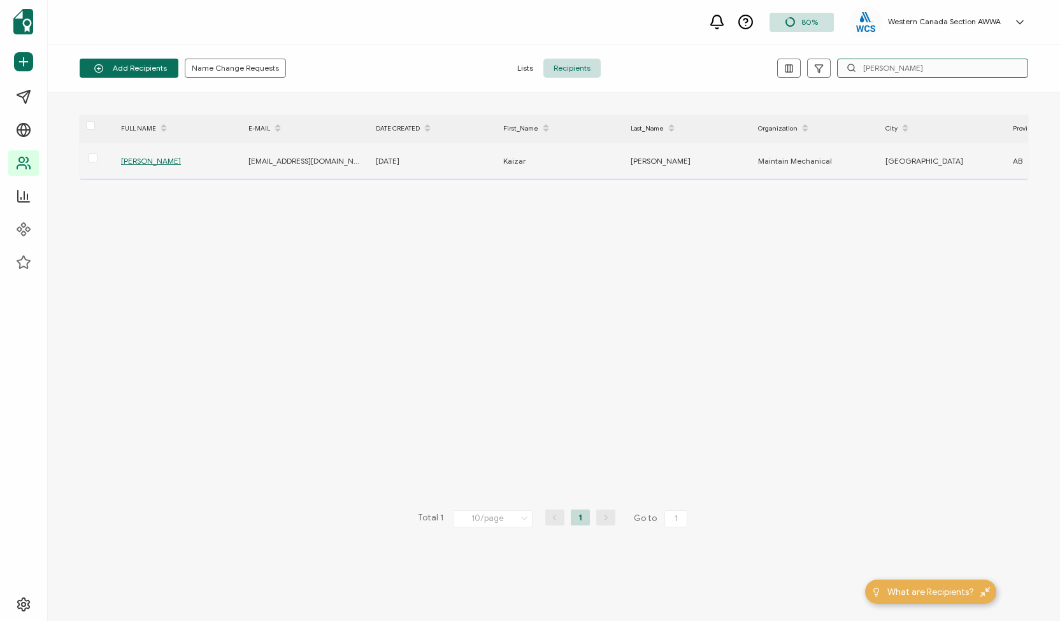
type input "[PERSON_NAME]"
click at [138, 160] on span "[PERSON_NAME]" at bounding box center [151, 161] width 60 height 10
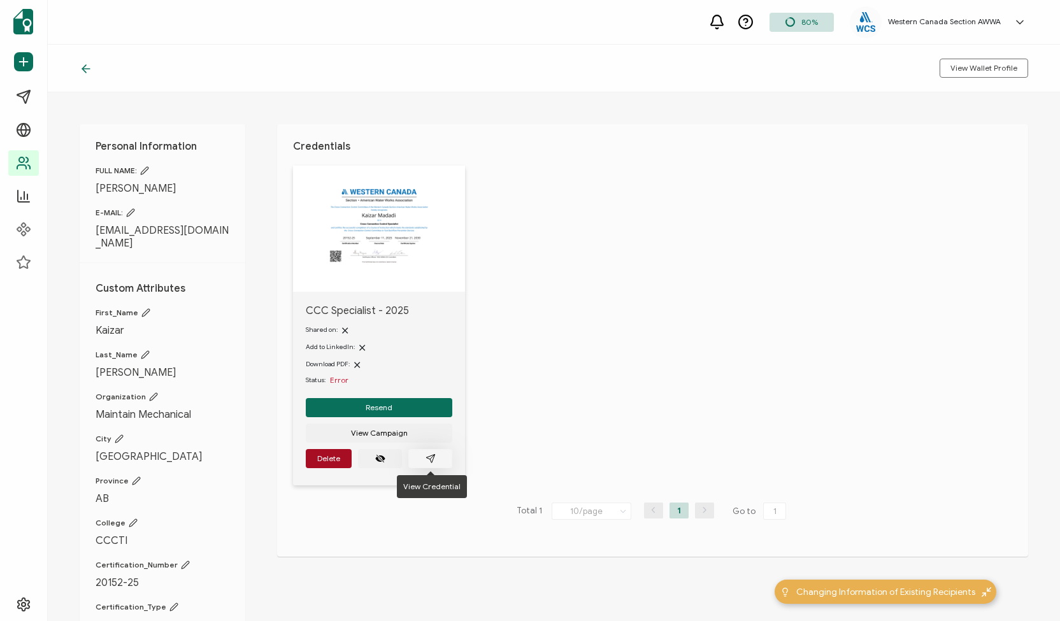
click at [415, 459] on button "button" at bounding box center [430, 458] width 44 height 19
click at [395, 401] on button "Resend" at bounding box center [379, 407] width 147 height 19
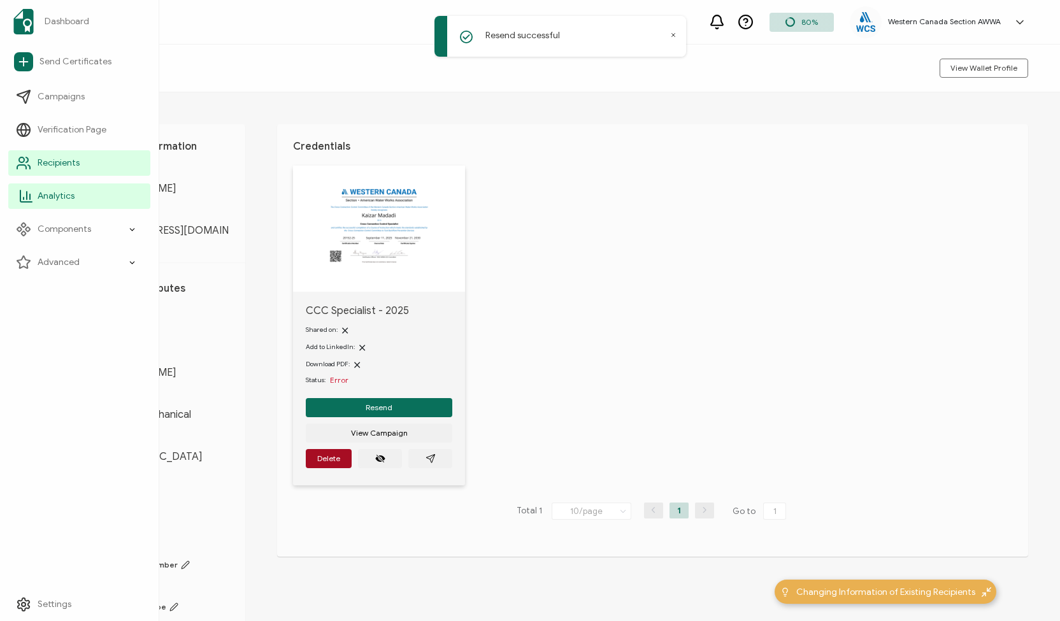
click at [56, 194] on span "Analytics" at bounding box center [56, 196] width 37 height 13
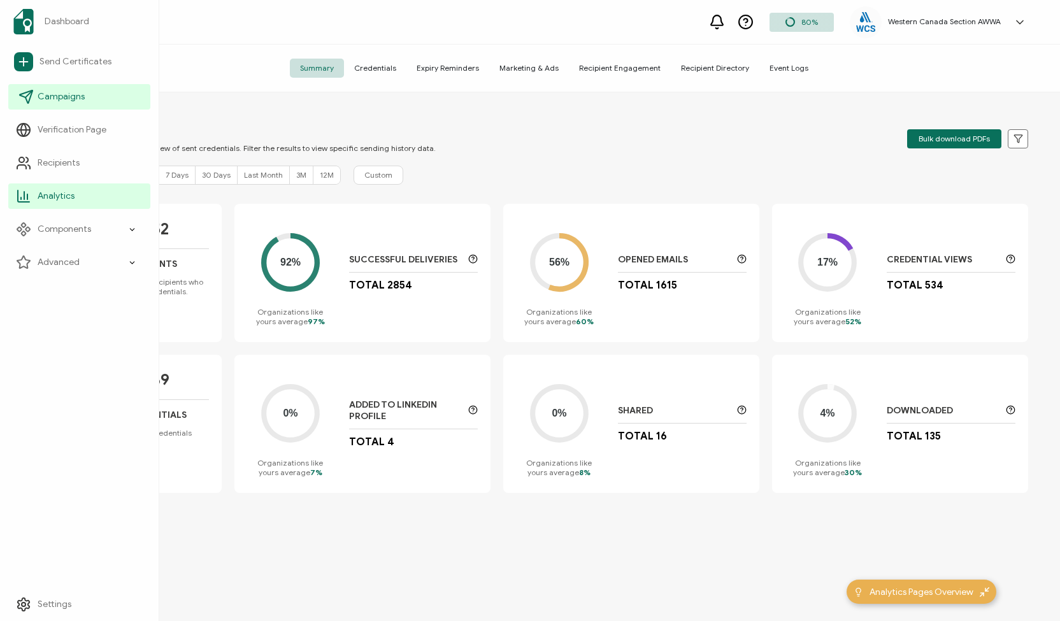
click at [48, 97] on span "Campaigns" at bounding box center [61, 96] width 47 height 13
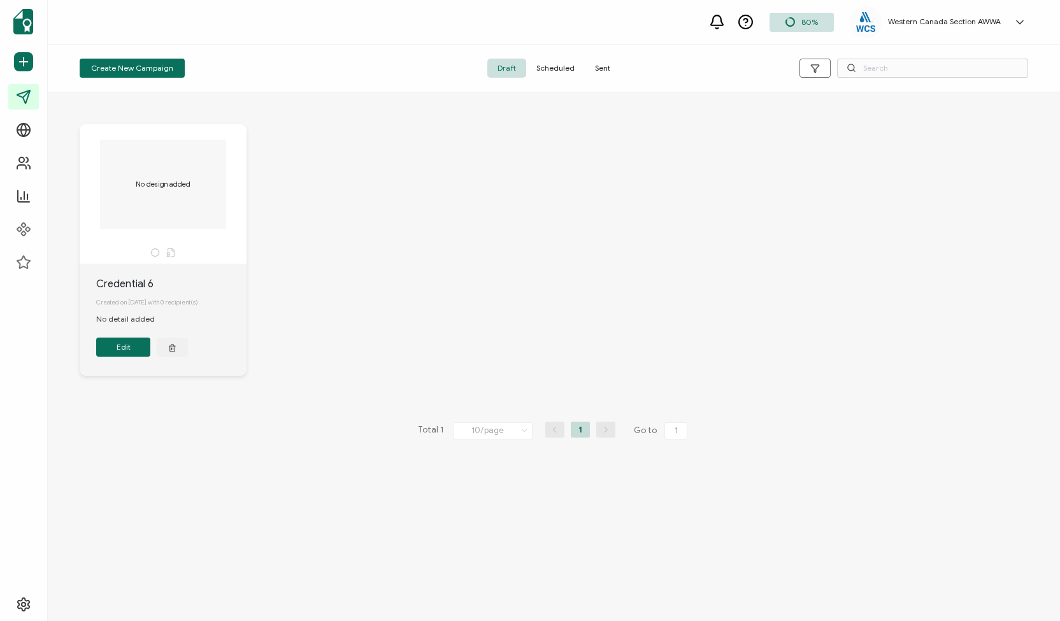
click at [596, 71] on span "Sent" at bounding box center [603, 68] width 36 height 19
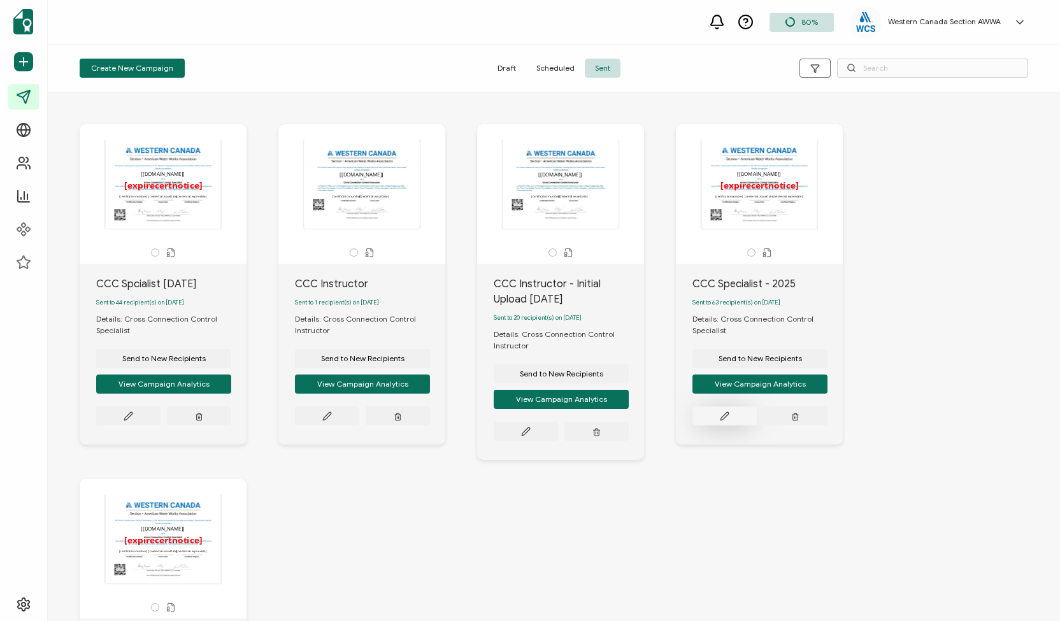
click at [727, 417] on icon at bounding box center [725, 417] width 10 height 10
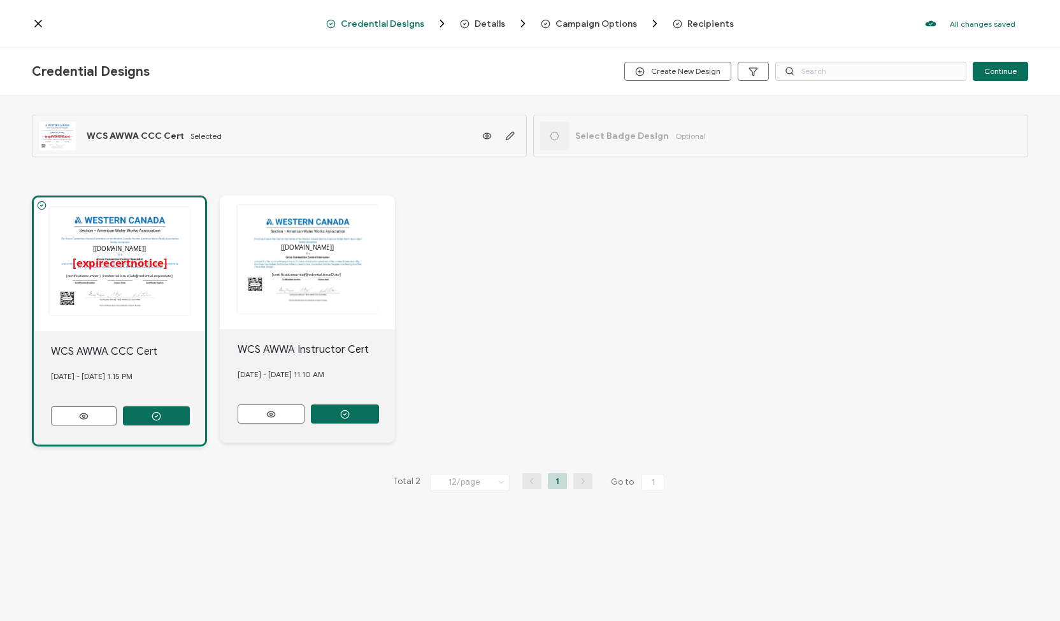
click at [691, 24] on span "Recipients" at bounding box center [710, 24] width 47 height 10
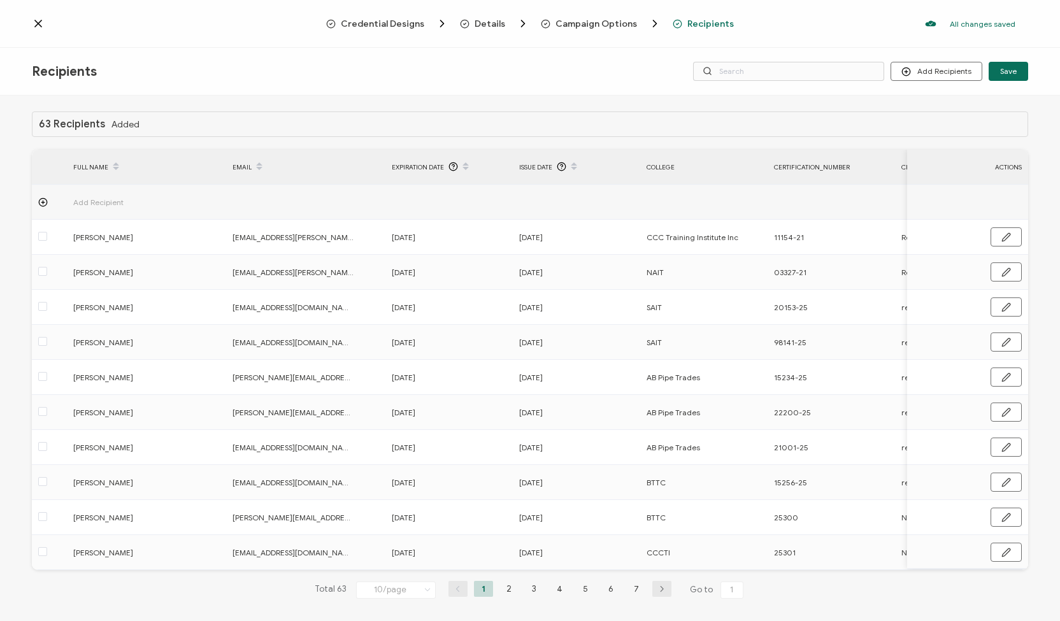
click at [41, 26] on icon at bounding box center [38, 23] width 6 height 6
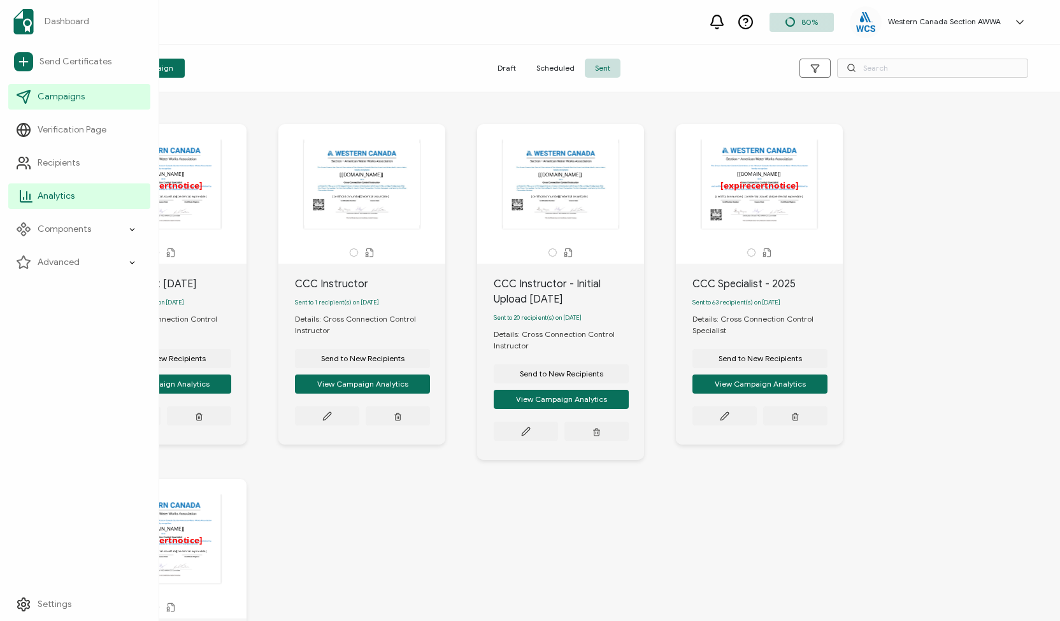
click at [60, 192] on span "Analytics" at bounding box center [56, 196] width 37 height 13
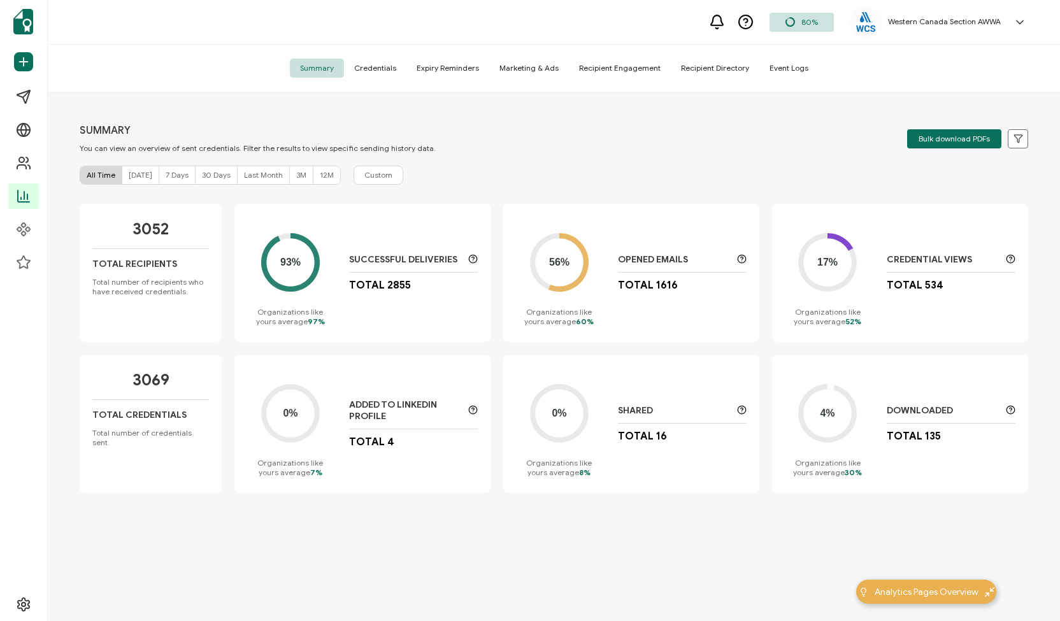
click at [400, 309] on div "93% Organizations like yours average 97% Successful Deliveries Total 2855" at bounding box center [362, 273] width 256 height 138
click at [432, 66] on span "Expiry Reminders" at bounding box center [448, 68] width 83 height 19
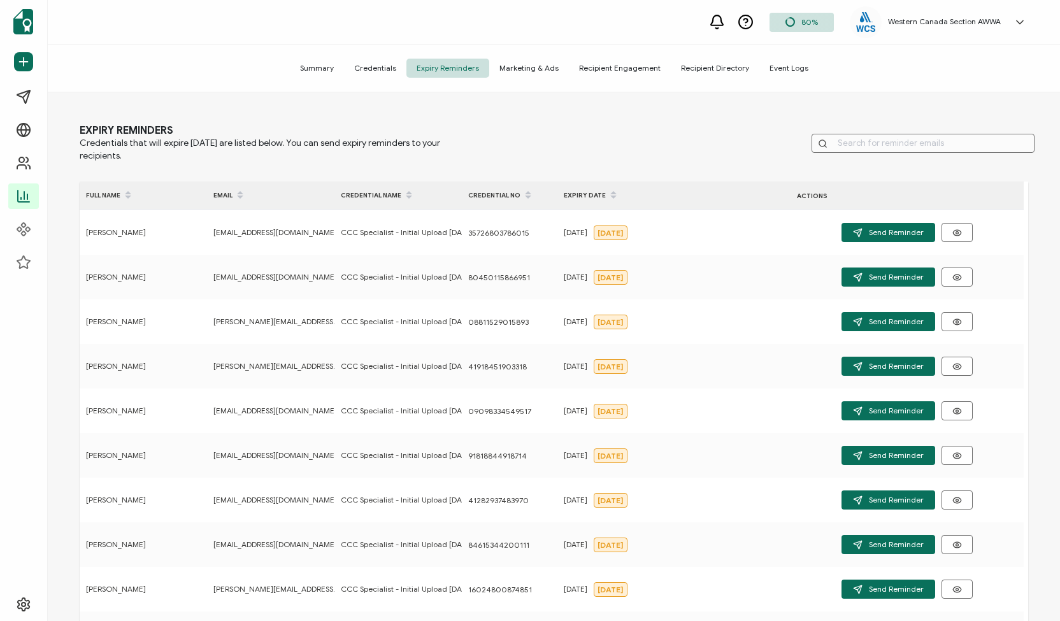
click at [384, 64] on span "Credentials" at bounding box center [375, 68] width 62 height 19
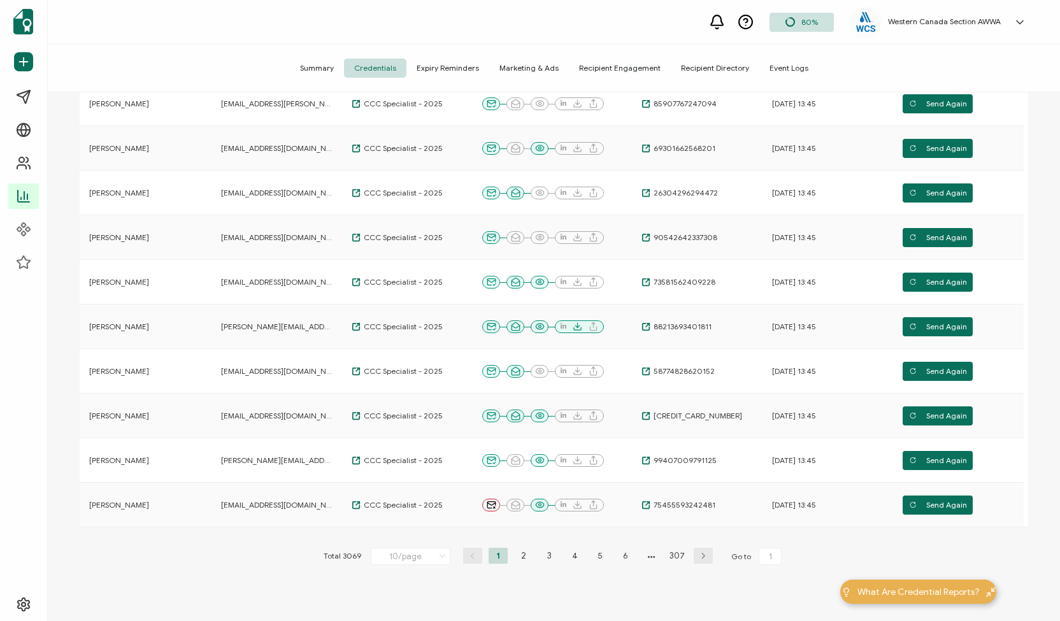
scroll to position [175, 0]
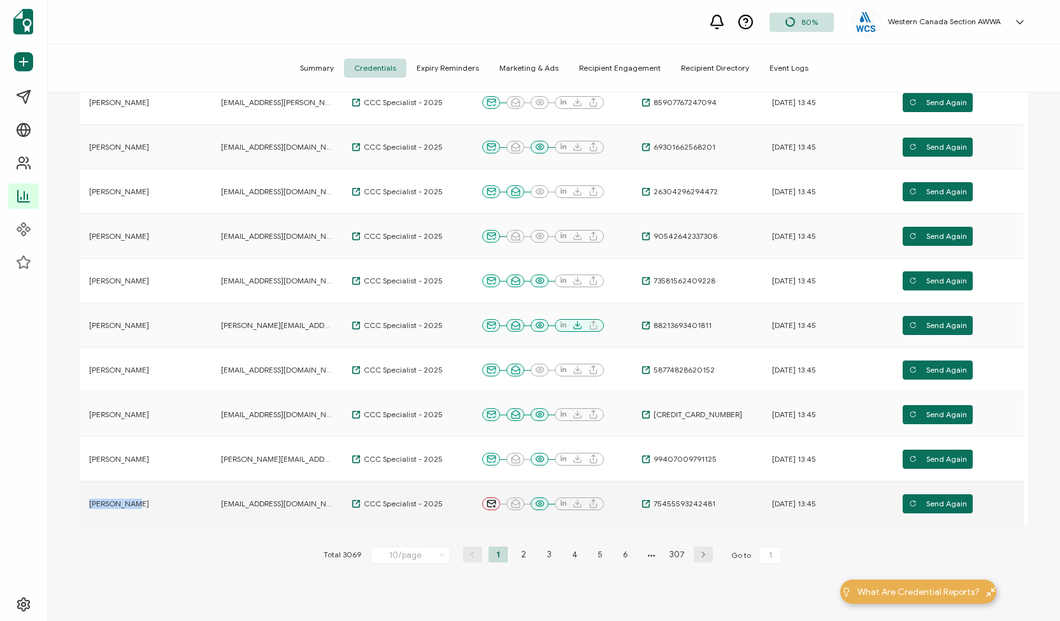
drag, startPoint x: 134, startPoint y: 503, endPoint x: 89, endPoint y: 503, distance: 45.2
click at [89, 503] on div "Kevin Close" at bounding box center [143, 504] width 127 height 10
copy span "Kevin Close"
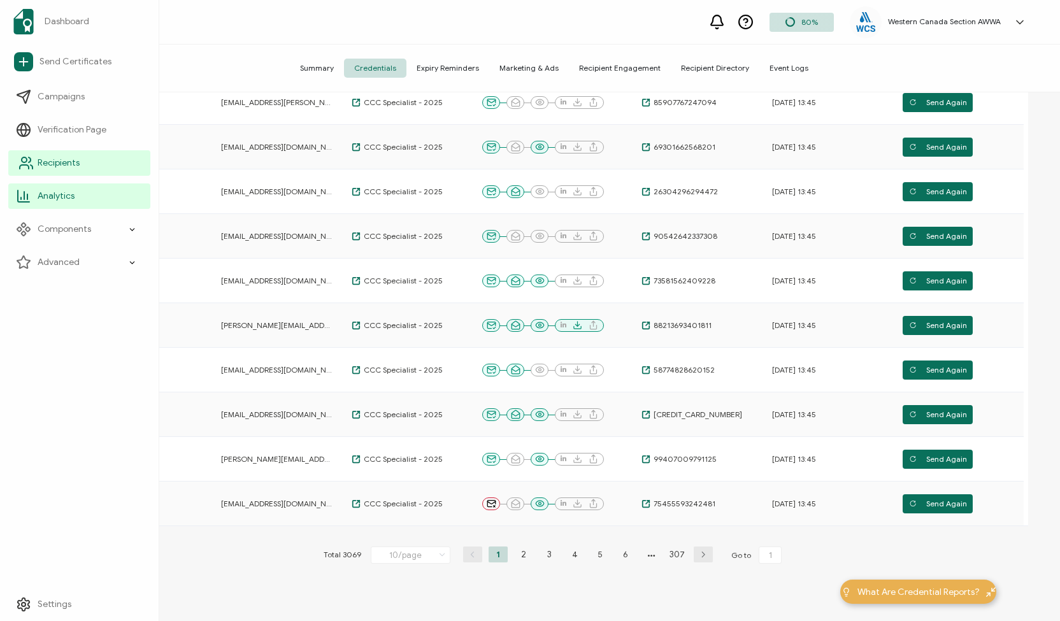
click at [51, 164] on span "Recipients" at bounding box center [59, 163] width 42 height 13
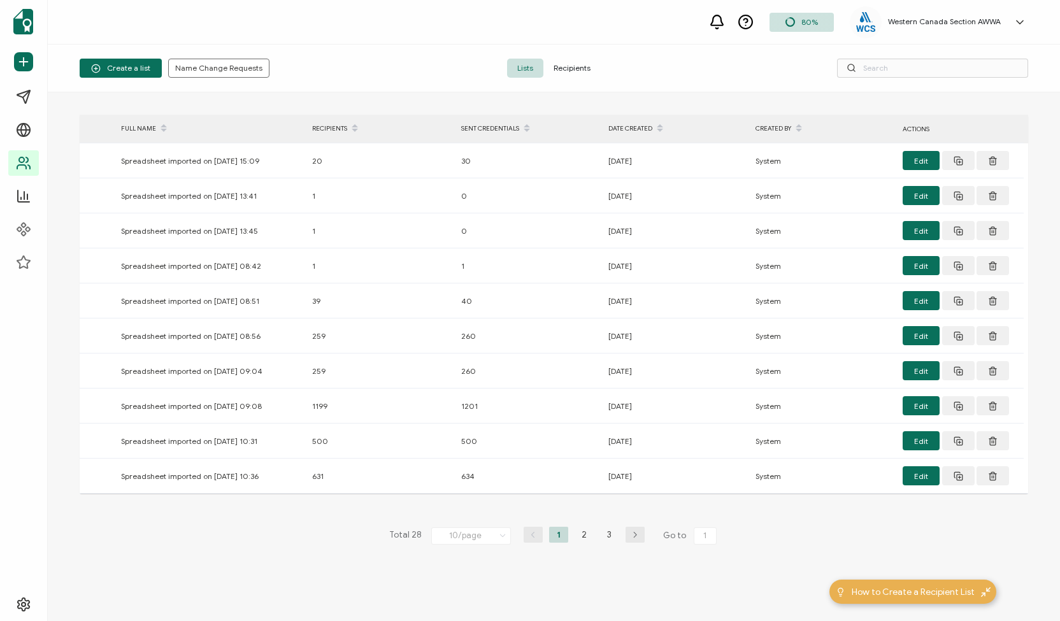
click at [581, 64] on span "Recipients" at bounding box center [571, 68] width 57 height 19
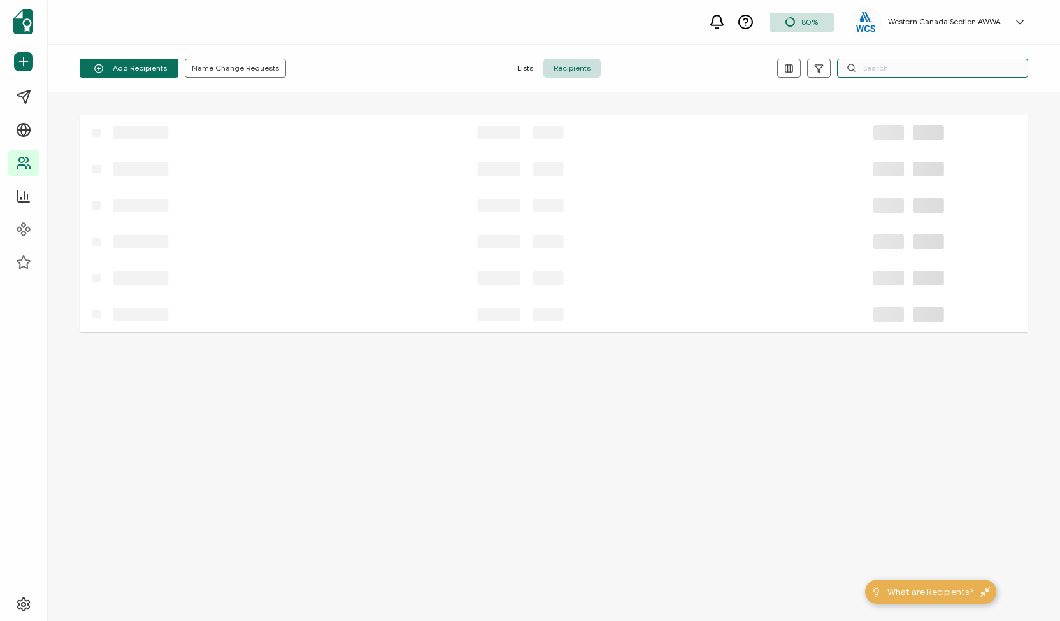
click at [891, 71] on input "text" at bounding box center [932, 68] width 191 height 19
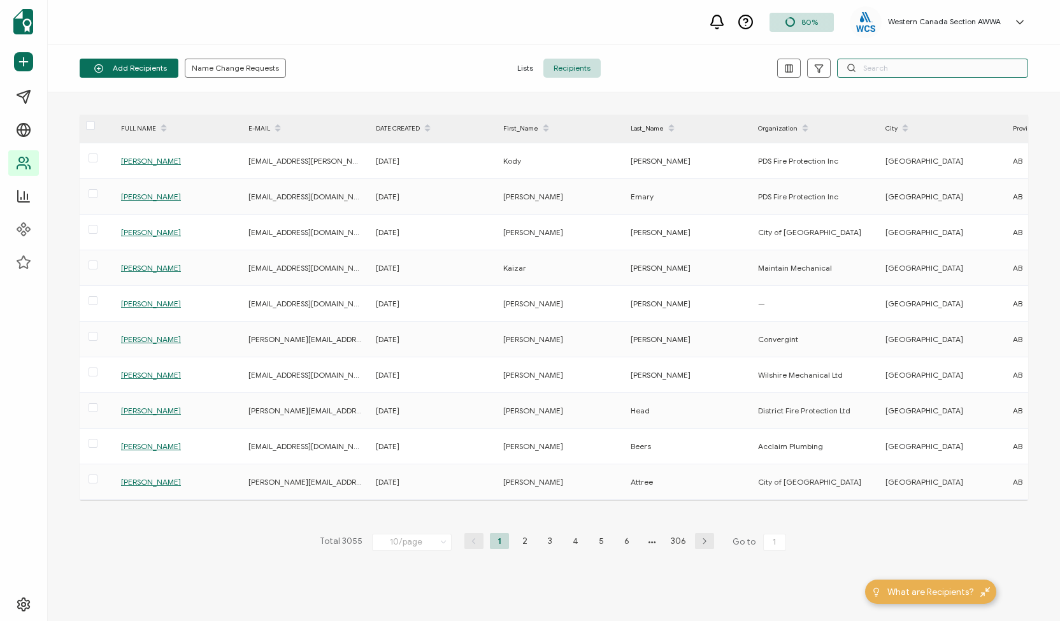
paste input "Kevin Close"
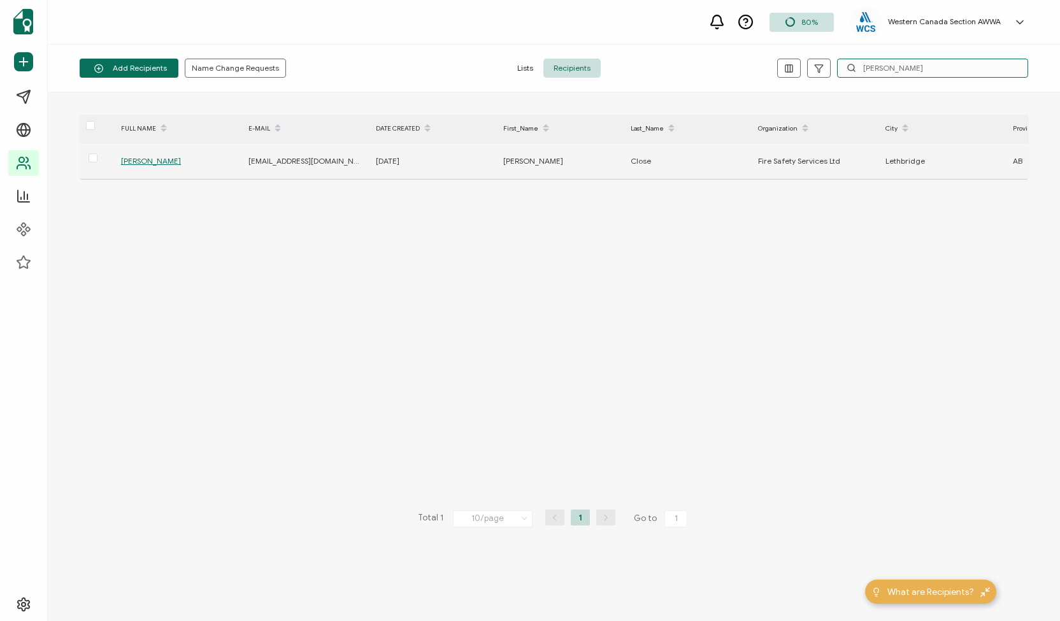
type input "Kevin Close"
click at [145, 160] on span "Kevin Close" at bounding box center [151, 161] width 60 height 10
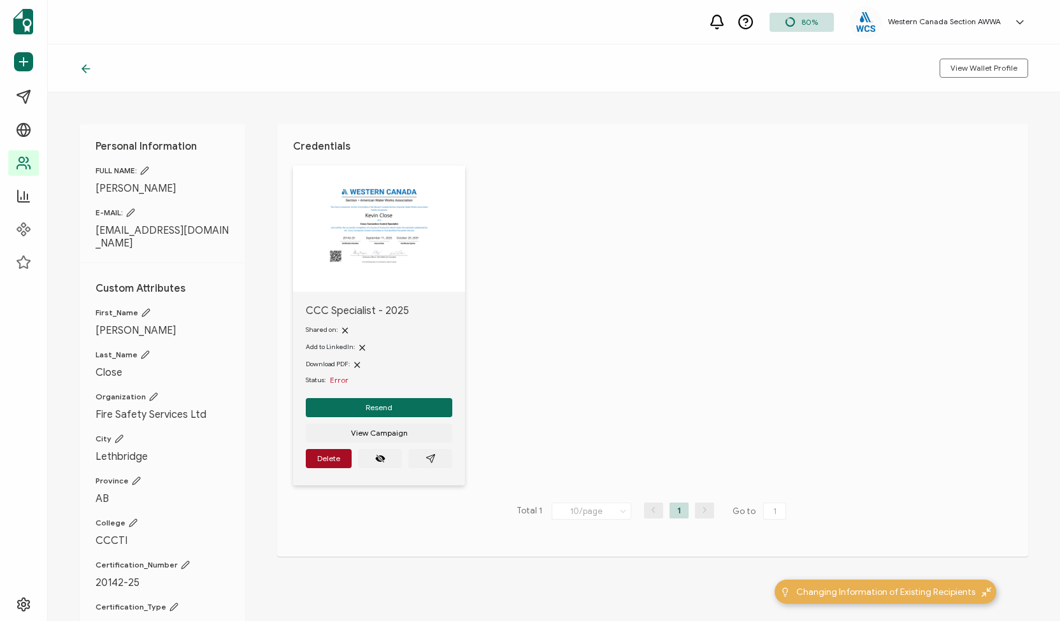
click at [129, 210] on icon at bounding box center [130, 212] width 9 height 9
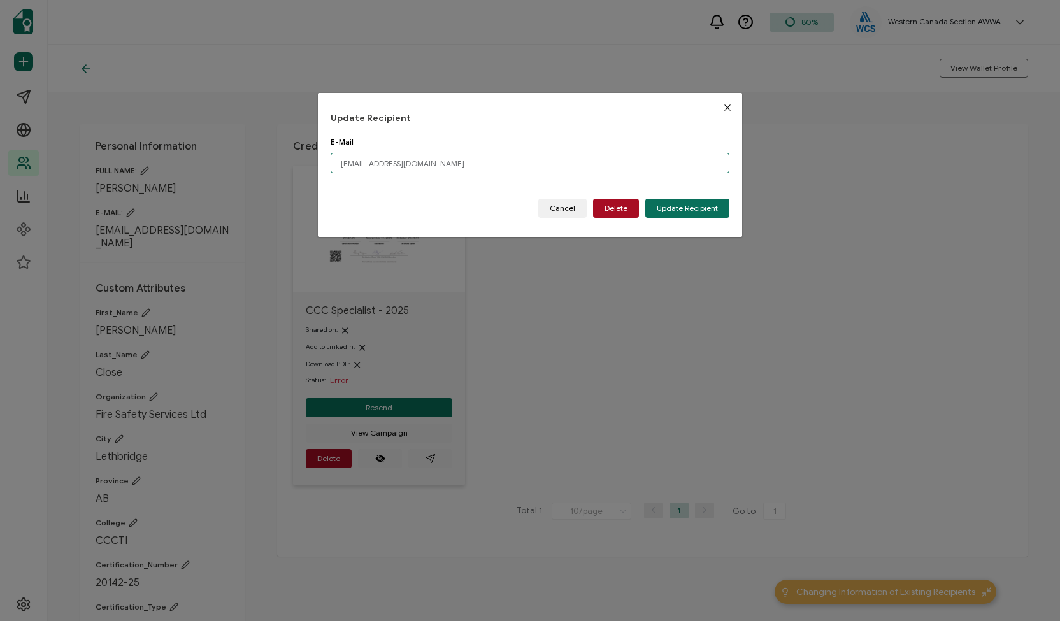
click at [448, 159] on input "dragonfire.leth@gmail.co" at bounding box center [530, 163] width 399 height 20
click at [665, 206] on span "Update Recipient" at bounding box center [687, 209] width 61 height 8
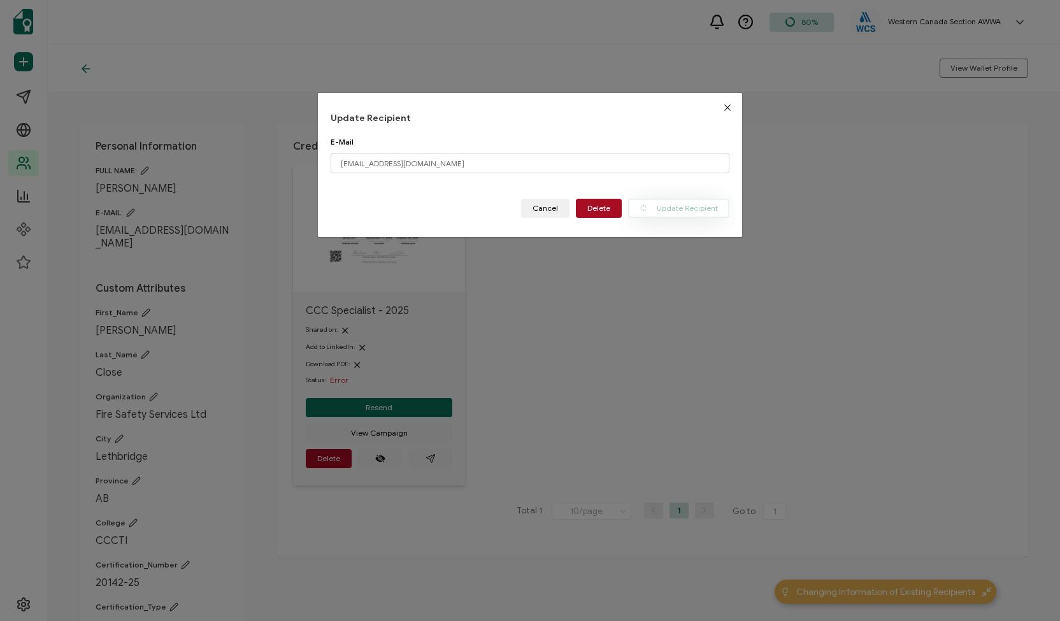
type input "dragonfire.leth@gmail.co"
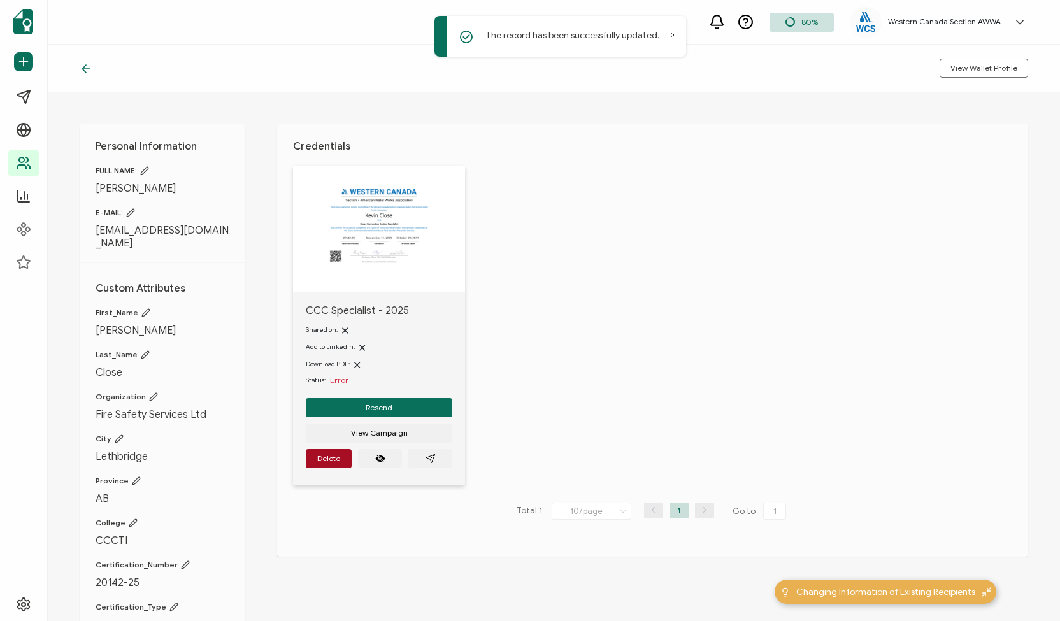
click at [428, 256] on img at bounding box center [378, 225] width 115 height 89
click at [381, 407] on span "Resend" at bounding box center [379, 408] width 27 height 8
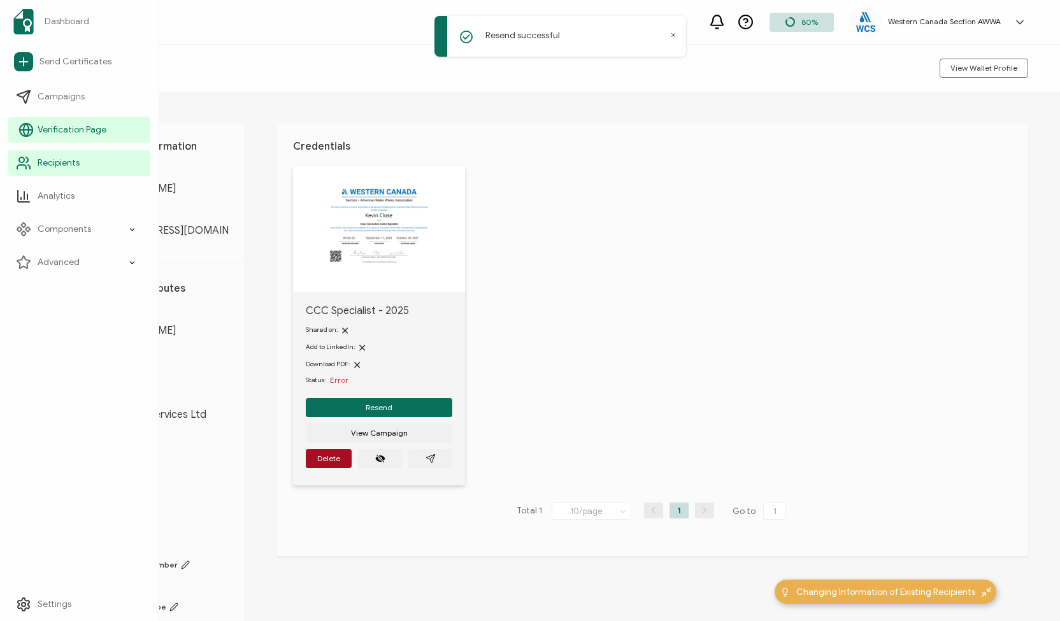
click at [56, 125] on span "Verification Page" at bounding box center [72, 130] width 69 height 13
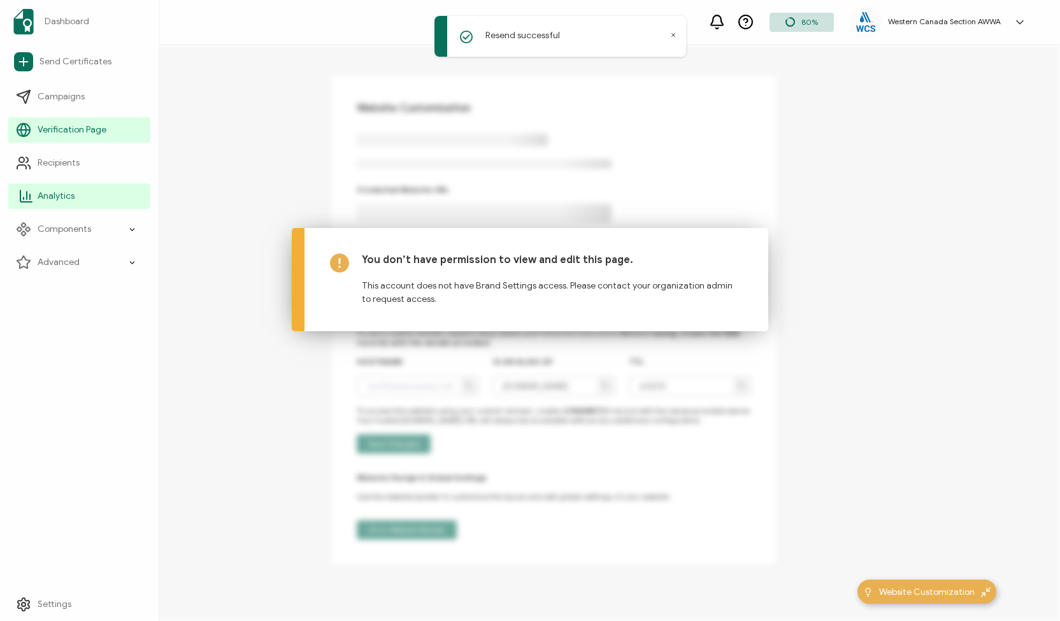
click at [57, 203] on link "Analytics" at bounding box center [79, 196] width 142 height 25
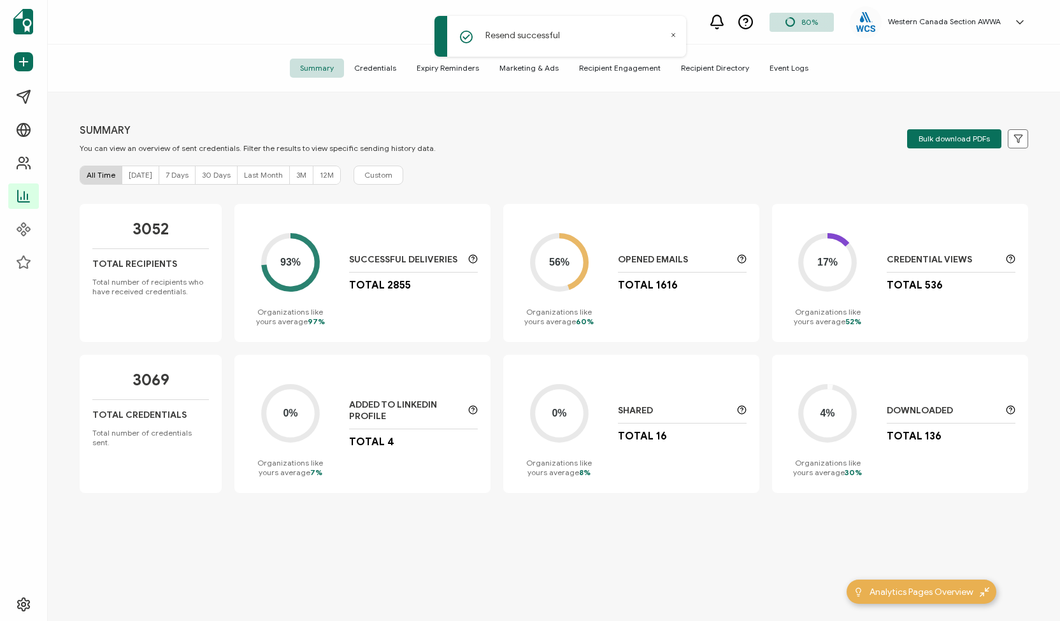
click at [377, 67] on span "Credentials" at bounding box center [375, 68] width 62 height 19
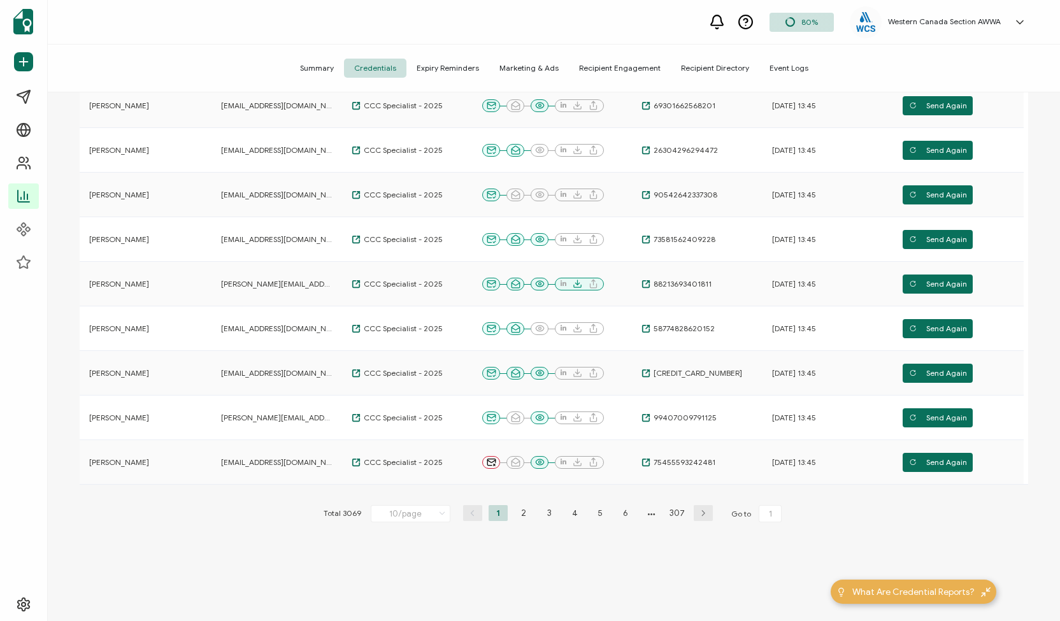
scroll to position [217, 0]
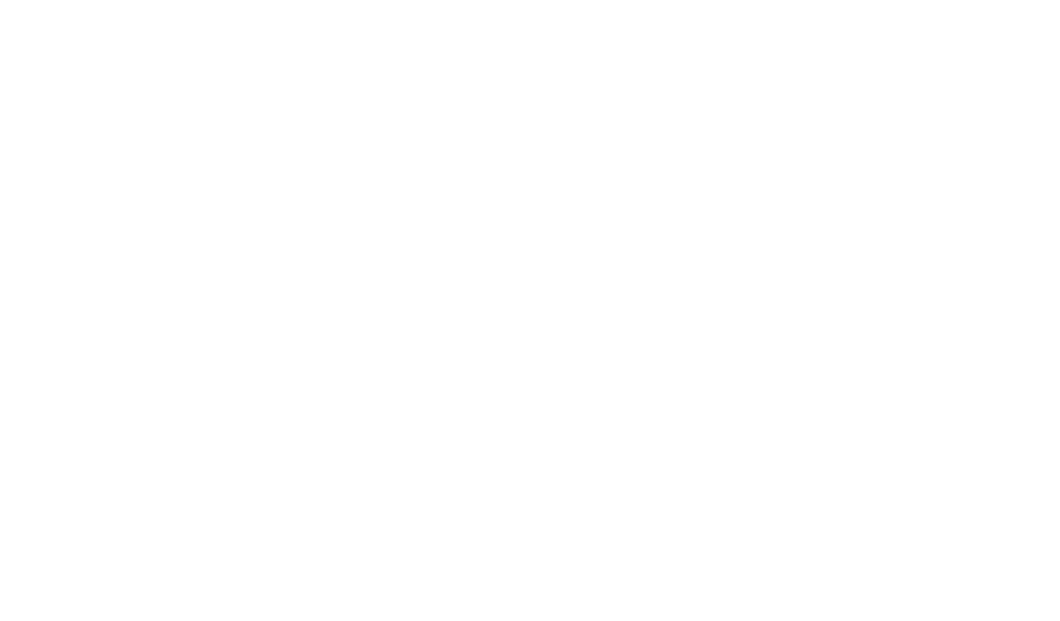
scroll to position [238, 0]
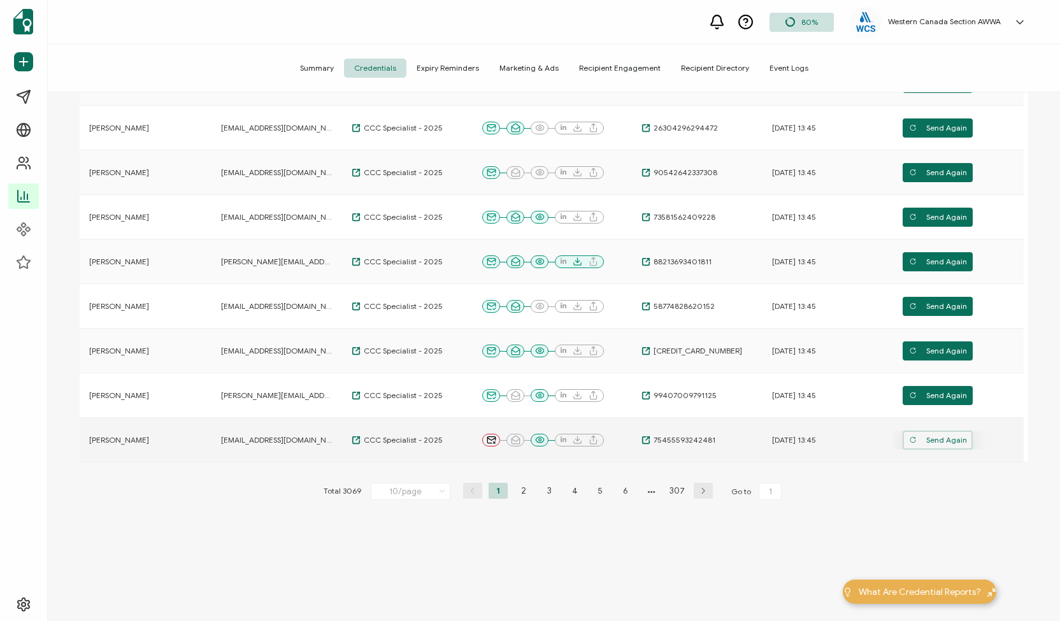
click at [949, 438] on span "Send Again" at bounding box center [938, 440] width 58 height 19
click at [522, 494] on li "2" at bounding box center [523, 491] width 19 height 16
type input "2"
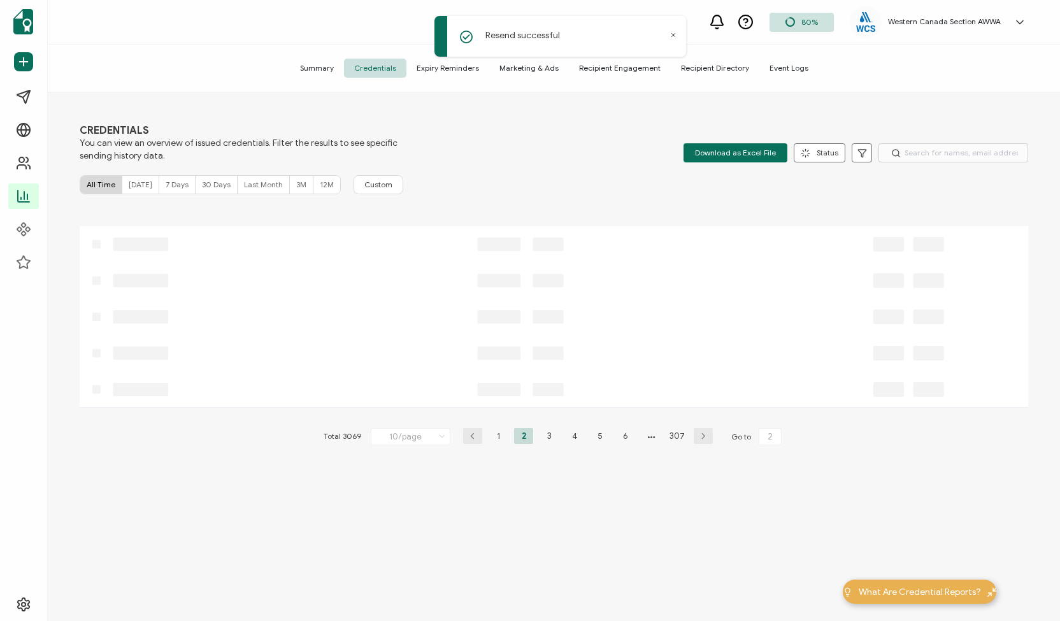
scroll to position [0, 0]
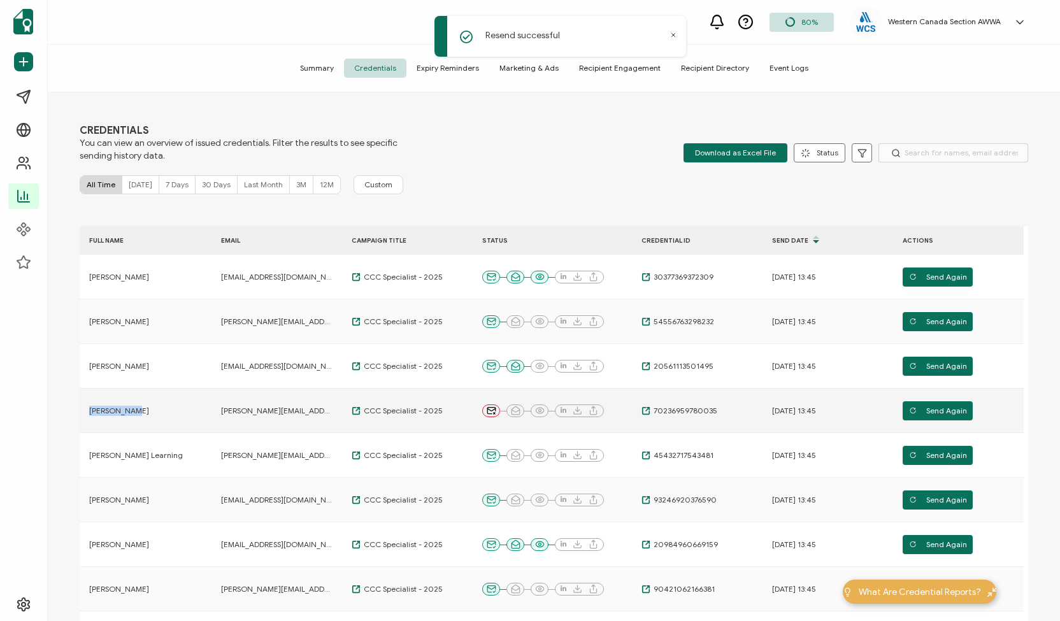
drag, startPoint x: 133, startPoint y: 411, endPoint x: 84, endPoint y: 407, distance: 49.2
click at [84, 407] on div "[PERSON_NAME]" at bounding box center [143, 411] width 127 height 10
copy span "[PERSON_NAME]"
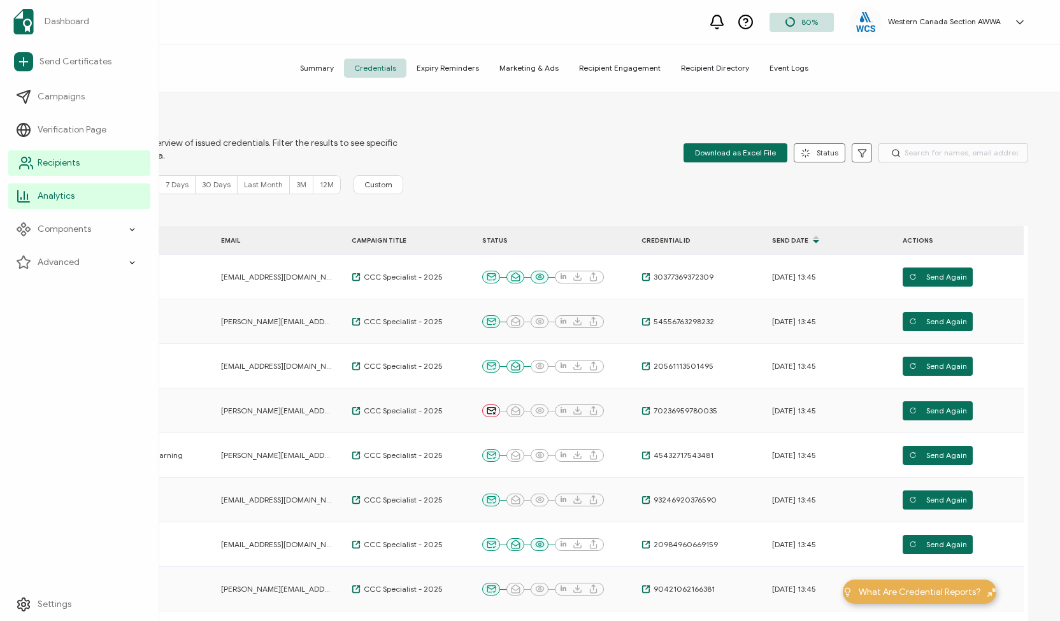
click at [51, 160] on span "Recipients" at bounding box center [59, 163] width 42 height 13
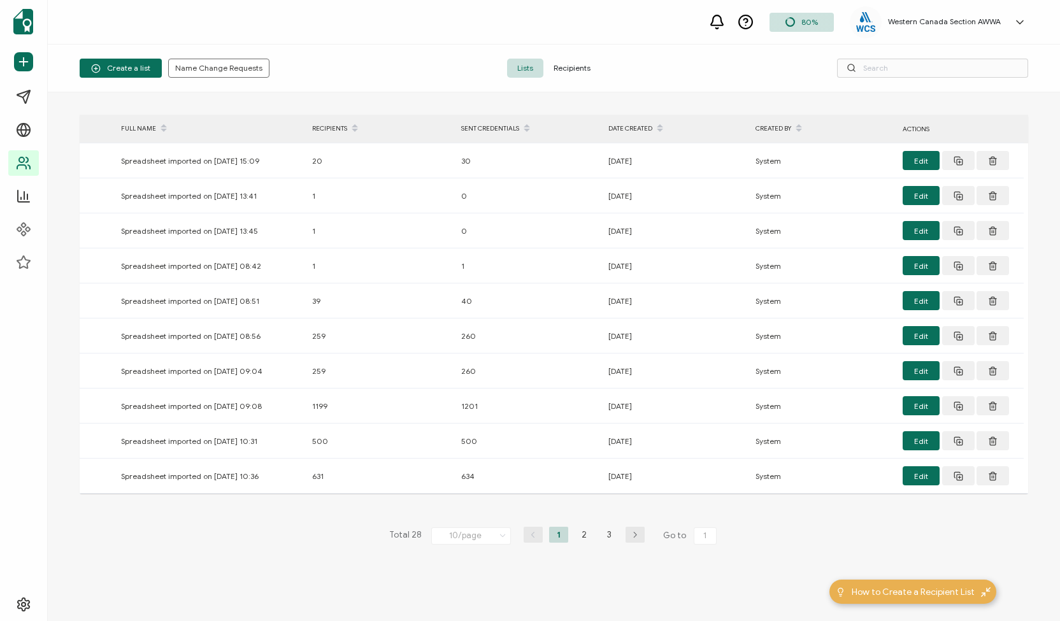
click at [573, 63] on span "Recipients" at bounding box center [571, 68] width 57 height 19
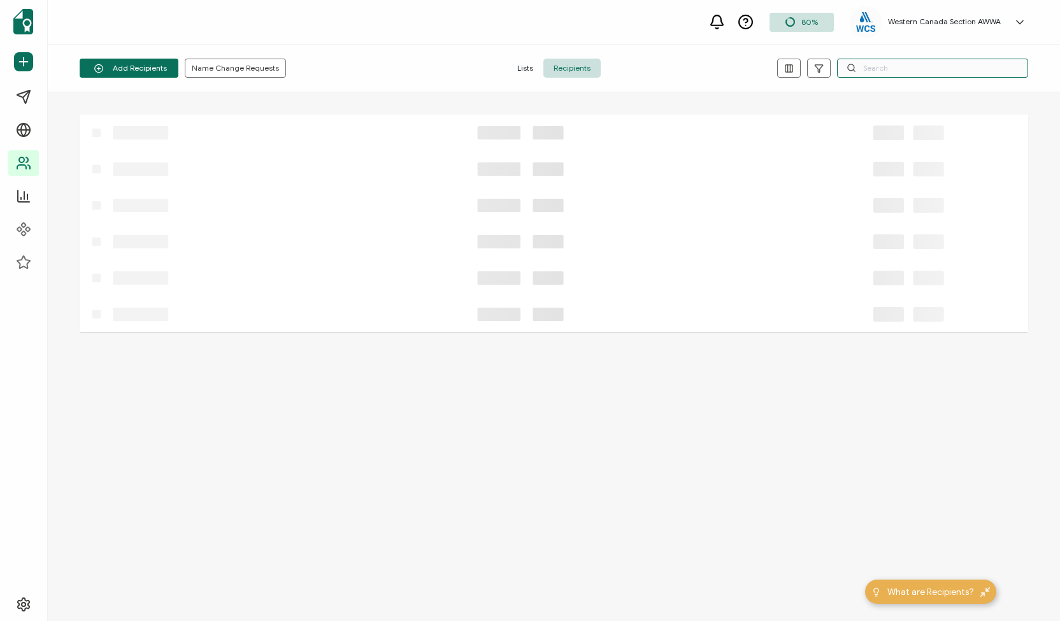
click at [882, 66] on input "text" at bounding box center [932, 68] width 191 height 19
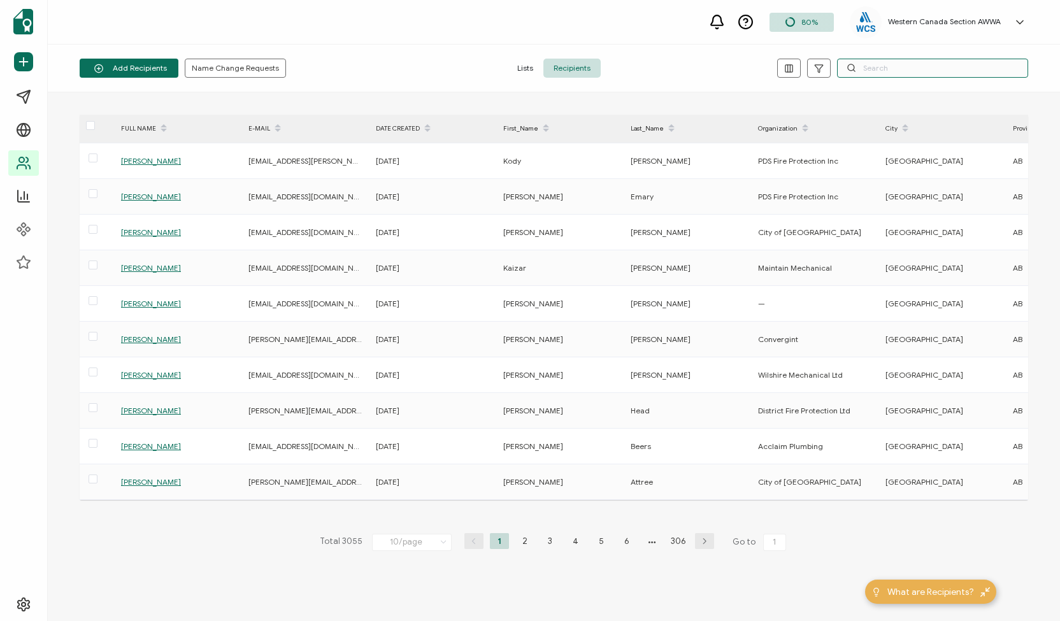
paste input "[PERSON_NAME]"
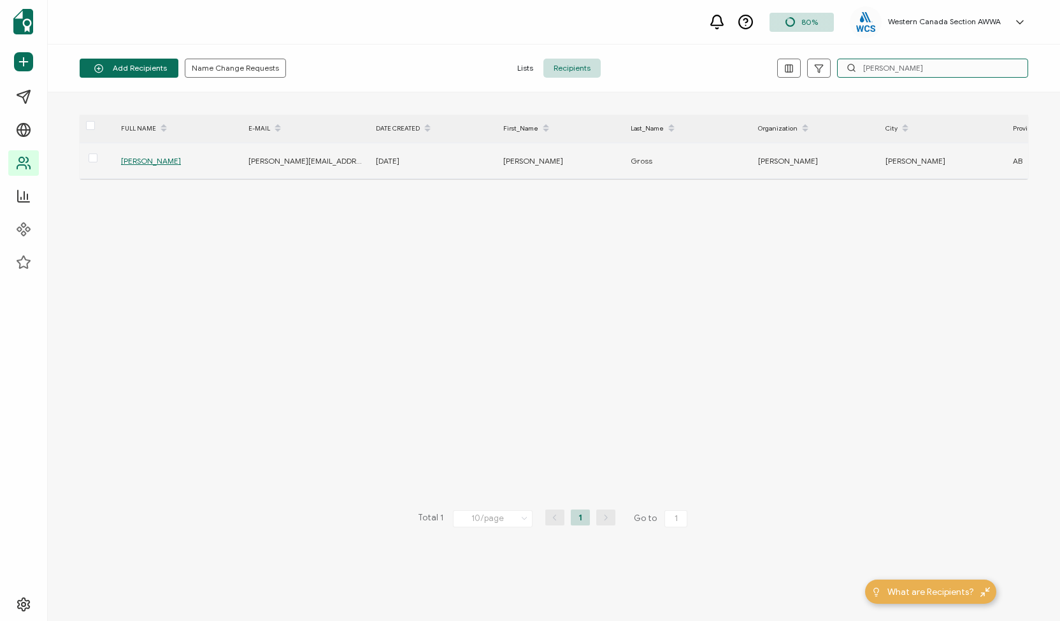
type input "[PERSON_NAME]"
click at [141, 161] on span "[PERSON_NAME]" at bounding box center [151, 161] width 60 height 10
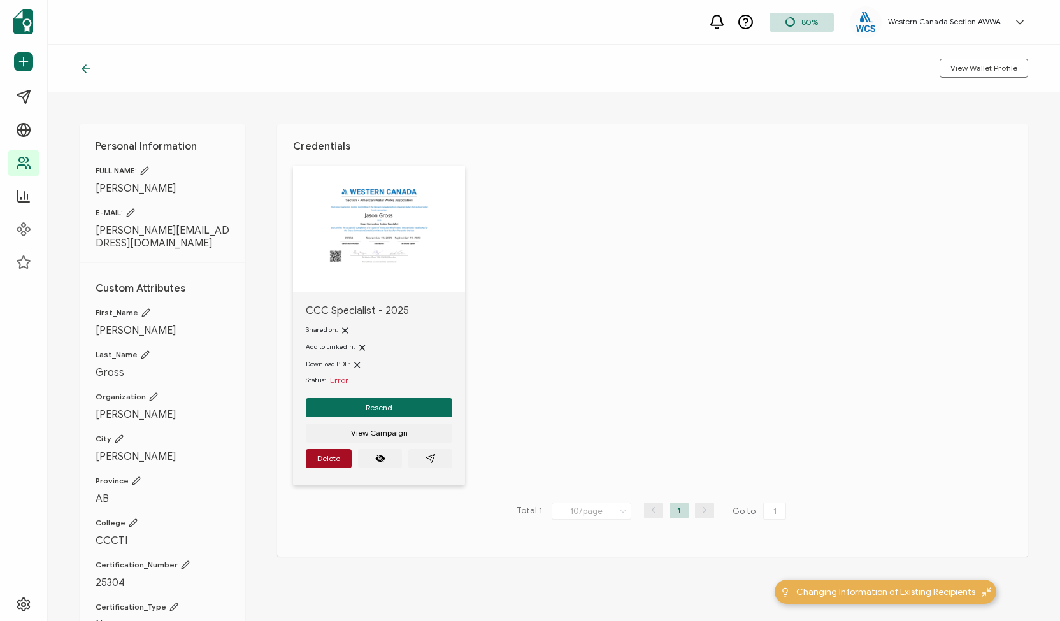
click at [132, 212] on icon at bounding box center [130, 212] width 9 height 9
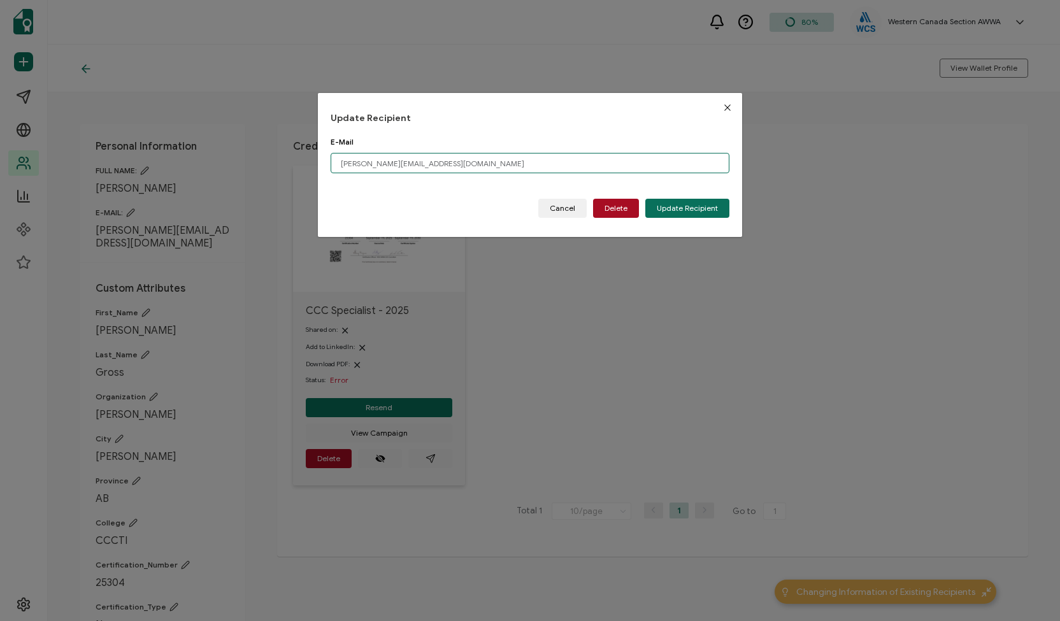
drag, startPoint x: 409, startPoint y: 159, endPoint x: 305, endPoint y: 155, distance: 104.6
click at [305, 155] on div "Update Recipient E-Mail [PERSON_NAME][EMAIL_ADDRESS][DOMAIN_NAME] Please enter …" at bounding box center [530, 310] width 1060 height 621
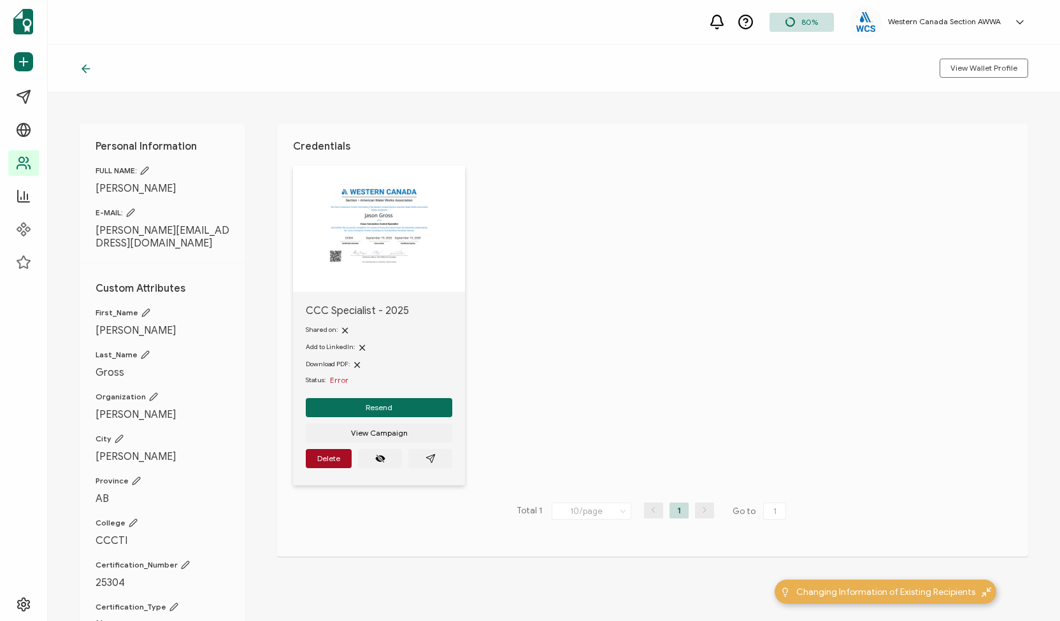
click at [162, 231] on span "[PERSON_NAME][EMAIL_ADDRESS][DOMAIN_NAME]" at bounding box center [163, 236] width 134 height 25
click at [128, 212] on icon at bounding box center [130, 212] width 9 height 9
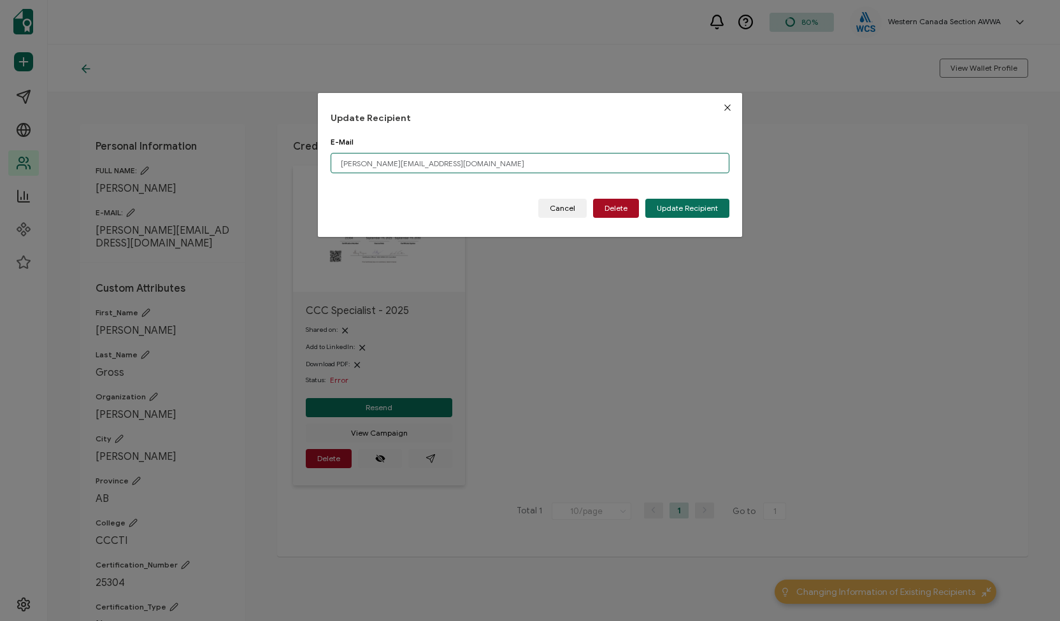
click at [426, 161] on input "[PERSON_NAME][EMAIL_ADDRESS][DOMAIN_NAME]" at bounding box center [530, 163] width 399 height 20
type input "j"
type input "[PERSON_NAME][EMAIL_ADDRESS][DOMAIN_NAME]"
click at [689, 205] on span "Update Recipient" at bounding box center [687, 209] width 61 height 8
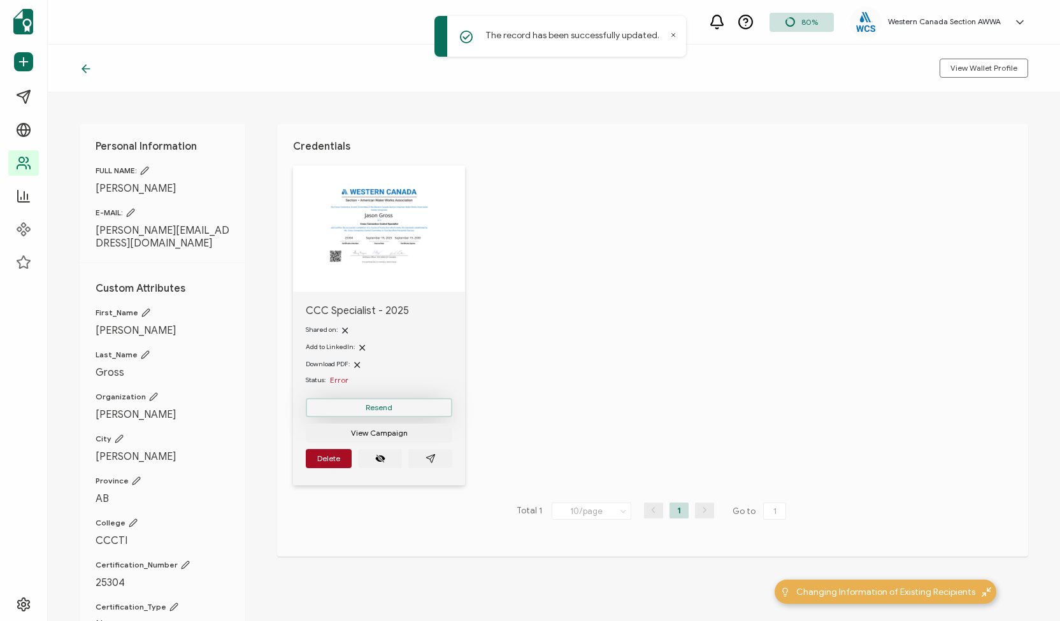
click at [392, 409] on button "Resend" at bounding box center [379, 407] width 147 height 19
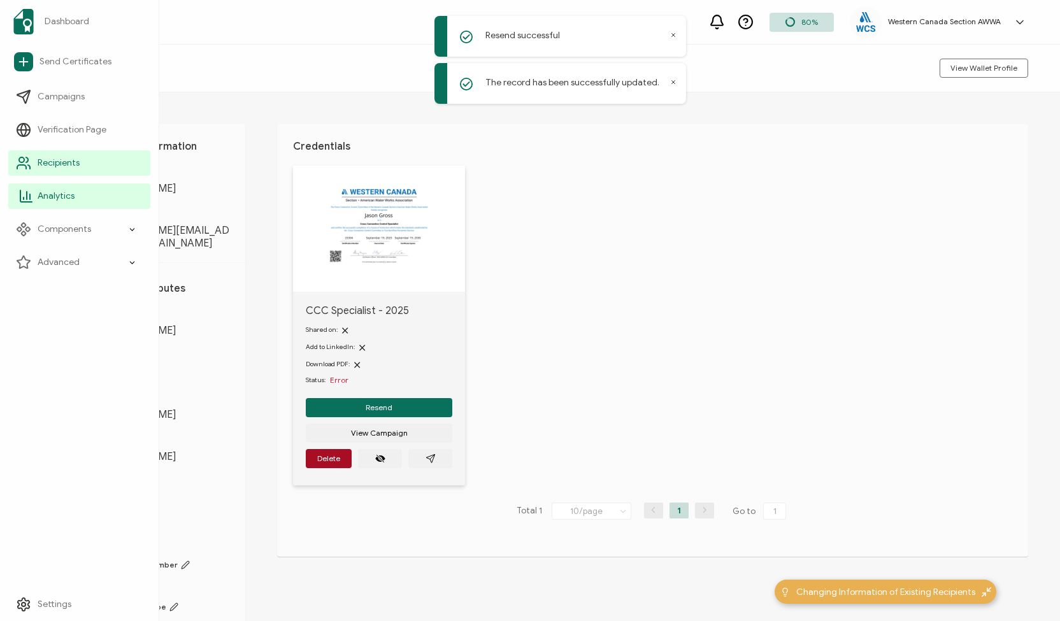
click at [55, 196] on span "Analytics" at bounding box center [56, 196] width 37 height 13
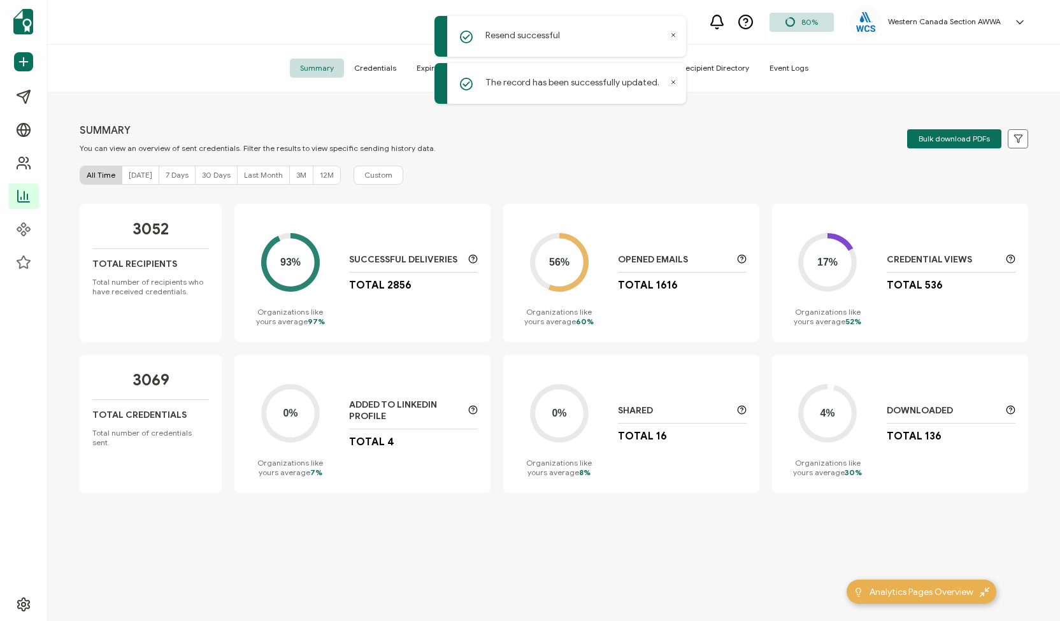
click at [376, 65] on span "Credentials" at bounding box center [375, 68] width 62 height 19
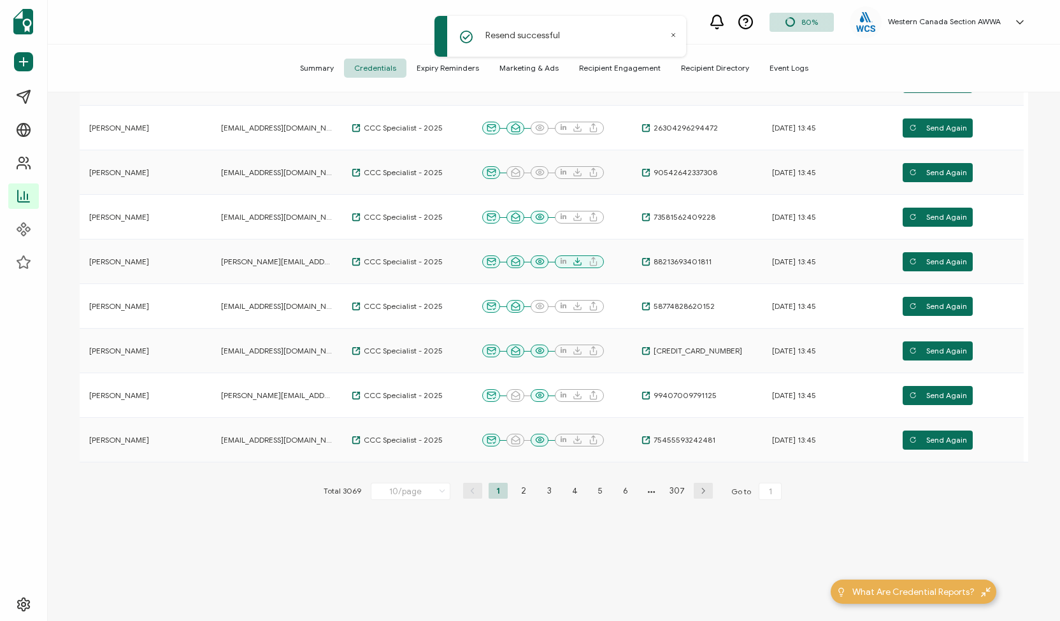
scroll to position [236, 0]
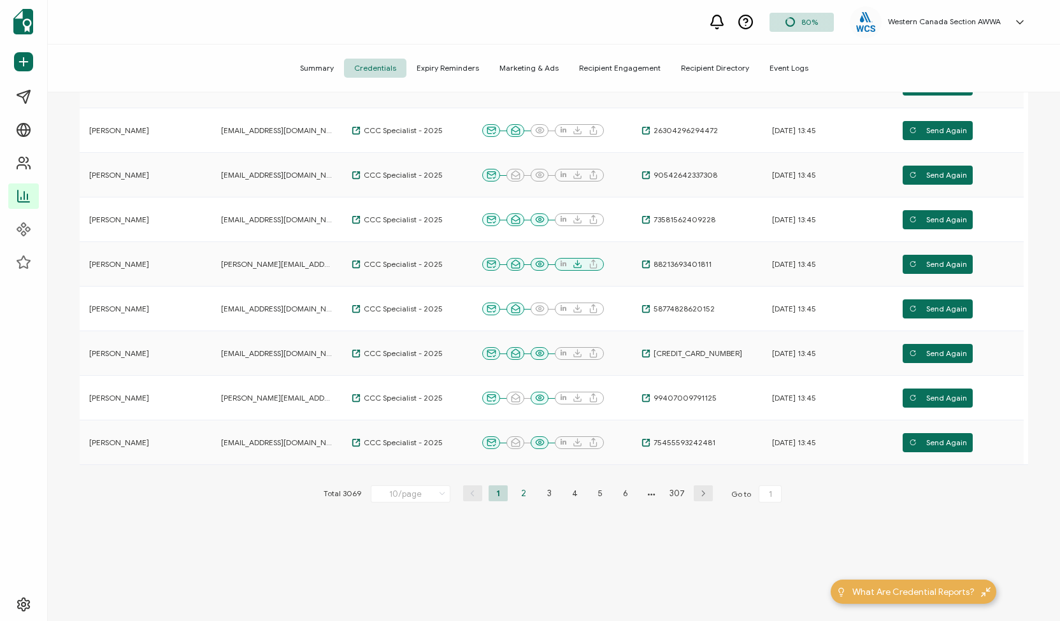
click at [520, 494] on li "2" at bounding box center [523, 494] width 19 height 16
type input "2"
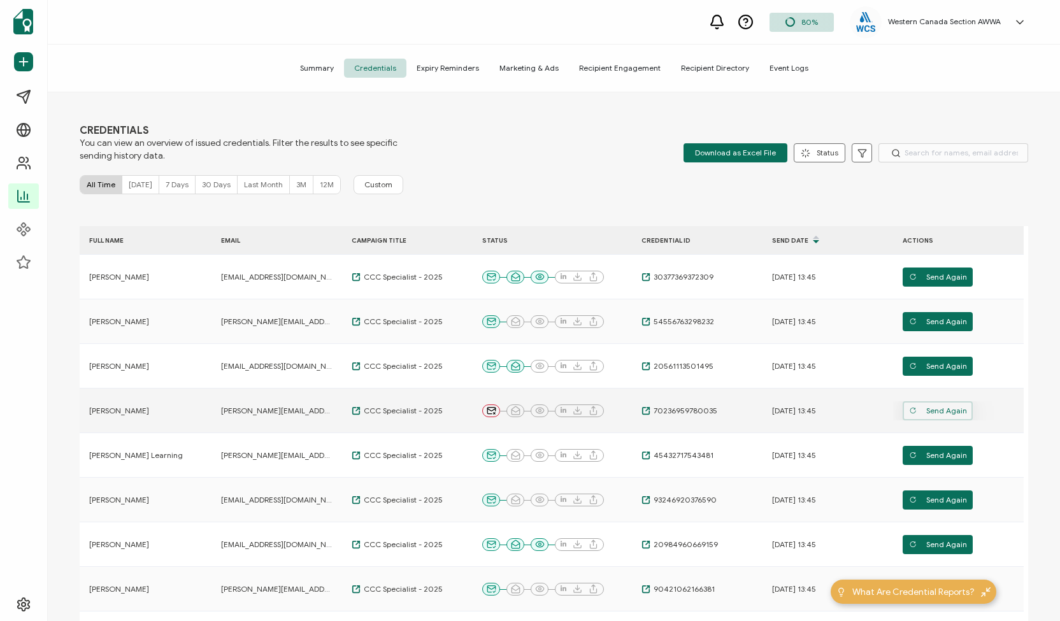
click at [931, 407] on span "Send Again" at bounding box center [938, 410] width 58 height 19
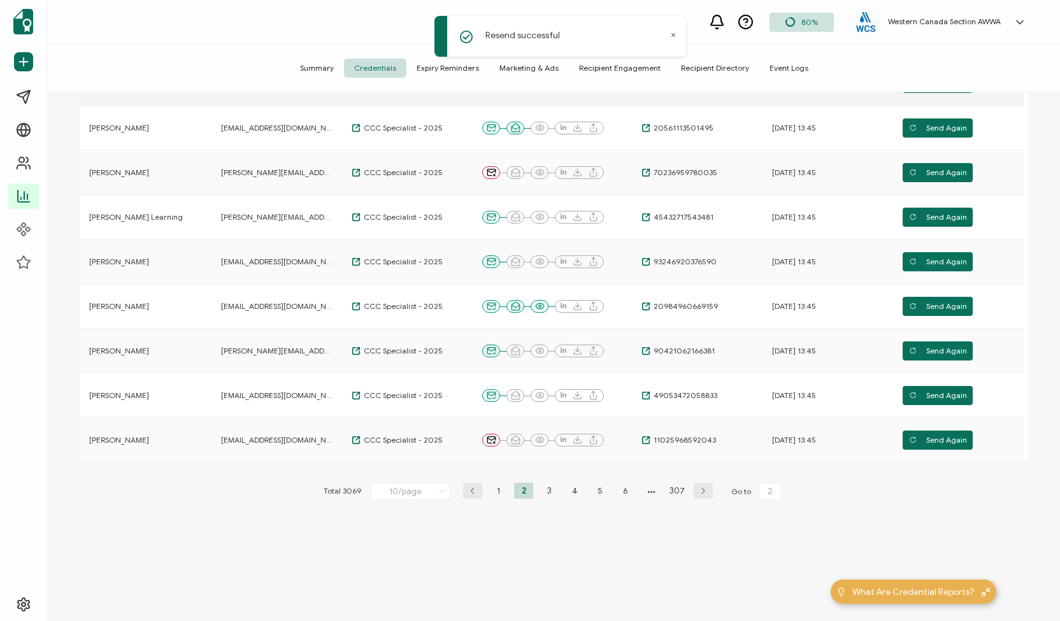
scroll to position [238, 0]
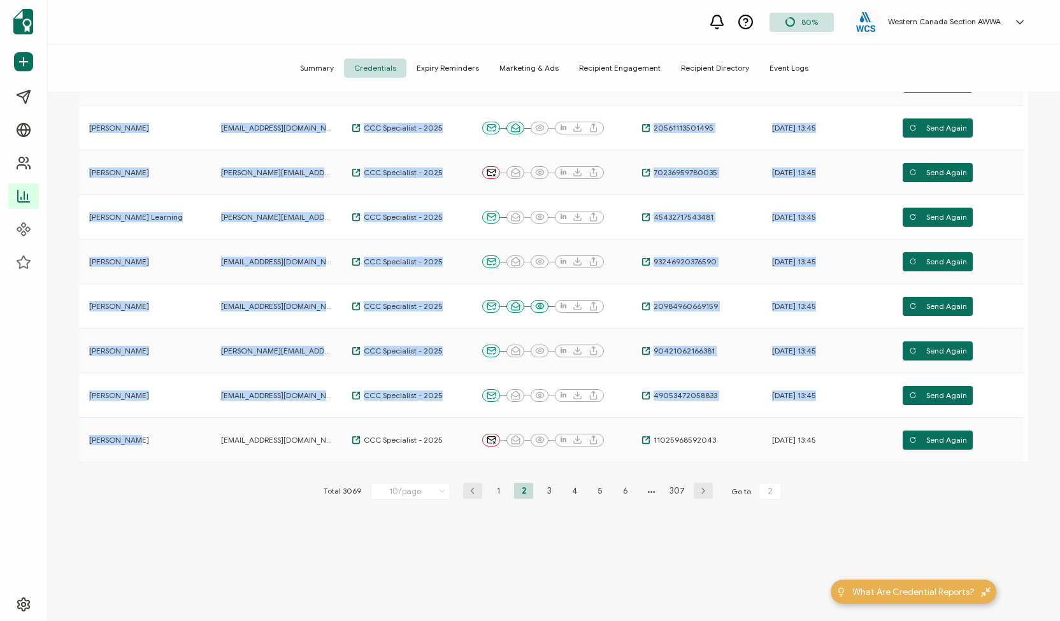
drag, startPoint x: 133, startPoint y: 440, endPoint x: 75, endPoint y: 439, distance: 58.0
click at [75, 439] on div "CREDENTIALS You can view an overview of issued credentials. Filter the results …" at bounding box center [554, 358] width 1012 height 532
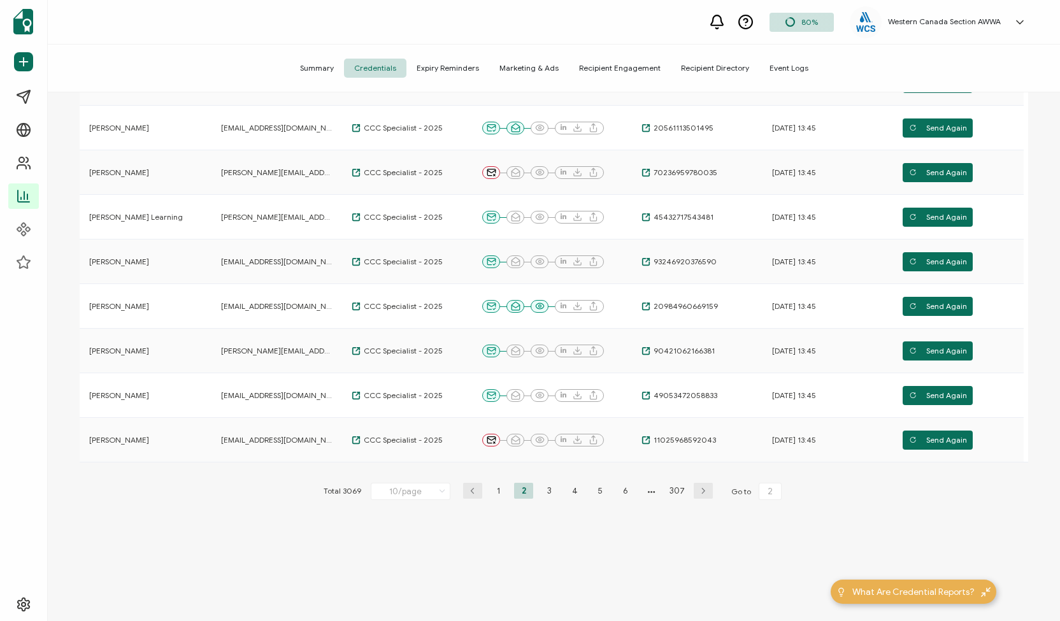
click at [112, 475] on div "FULL NAME EMAIL CAMPAIGN TITLE STATUS CREDENTIAL ID Send Date ACTIONS Arshdeep …" at bounding box center [554, 270] width 949 height 565
drag, startPoint x: 147, startPoint y: 443, endPoint x: 85, endPoint y: 442, distance: 61.2
click at [85, 442] on div "[PERSON_NAME]" at bounding box center [143, 440] width 127 height 10
copy span "[PERSON_NAME]"
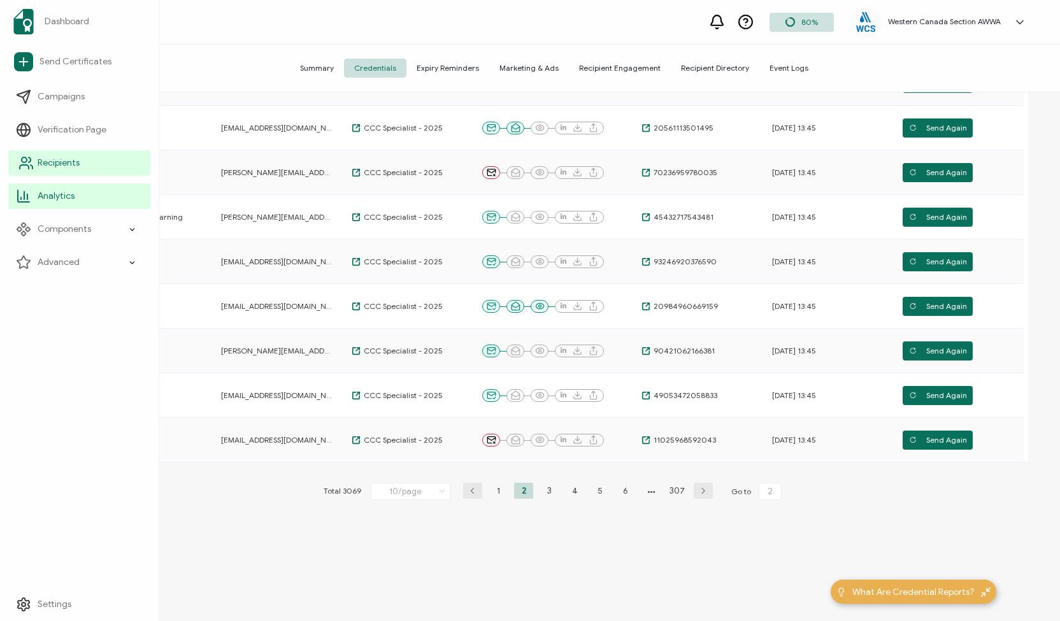
click at [51, 165] on span "Recipients" at bounding box center [59, 163] width 42 height 13
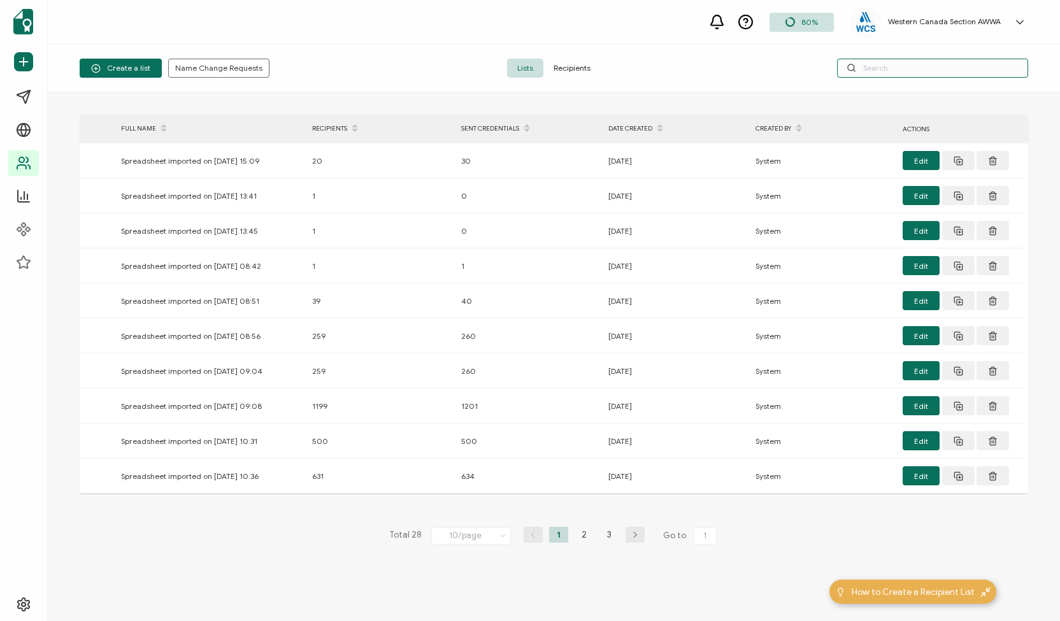
click at [925, 71] on input "text" at bounding box center [932, 68] width 191 height 19
paste input "[PERSON_NAME]"
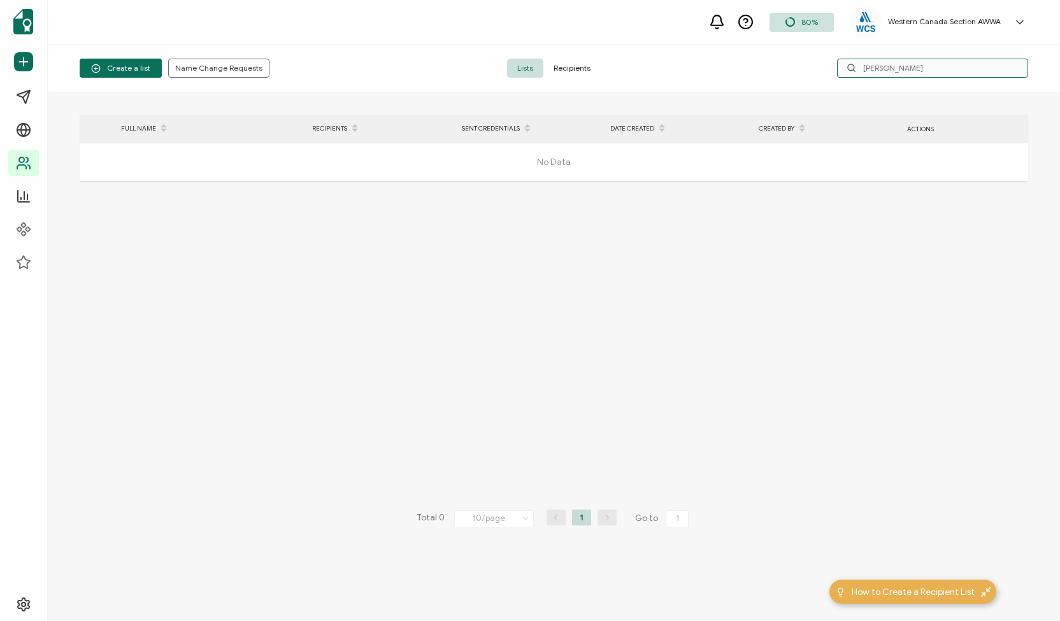
click at [921, 67] on input "[PERSON_NAME]" at bounding box center [932, 68] width 191 height 19
type input "Evan F"
click at [576, 67] on span "Recipients" at bounding box center [571, 68] width 57 height 19
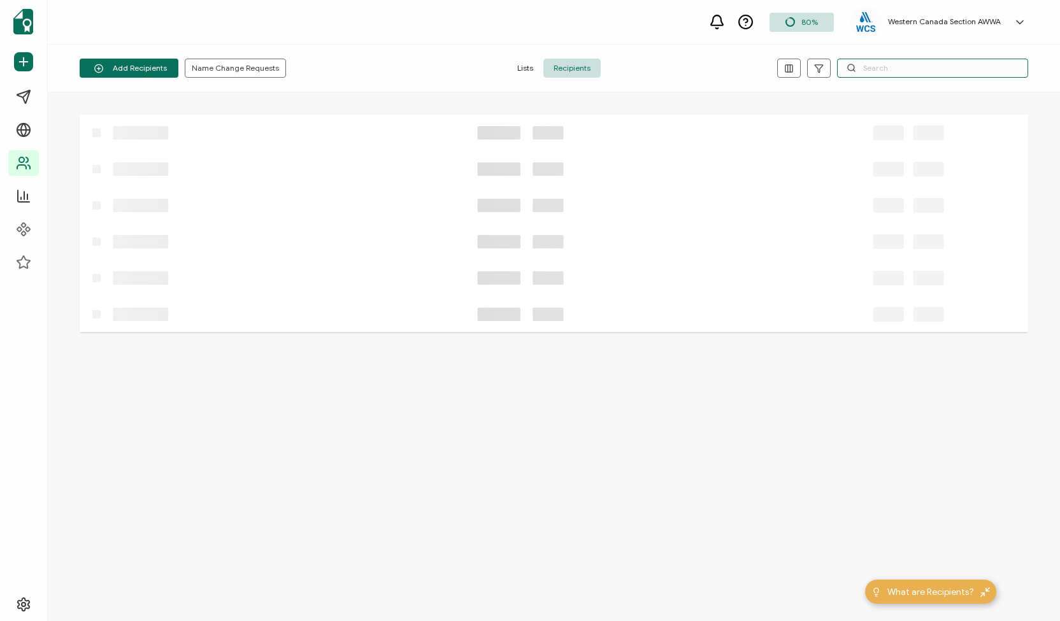
click at [890, 67] on input "text" at bounding box center [932, 68] width 191 height 19
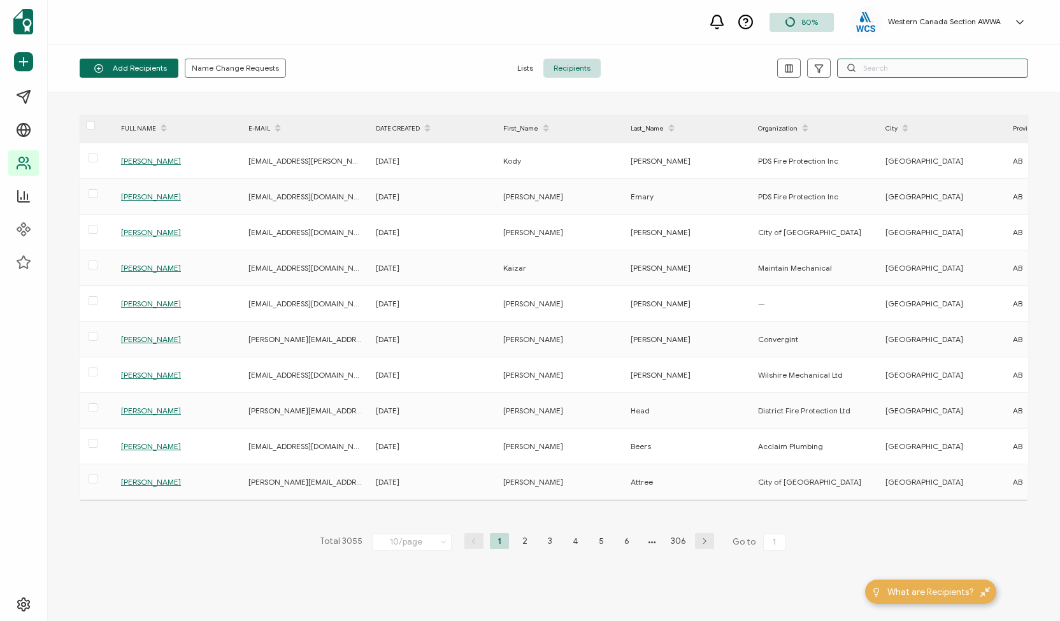
paste input "[PERSON_NAME]"
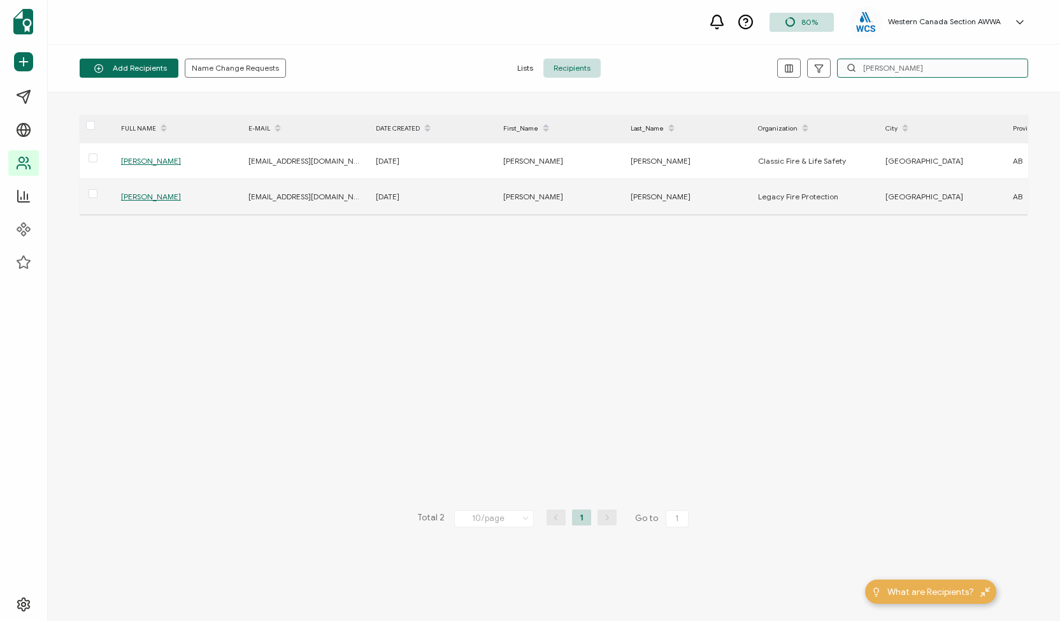
type input "[PERSON_NAME]"
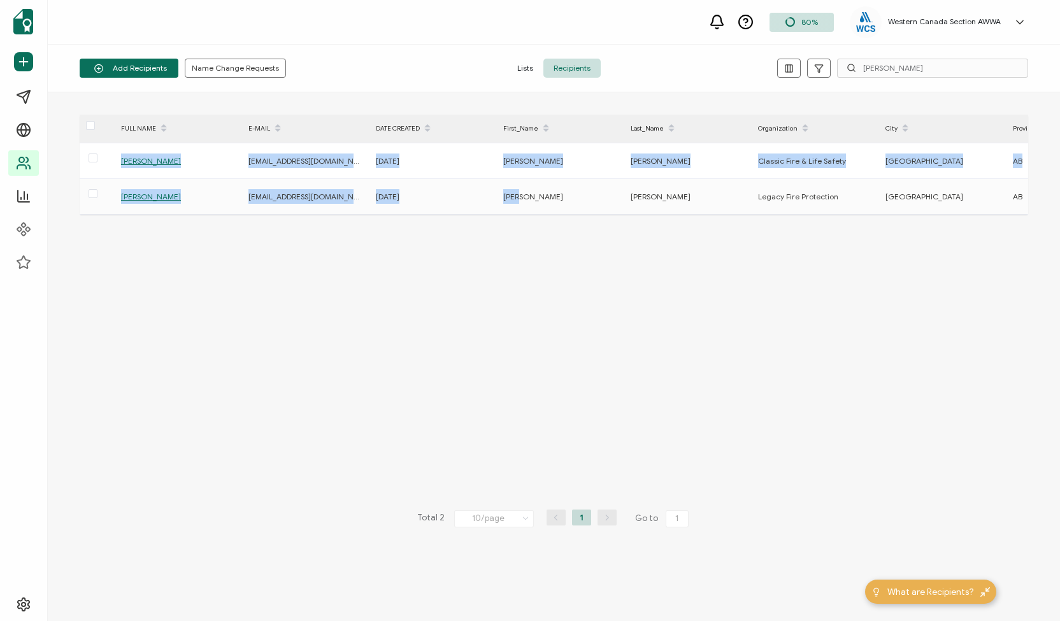
drag, startPoint x: 567, startPoint y: 213, endPoint x: 705, endPoint y: 221, distance: 137.8
click at [705, 221] on div "FULL NAME E-MAIL DATE CREATED First_Name Last_Name Organization City Province R…" at bounding box center [554, 357] width 949 height 484
click at [629, 279] on div "FULL NAME E-MAIL DATE CREATED First_Name Last_Name Organization City Province R…" at bounding box center [554, 357] width 949 height 484
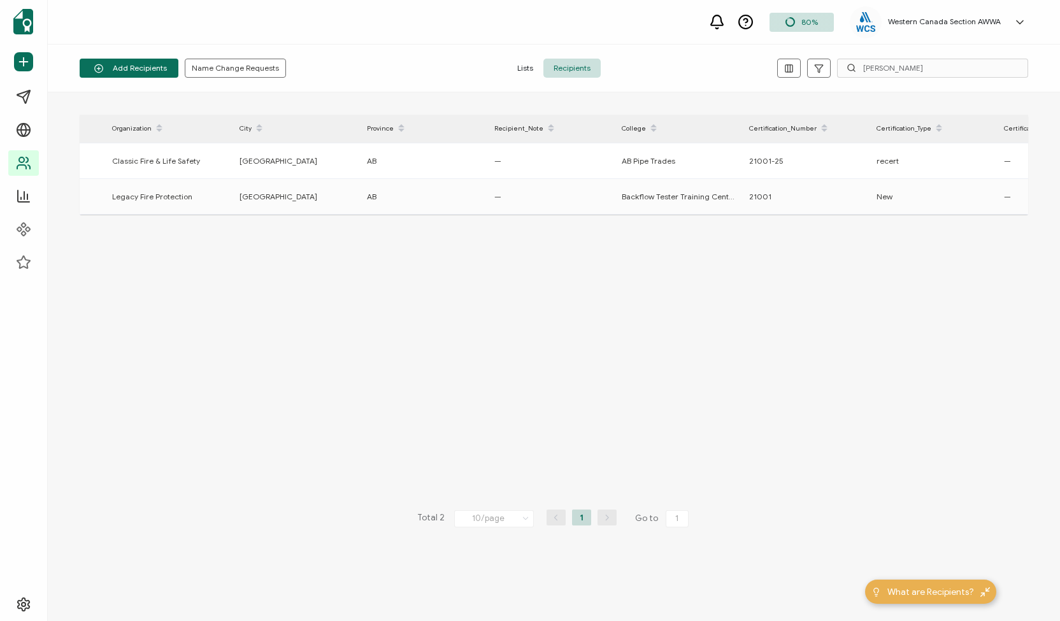
scroll to position [0, 366]
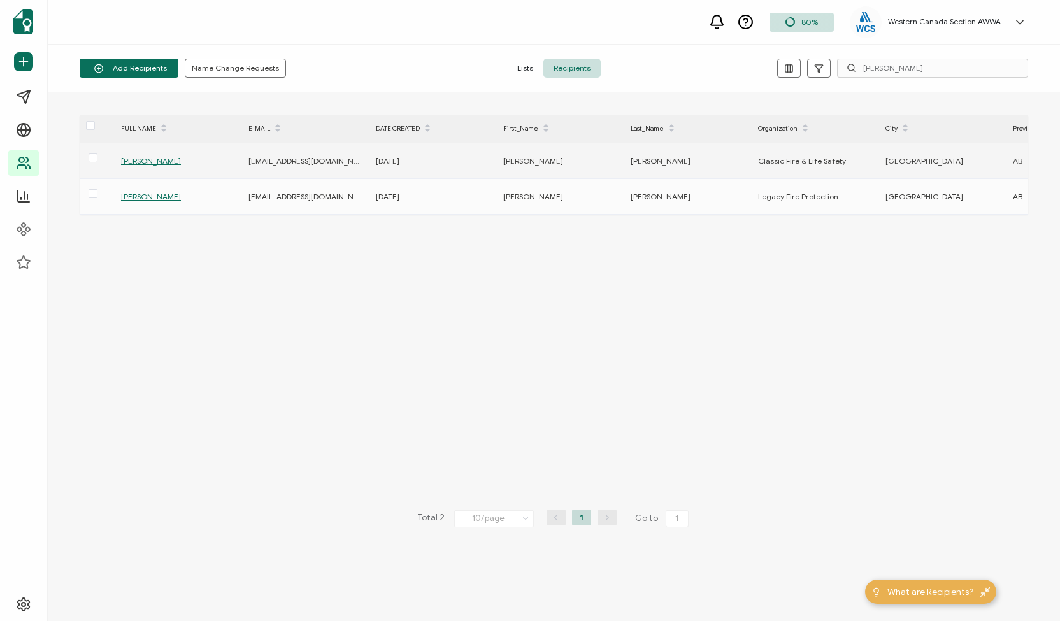
click at [146, 159] on span "[PERSON_NAME]" at bounding box center [151, 161] width 60 height 10
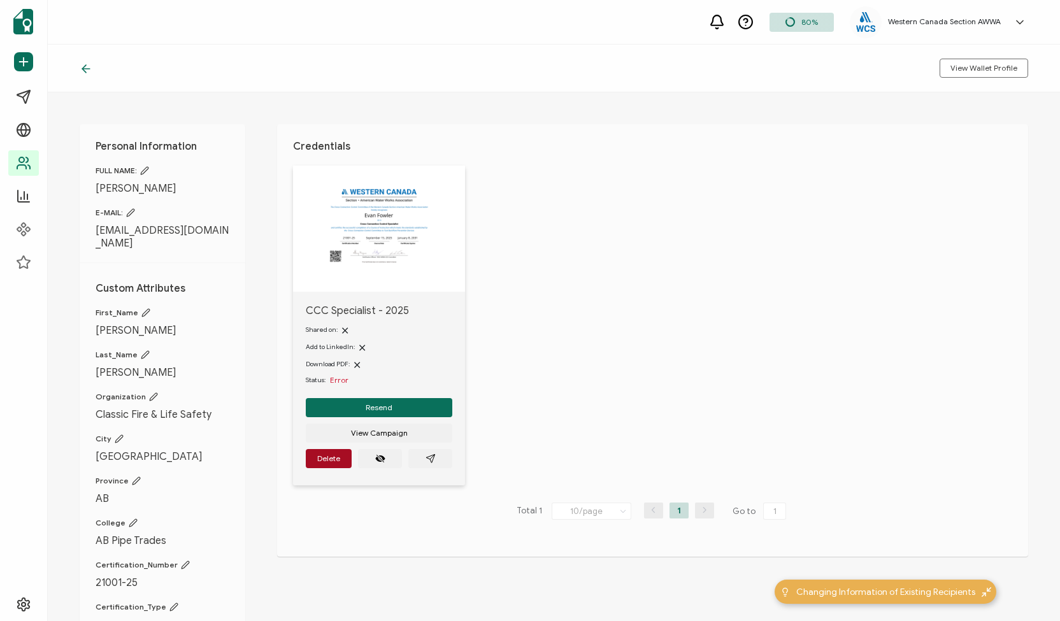
click at [130, 210] on icon at bounding box center [130, 212] width 9 height 9
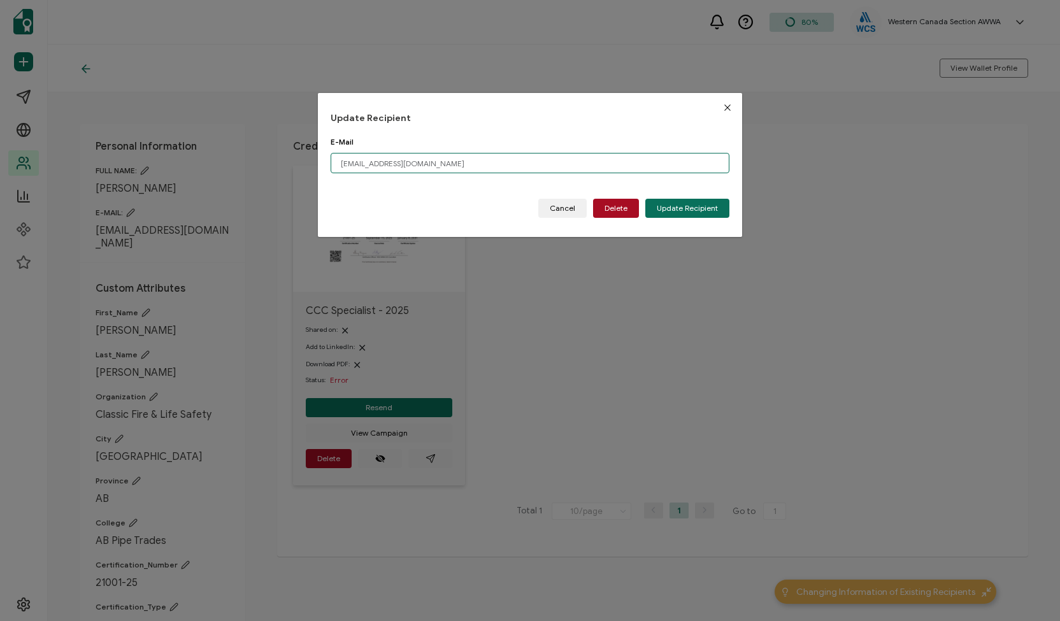
drag, startPoint x: 350, startPoint y: 165, endPoint x: 345, endPoint y: 160, distance: 6.8
click at [345, 160] on input "edotfu@hotmail.com" at bounding box center [530, 163] width 399 height 20
click at [660, 206] on span "Update Recipient" at bounding box center [687, 209] width 61 height 8
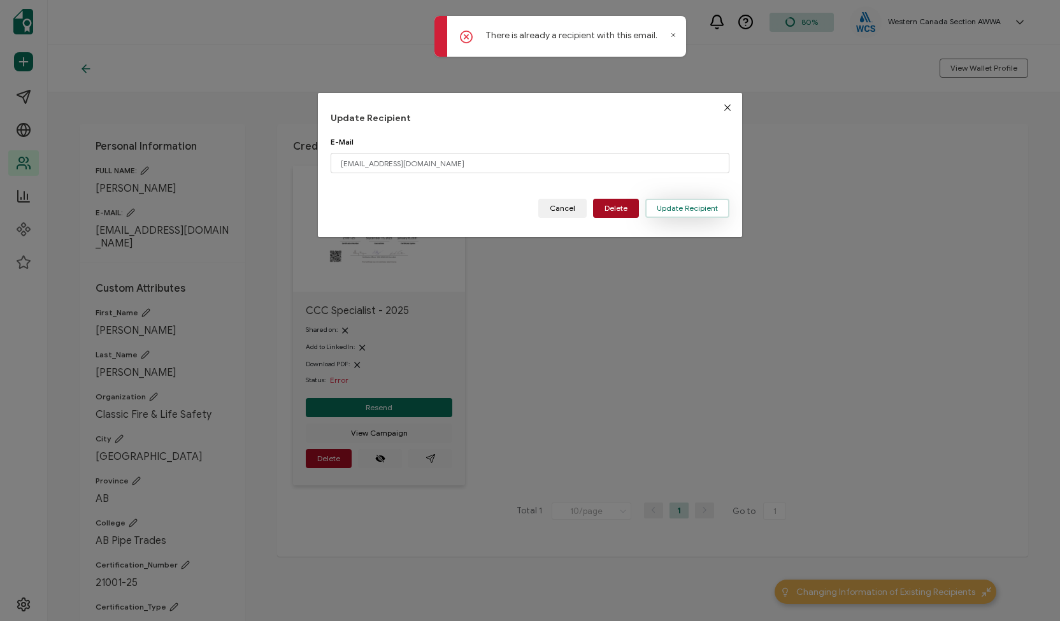
click at [661, 209] on span "Update Recipient" at bounding box center [687, 209] width 61 height 8
click at [729, 104] on button "Close" at bounding box center [727, 107] width 29 height 29
type input "edotfu@hotmail.com"
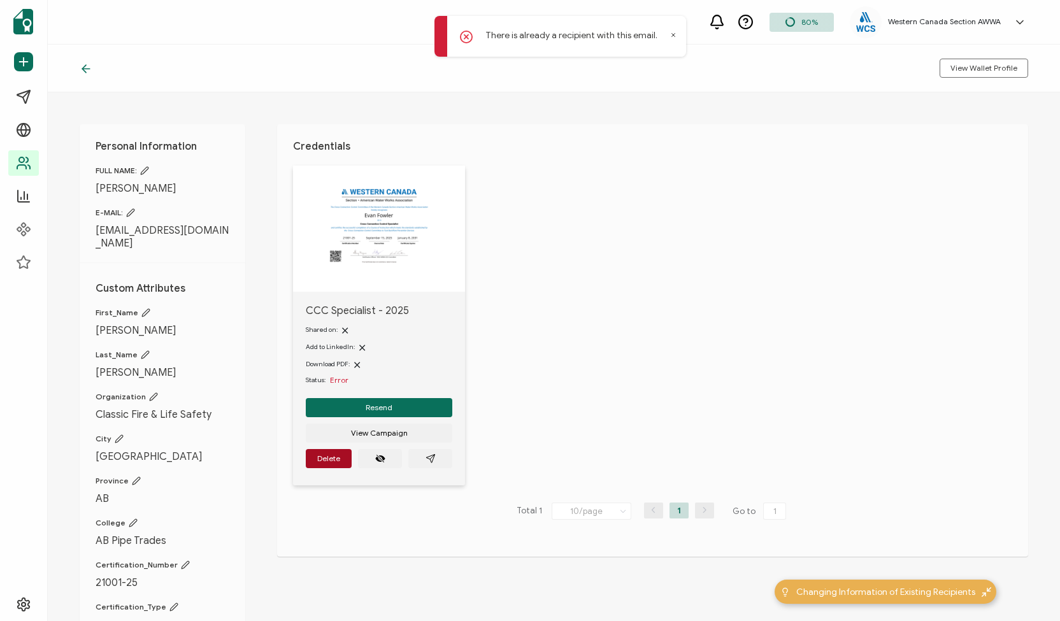
click at [668, 33] on div "There is already a recipient with this email." at bounding box center [561, 36] width 252 height 41
click at [322, 457] on span "Delete" at bounding box center [328, 459] width 23 height 8
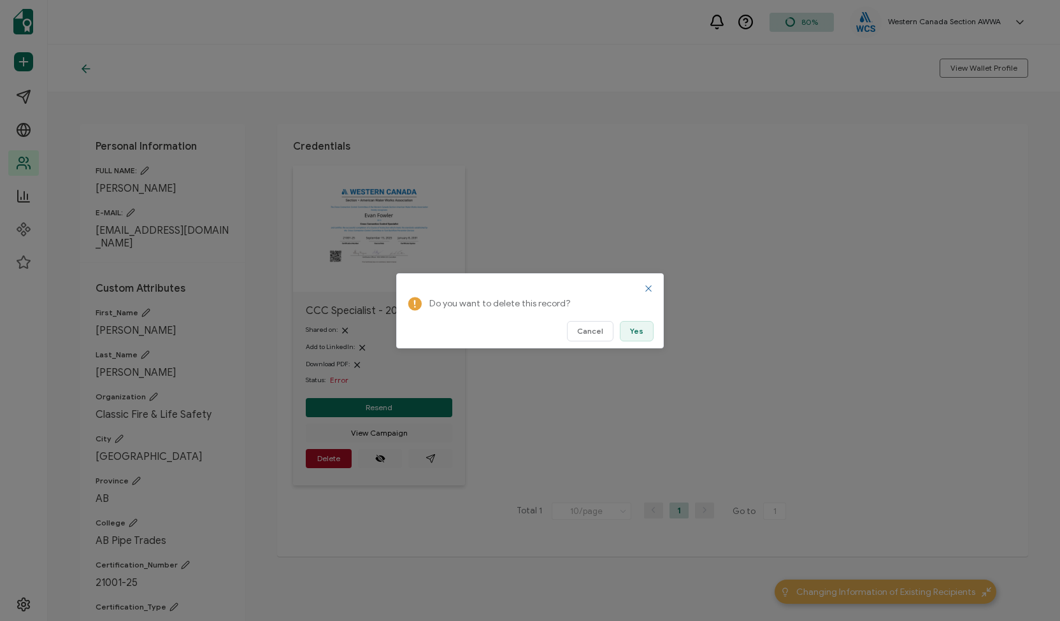
click at [635, 332] on span "Yes" at bounding box center [636, 331] width 13 height 8
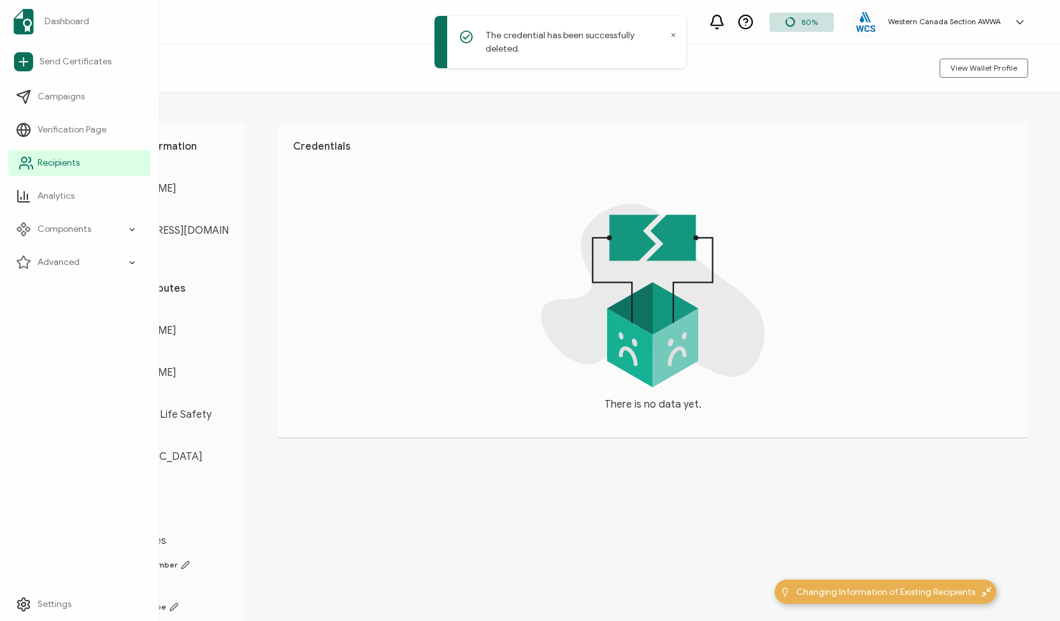
click at [53, 159] on span "Recipients" at bounding box center [59, 163] width 42 height 13
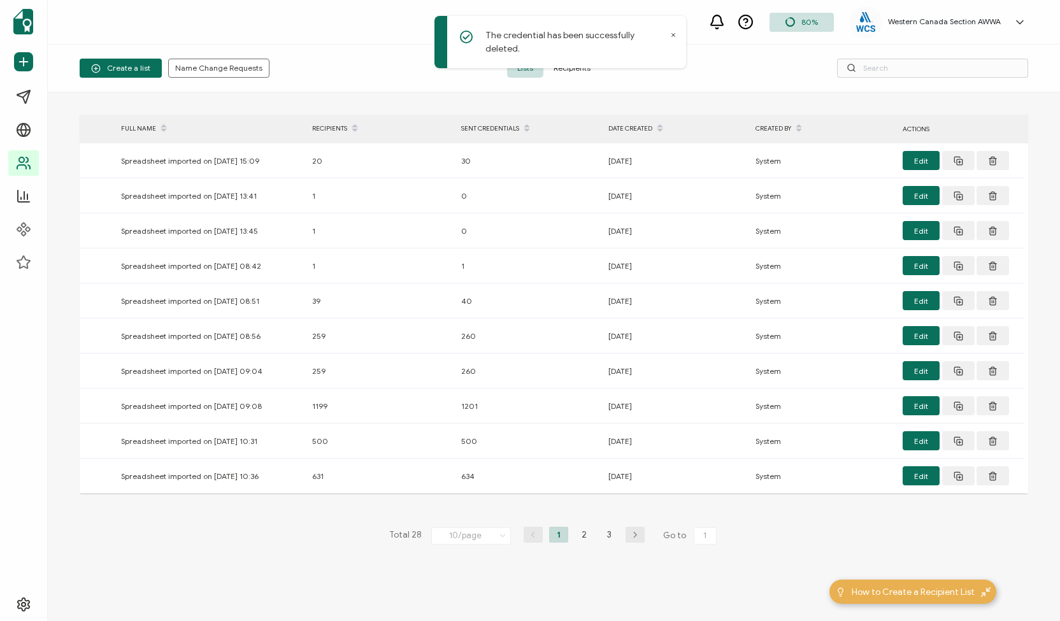
click at [575, 68] on span "Recipients" at bounding box center [571, 68] width 57 height 19
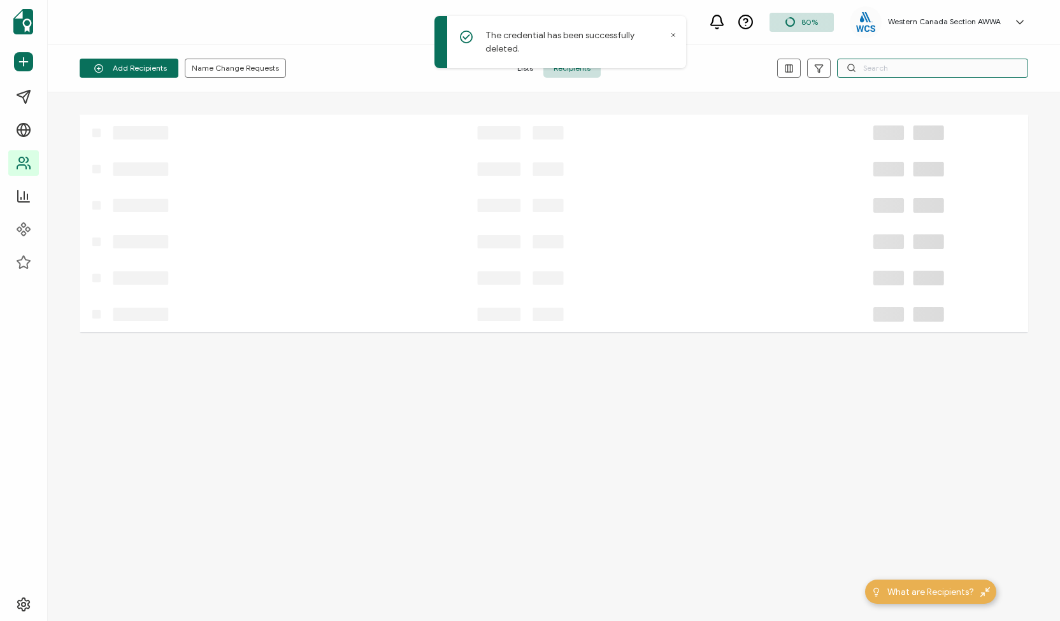
click at [889, 63] on input "text" at bounding box center [932, 68] width 191 height 19
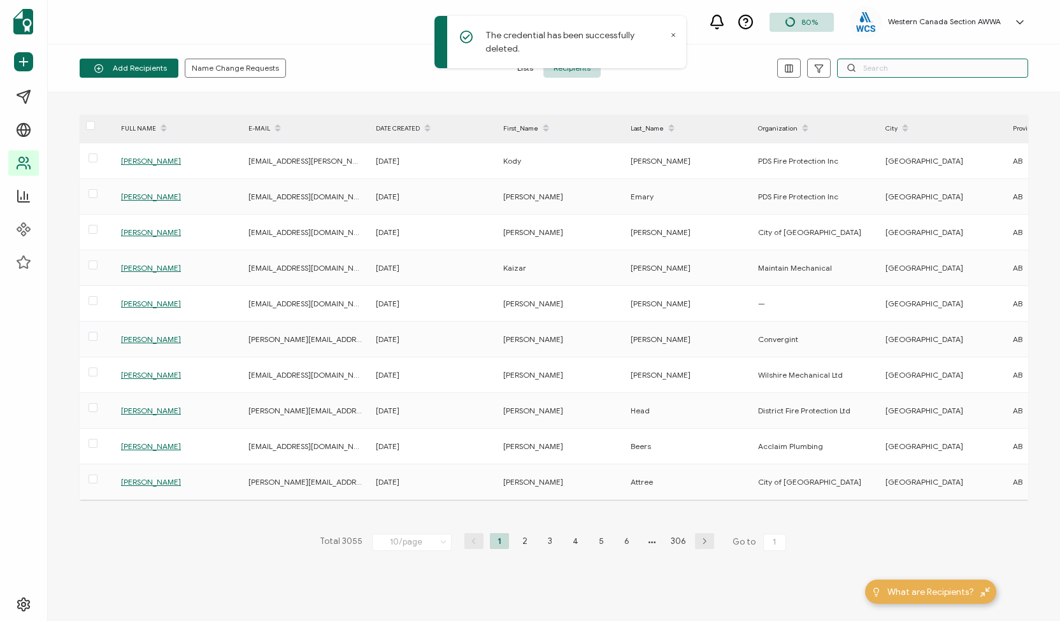
paste input "[PERSON_NAME]"
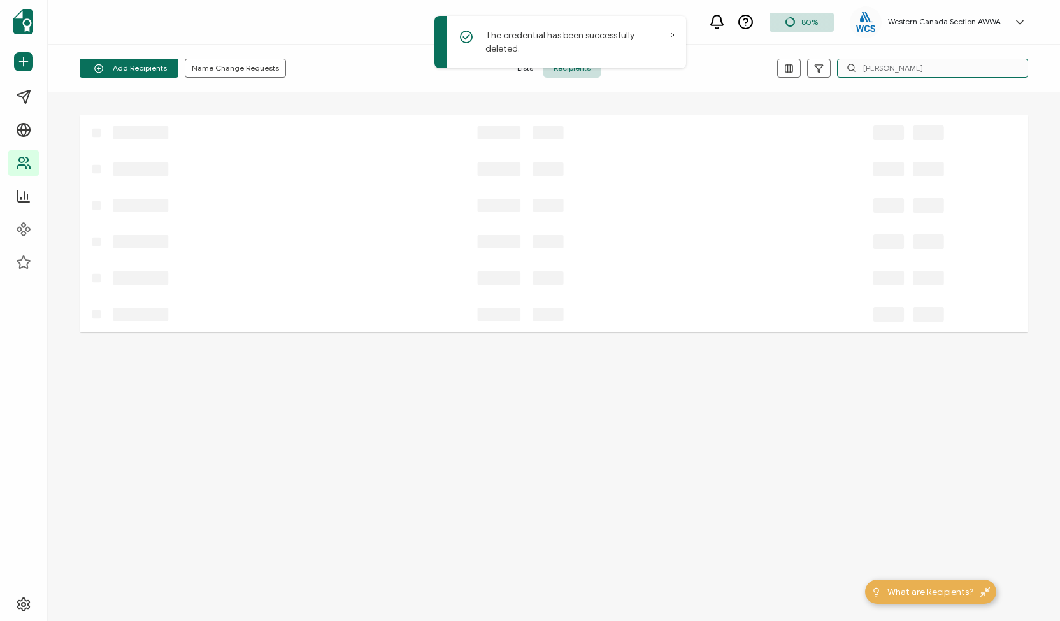
type input "[PERSON_NAME]"
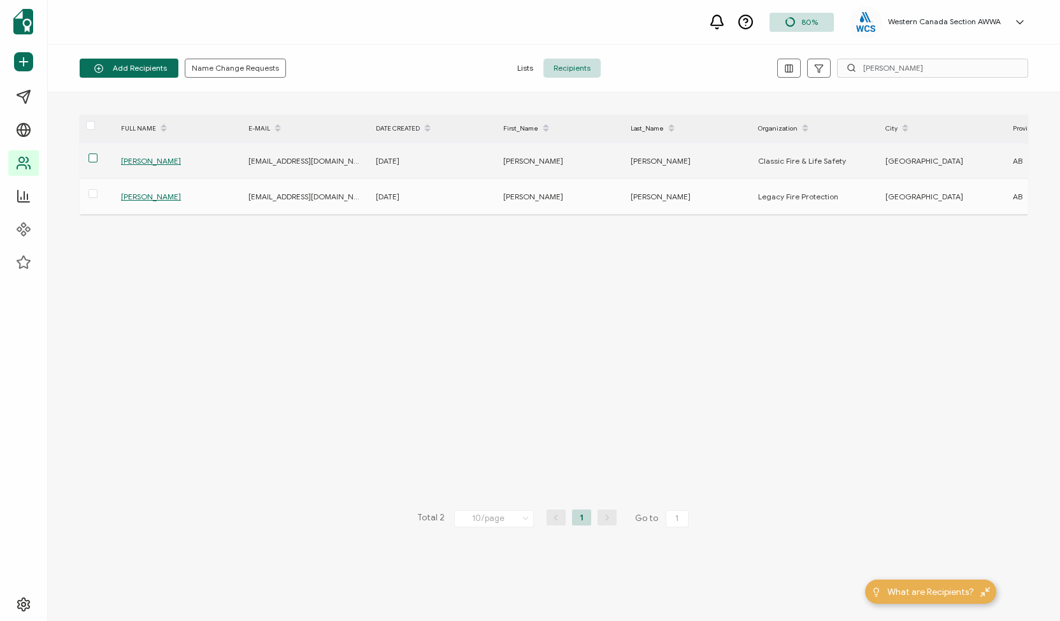
click at [96, 155] on span at bounding box center [93, 158] width 9 height 9
click at [97, 154] on input "checkbox" at bounding box center [97, 154] width 0 height 0
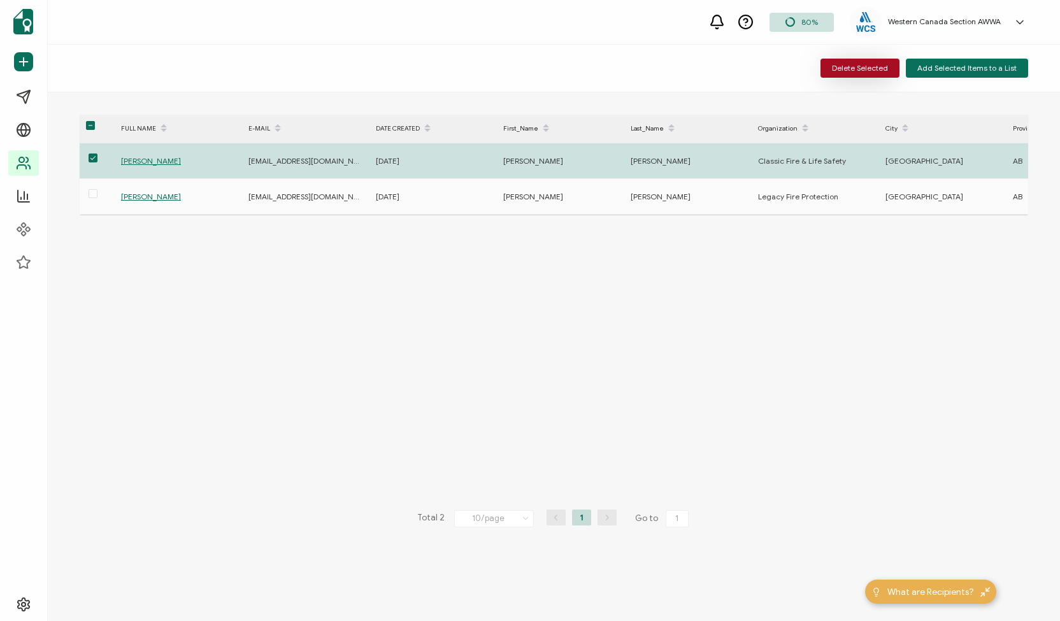
click at [851, 67] on span "Delete Selected" at bounding box center [860, 68] width 56 height 8
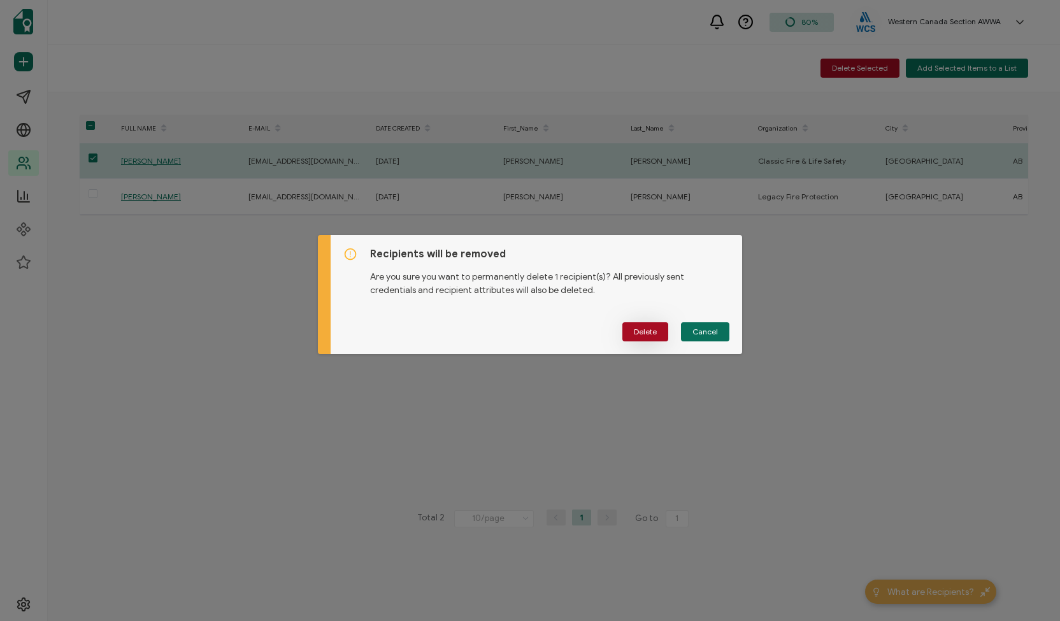
click at [651, 326] on button "Delete" at bounding box center [645, 331] width 46 height 19
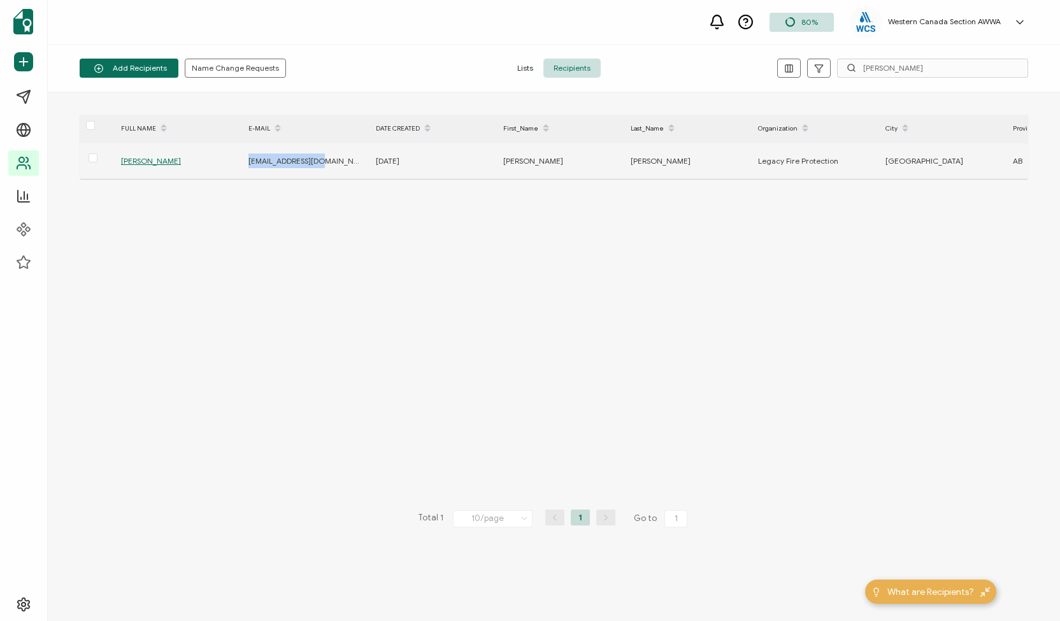
drag, startPoint x: 329, startPoint y: 154, endPoint x: 248, endPoint y: 164, distance: 80.9
click at [248, 164] on div "[EMAIL_ADDRESS][DOMAIN_NAME]" at bounding box center [305, 161] width 126 height 15
copy span "[EMAIL_ADDRESS][DOMAIN_NAME]"
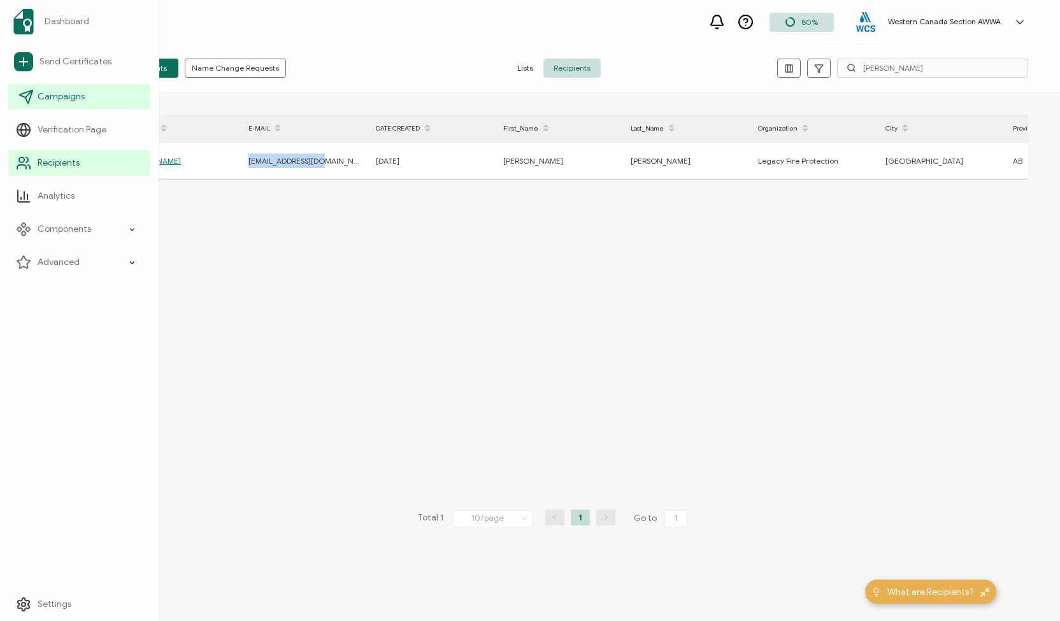
click at [51, 97] on span "Campaigns" at bounding box center [61, 96] width 47 height 13
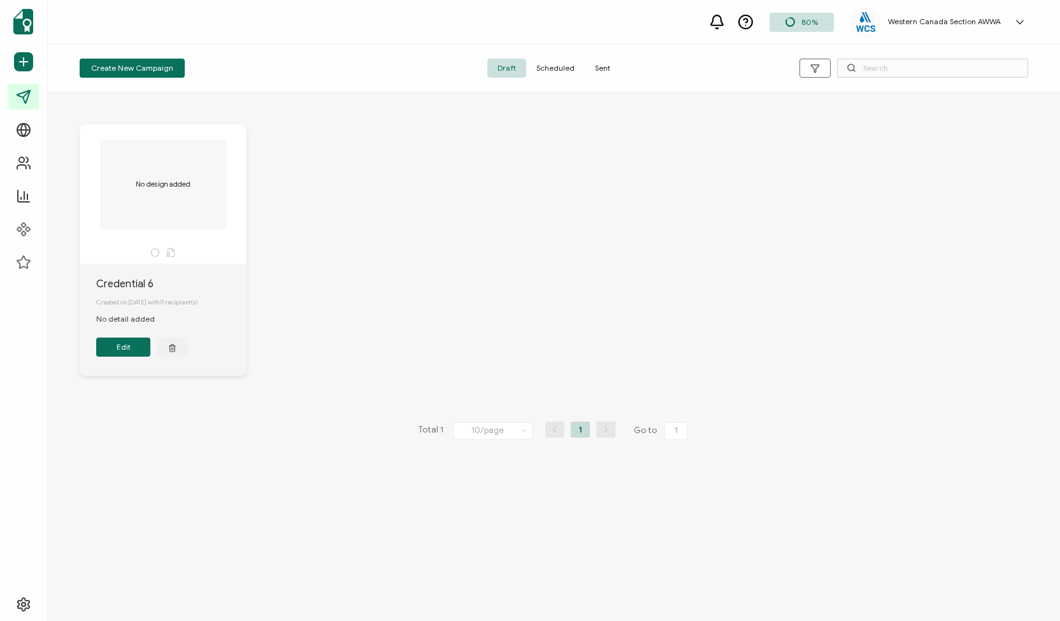
click at [605, 68] on span "Sent" at bounding box center [603, 68] width 36 height 19
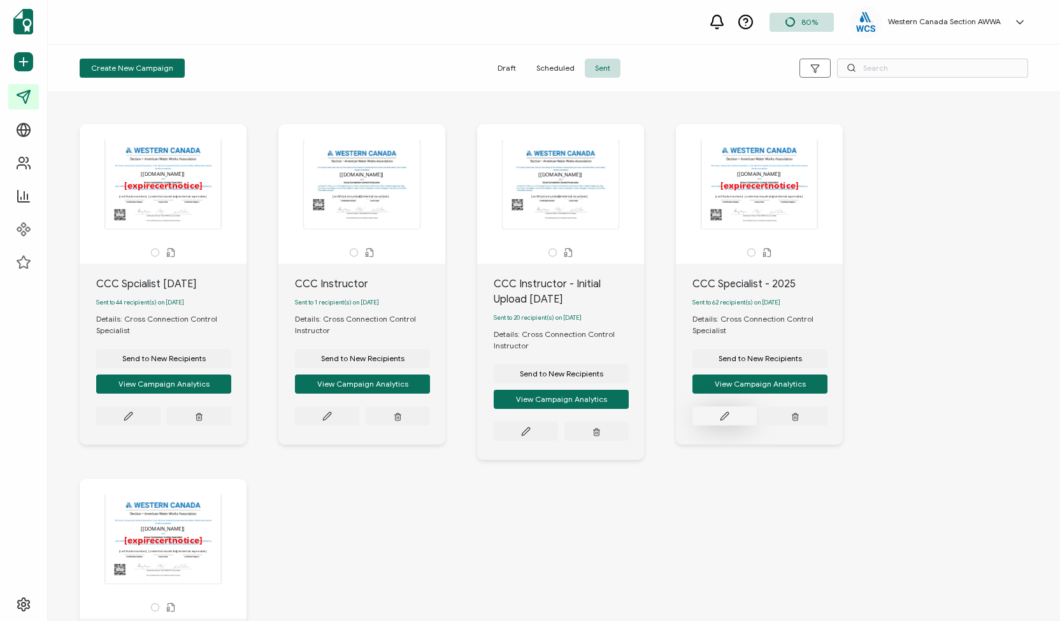
click at [725, 417] on icon at bounding box center [725, 416] width 8 height 8
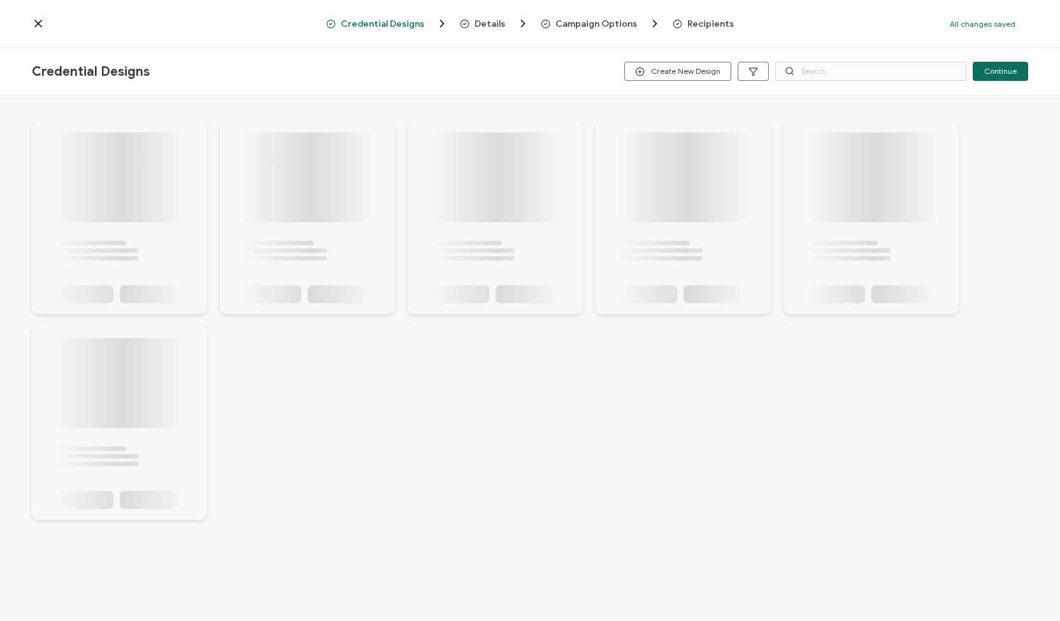
click at [725, 417] on div "Credential Designs Create New Design Continue" at bounding box center [530, 336] width 1060 height 577
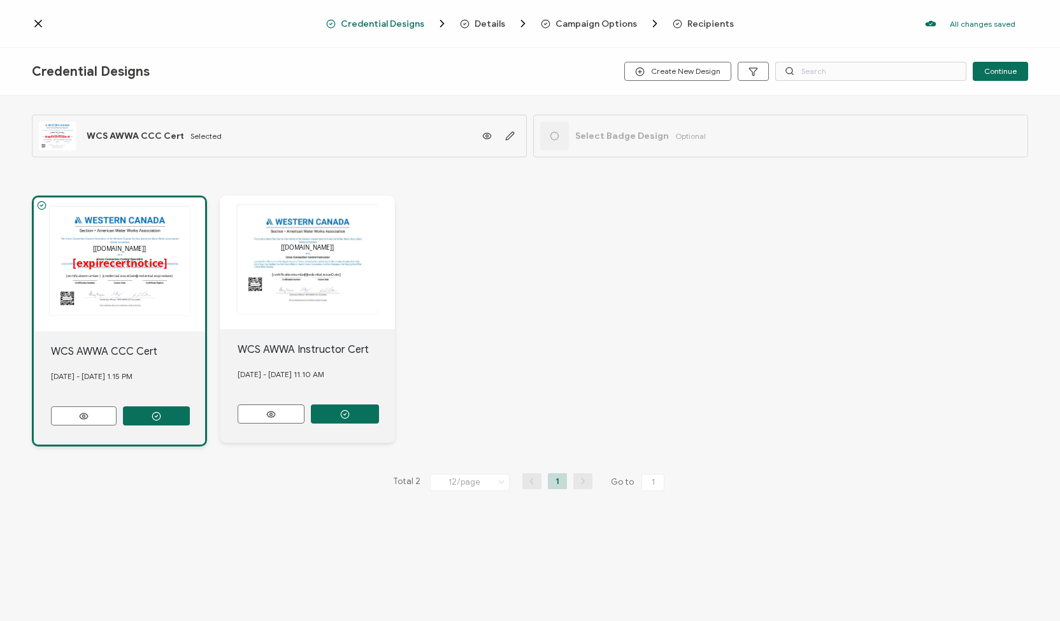
click at [707, 21] on span "Recipients" at bounding box center [710, 24] width 47 height 10
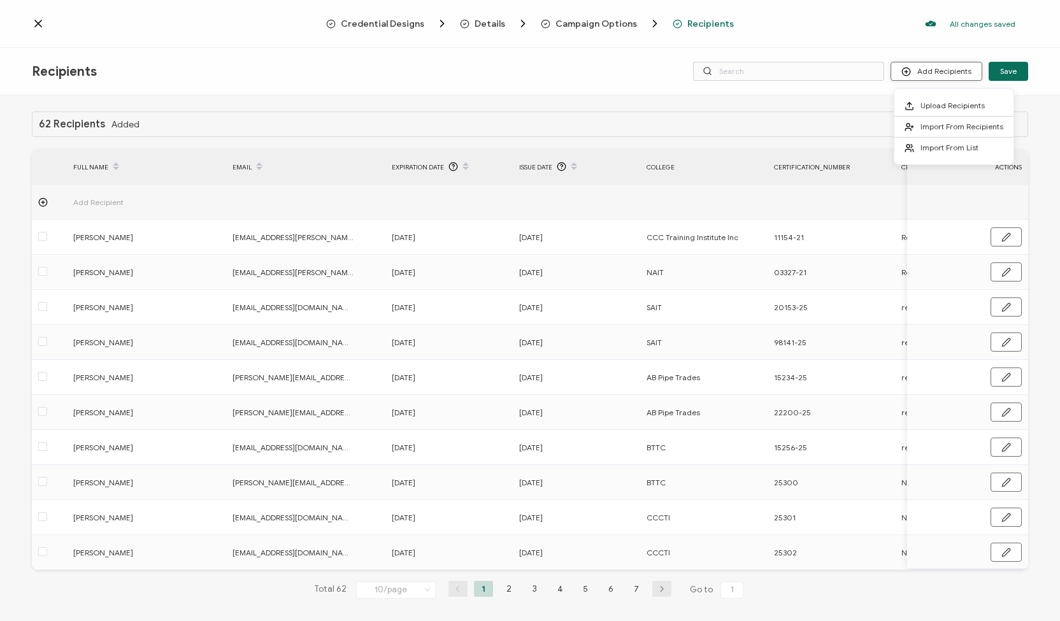
click at [930, 75] on button "Add Recipients" at bounding box center [937, 71] width 92 height 19
click at [927, 104] on span "Upload Recipients" at bounding box center [953, 106] width 64 height 10
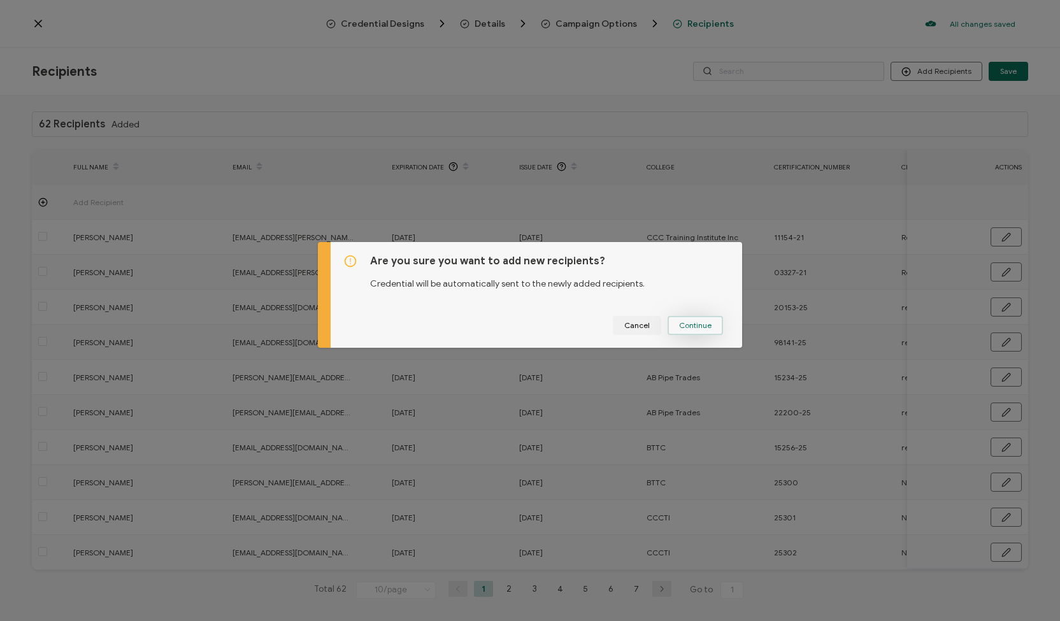
click at [694, 326] on span "Continue" at bounding box center [695, 326] width 32 height 8
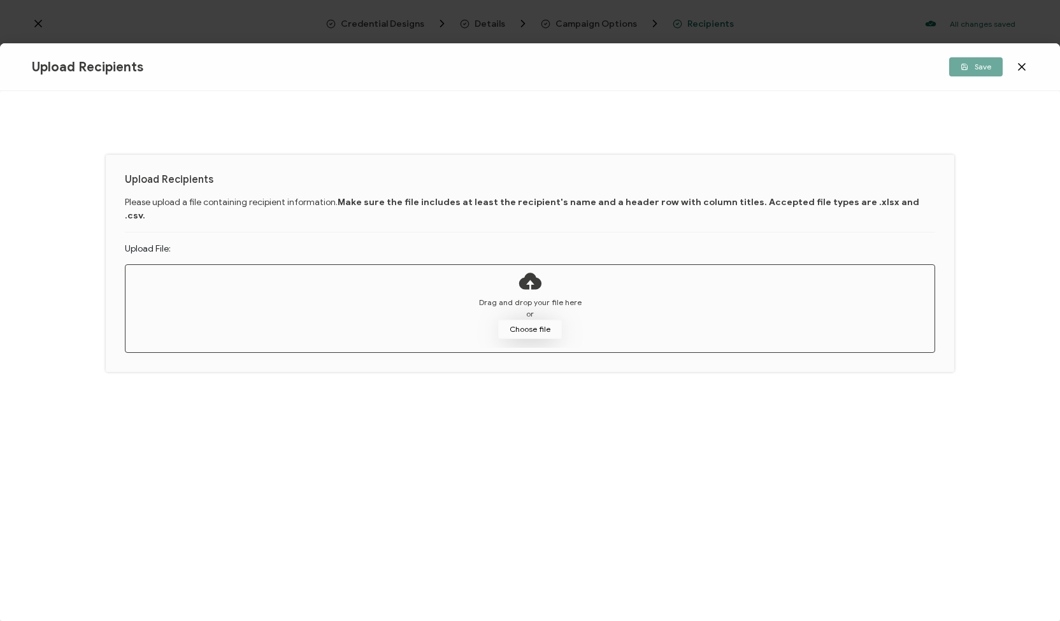
click at [534, 320] on button "Choose file" at bounding box center [530, 329] width 64 height 19
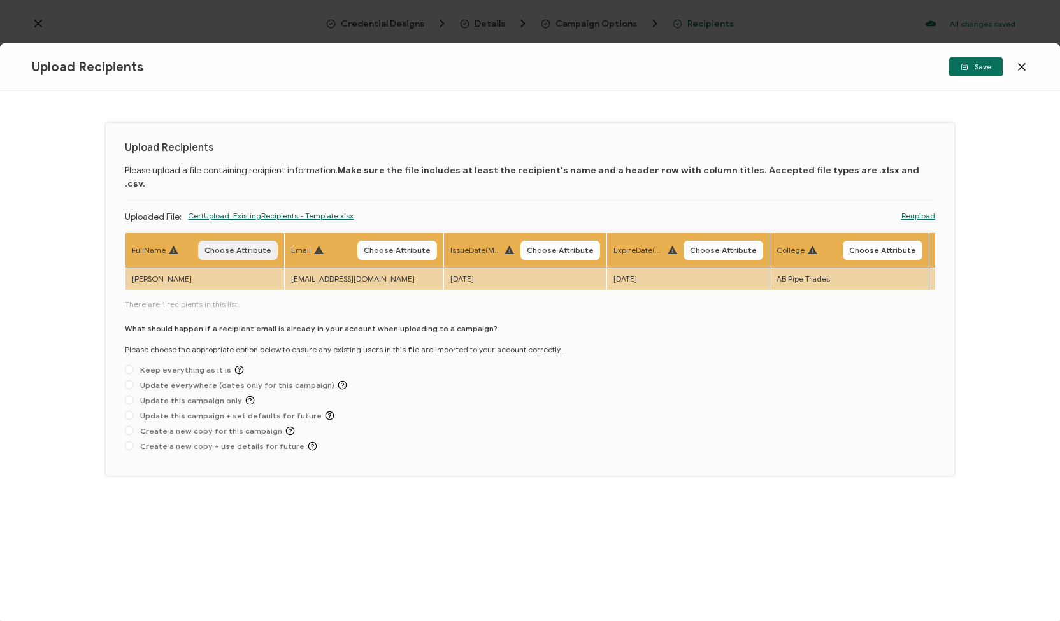
click at [227, 247] on span "Choose Attribute" at bounding box center [238, 251] width 67 height 8
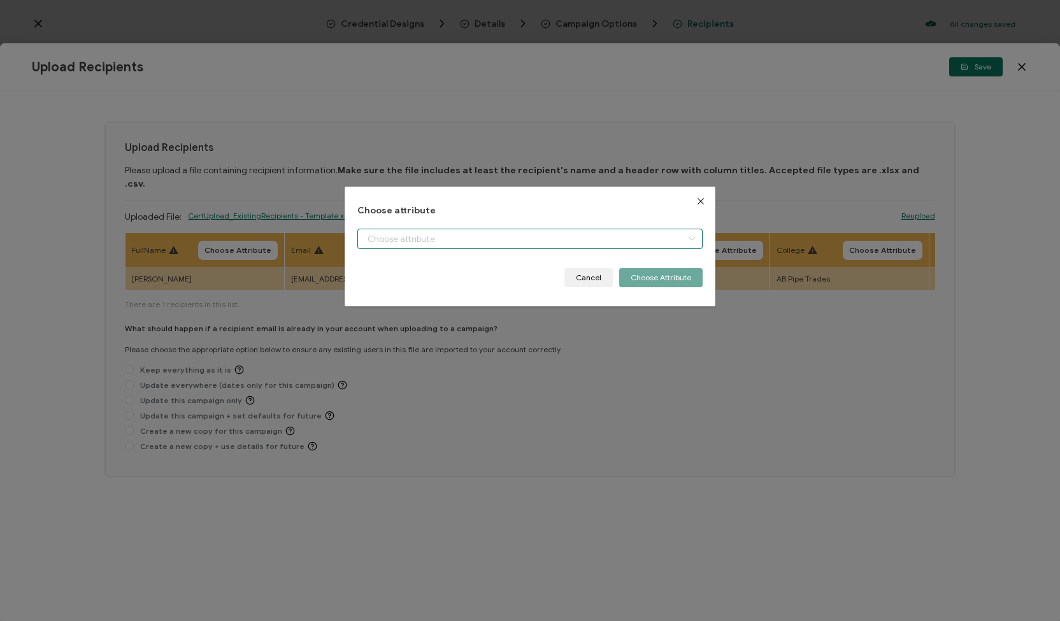
click at [447, 236] on input "dialog" at bounding box center [529, 239] width 345 height 20
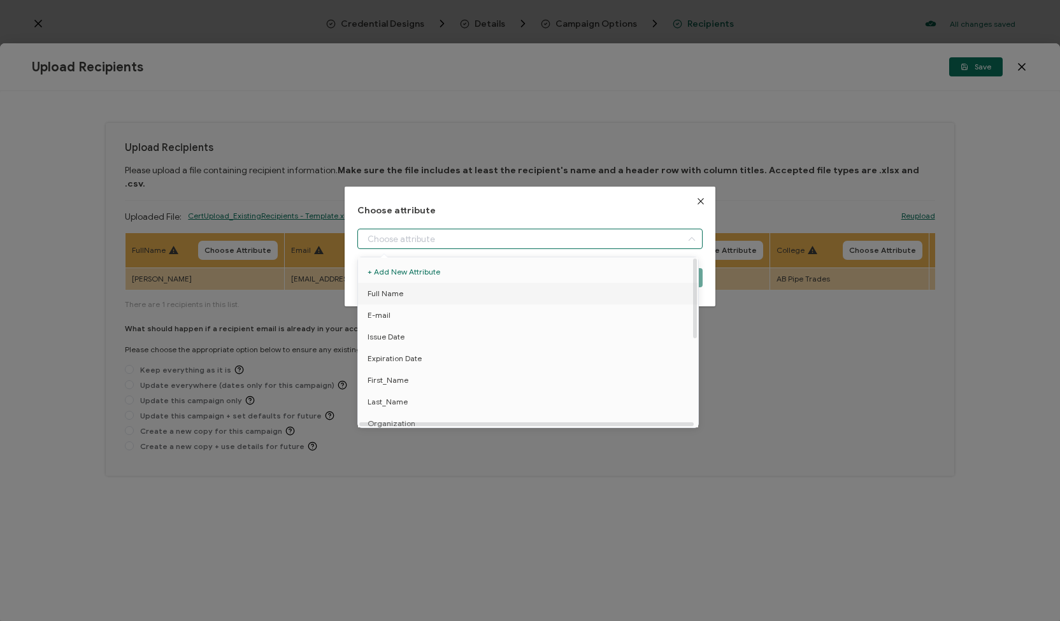
click at [384, 294] on span "Full Name" at bounding box center [386, 294] width 36 height 22
type input "Full Name"
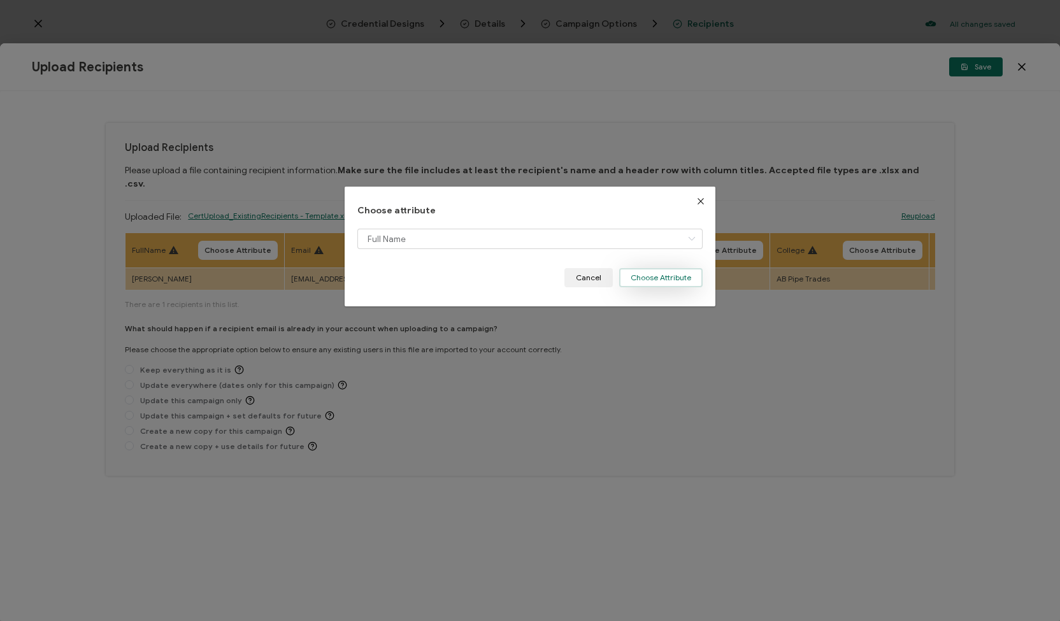
click at [624, 281] on button "Choose Attribute" at bounding box center [660, 277] width 83 height 19
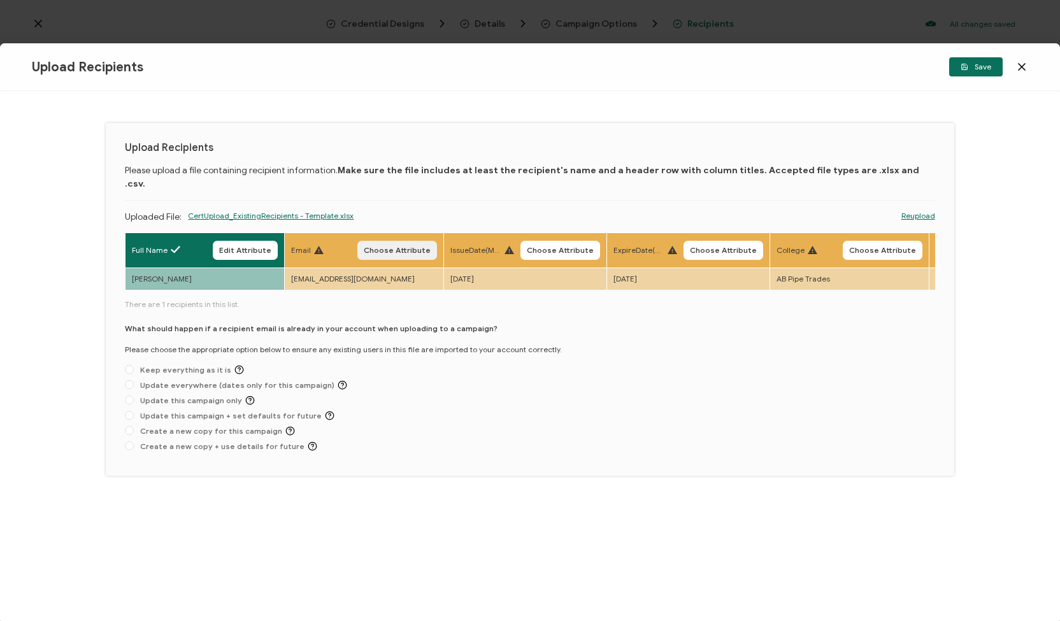
click at [401, 247] on span "Choose Attribute" at bounding box center [397, 251] width 67 height 8
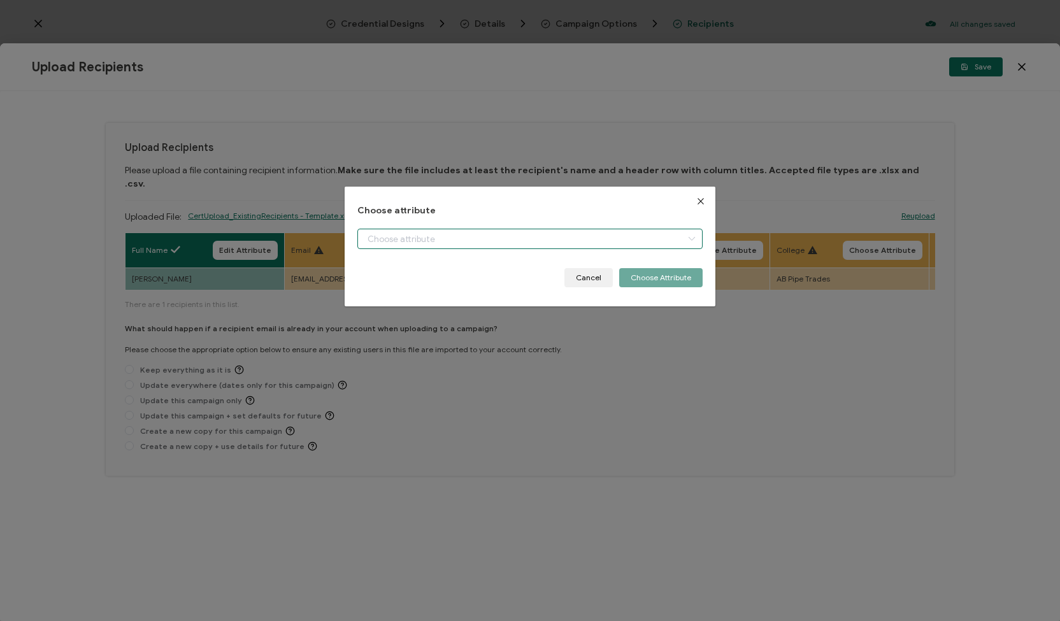
click at [419, 236] on input "dialog" at bounding box center [529, 239] width 345 height 20
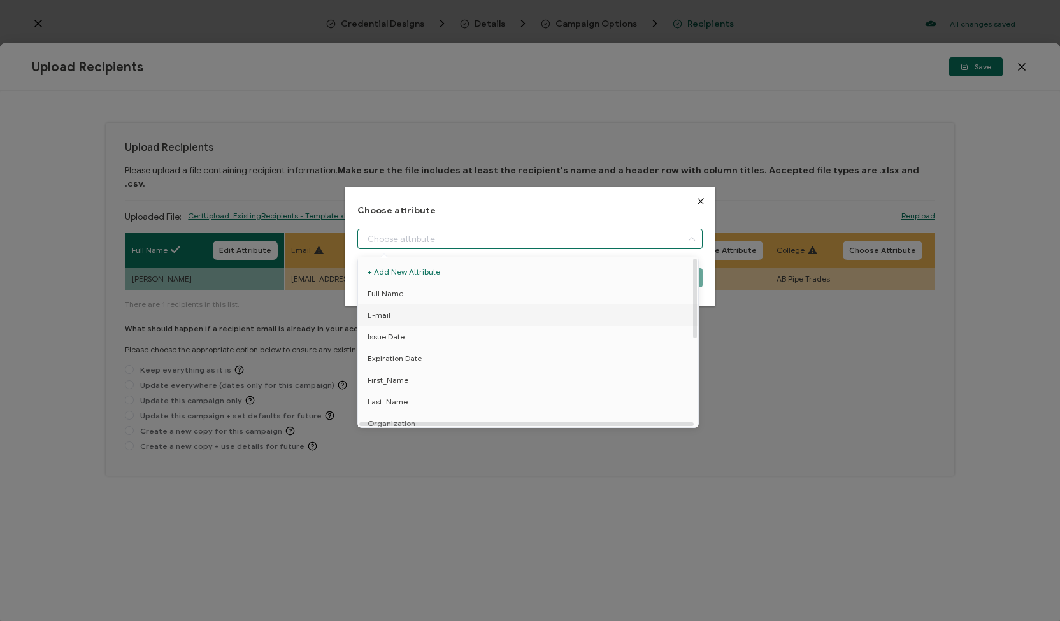
click at [387, 315] on span "E-mail" at bounding box center [379, 316] width 23 height 22
type input "E-mail"
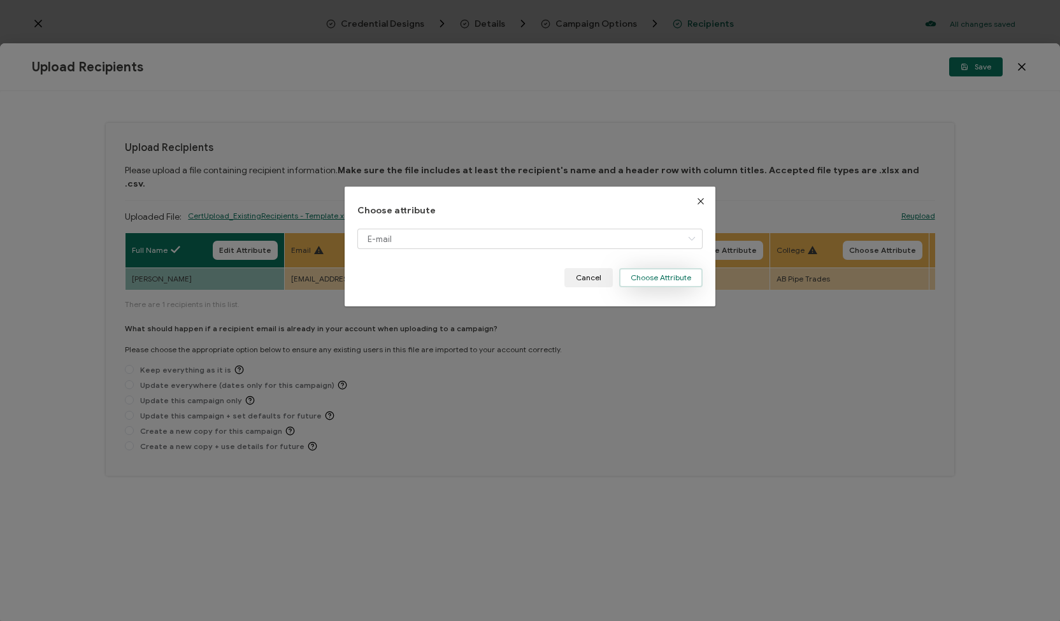
click at [653, 284] on button "Choose Attribute" at bounding box center [660, 277] width 83 height 19
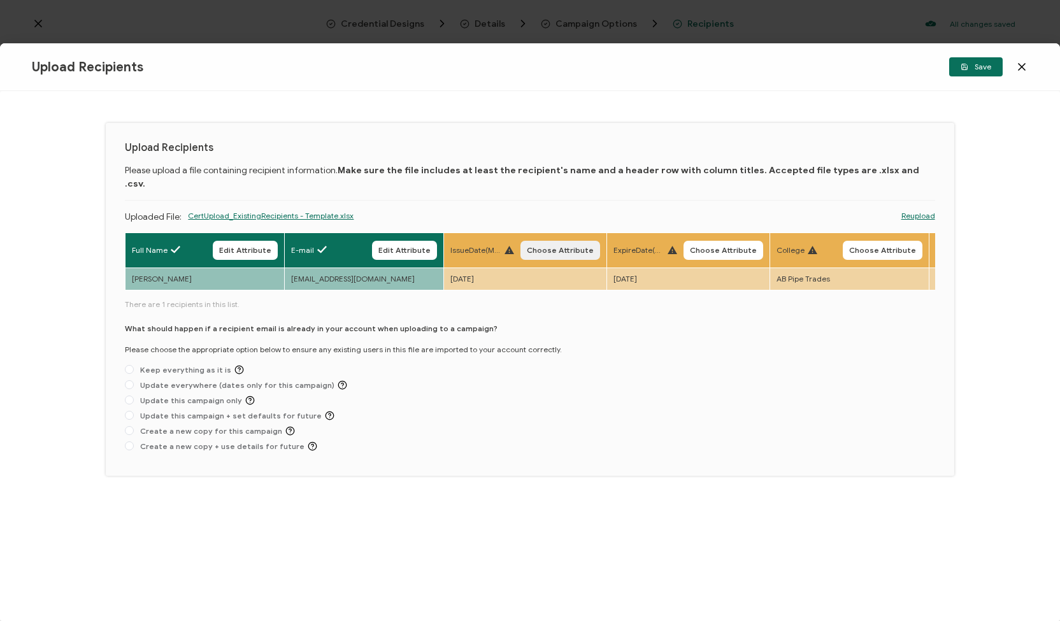
click at [557, 247] on span "Choose Attribute" at bounding box center [560, 251] width 67 height 8
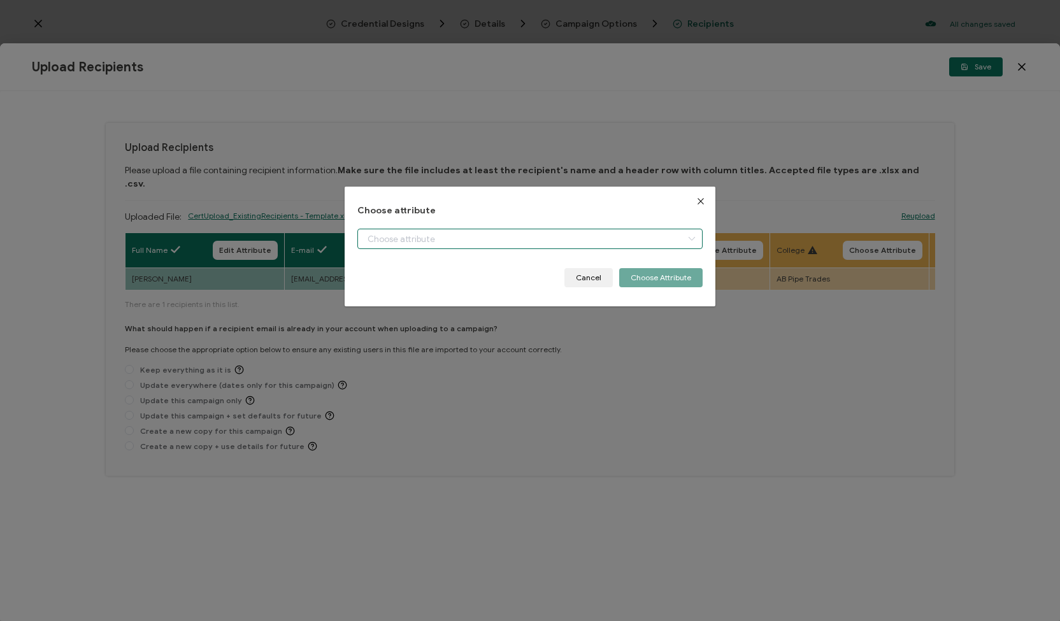
click at [581, 242] on input "dialog" at bounding box center [529, 239] width 345 height 20
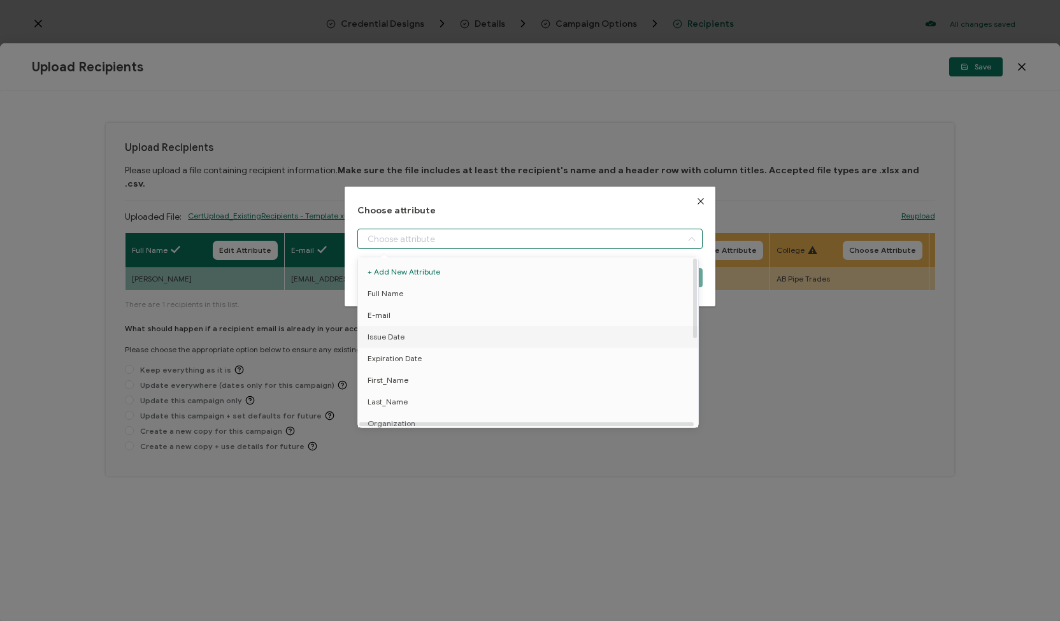
click at [470, 337] on li "Issue Date" at bounding box center [530, 337] width 351 height 22
type input "Issue Date"
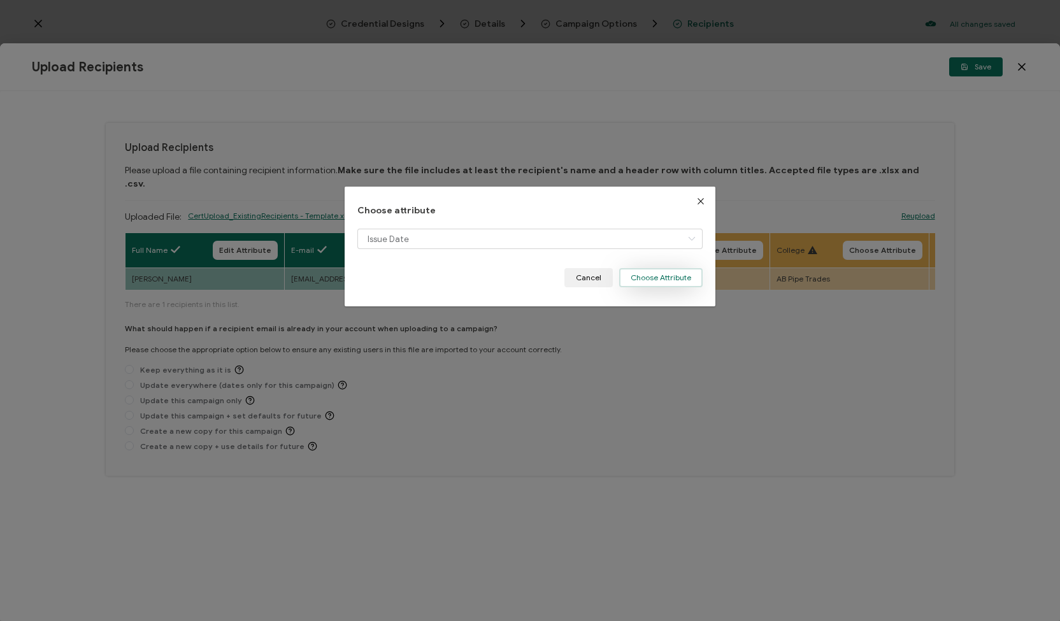
click at [651, 270] on button "Choose Attribute" at bounding box center [660, 277] width 83 height 19
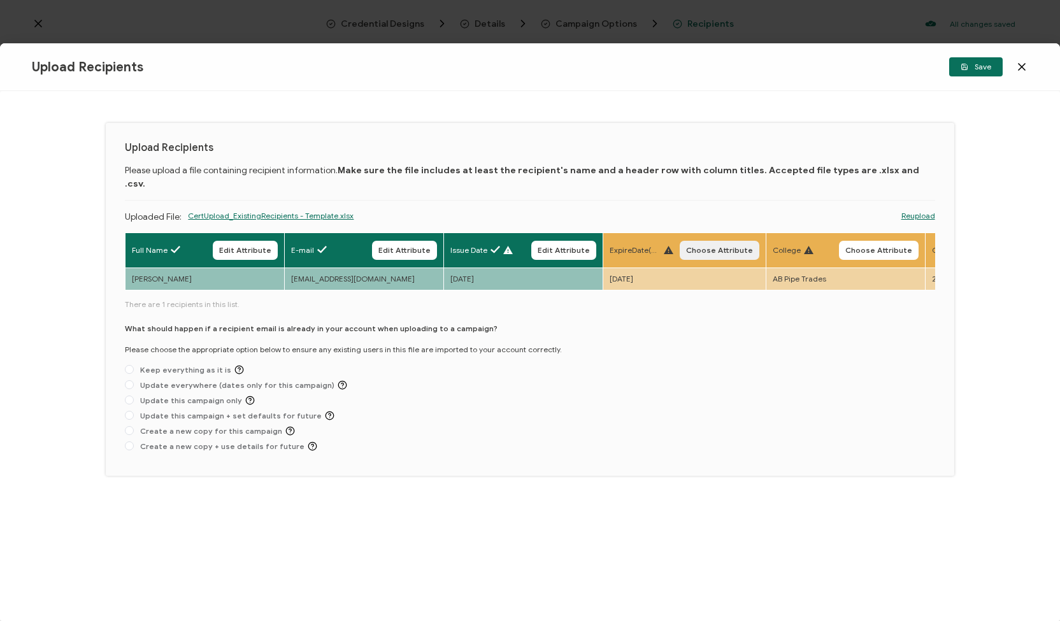
click at [698, 247] on span "Choose Attribute" at bounding box center [719, 251] width 67 height 8
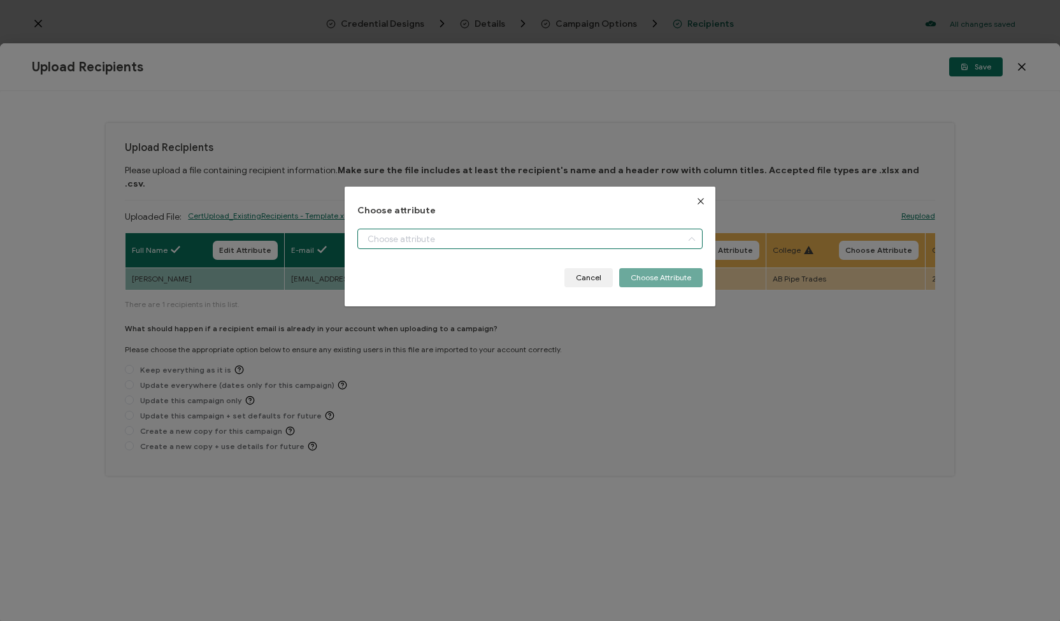
click at [606, 241] on input "dialog" at bounding box center [529, 239] width 345 height 20
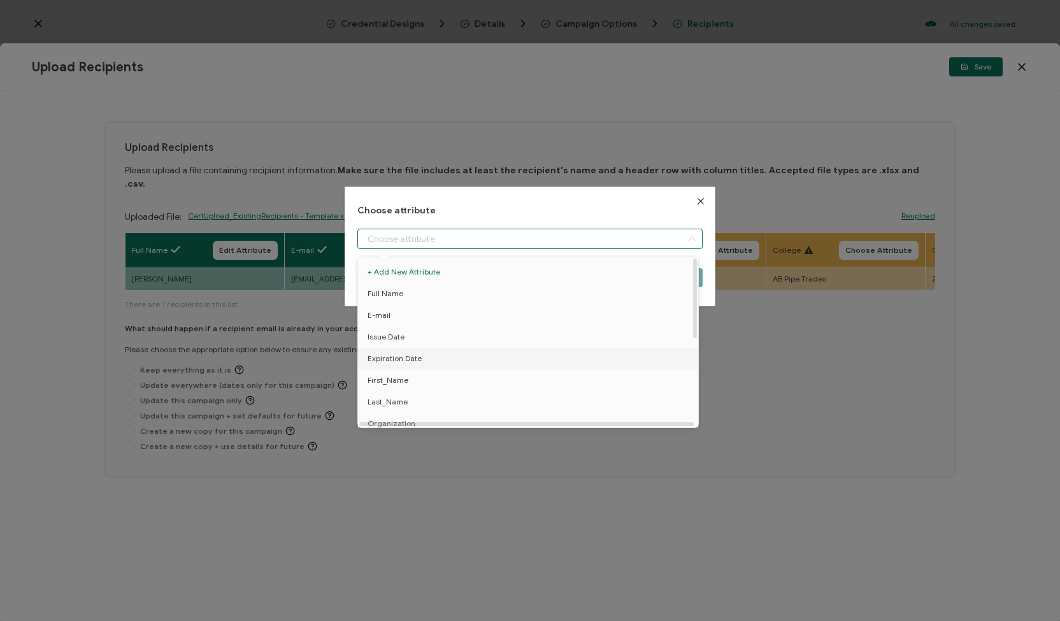
click at [491, 364] on li "Expiration Date" at bounding box center [530, 359] width 351 height 22
type input "Expiration Date"
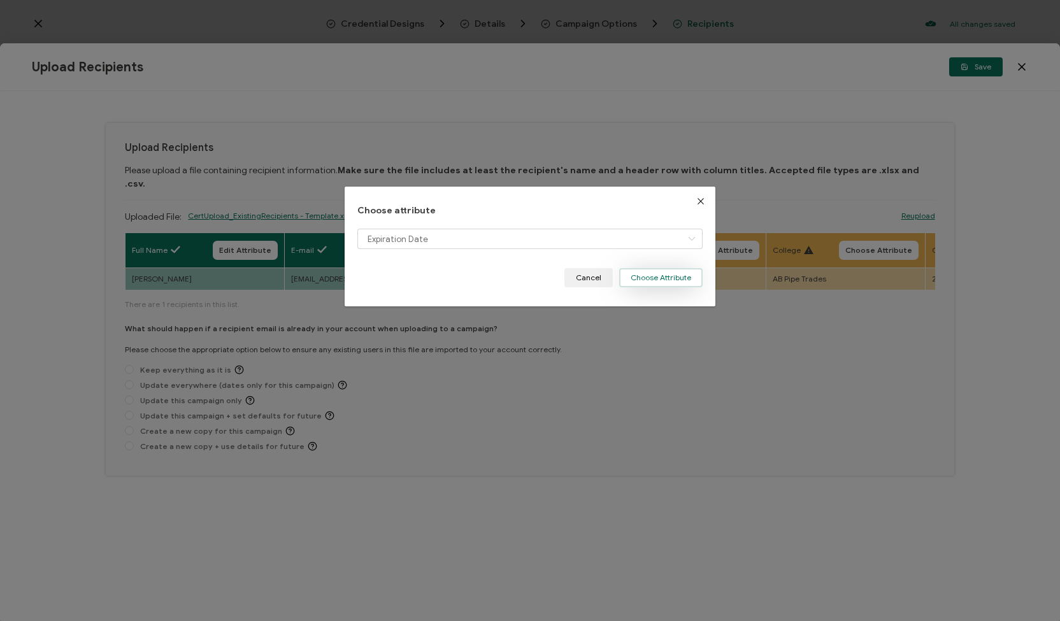
click at [657, 280] on button "Choose Attribute" at bounding box center [660, 277] width 83 height 19
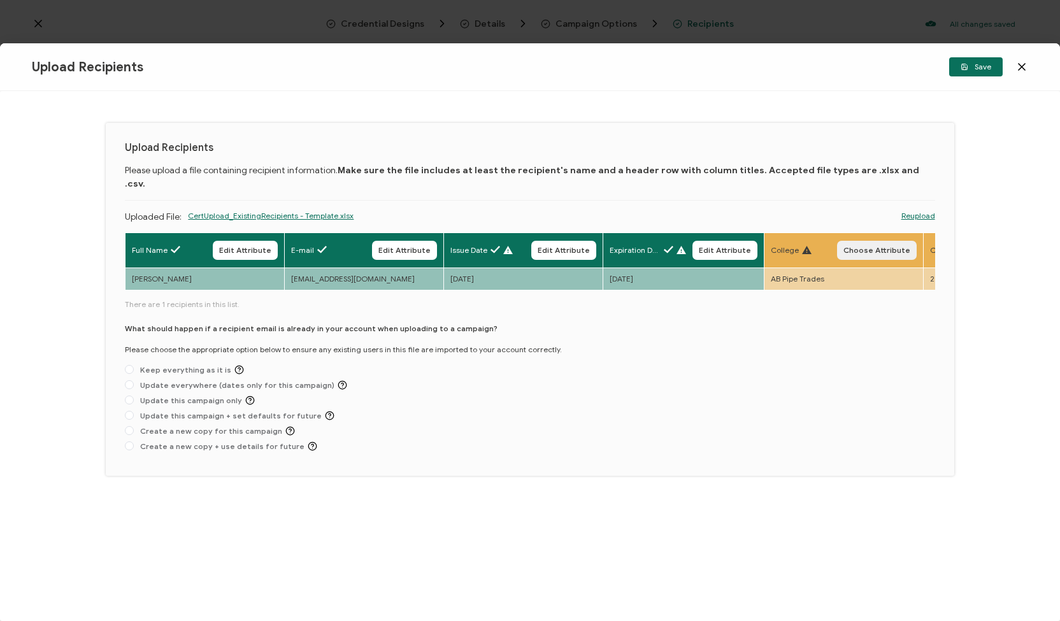
click at [864, 247] on span "Choose Attribute" at bounding box center [877, 251] width 67 height 8
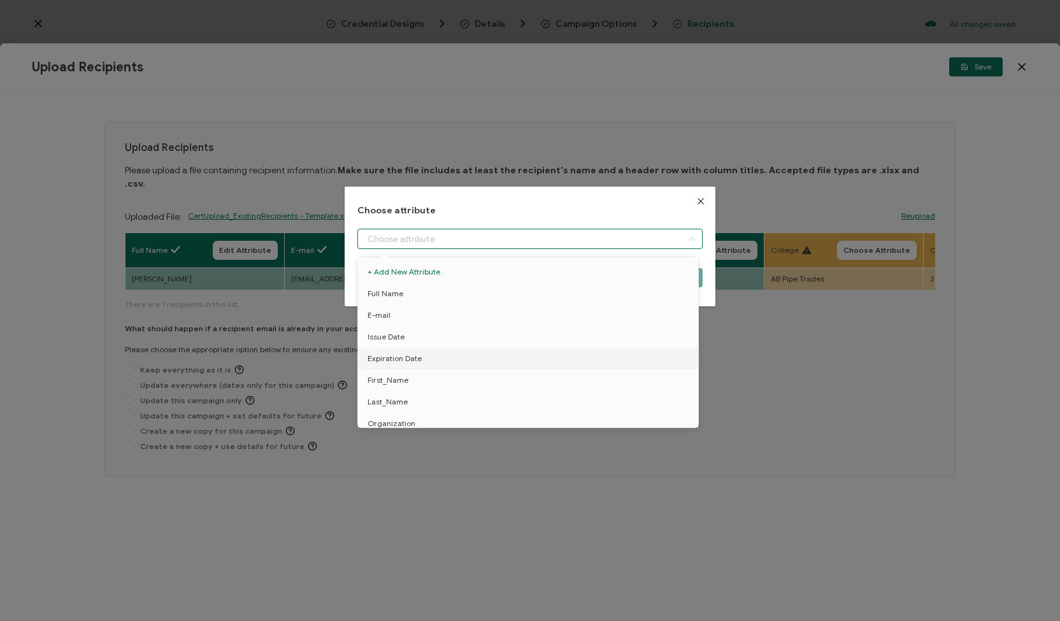
click at [660, 240] on input "dialog" at bounding box center [529, 239] width 345 height 20
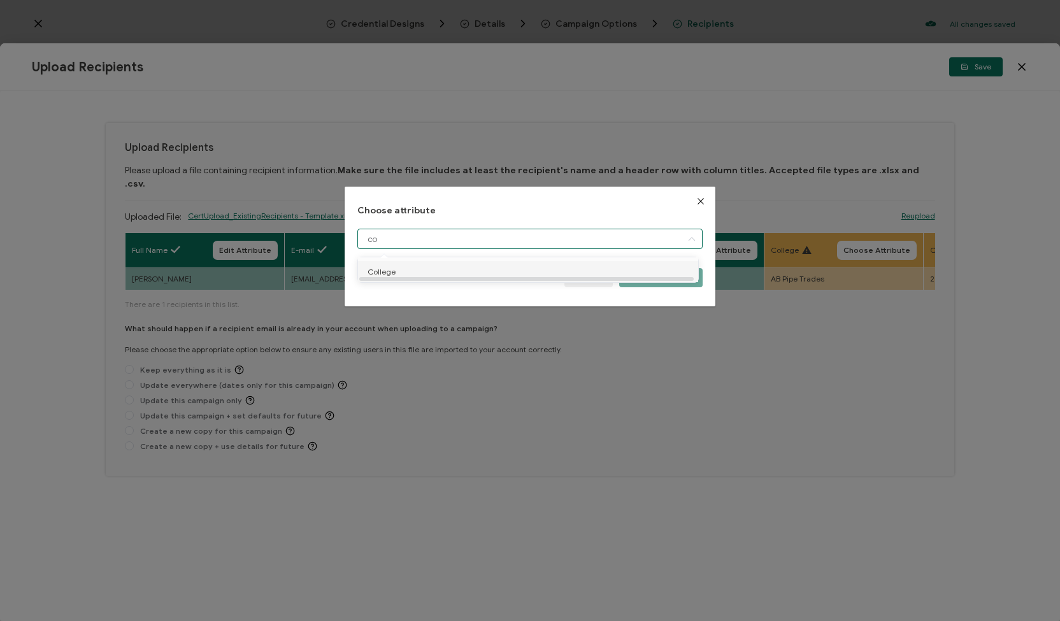
click at [471, 268] on li "College" at bounding box center [530, 272] width 351 height 22
type input "College"
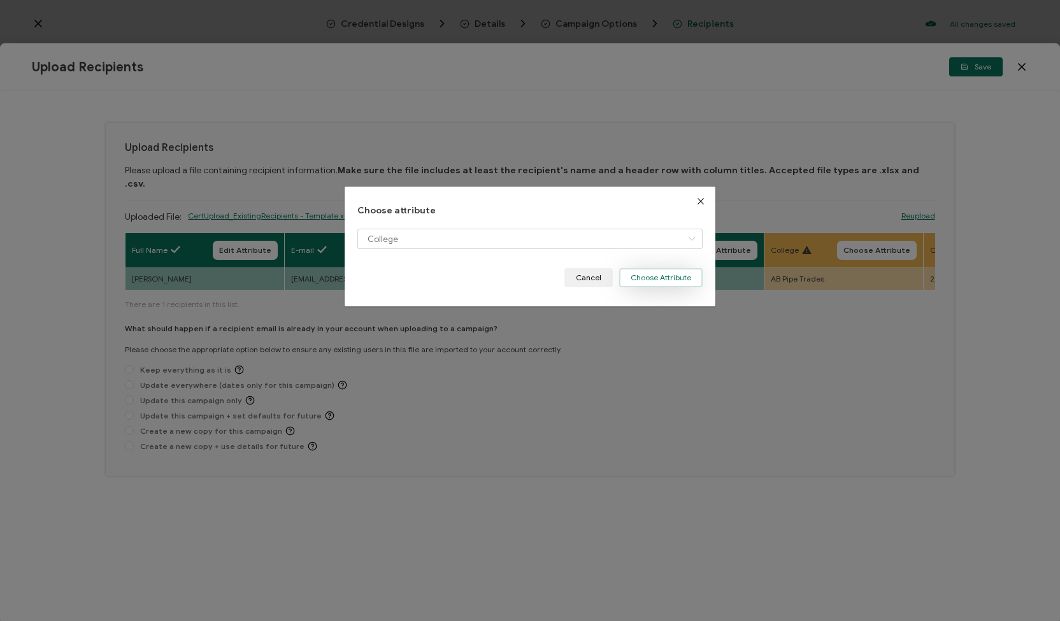
click at [642, 277] on button "Choose Attribute" at bounding box center [660, 277] width 83 height 19
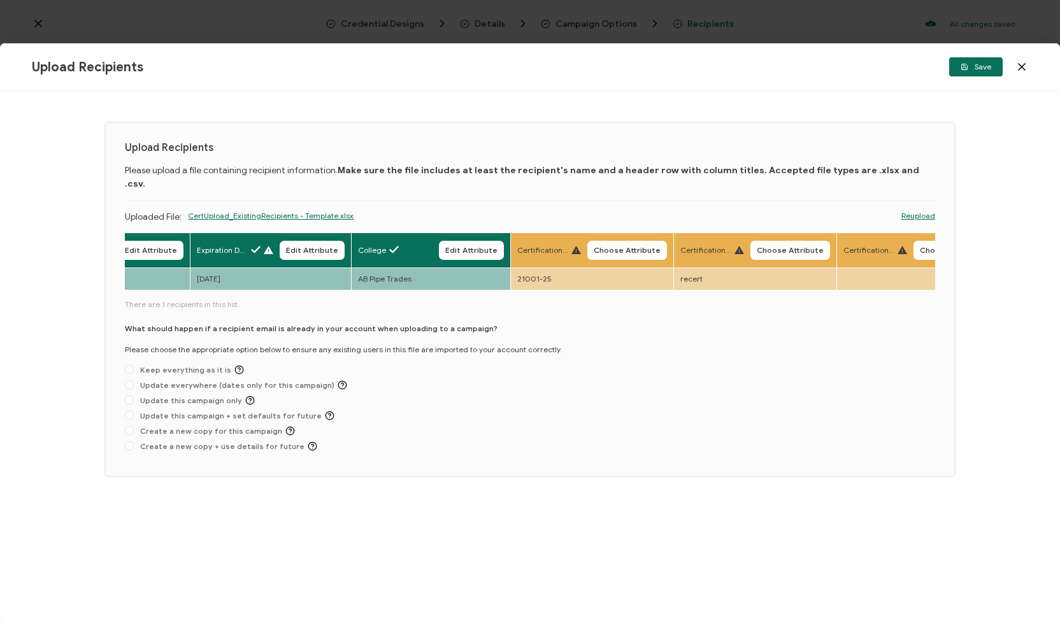
scroll to position [0, 464]
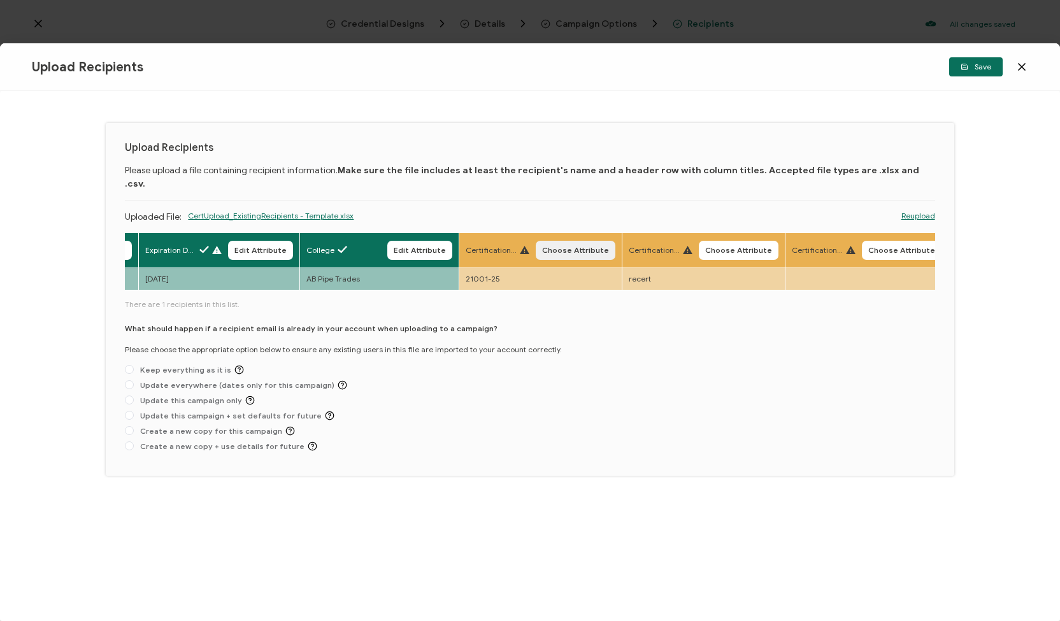
click at [556, 247] on span "Choose Attribute" at bounding box center [575, 251] width 67 height 8
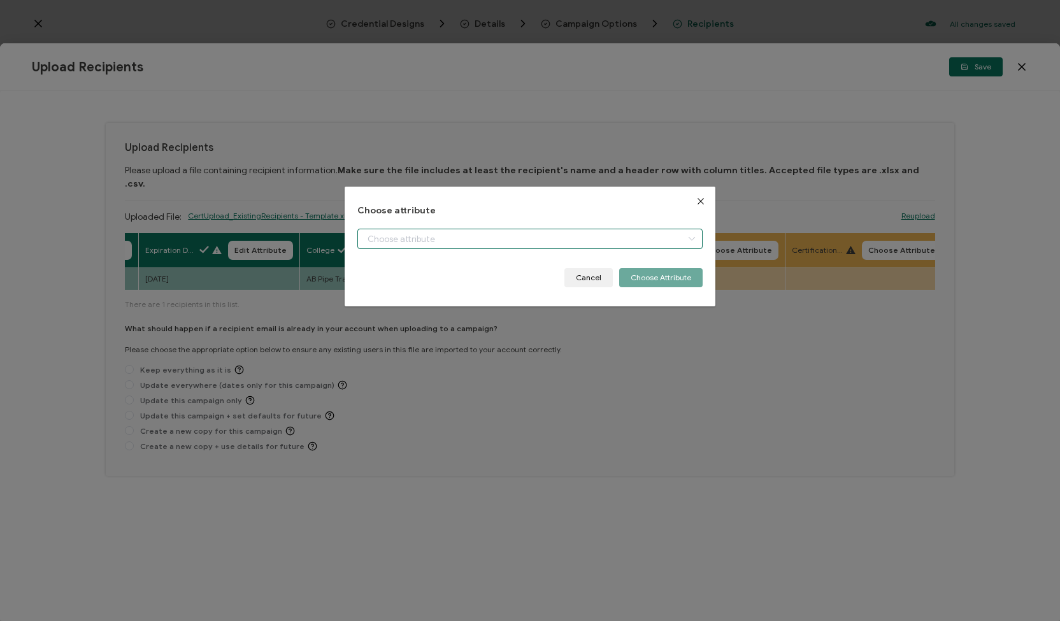
click at [531, 237] on input "dialog" at bounding box center [529, 239] width 345 height 20
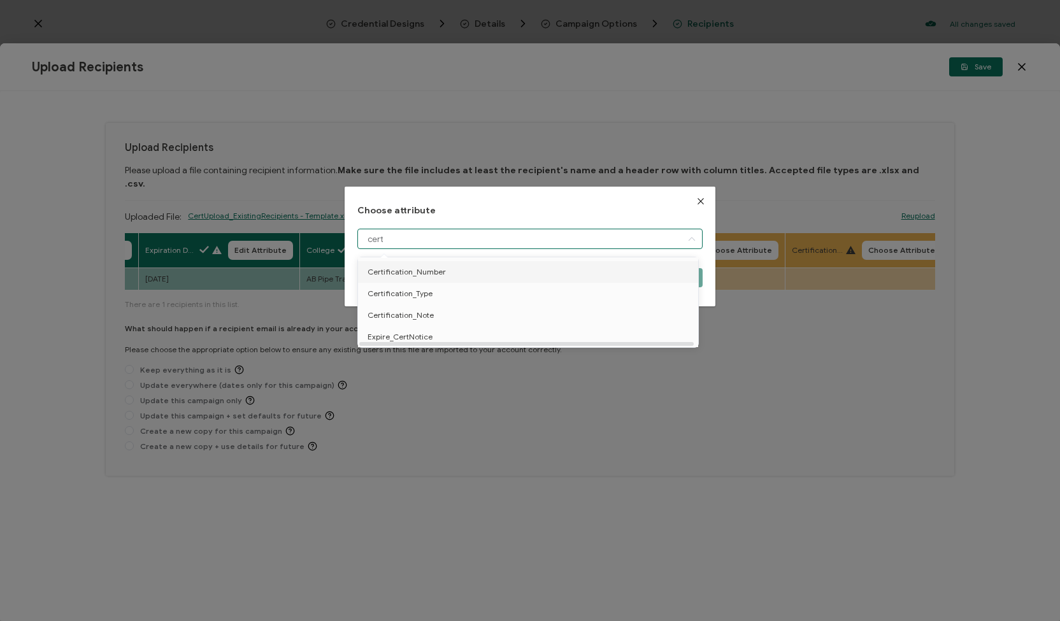
click at [510, 275] on li "Certification_Number" at bounding box center [530, 272] width 351 height 22
type input "Certification_Number"
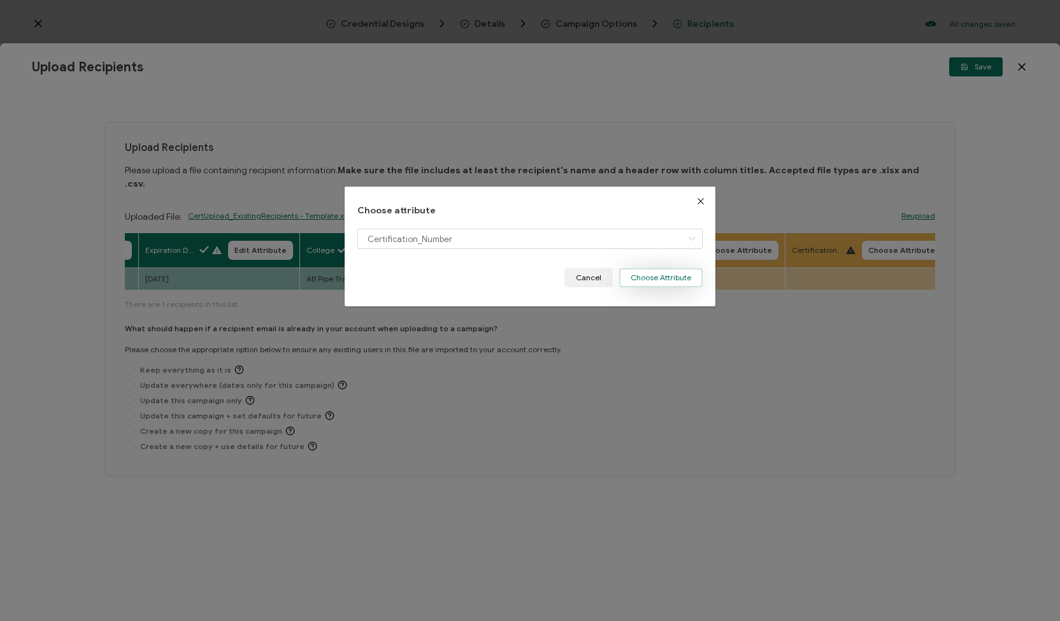
click at [639, 277] on button "Choose Attribute" at bounding box center [660, 277] width 83 height 19
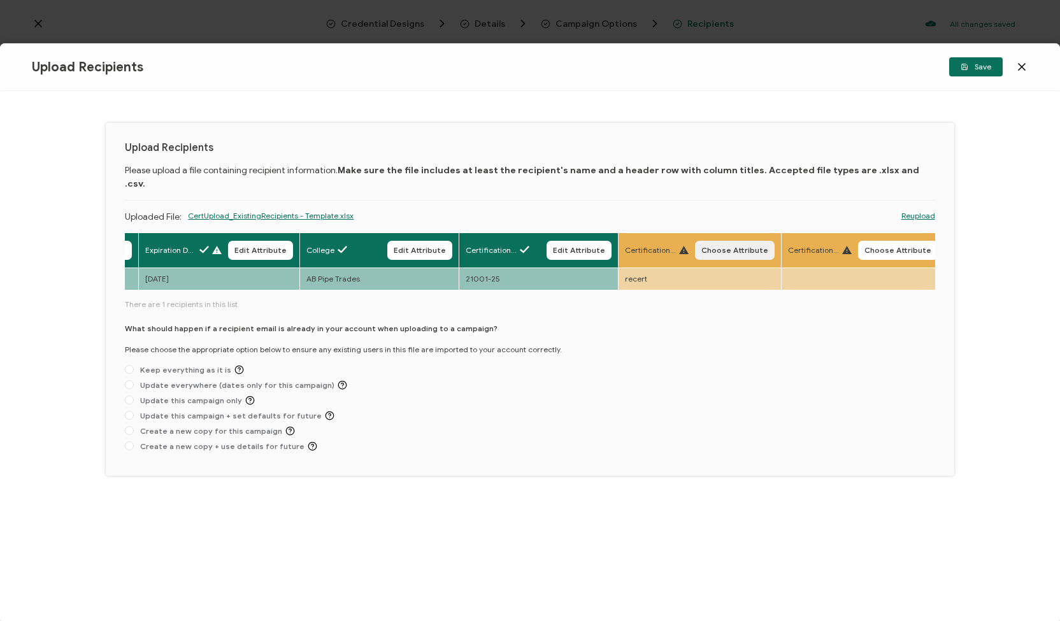
click at [701, 241] on button "Choose Attribute" at bounding box center [735, 250] width 80 height 19
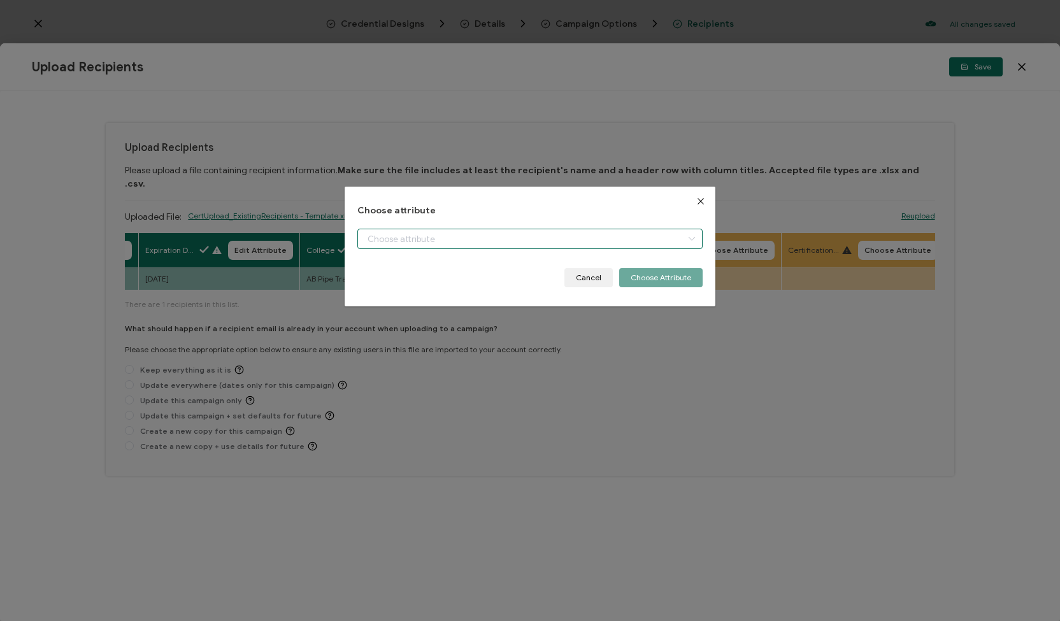
click at [605, 243] on input "dialog" at bounding box center [529, 239] width 345 height 20
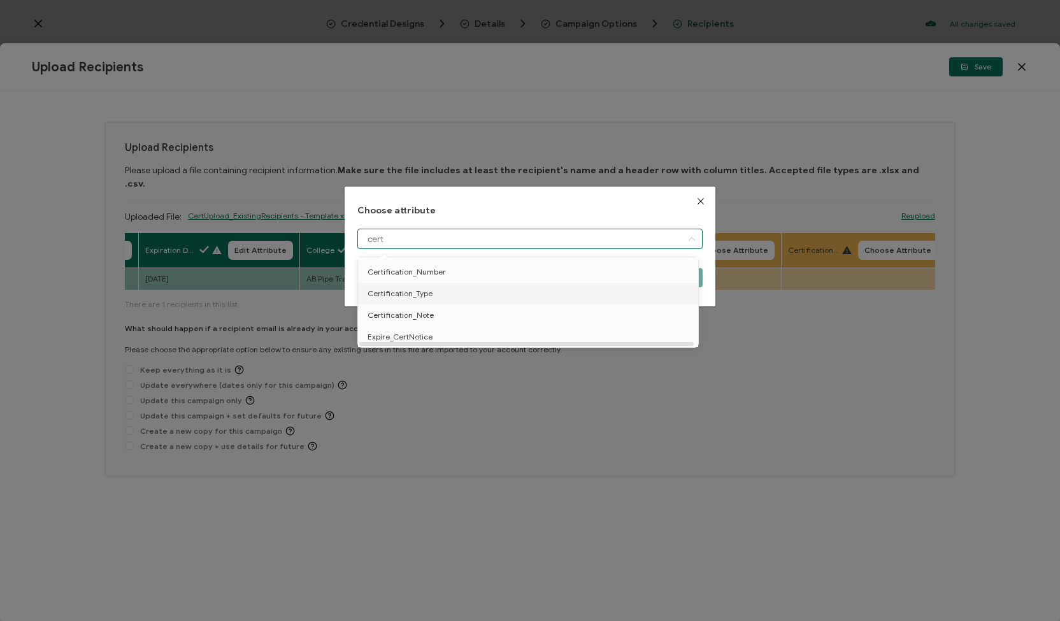
click at [582, 296] on li "Certification_Type" at bounding box center [530, 294] width 351 height 22
type input "Certification_Type"
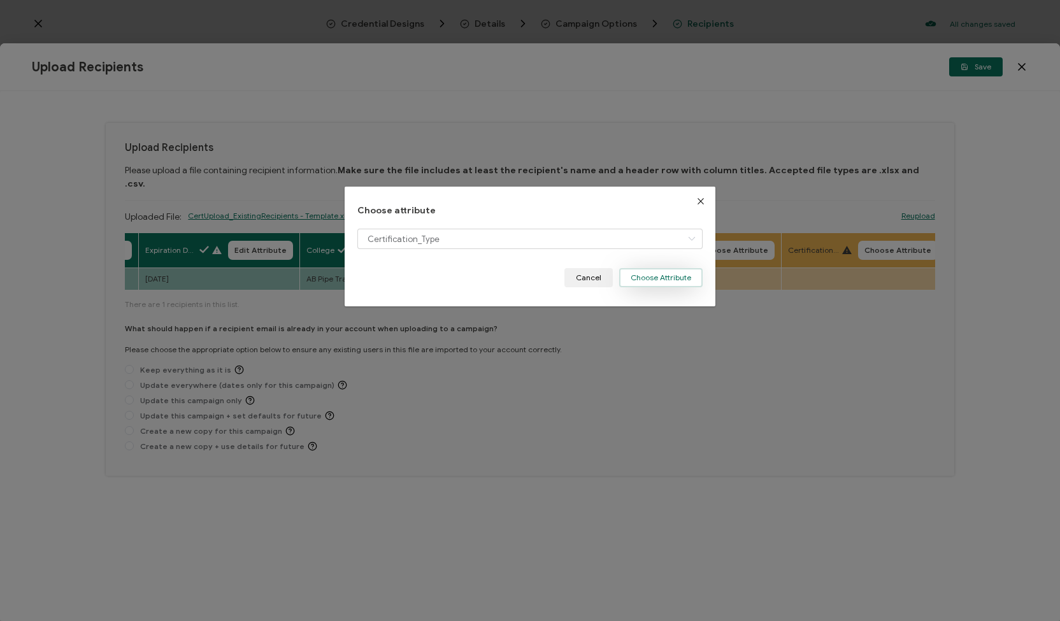
click at [669, 280] on button "Choose Attribute" at bounding box center [660, 277] width 83 height 19
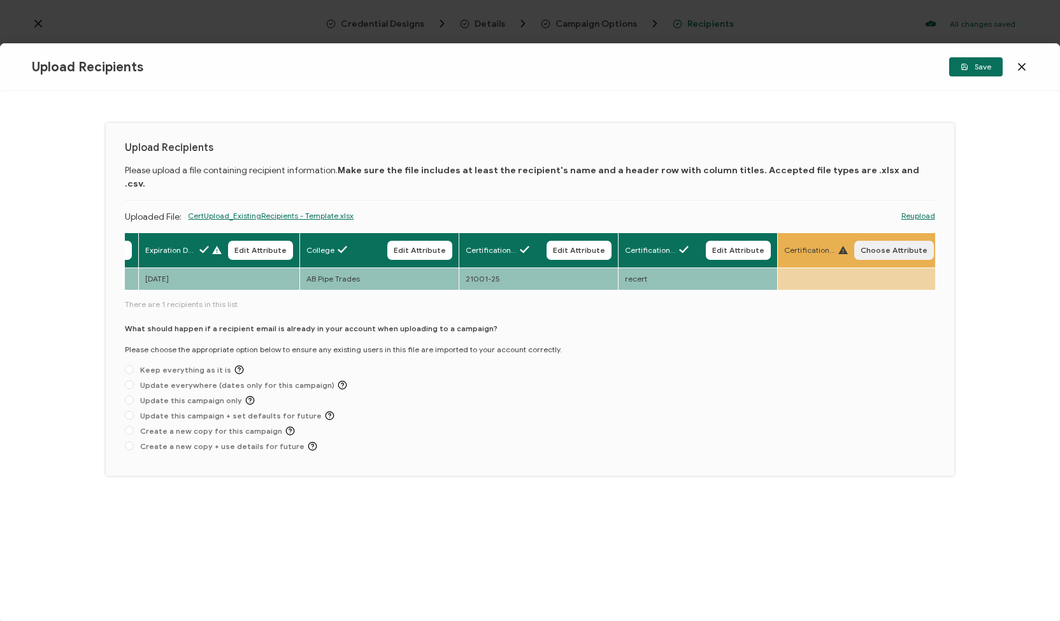
click at [887, 247] on span "Choose Attribute" at bounding box center [894, 251] width 67 height 8
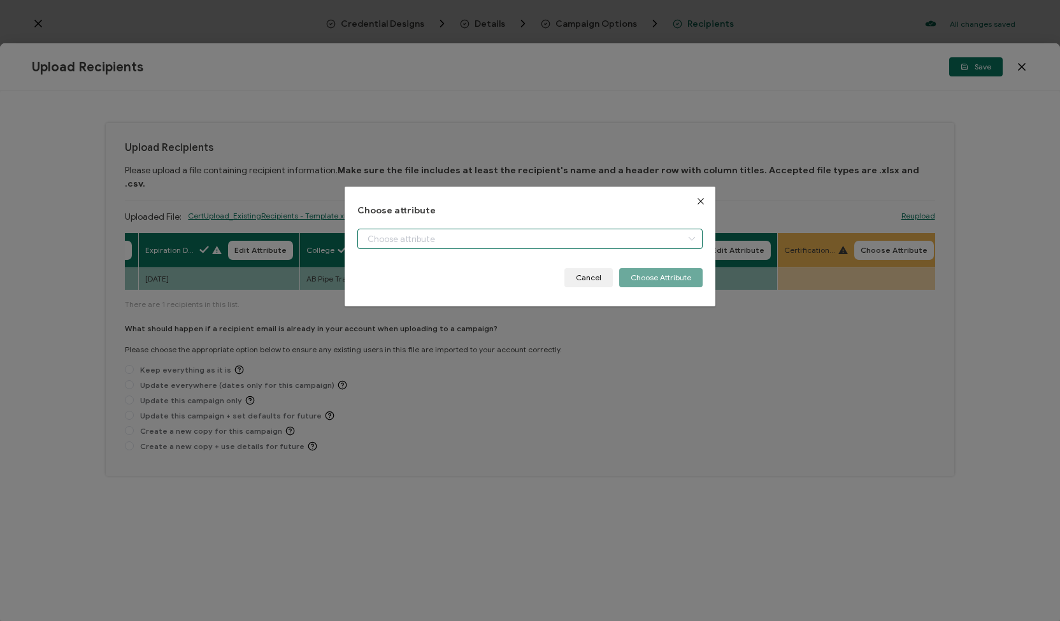
click at [671, 229] on input "dialog" at bounding box center [529, 239] width 345 height 20
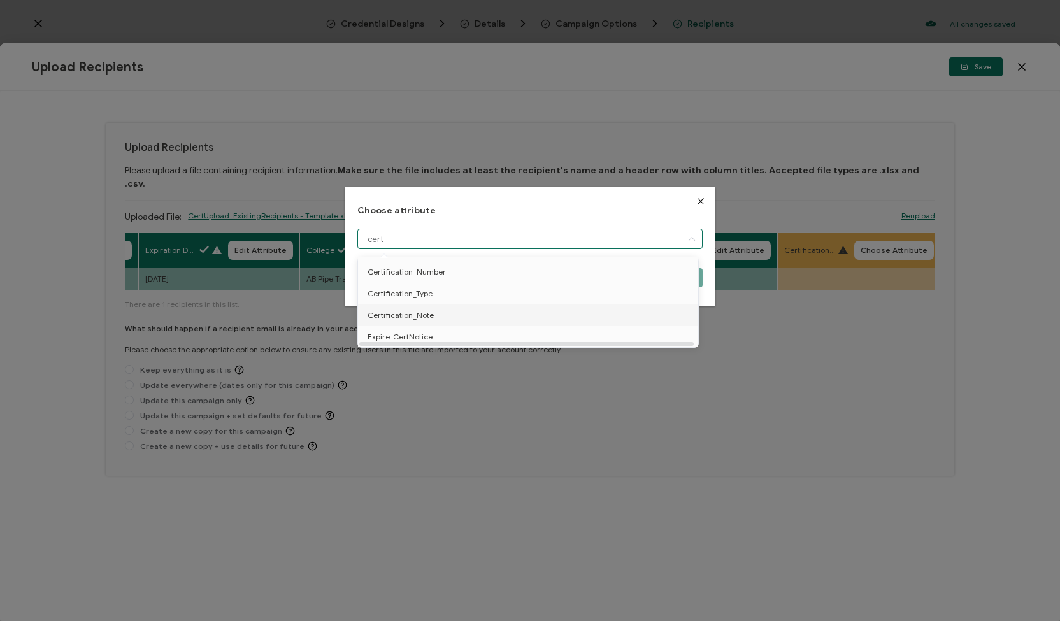
click at [633, 315] on li "Certification_Note" at bounding box center [530, 316] width 351 height 22
type input "Certification_Note"
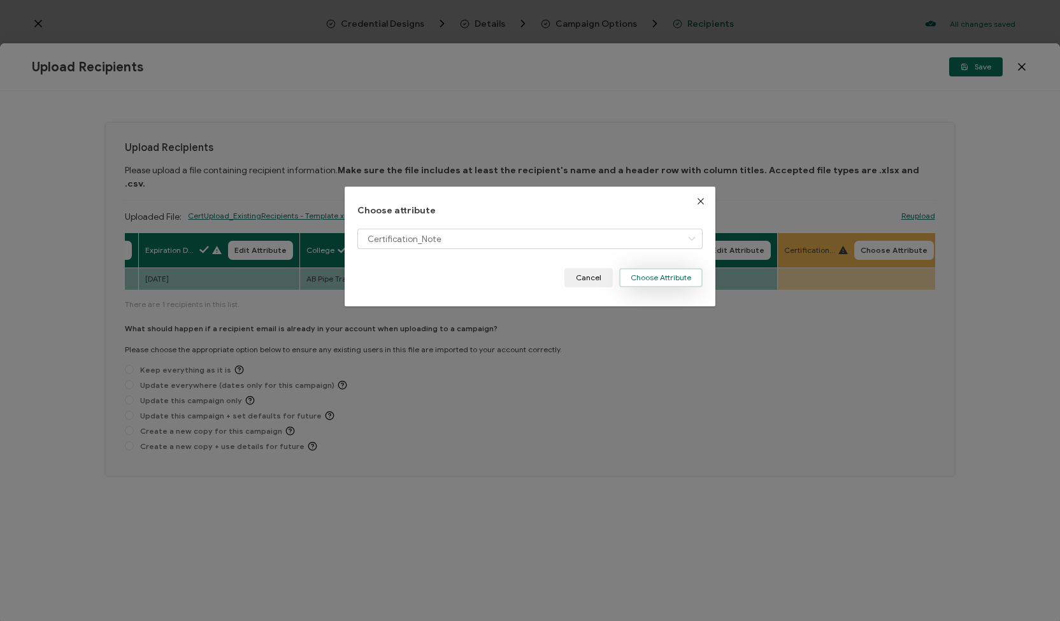
click at [668, 275] on button "Choose Attribute" at bounding box center [660, 277] width 83 height 19
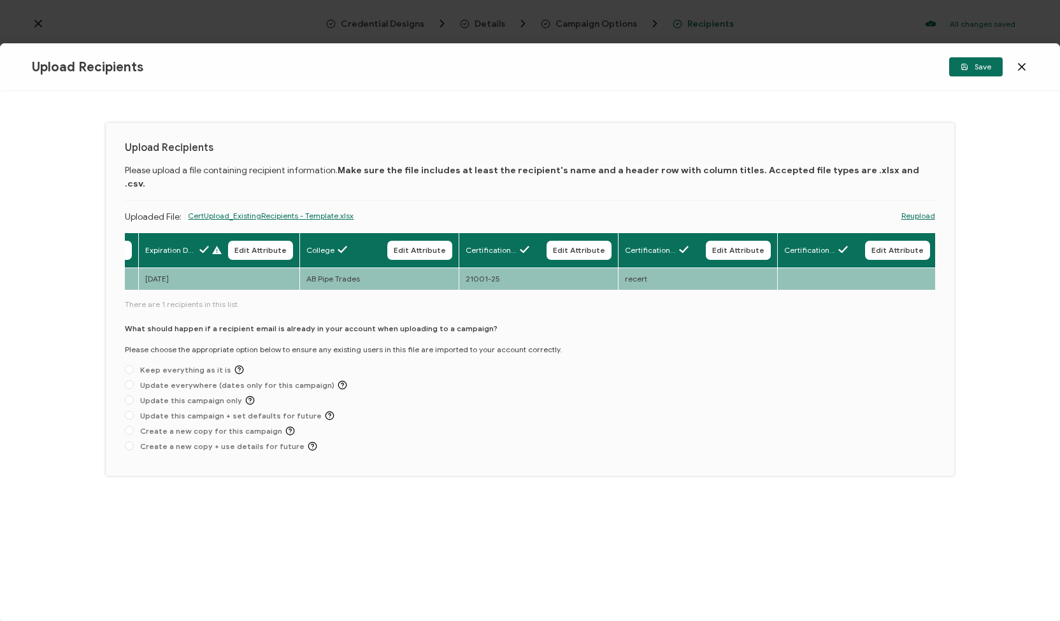
drag, startPoint x: 707, startPoint y: 282, endPoint x: 407, endPoint y: 309, distance: 301.3
click at [407, 309] on div "Full Name Edit Attribute E-mail Edit Attribute Issue Date Edit Attribute Expira…" at bounding box center [530, 345] width 810 height 224
click at [133, 396] on span at bounding box center [129, 400] width 9 height 9
click at [133, 396] on input "Update this campaign only" at bounding box center [129, 401] width 9 height 10
radio input "true"
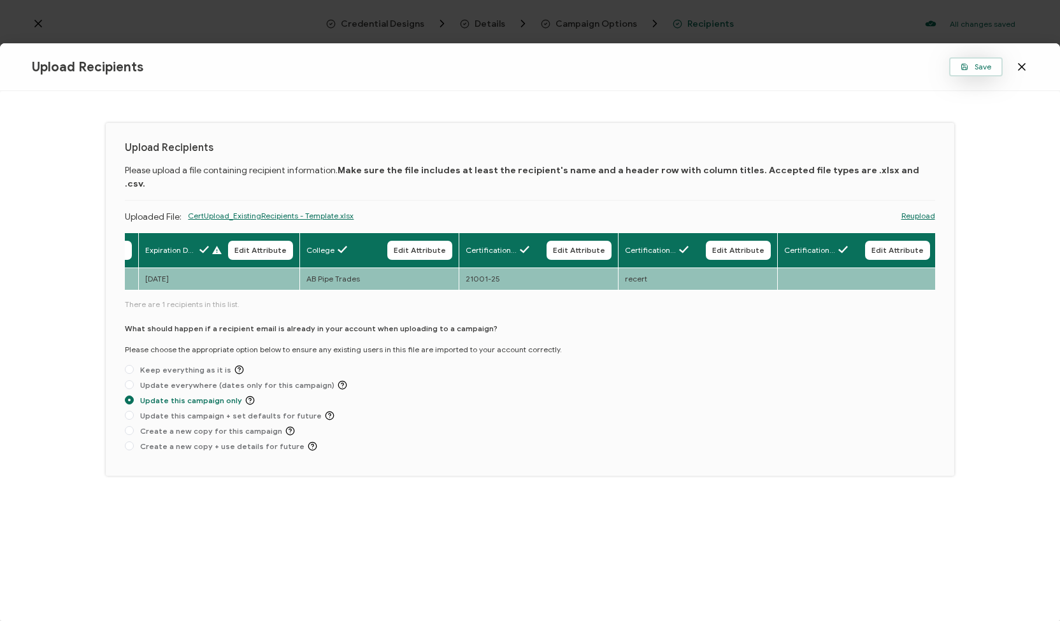
click at [970, 67] on span "Save" at bounding box center [976, 67] width 31 height 8
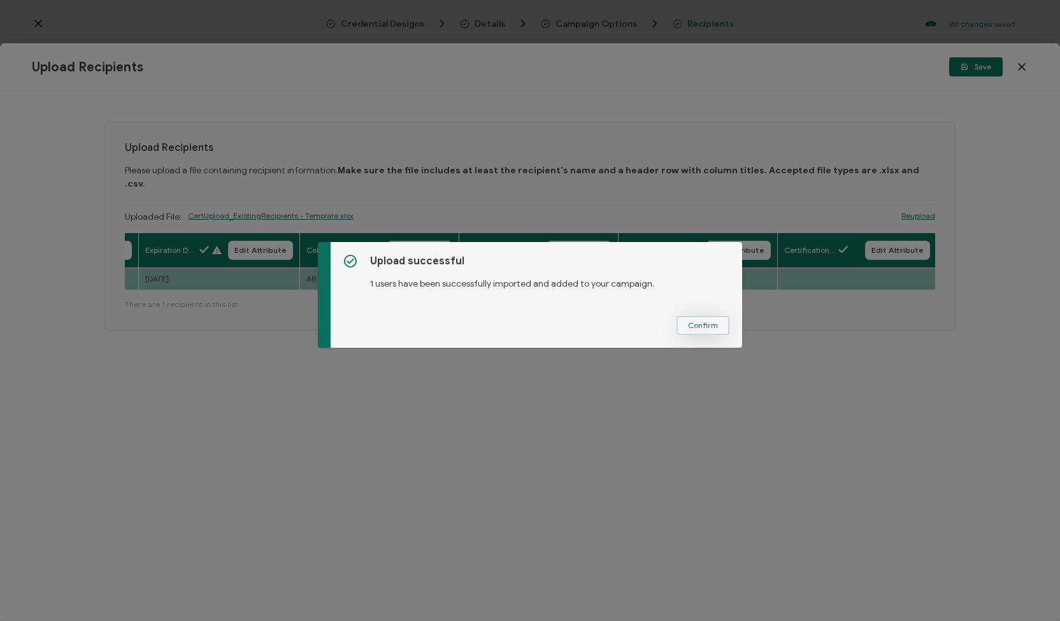
click at [705, 322] on span "Confirm" at bounding box center [703, 326] width 30 height 8
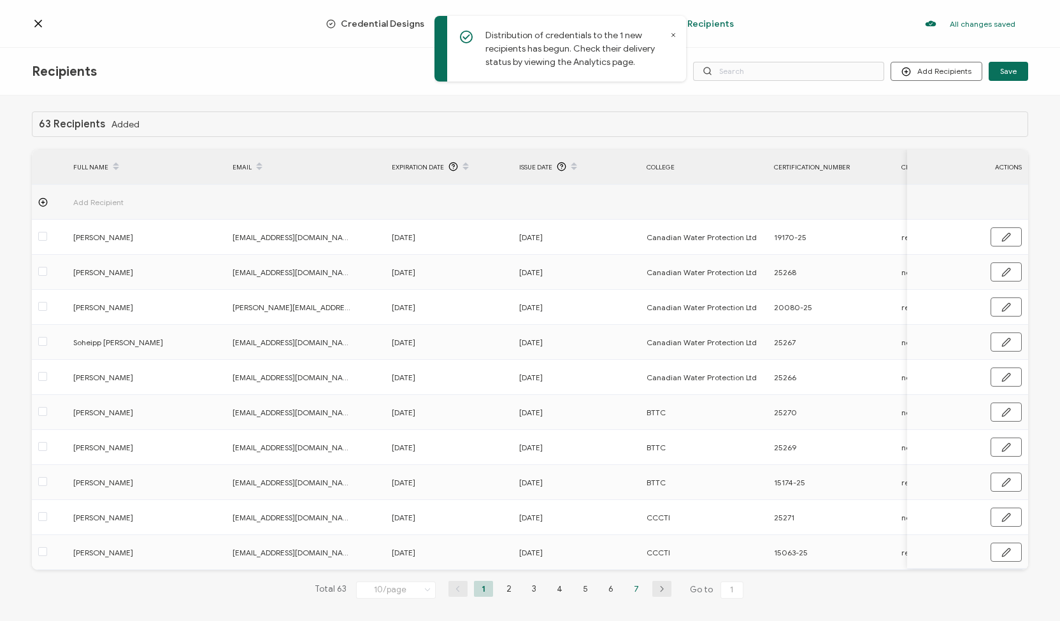
click at [633, 591] on li "7" at bounding box center [636, 589] width 19 height 16
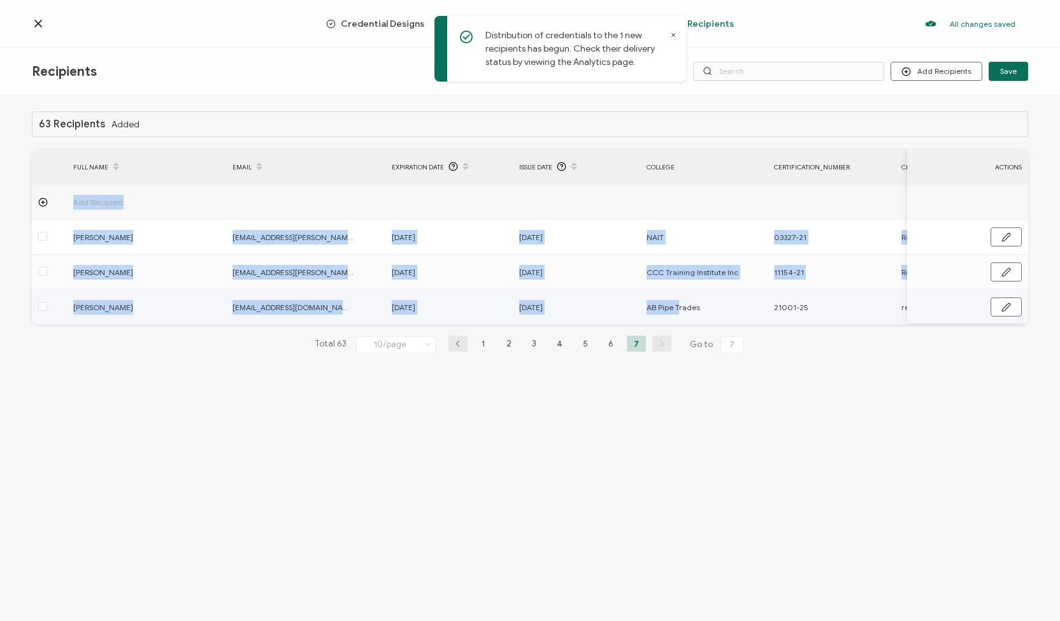
drag, startPoint x: 678, startPoint y: 323, endPoint x: 744, endPoint y: 326, distance: 65.7
click at [744, 325] on div "Add Recipient Mark Schendel mark.schendel@shaw.ca February 21, 2031 September 1…" at bounding box center [530, 255] width 997 height 140
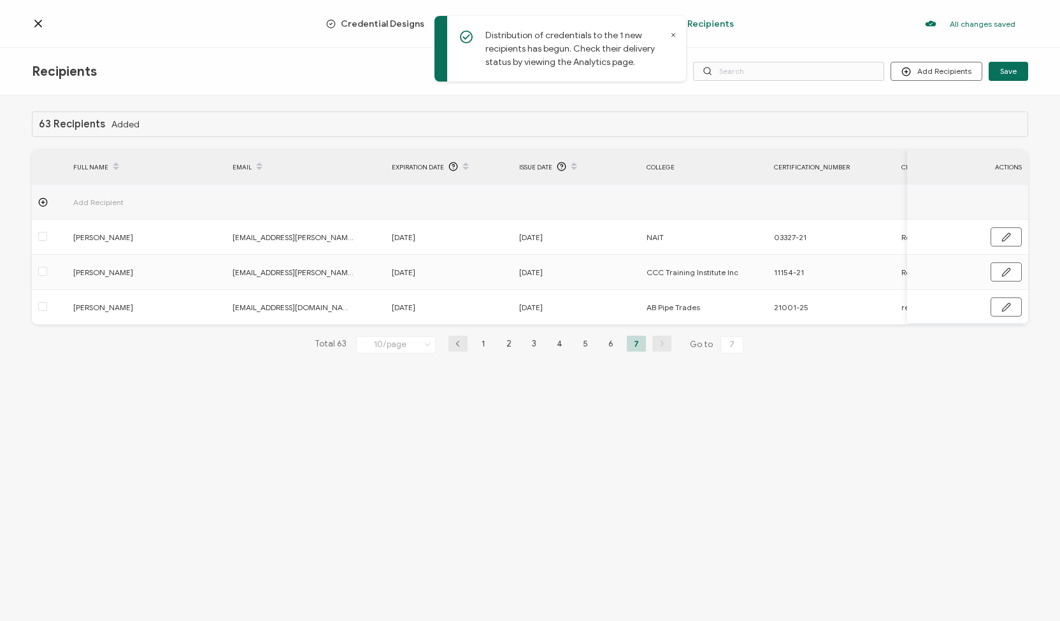
click at [810, 396] on div "63 Recipients Added FULL NAME EMAIL Expiration Date Issue Date College Certific…" at bounding box center [530, 360] width 1060 height 529
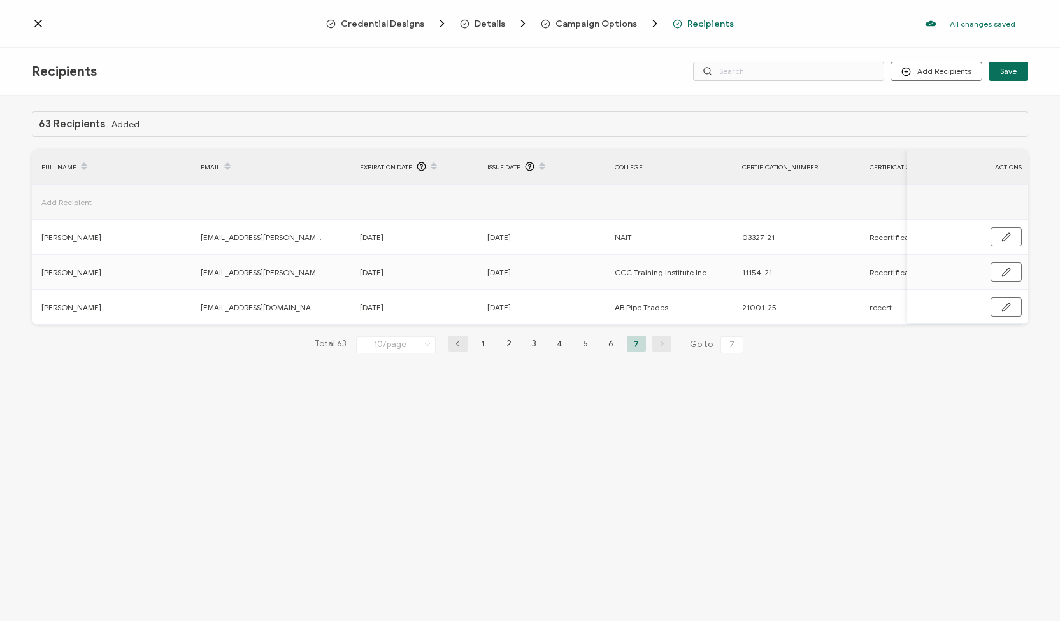
scroll to position [0, 0]
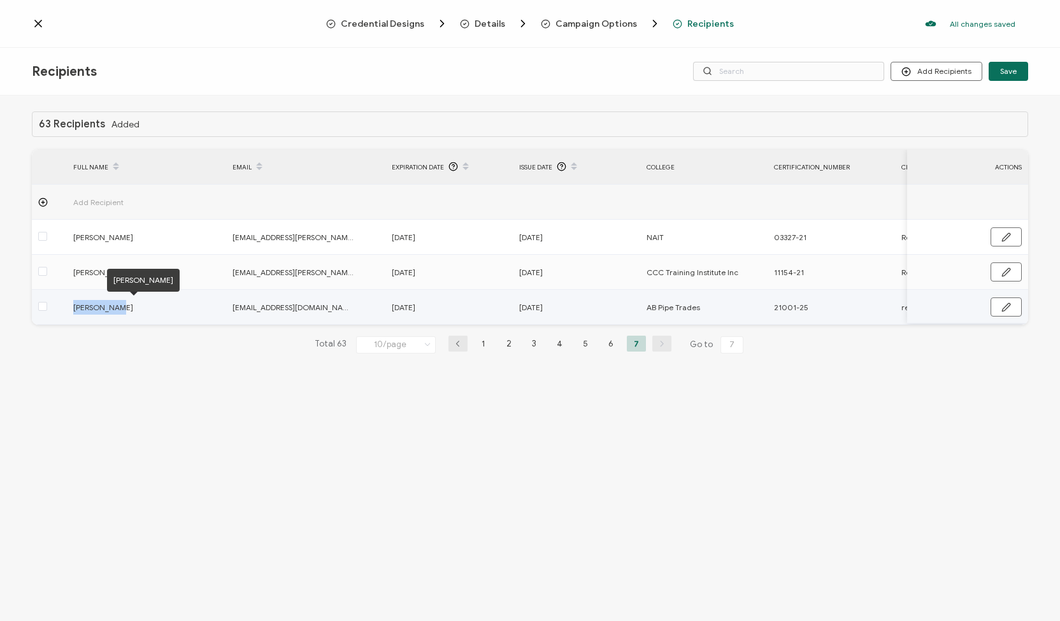
drag, startPoint x: 119, startPoint y: 308, endPoint x: 74, endPoint y: 307, distance: 44.6
click at [74, 307] on span "[PERSON_NAME]" at bounding box center [133, 307] width 121 height 15
copy span "[PERSON_NAME]"
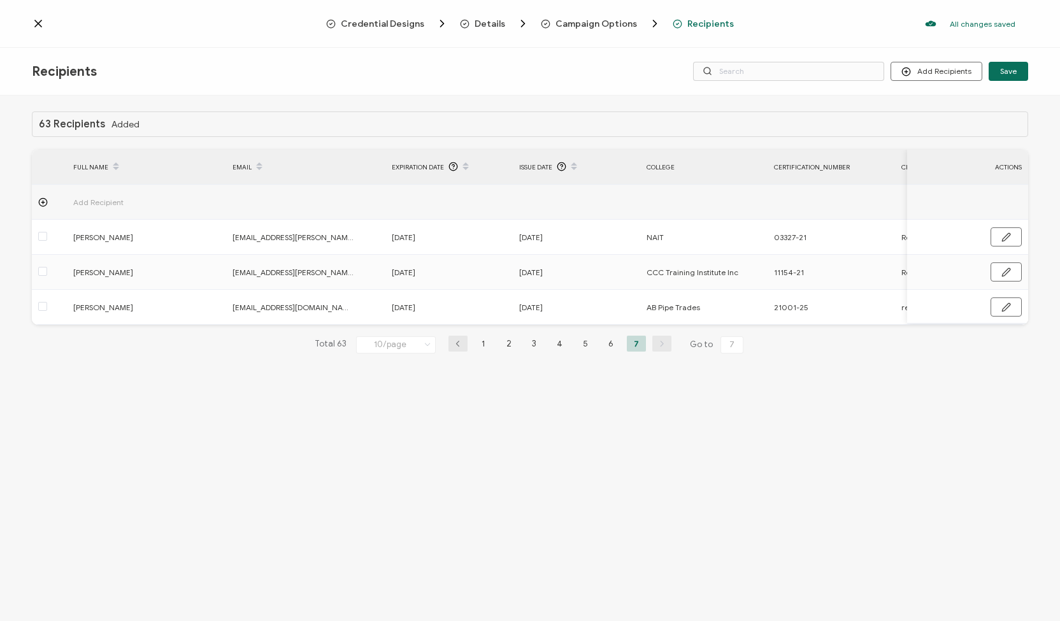
click at [36, 22] on icon at bounding box center [38, 23] width 6 height 6
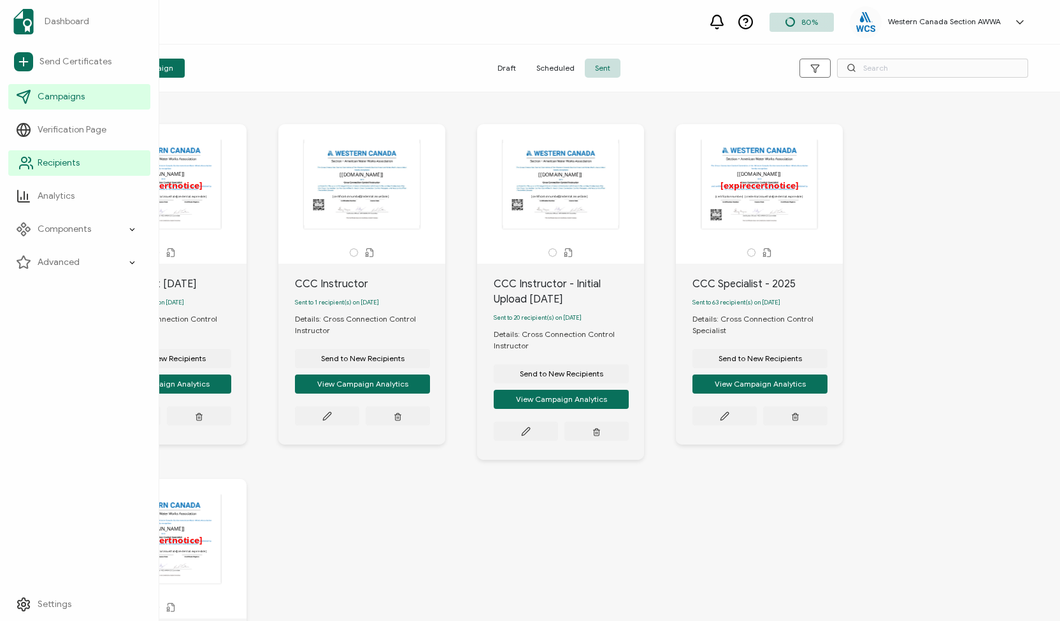
click at [53, 164] on span "Recipients" at bounding box center [59, 163] width 42 height 13
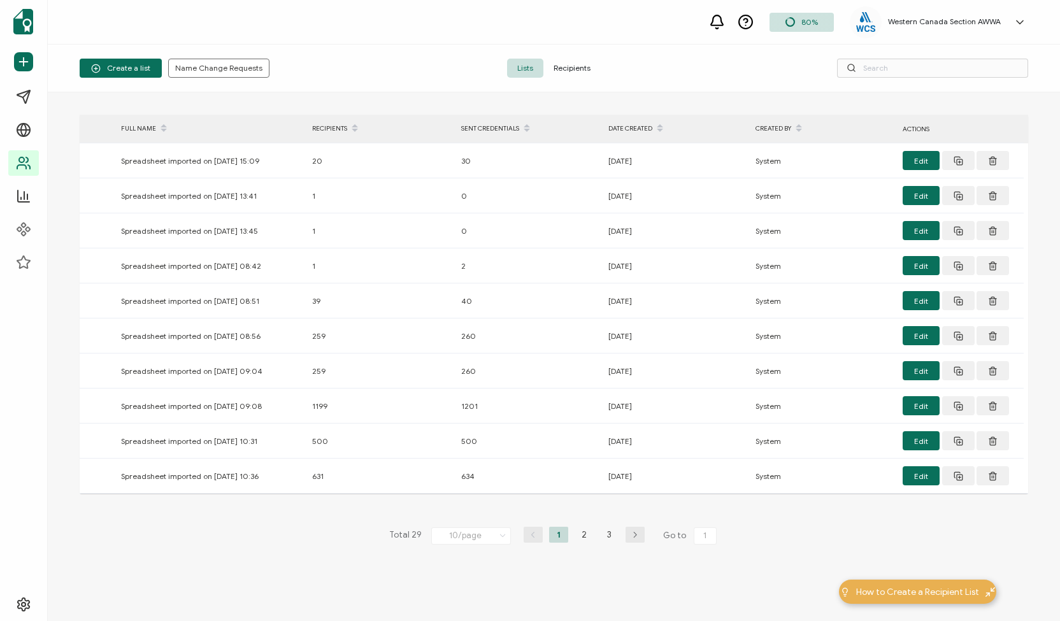
click at [565, 66] on span "Recipients" at bounding box center [571, 68] width 57 height 19
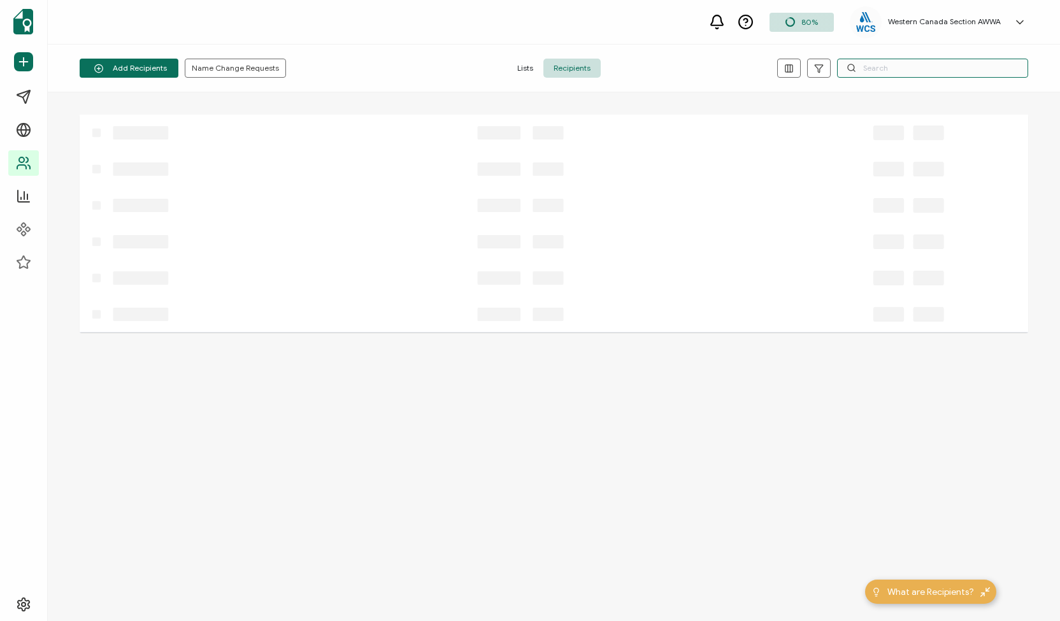
click at [870, 71] on input "text" at bounding box center [932, 68] width 191 height 19
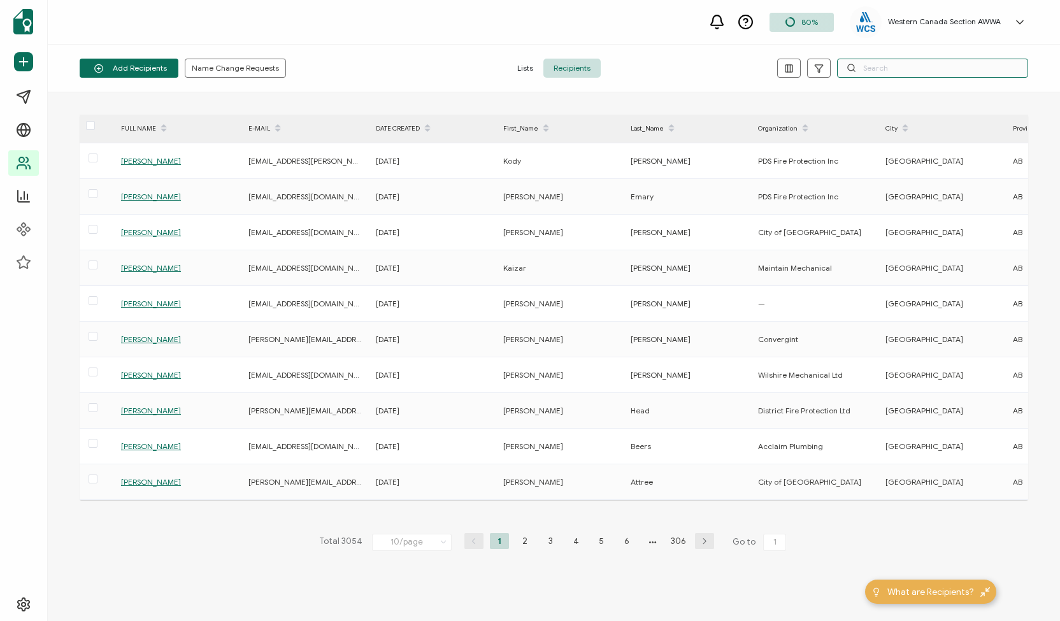
paste input "[PERSON_NAME]"
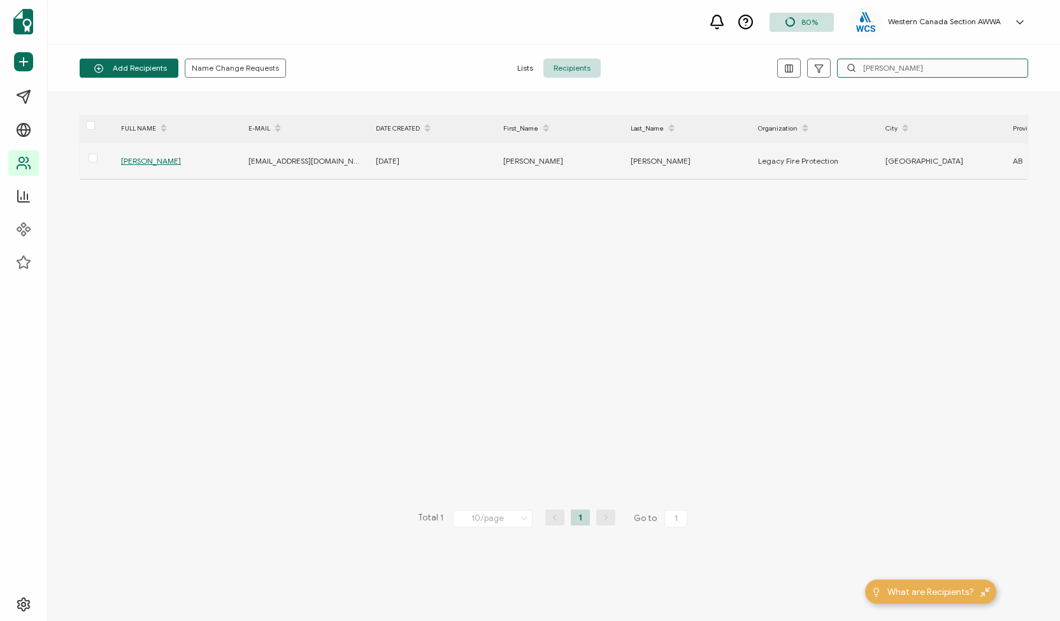
type input "[PERSON_NAME]"
click at [143, 159] on span "[PERSON_NAME]" at bounding box center [151, 161] width 60 height 10
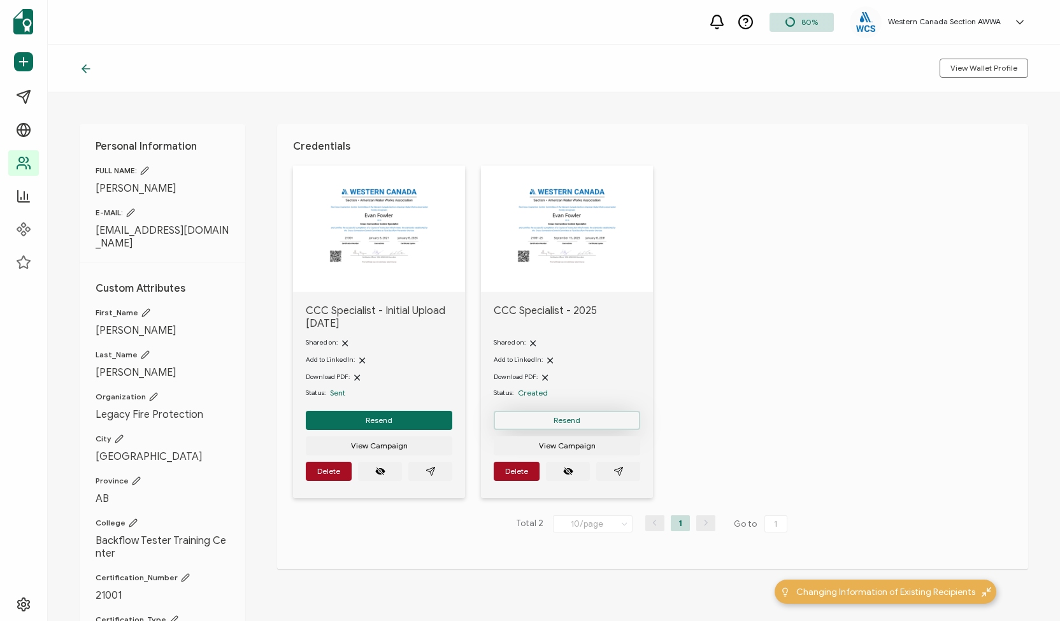
click at [563, 417] on span "Resend" at bounding box center [567, 421] width 27 height 8
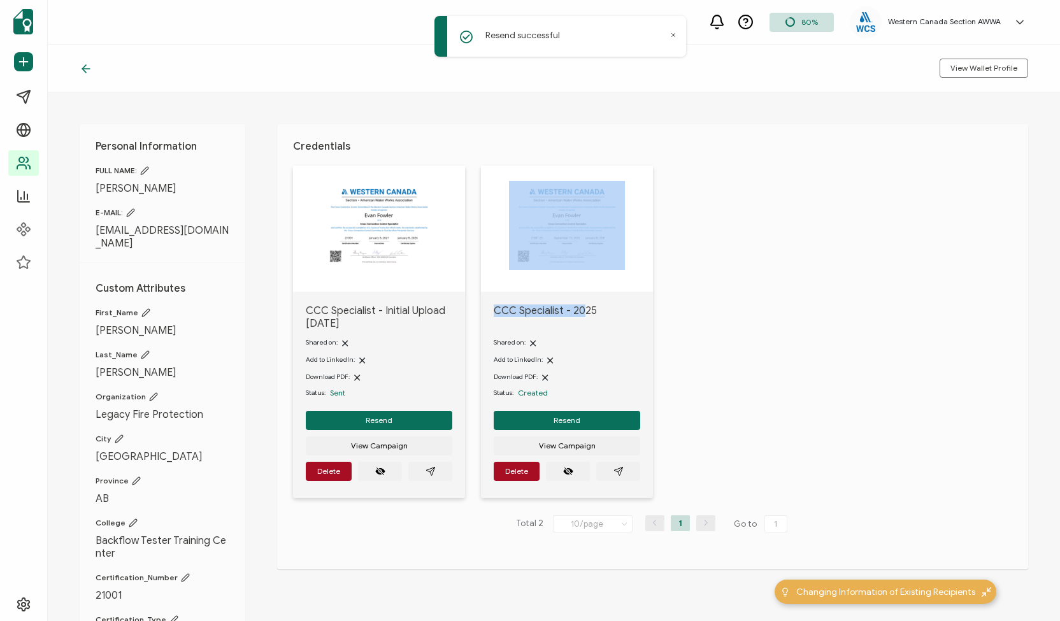
drag, startPoint x: 584, startPoint y: 193, endPoint x: 584, endPoint y: 308, distance: 114.7
click at [584, 308] on div "CCC Specialist - 2025 Shared on: Add to LinkedIn: Download PDF: Status: Created…" at bounding box center [567, 332] width 172 height 333
click at [619, 476] on icon "paper plane outline" at bounding box center [619, 471] width 10 height 10
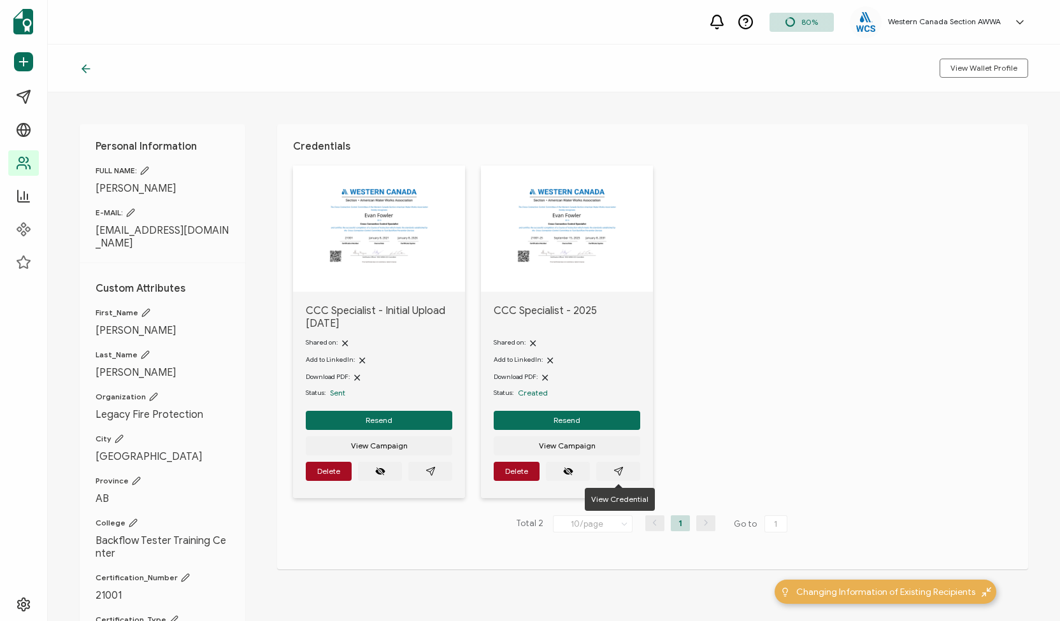
click at [896, 379] on div "CCC Specialist - Initial Upload August 2025 Shared on: Add to LinkedIn: Downloa…" at bounding box center [660, 340] width 735 height 349
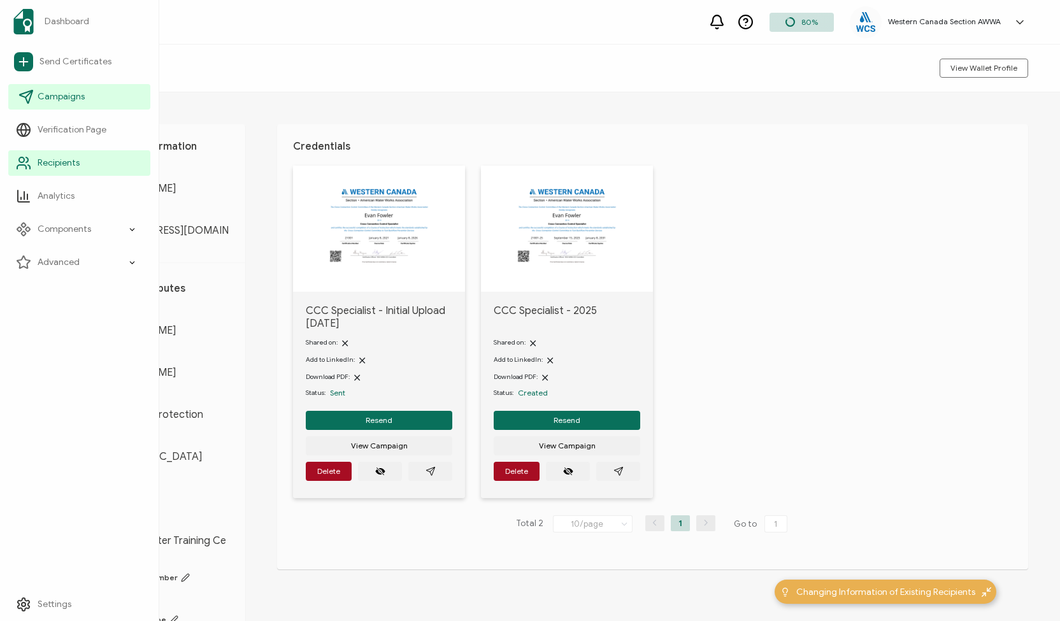
click at [53, 96] on span "Campaigns" at bounding box center [61, 96] width 47 height 13
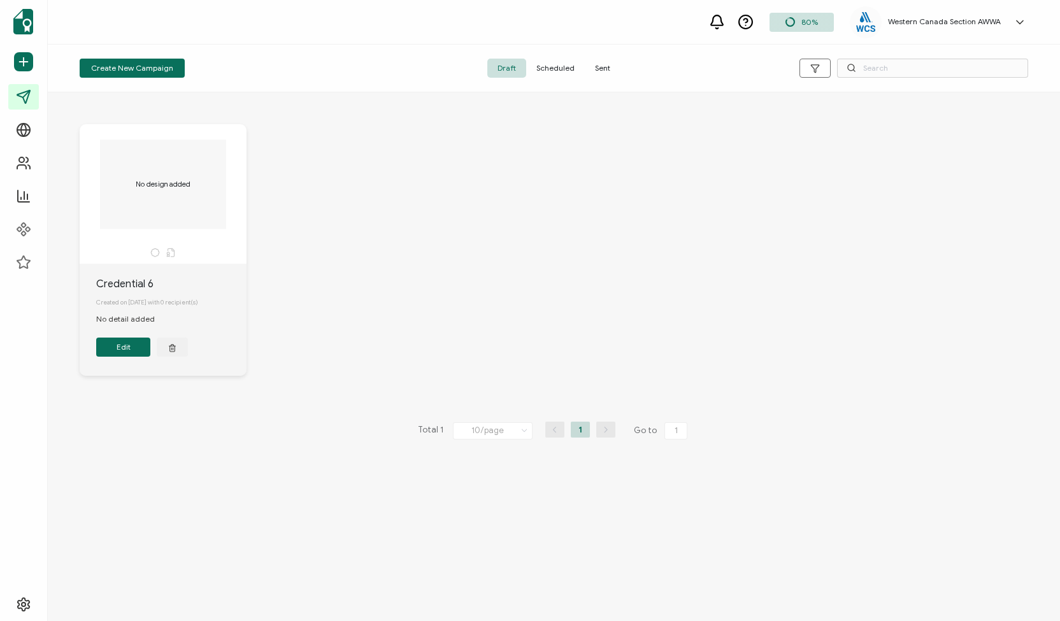
click at [597, 71] on span "Sent" at bounding box center [603, 68] width 36 height 19
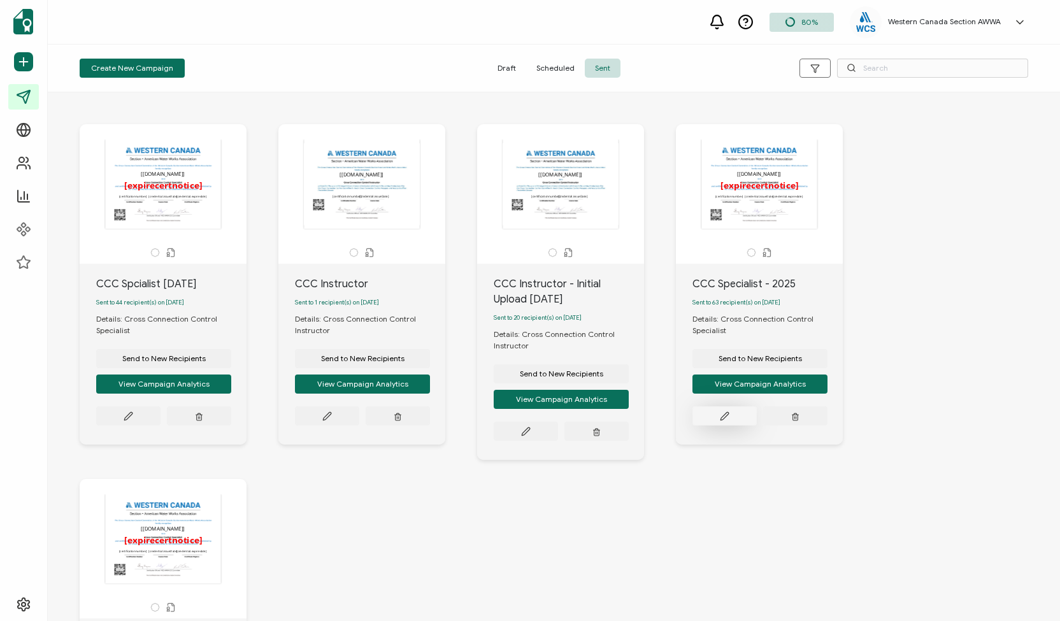
click at [728, 426] on button at bounding box center [725, 416] width 64 height 19
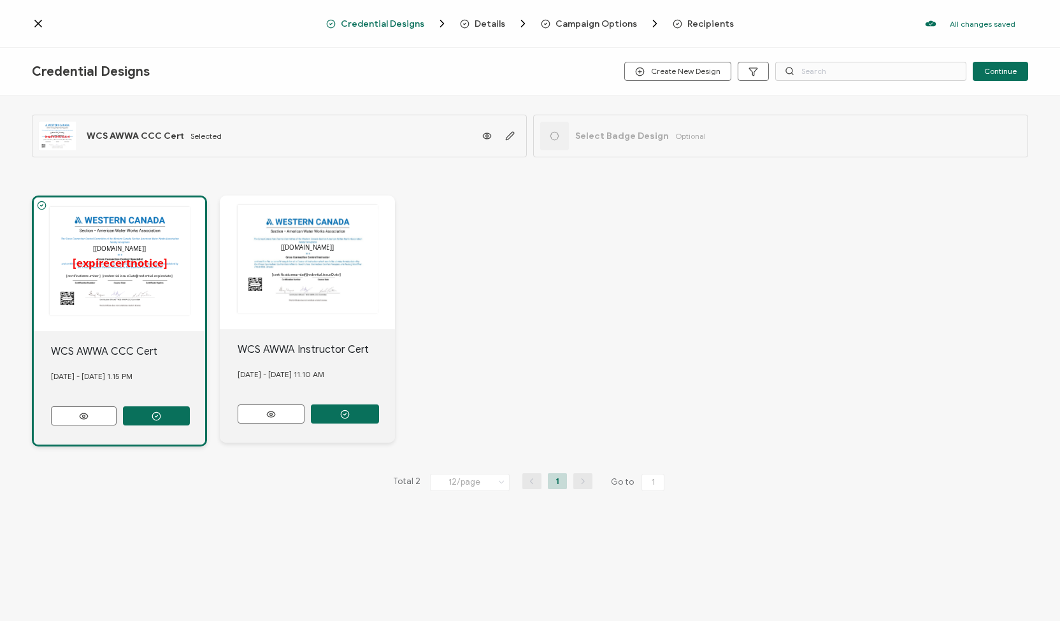
click at [701, 25] on span "Recipients" at bounding box center [710, 24] width 47 height 10
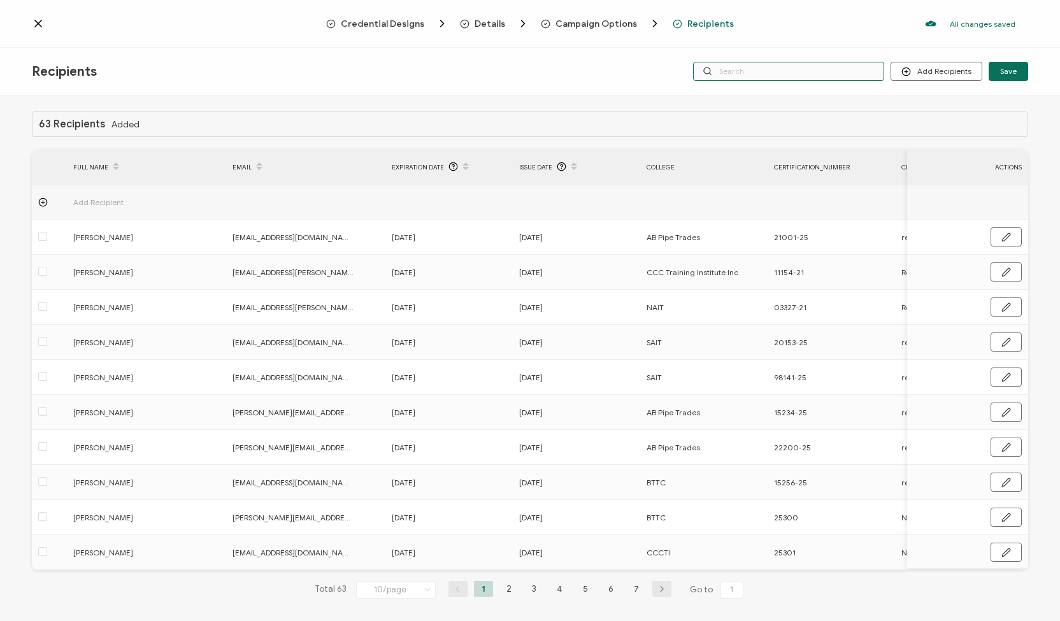
click at [744, 73] on input "text" at bounding box center [788, 71] width 191 height 19
paste input "[PERSON_NAME]"
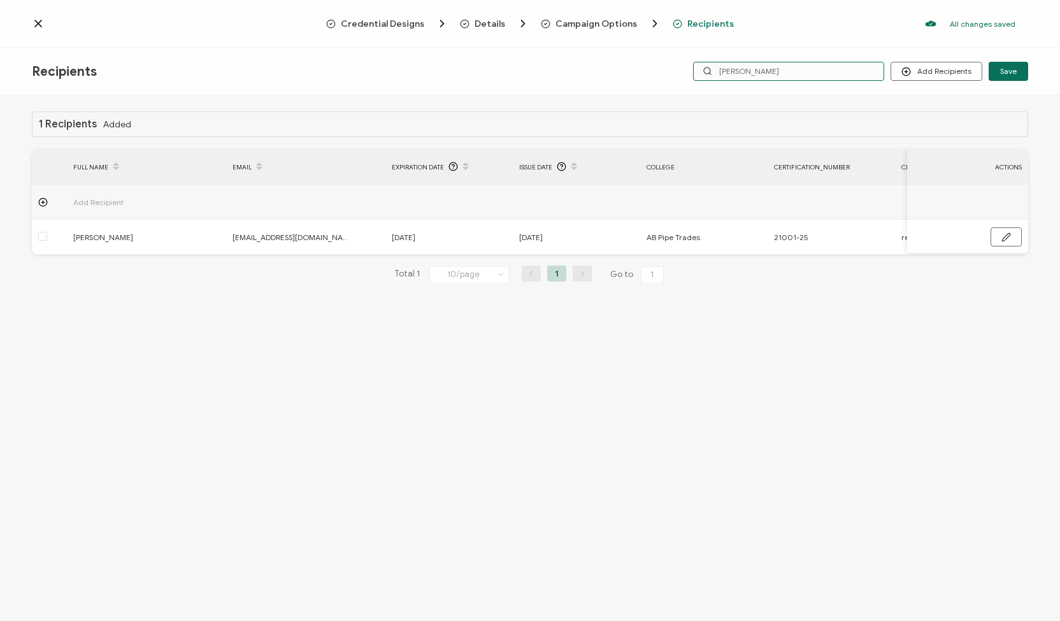
type input "[PERSON_NAME]"
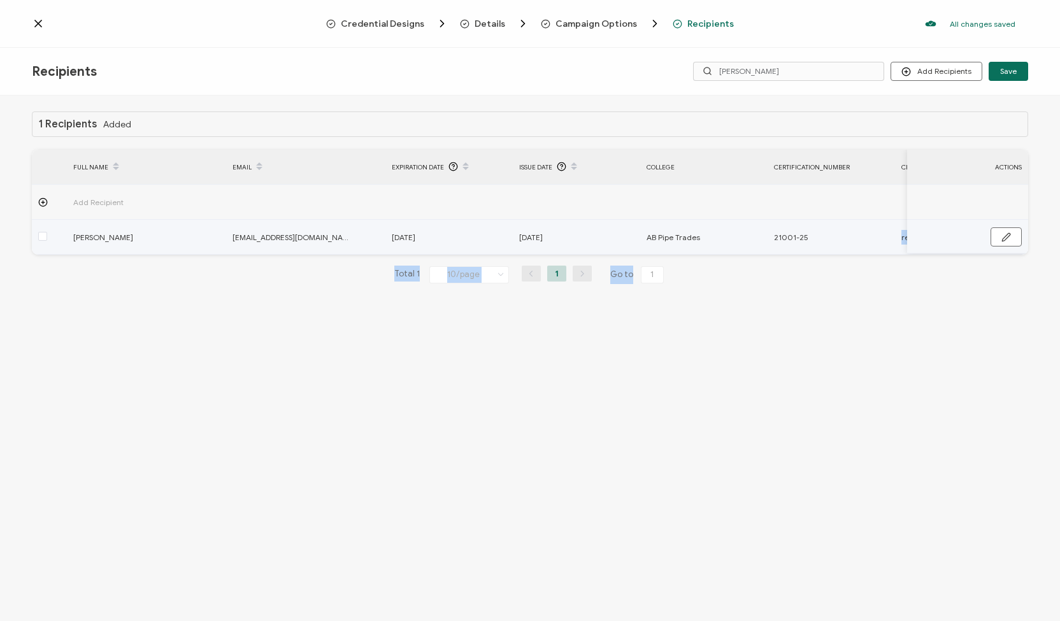
drag, startPoint x: 724, startPoint y: 258, endPoint x: 865, endPoint y: 238, distance: 142.9
click at [865, 238] on div "1 Recipients Added FULL NAME EMAIL Expiration Date Issue Date College Certifica…" at bounding box center [530, 208] width 997 height 192
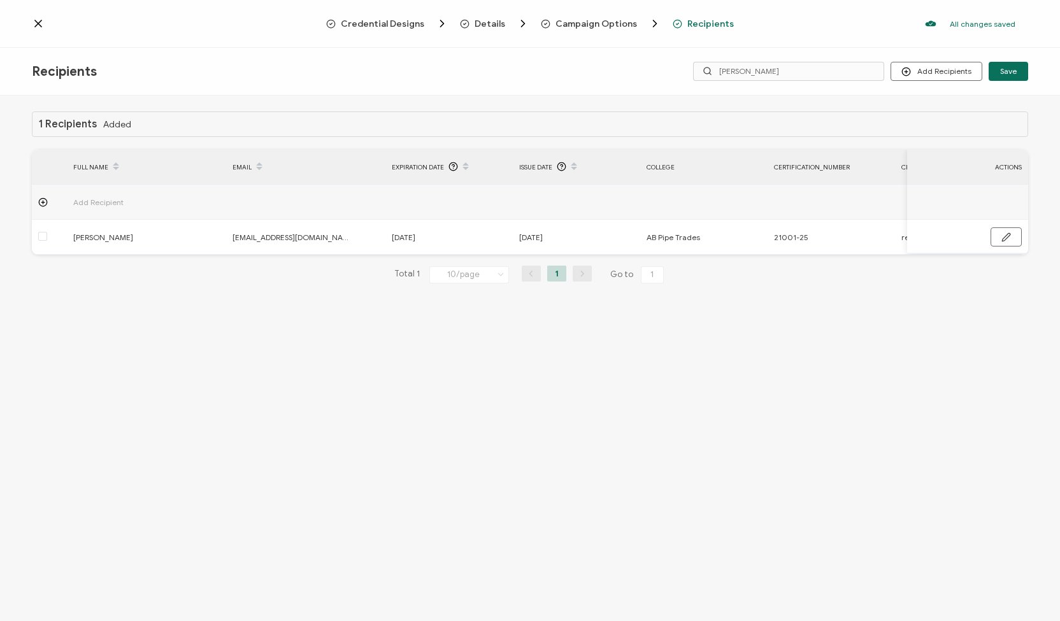
click at [36, 21] on icon at bounding box center [38, 23] width 6 height 6
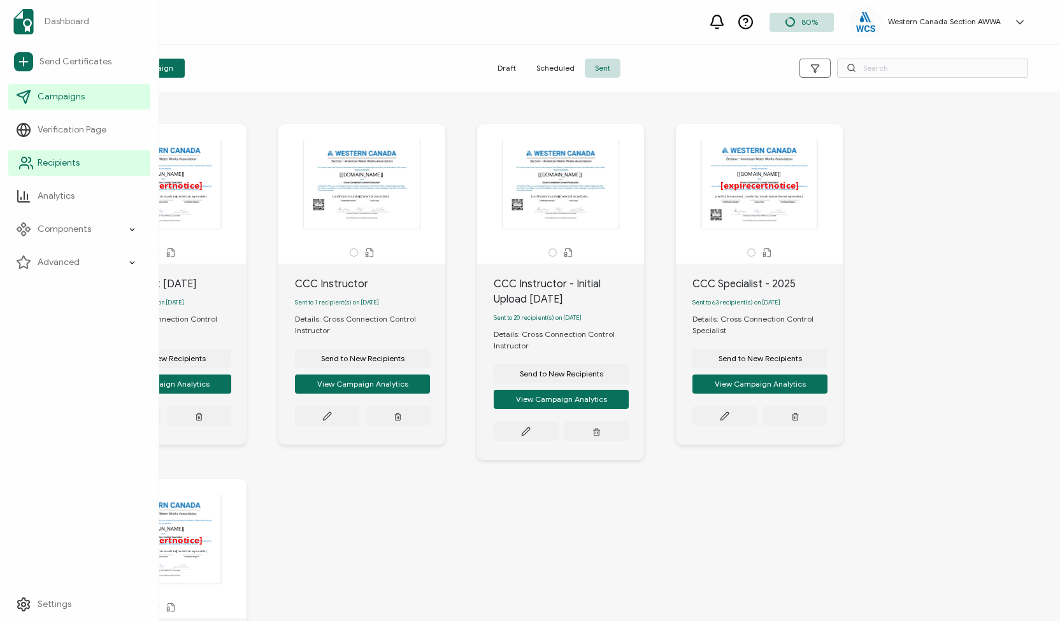
click at [16, 162] on link "Recipients" at bounding box center [79, 162] width 142 height 25
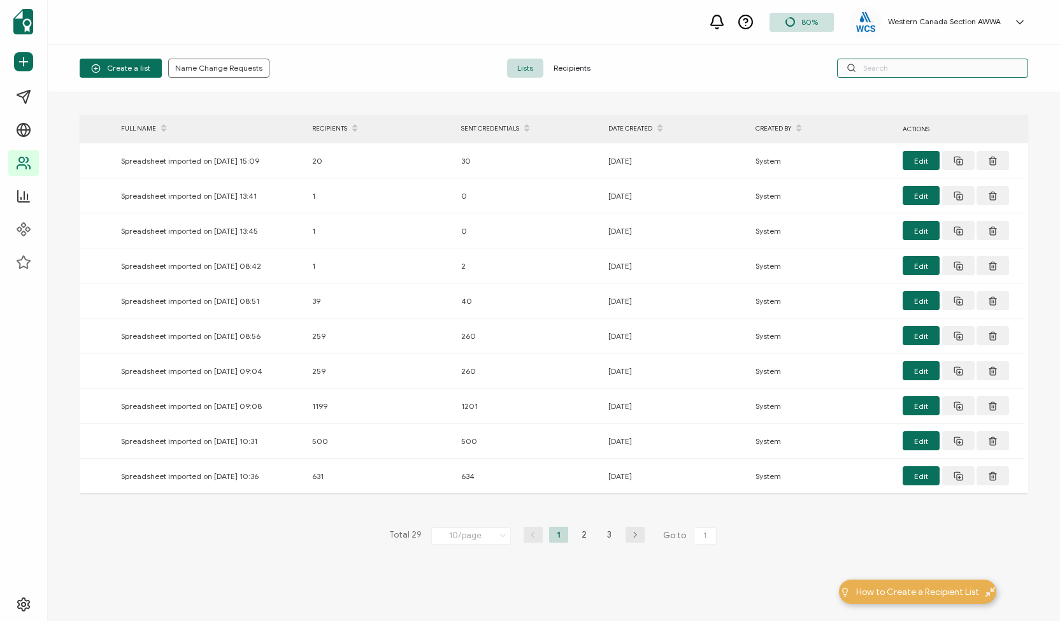
click at [916, 65] on input "text" at bounding box center [932, 68] width 191 height 19
paste input "[PERSON_NAME]"
type input "[PERSON_NAME]"
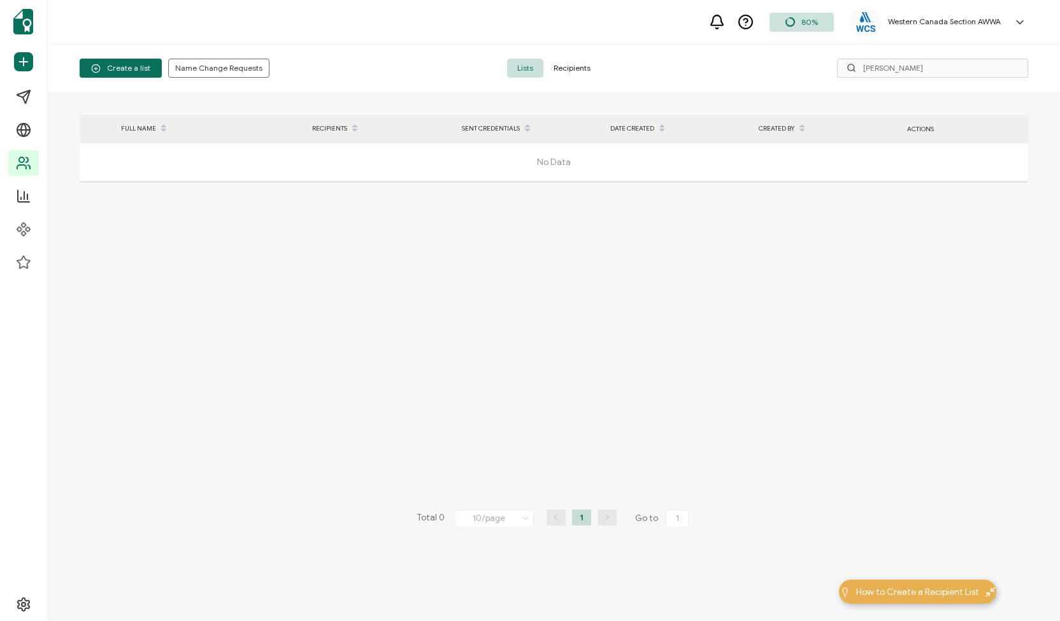
click at [568, 67] on span "Recipients" at bounding box center [571, 68] width 57 height 19
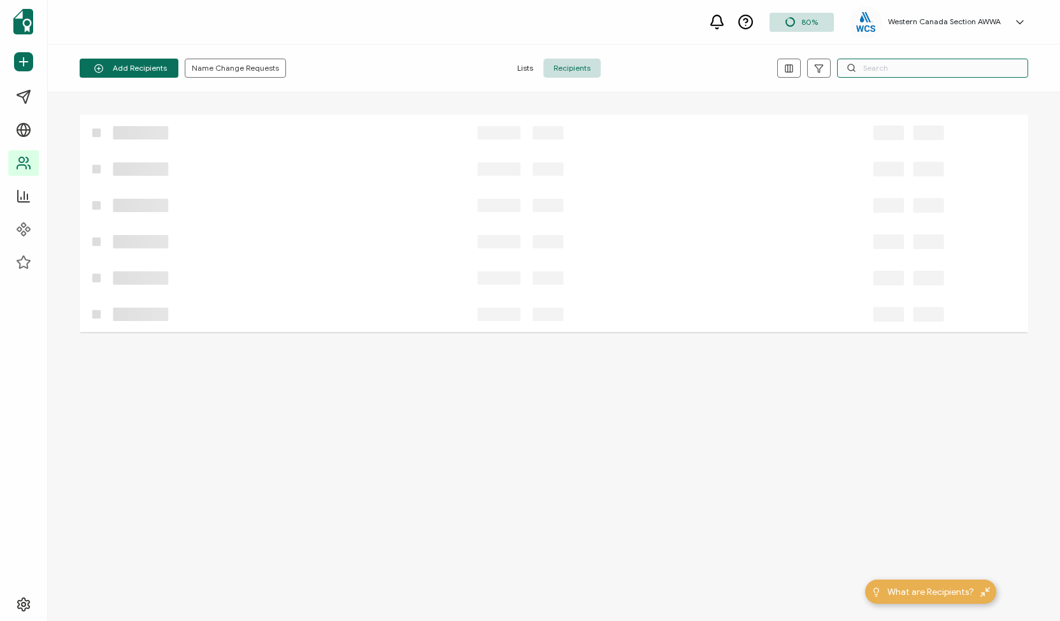
click at [882, 71] on input "text" at bounding box center [932, 68] width 191 height 19
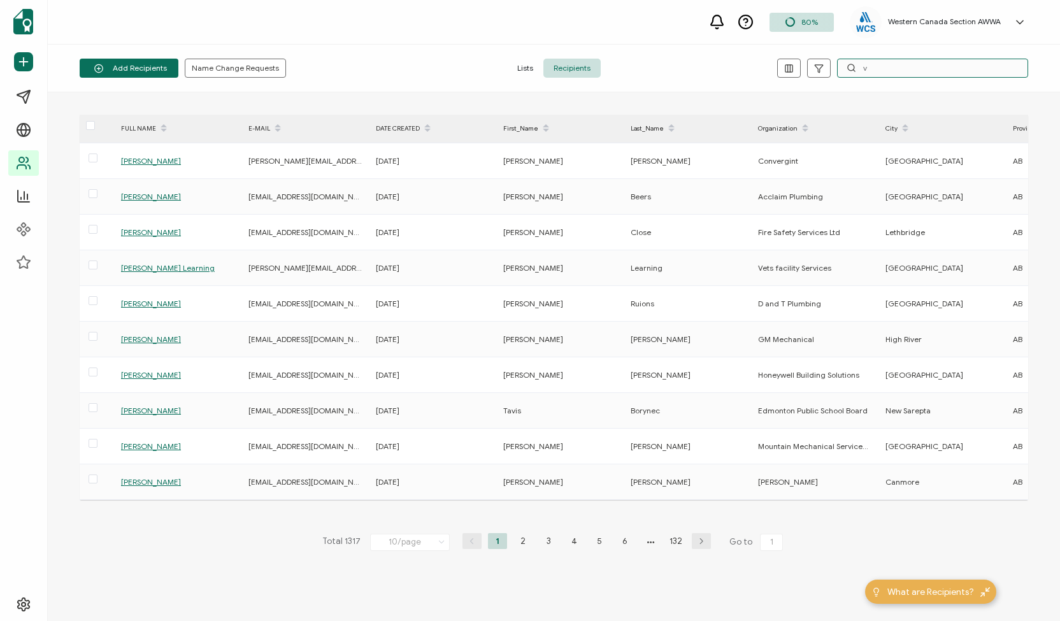
drag, startPoint x: 875, startPoint y: 75, endPoint x: 848, endPoint y: 67, distance: 28.4
click at [848, 67] on div "v" at bounding box center [932, 68] width 191 height 19
paste input "[PERSON_NAME]"
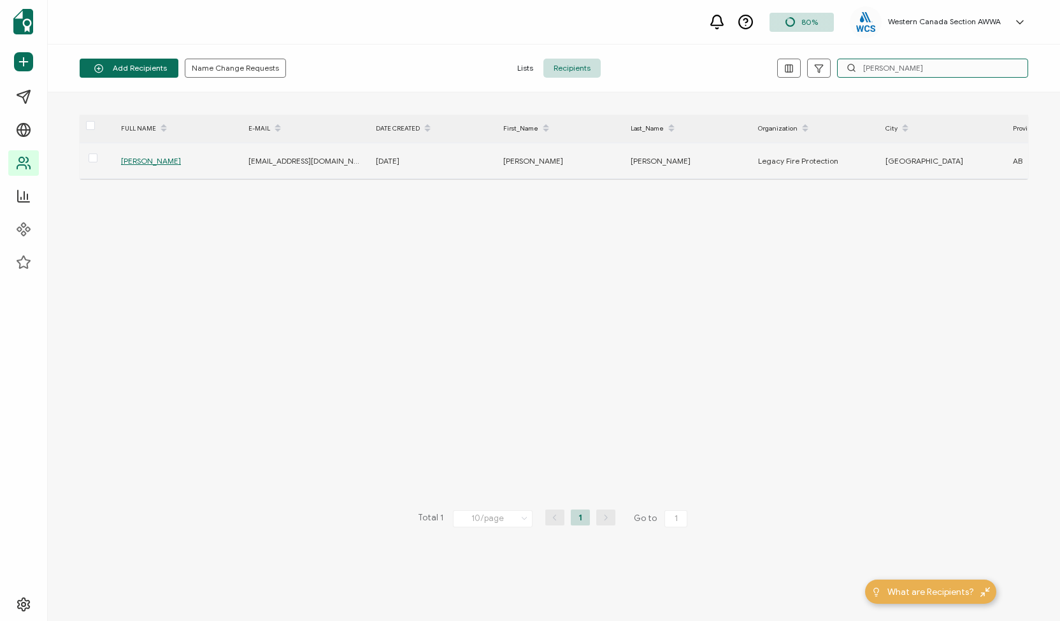
type input "[PERSON_NAME]"
click at [149, 160] on span "[PERSON_NAME]" at bounding box center [151, 161] width 60 height 10
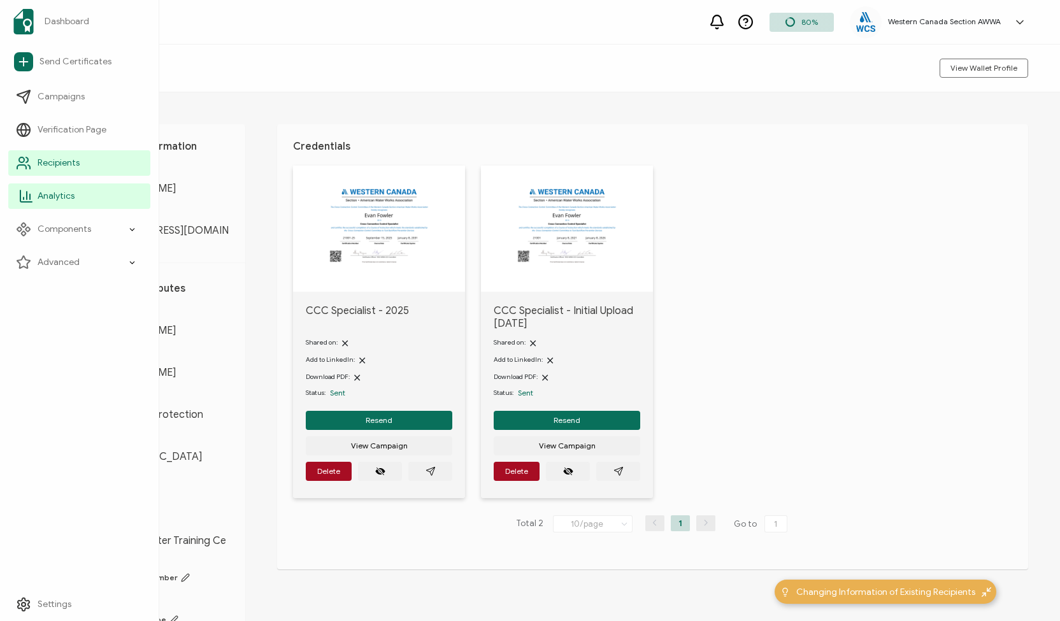
click at [58, 193] on span "Analytics" at bounding box center [56, 196] width 37 height 13
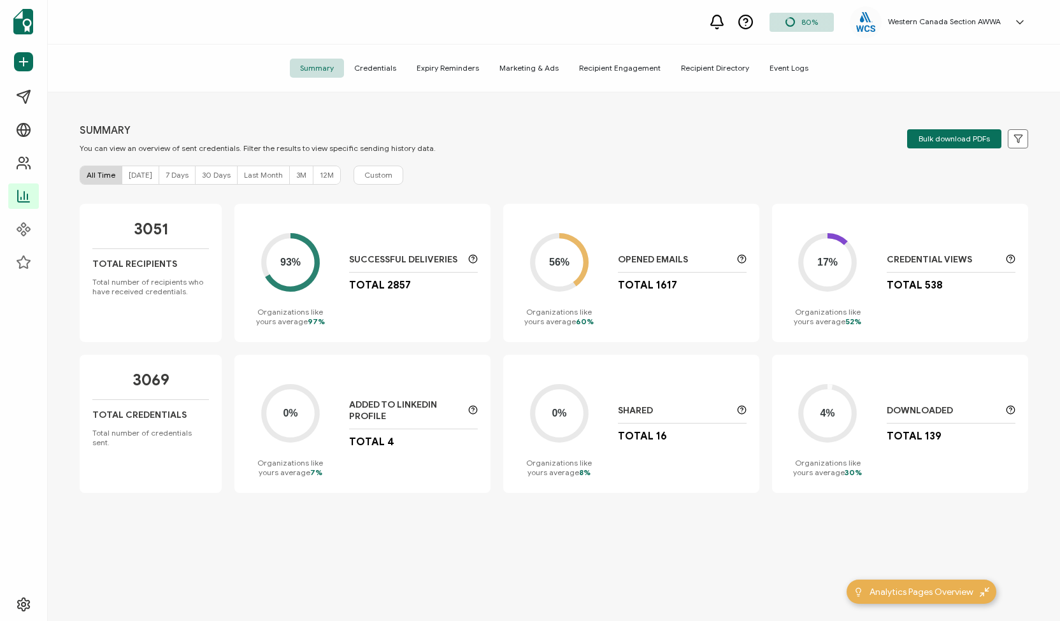
click at [372, 66] on span "Credentials" at bounding box center [375, 68] width 62 height 19
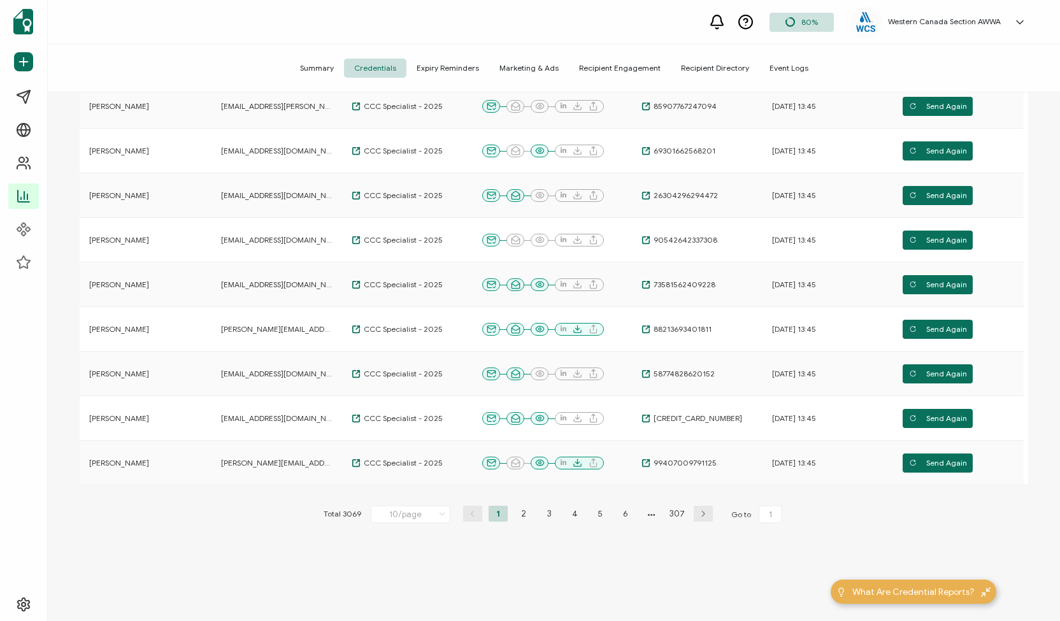
scroll to position [220, 0]
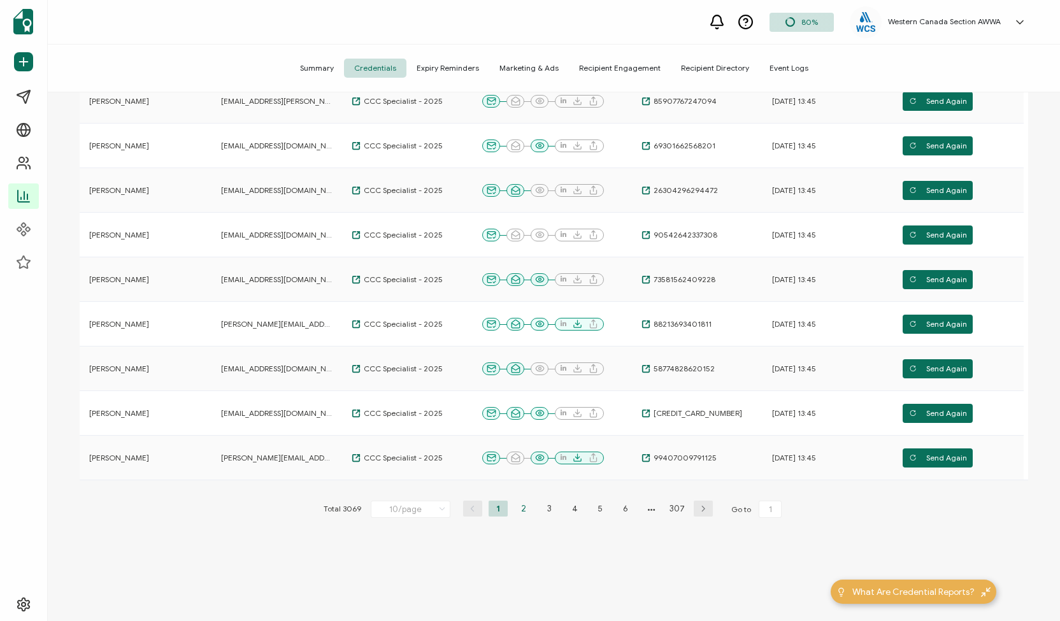
click at [521, 508] on li "2" at bounding box center [523, 509] width 19 height 16
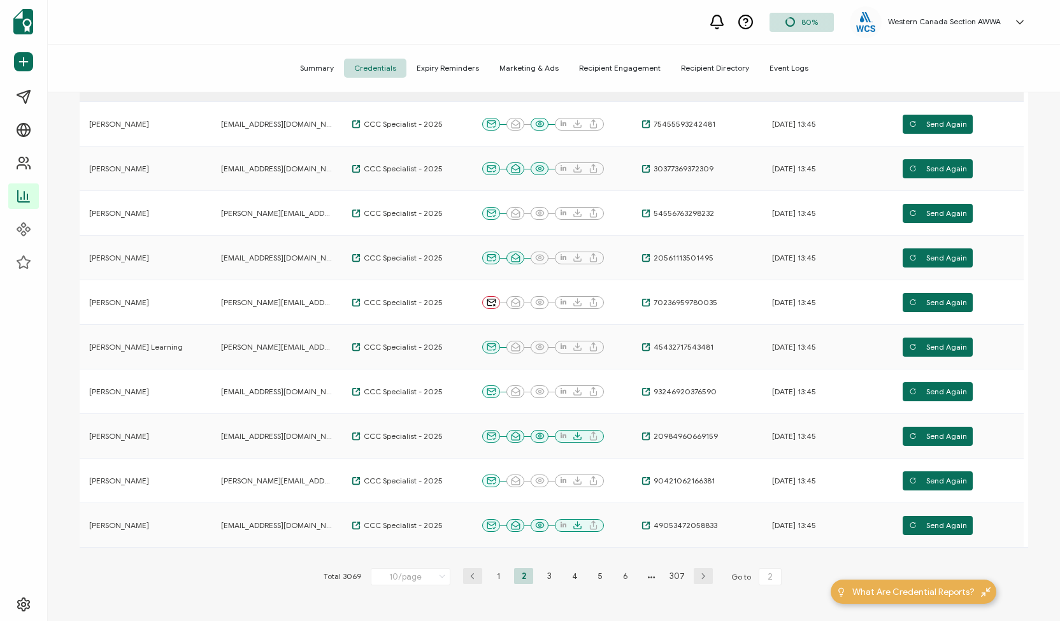
scroll to position [154, 0]
click at [545, 574] on li "3" at bounding box center [549, 576] width 19 height 16
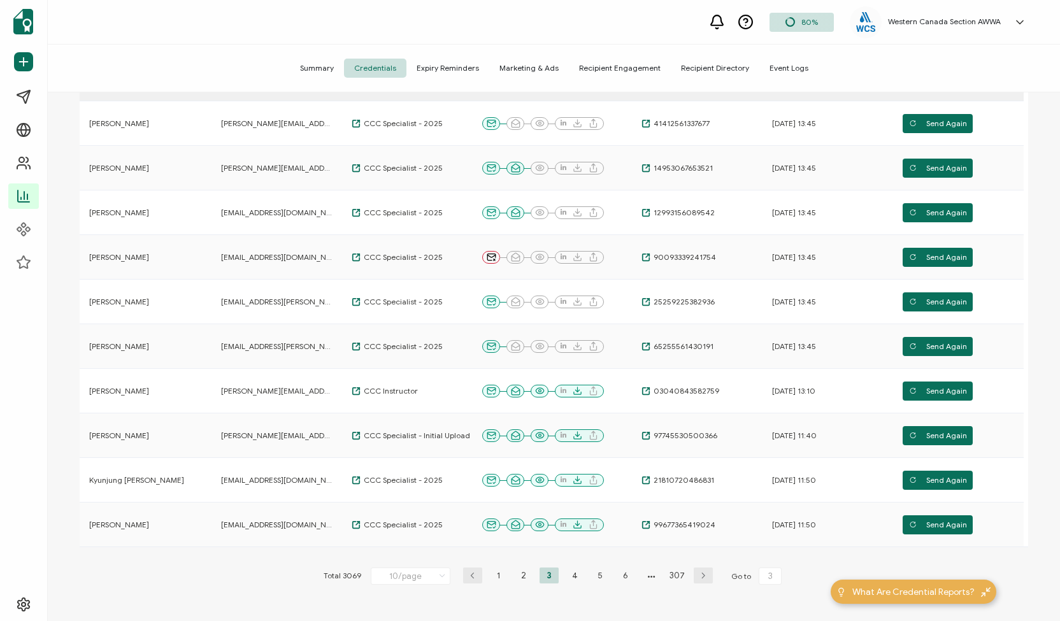
scroll to position [153, 0]
click at [568, 570] on li "4" at bounding box center [574, 576] width 19 height 16
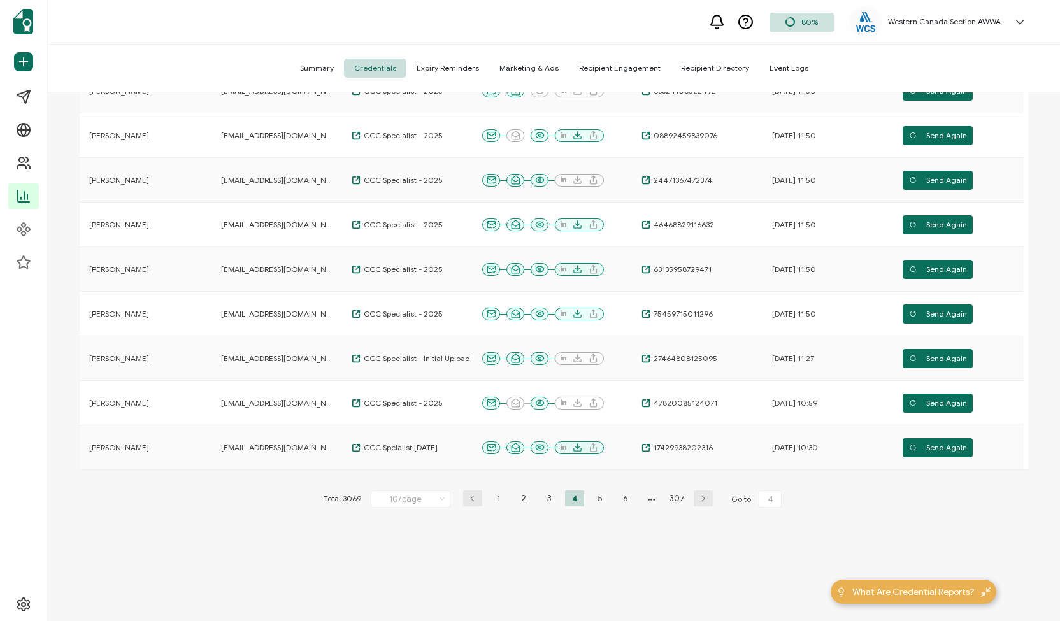
scroll to position [238, 0]
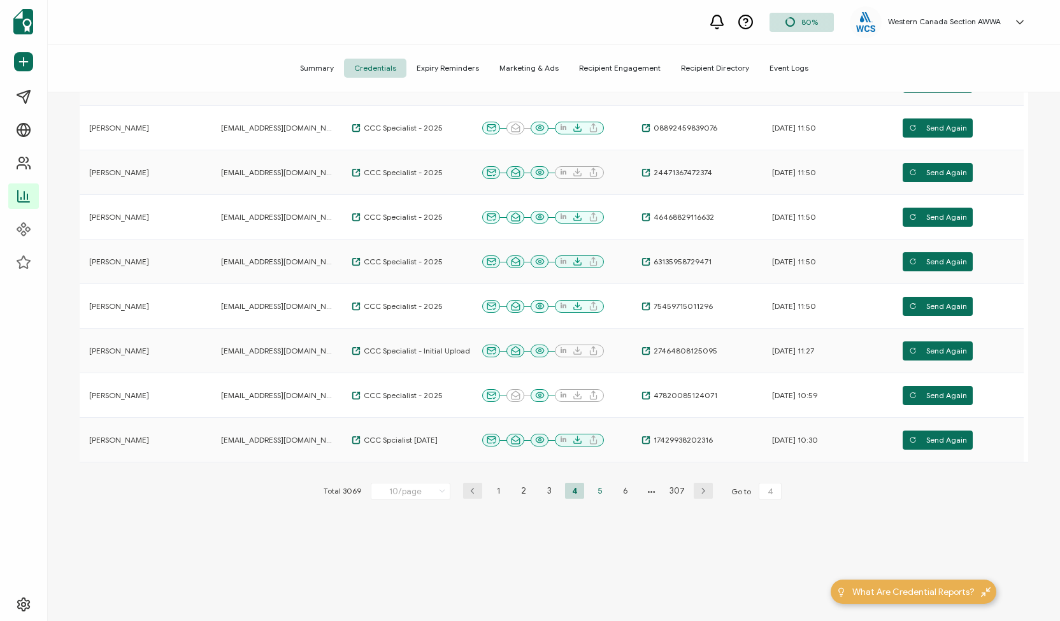
click at [596, 489] on li "5" at bounding box center [600, 491] width 19 height 16
click at [609, 490] on li "6" at bounding box center [612, 491] width 19 height 16
click at [533, 487] on li "4" at bounding box center [536, 491] width 19 height 16
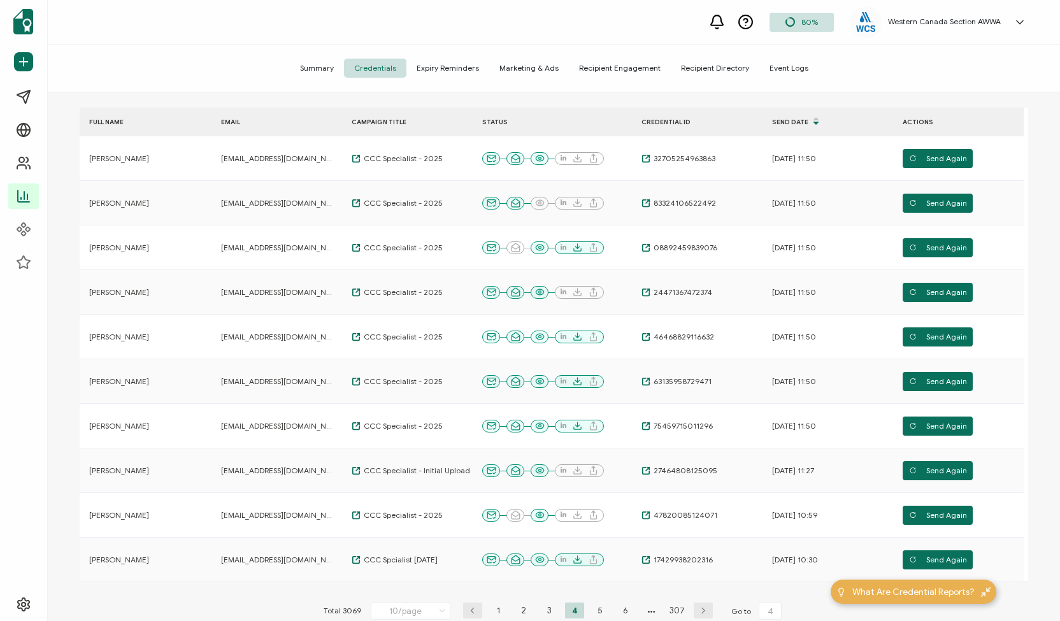
scroll to position [119, 0]
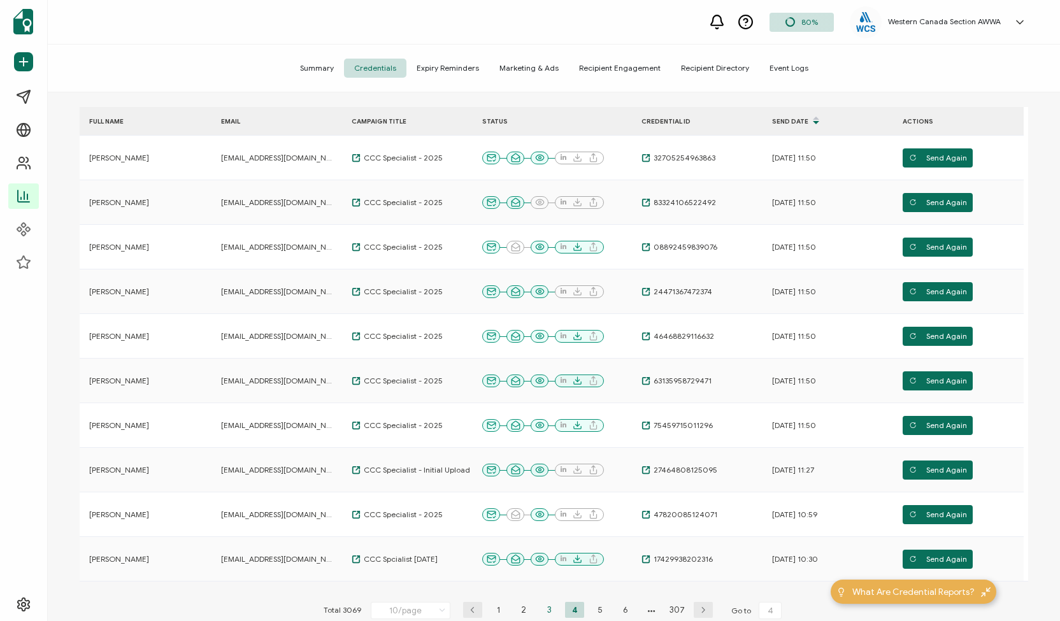
click at [548, 608] on li "3" at bounding box center [549, 610] width 19 height 16
type input "3"
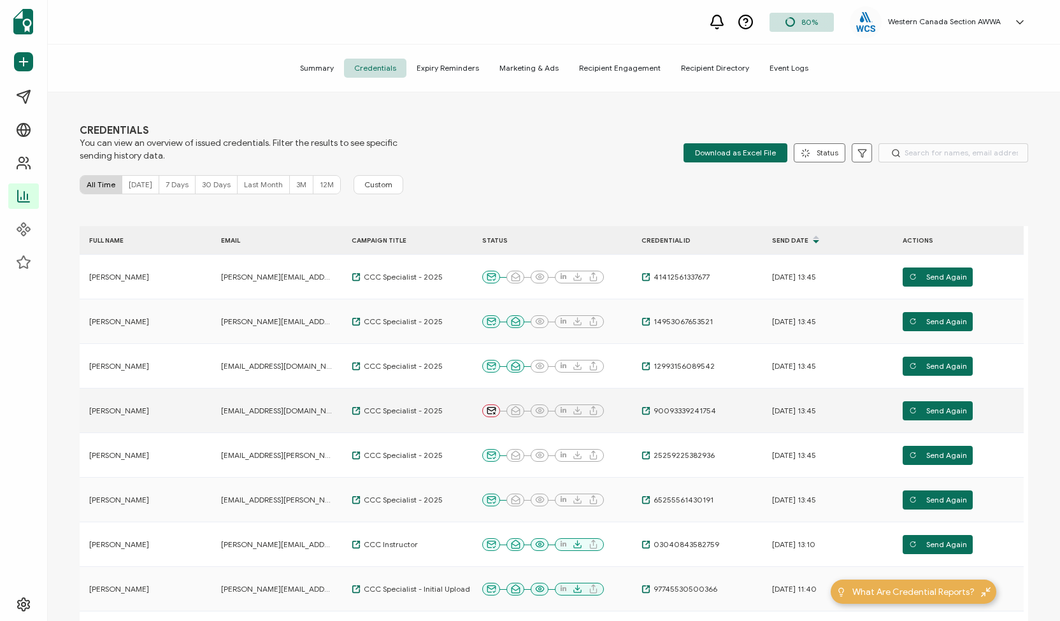
drag, startPoint x: 155, startPoint y: 412, endPoint x: 88, endPoint y: 412, distance: 66.9
click at [88, 412] on div "[PERSON_NAME]" at bounding box center [143, 411] width 127 height 10
copy span "[PERSON_NAME]"
click at [175, 414] on div "[PERSON_NAME]" at bounding box center [143, 411] width 127 height 10
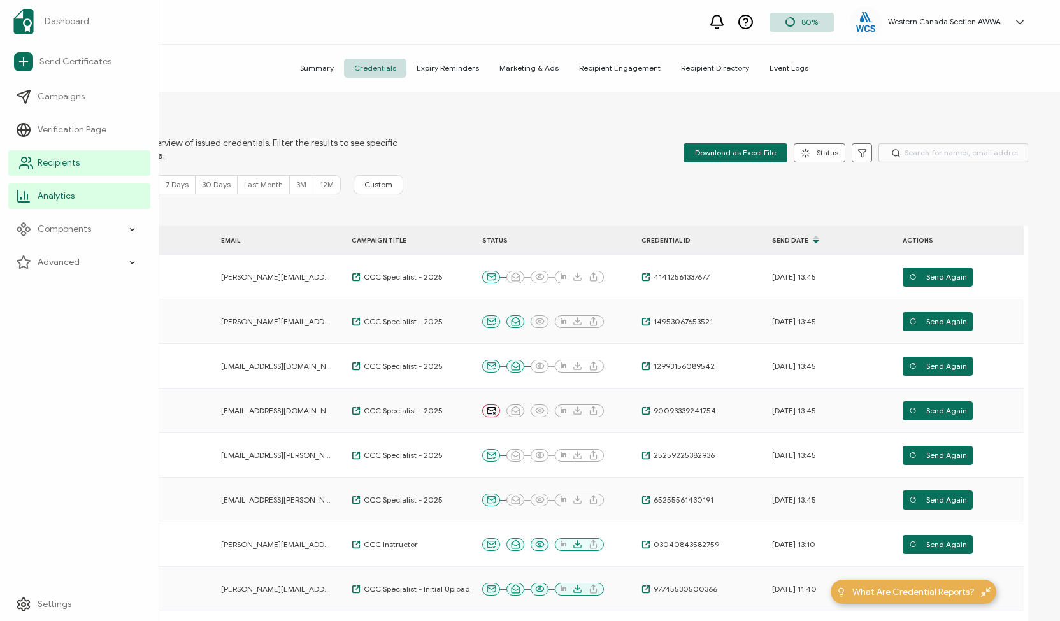
click at [25, 161] on icon at bounding box center [25, 162] width 15 height 15
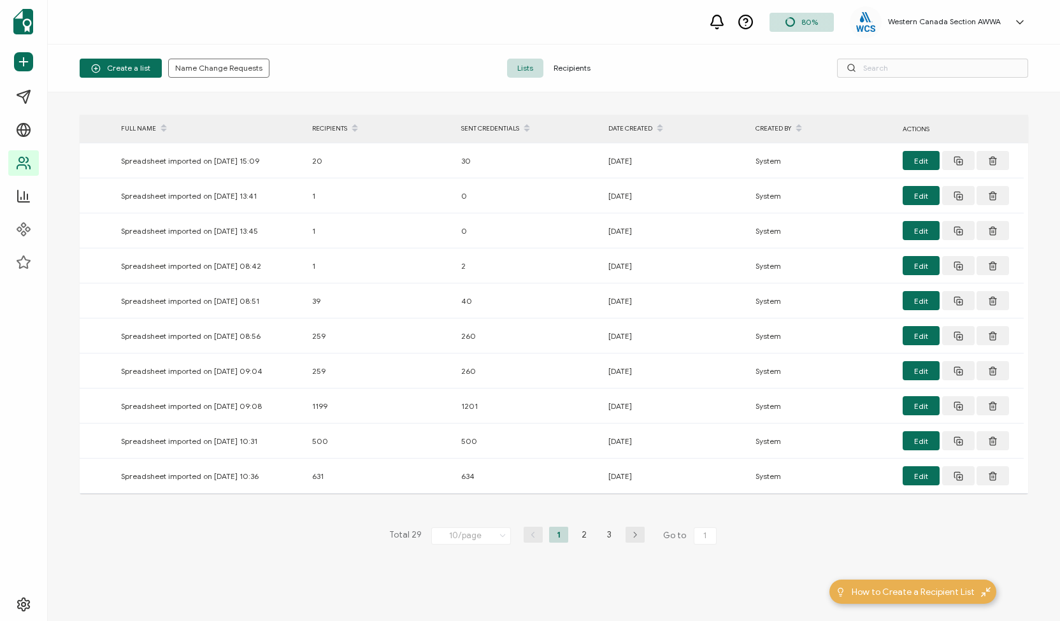
click at [586, 64] on span "Recipients" at bounding box center [571, 68] width 57 height 19
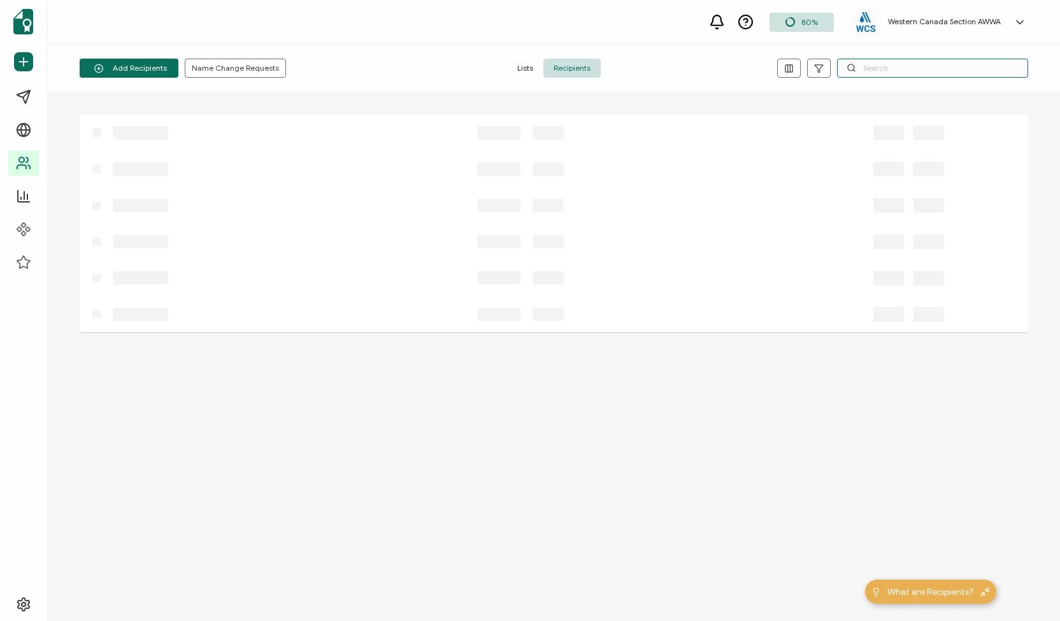
click at [878, 72] on input "text" at bounding box center [932, 68] width 191 height 19
paste input "[PERSON_NAME]"
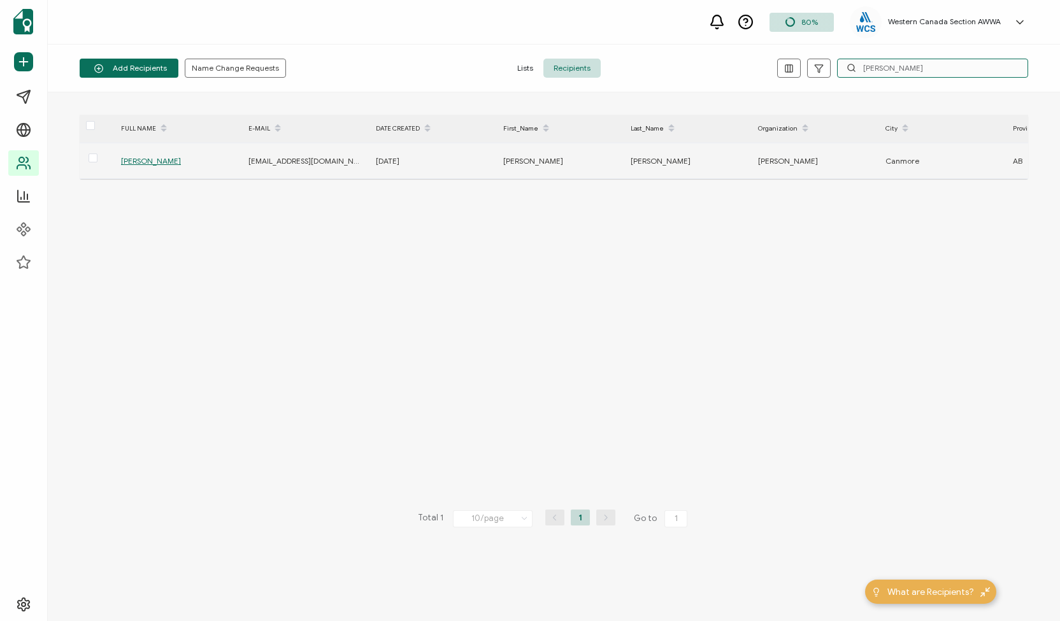
type input "[PERSON_NAME]"
click at [157, 157] on span "[PERSON_NAME]" at bounding box center [151, 161] width 60 height 10
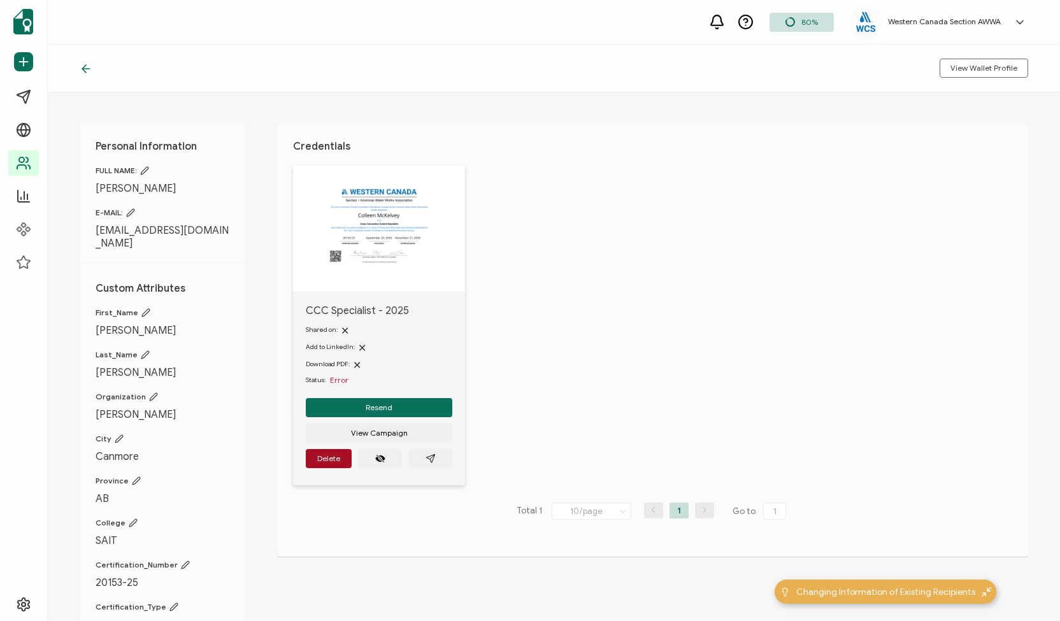
click at [130, 211] on icon at bounding box center [130, 212] width 9 height 9
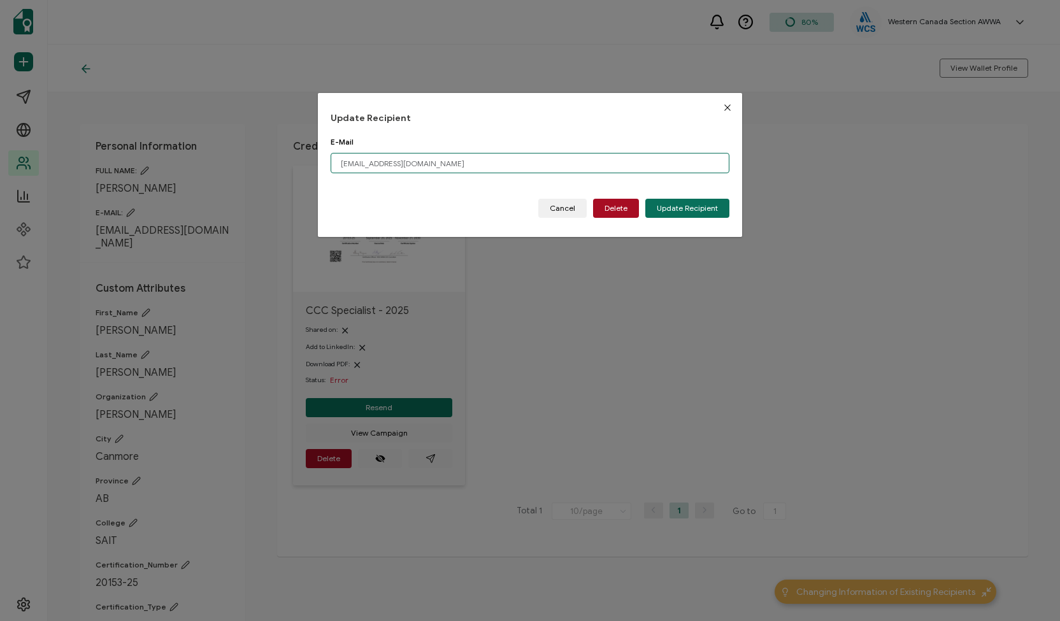
click at [377, 162] on input "cmckelvey274@gmail.com" at bounding box center [530, 163] width 399 height 20
click at [668, 207] on span "Update Recipient" at bounding box center [687, 209] width 61 height 8
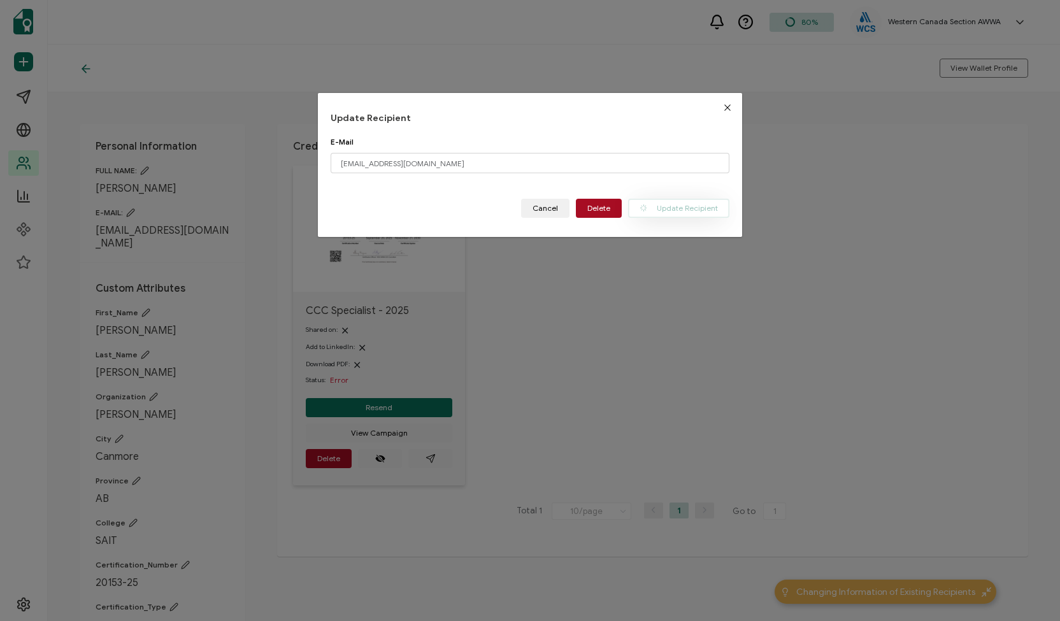
type input "cmckelvey274@gmail.com"
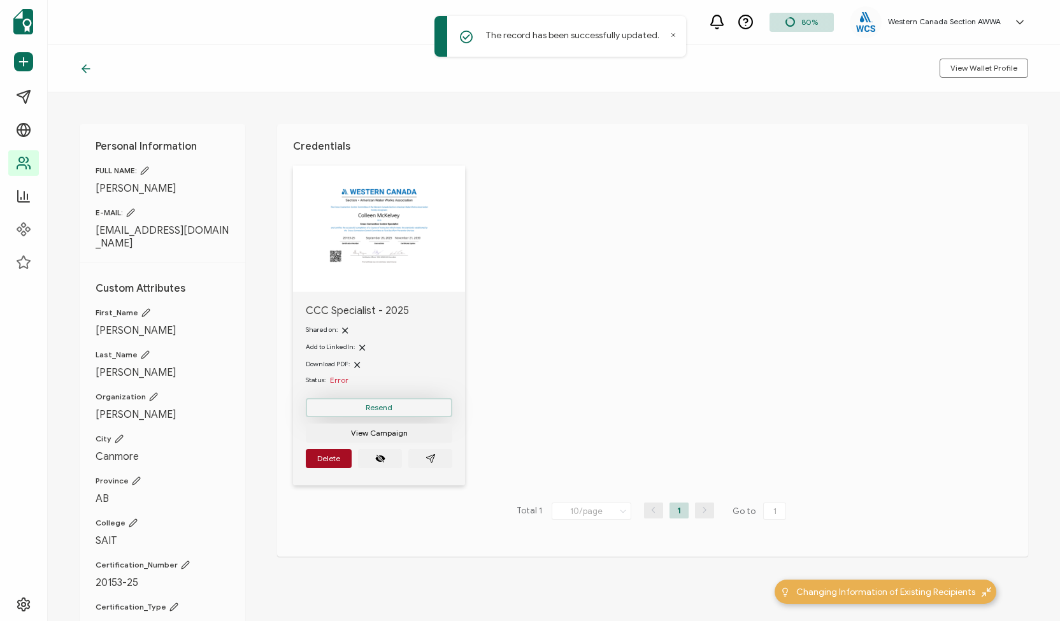
click at [383, 407] on span "Resend" at bounding box center [379, 408] width 27 height 8
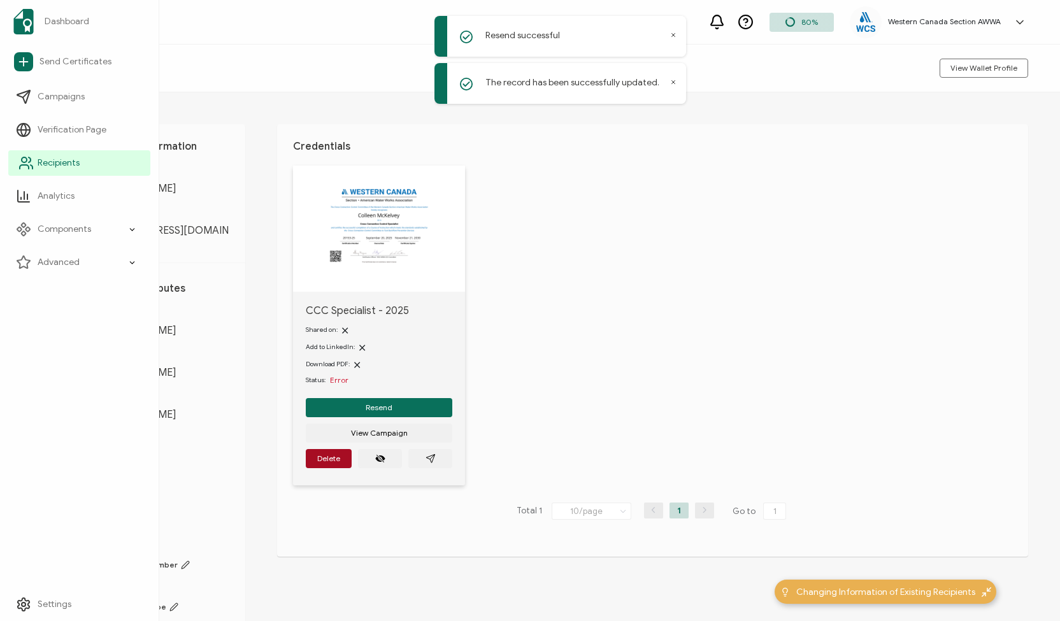
click at [59, 159] on span "Recipients" at bounding box center [59, 163] width 42 height 13
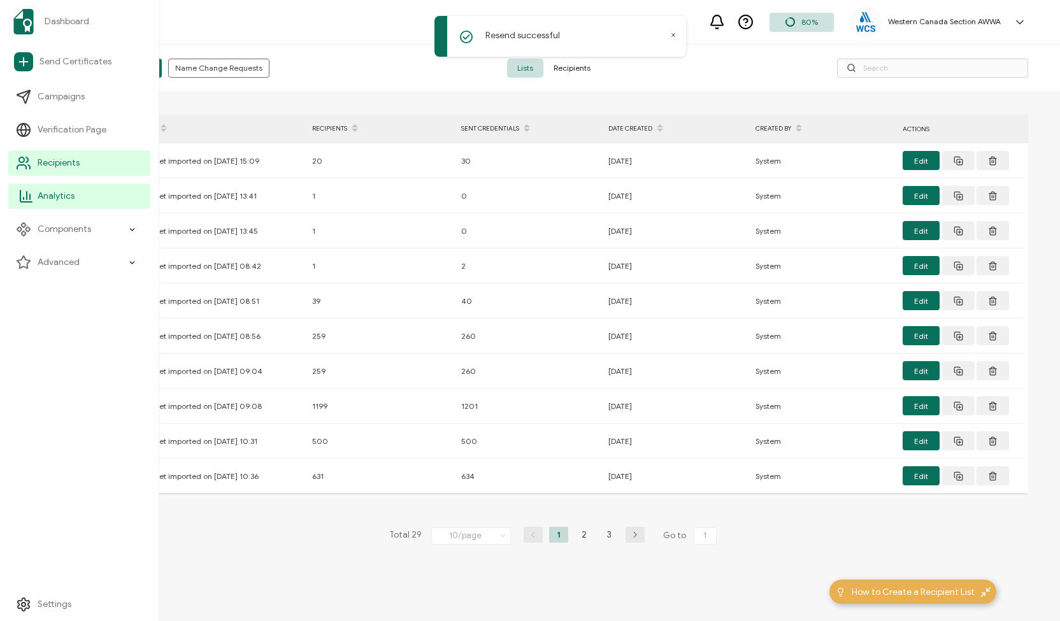
click at [50, 190] on span "Analytics" at bounding box center [56, 196] width 37 height 13
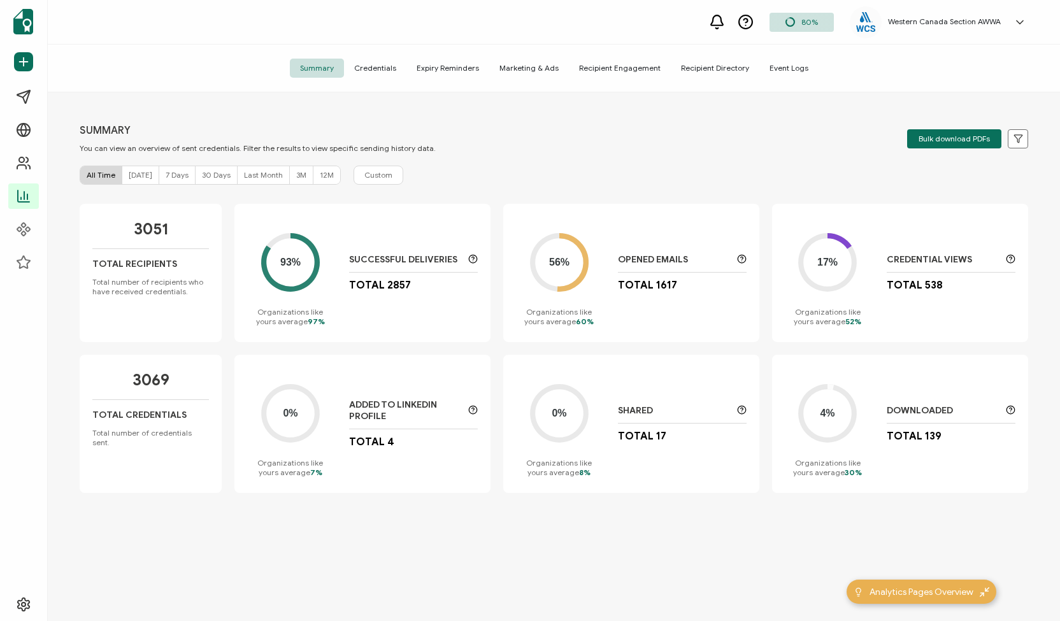
click at [377, 64] on span "Credentials" at bounding box center [375, 68] width 62 height 19
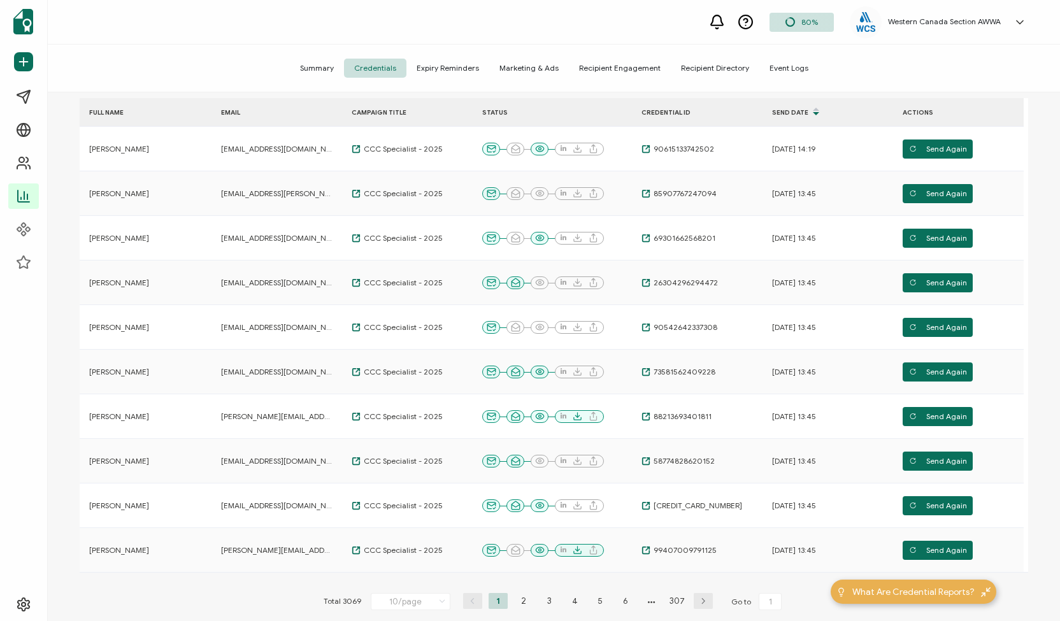
scroll to position [134, 0]
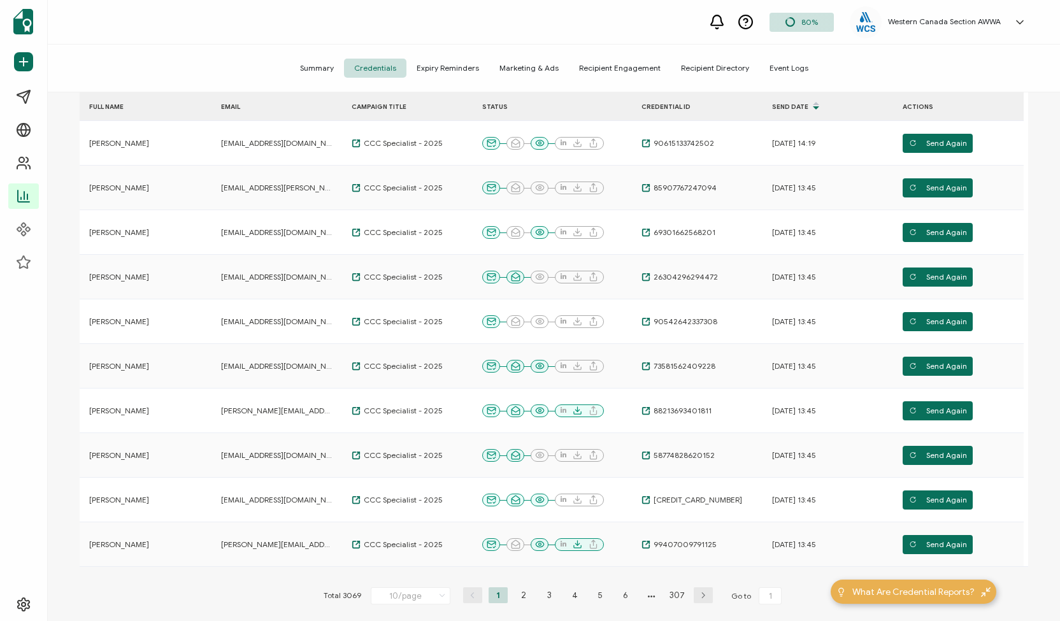
click at [472, 185] on td "CCC Specialist - 2025" at bounding box center [407, 188] width 131 height 45
click at [514, 596] on li "2" at bounding box center [523, 595] width 19 height 16
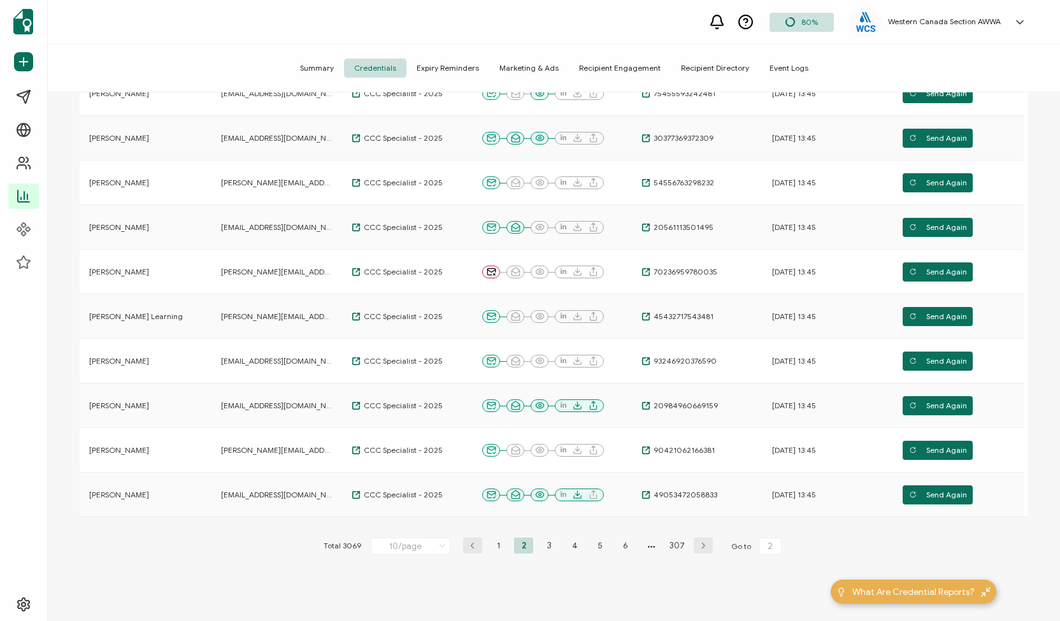
scroll to position [203, 0]
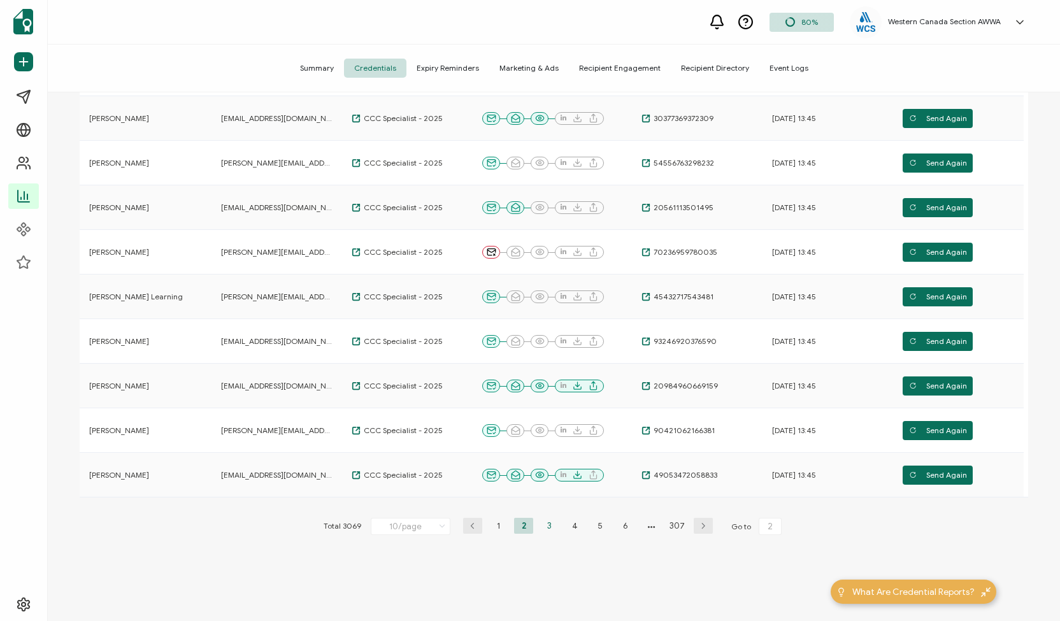
click at [548, 524] on li "3" at bounding box center [549, 526] width 19 height 16
type input "3"
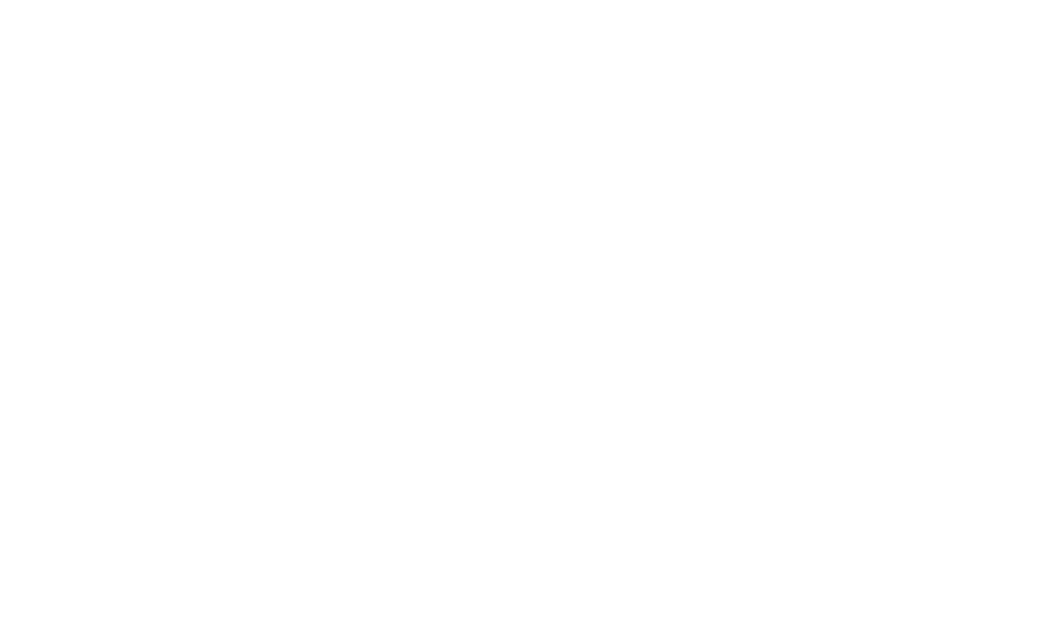
scroll to position [146, 0]
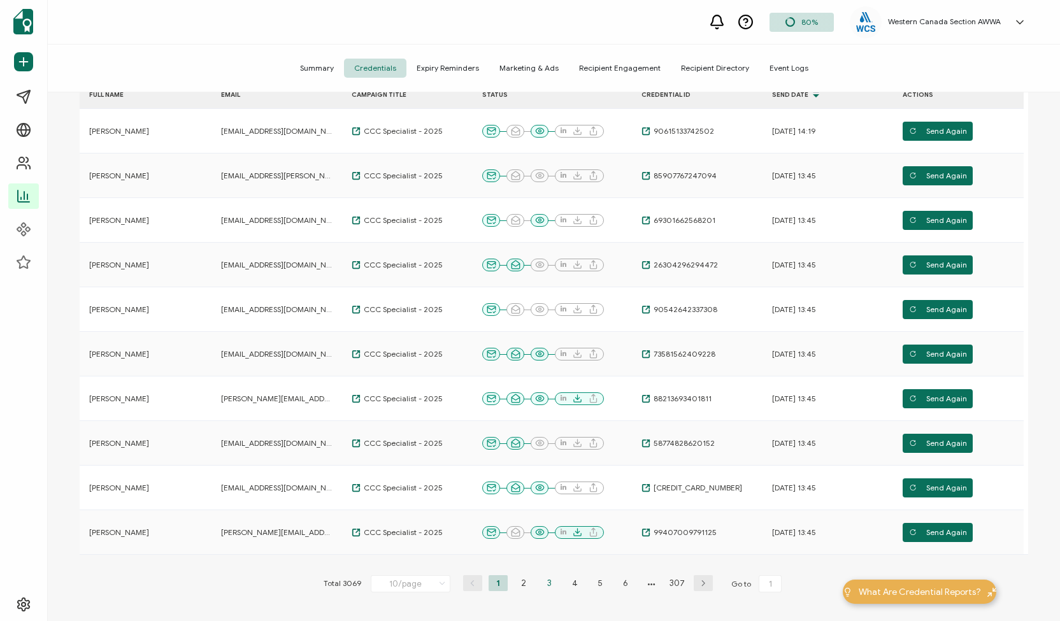
click at [549, 584] on li "3" at bounding box center [549, 583] width 19 height 16
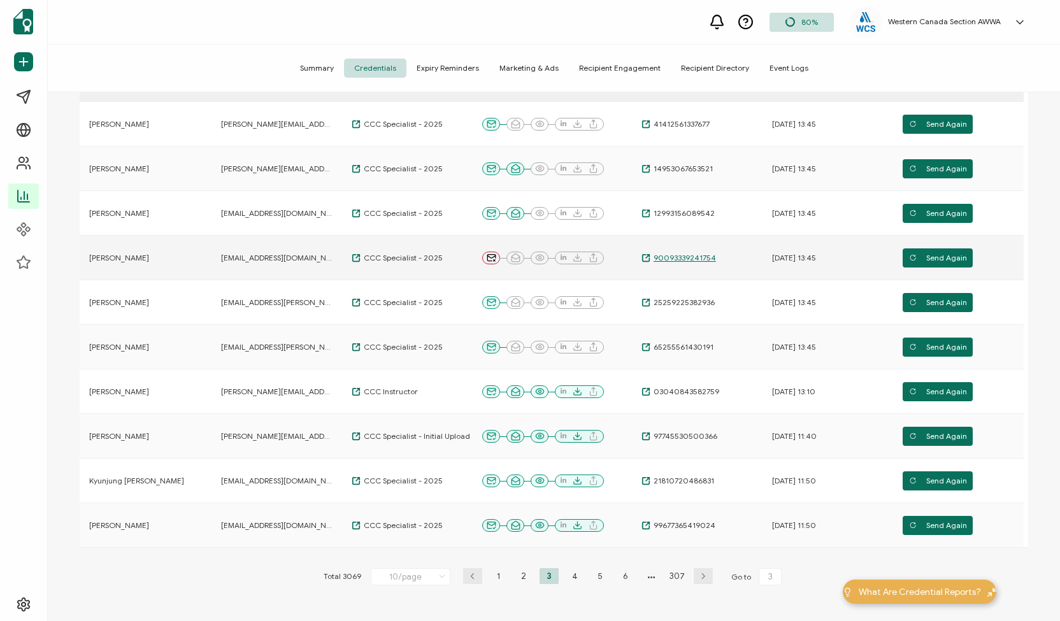
scroll to position [152, 0]
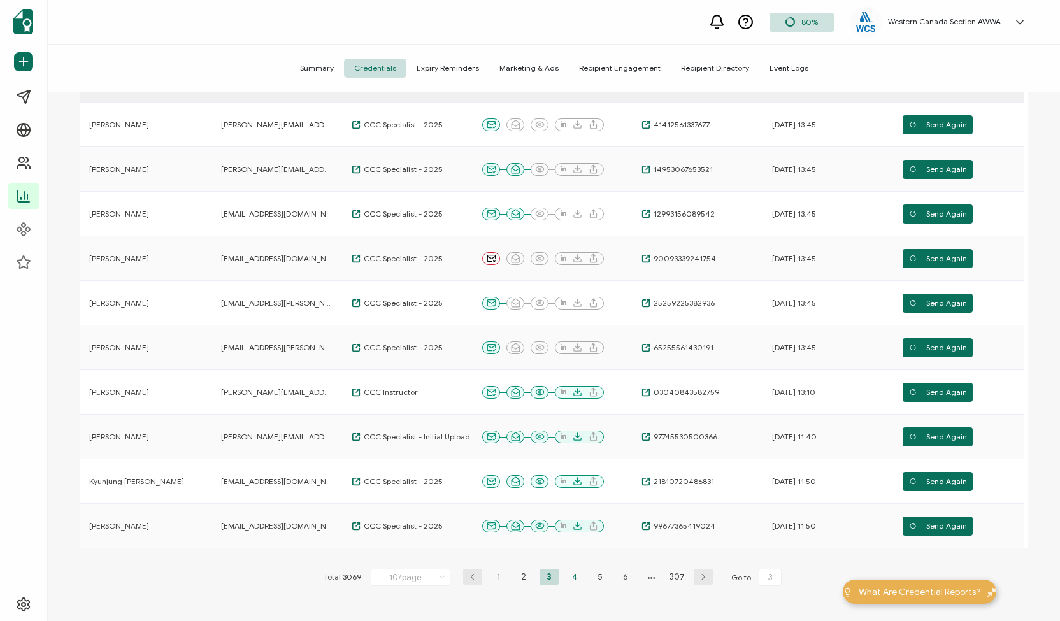
click at [579, 577] on li "4" at bounding box center [574, 577] width 19 height 16
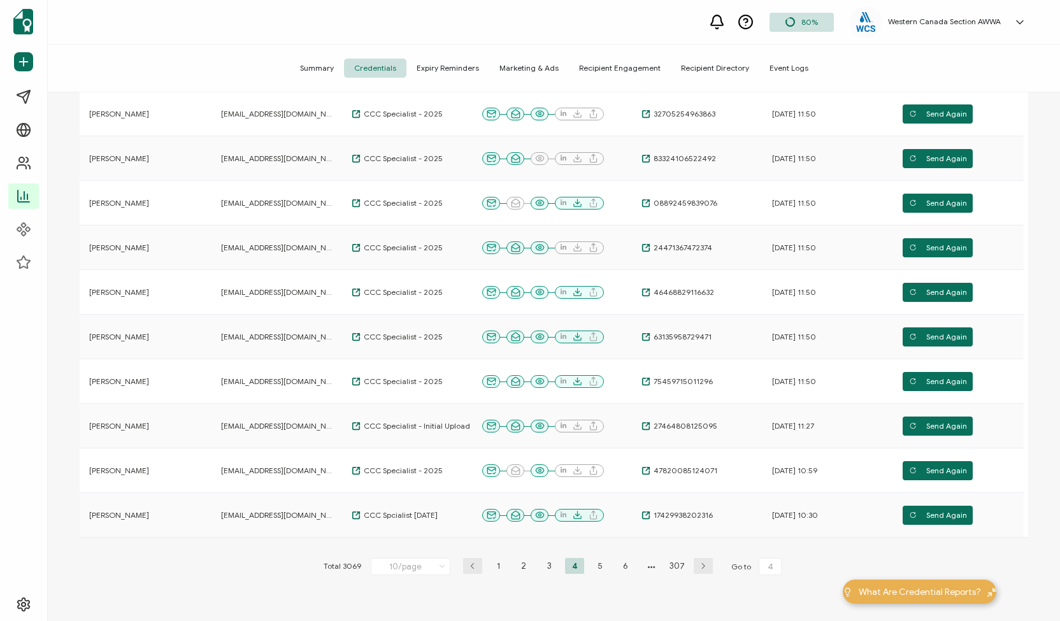
scroll to position [238, 0]
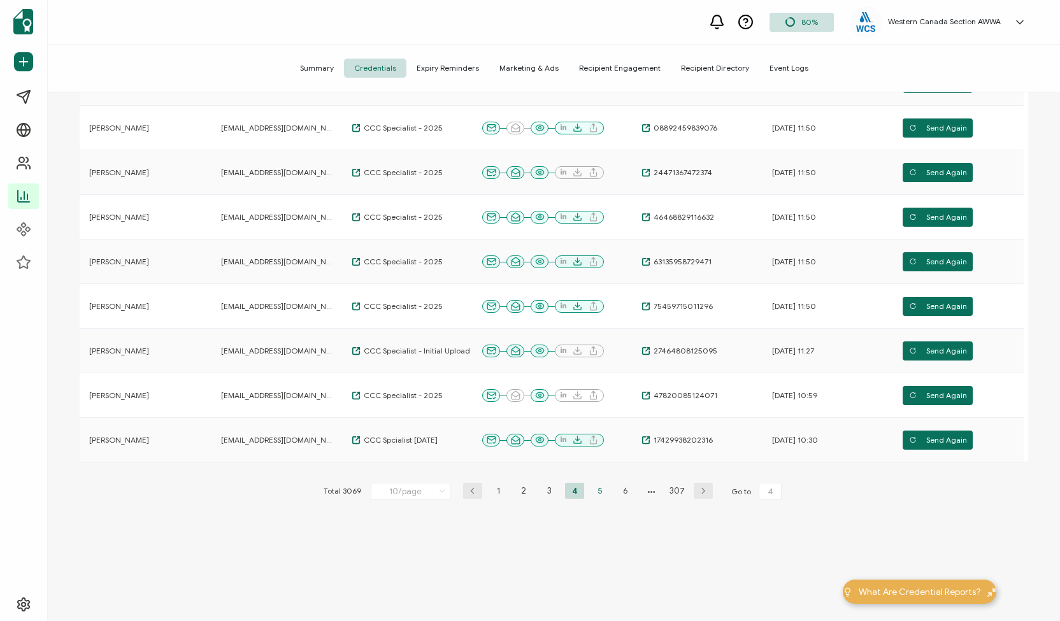
click at [596, 489] on li "5" at bounding box center [600, 491] width 19 height 16
click at [607, 493] on li "6" at bounding box center [612, 491] width 19 height 16
click at [611, 490] on li "7" at bounding box center [612, 491] width 19 height 16
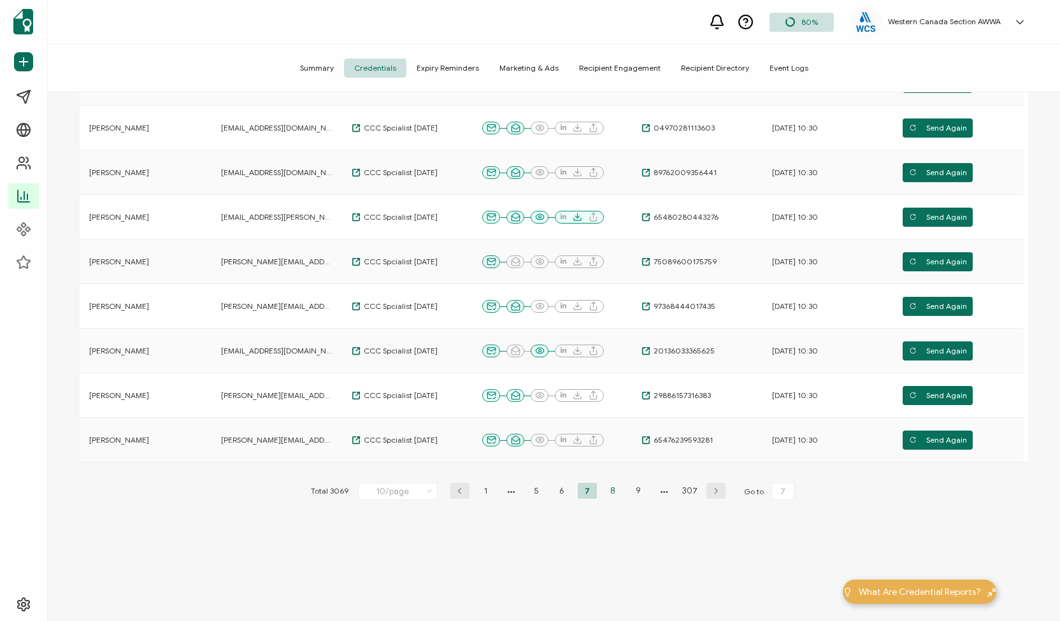
click at [604, 486] on li "8" at bounding box center [612, 491] width 19 height 16
click at [612, 496] on li "9" at bounding box center [612, 491] width 19 height 16
click at [609, 493] on li "10" at bounding box center [612, 491] width 19 height 16
click at [610, 491] on li "11" at bounding box center [612, 491] width 19 height 16
click at [608, 491] on li "12" at bounding box center [612, 491] width 19 height 16
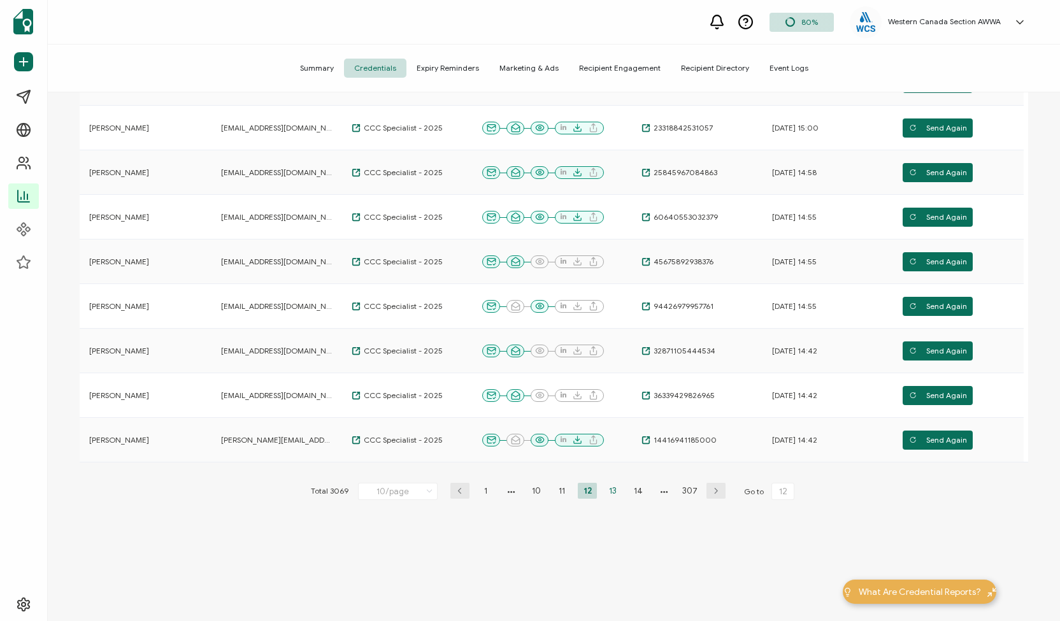
click at [607, 489] on li "13" at bounding box center [612, 491] width 19 height 16
click at [613, 492] on li "14" at bounding box center [612, 491] width 19 height 16
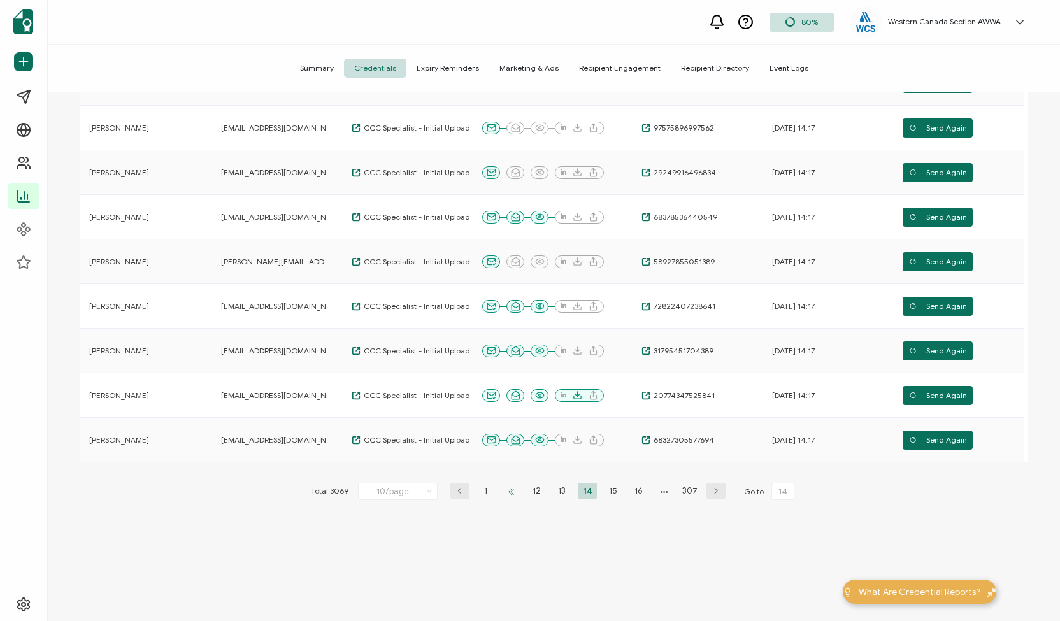
click at [510, 489] on li at bounding box center [510, 491] width 19 height 16
click at [478, 487] on li "1" at bounding box center [485, 491] width 19 height 16
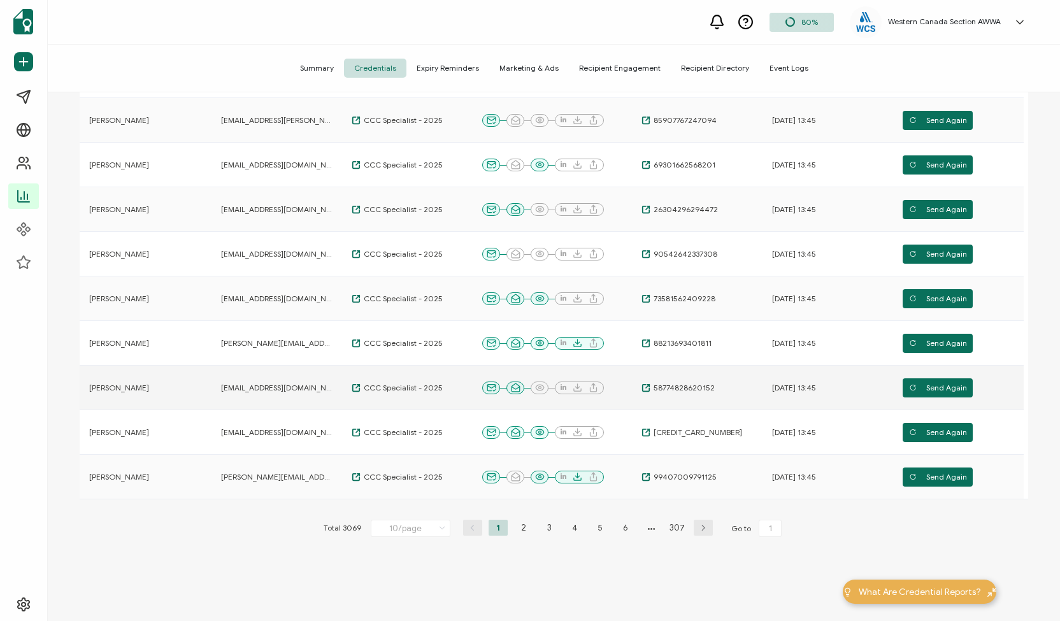
scroll to position [0, 0]
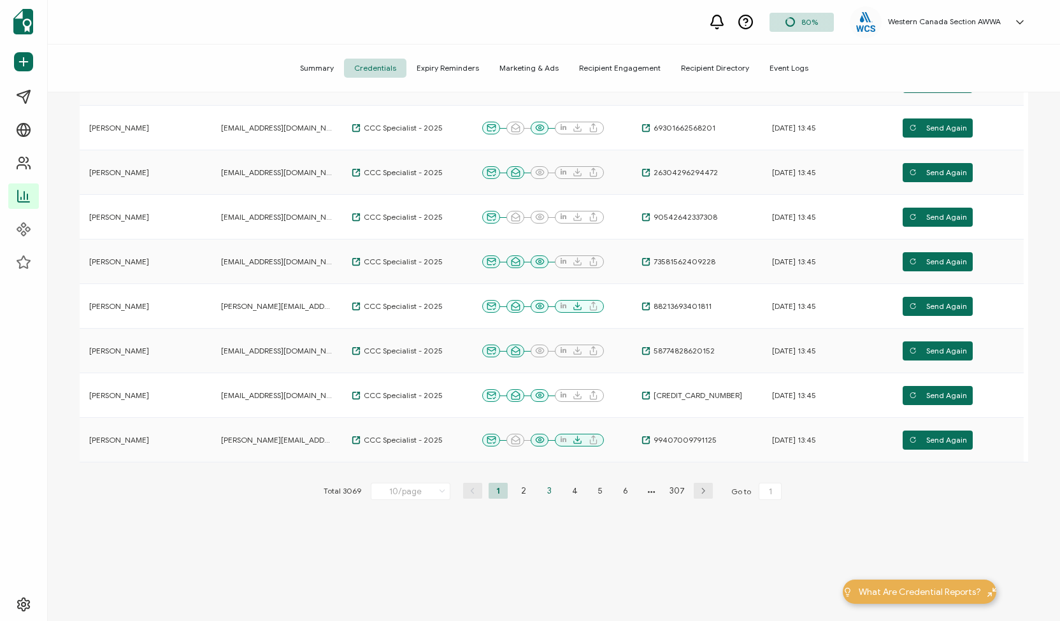
click at [545, 493] on li "3" at bounding box center [549, 491] width 19 height 16
type input "3"
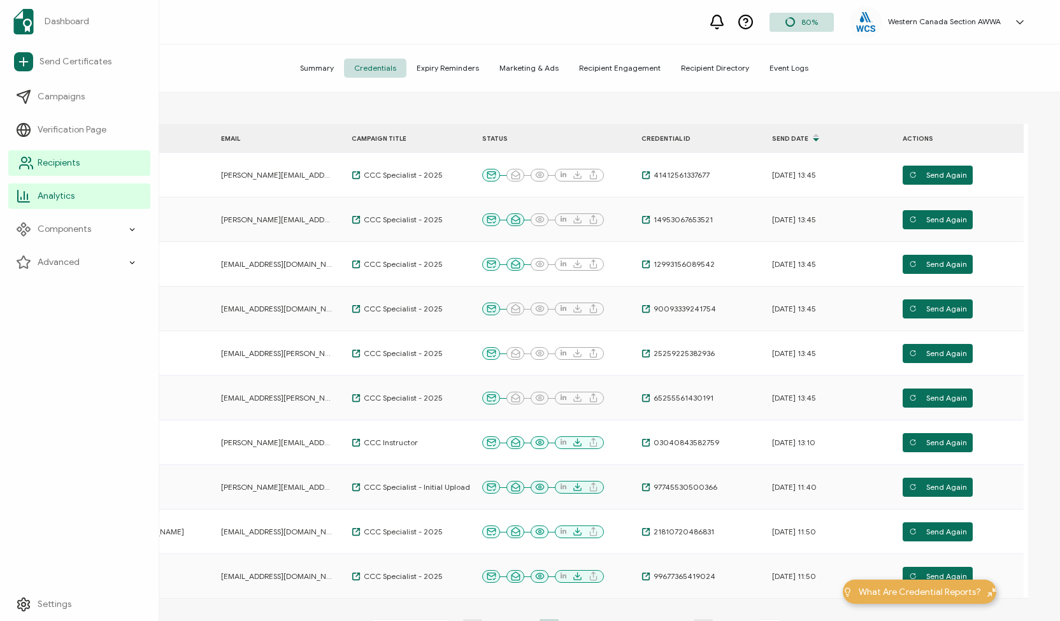
click at [50, 171] on link "Recipients" at bounding box center [79, 162] width 142 height 25
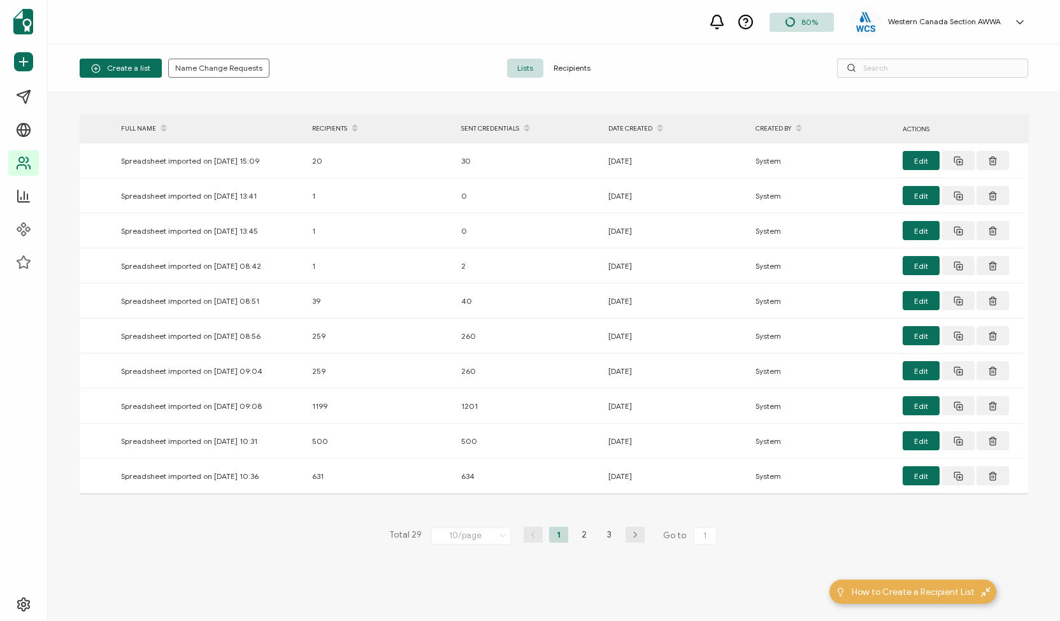
click at [572, 71] on span "Recipients" at bounding box center [571, 68] width 57 height 19
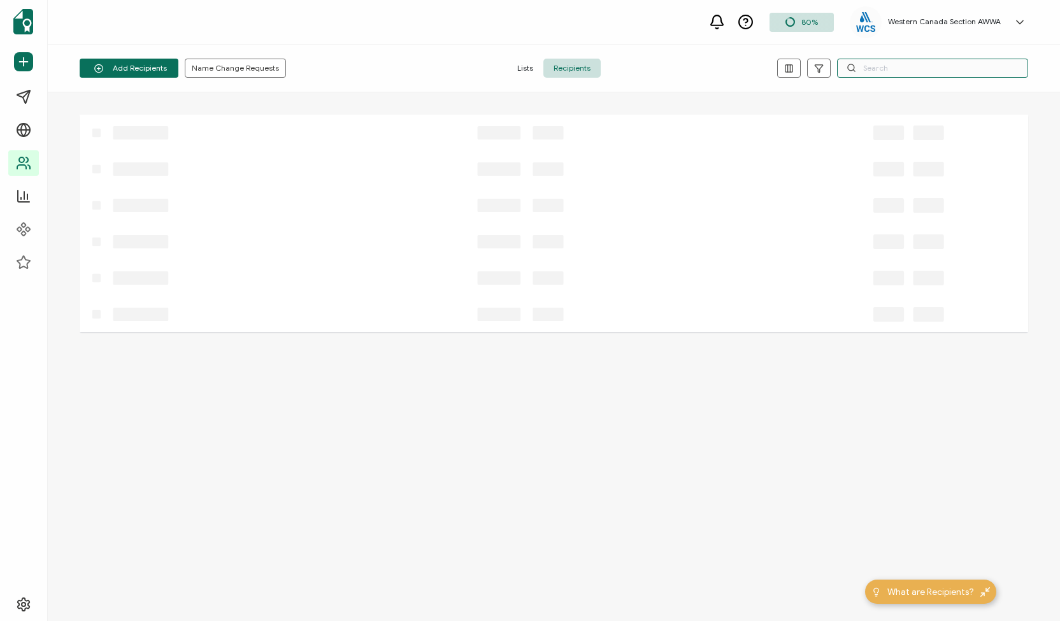
click at [911, 69] on input "text" at bounding box center [932, 68] width 191 height 19
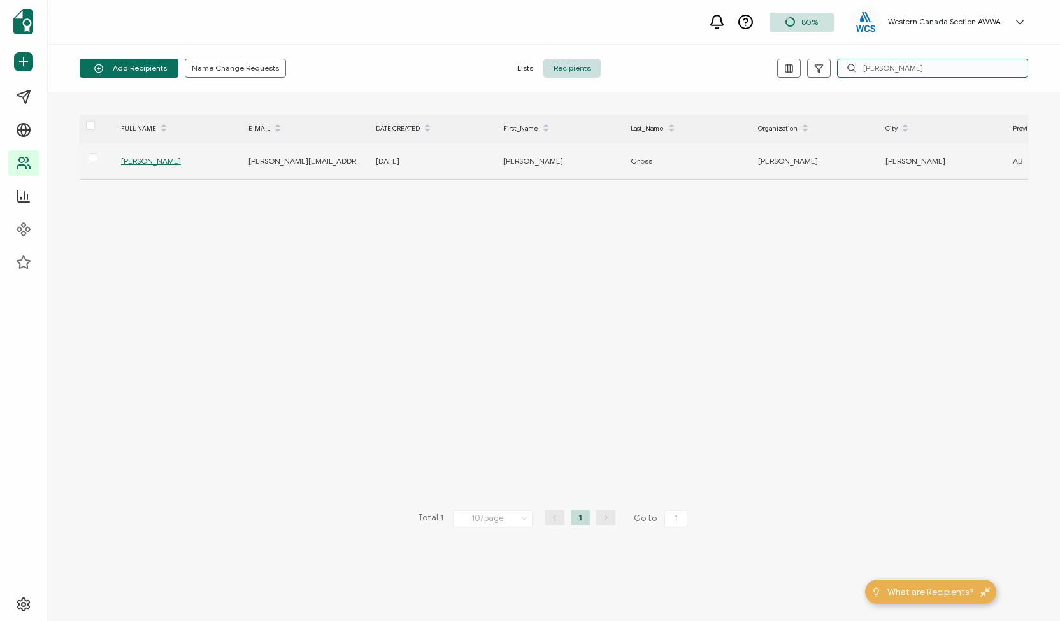
type input "[PERSON_NAME]"
click at [149, 161] on span "[PERSON_NAME]" at bounding box center [151, 161] width 60 height 10
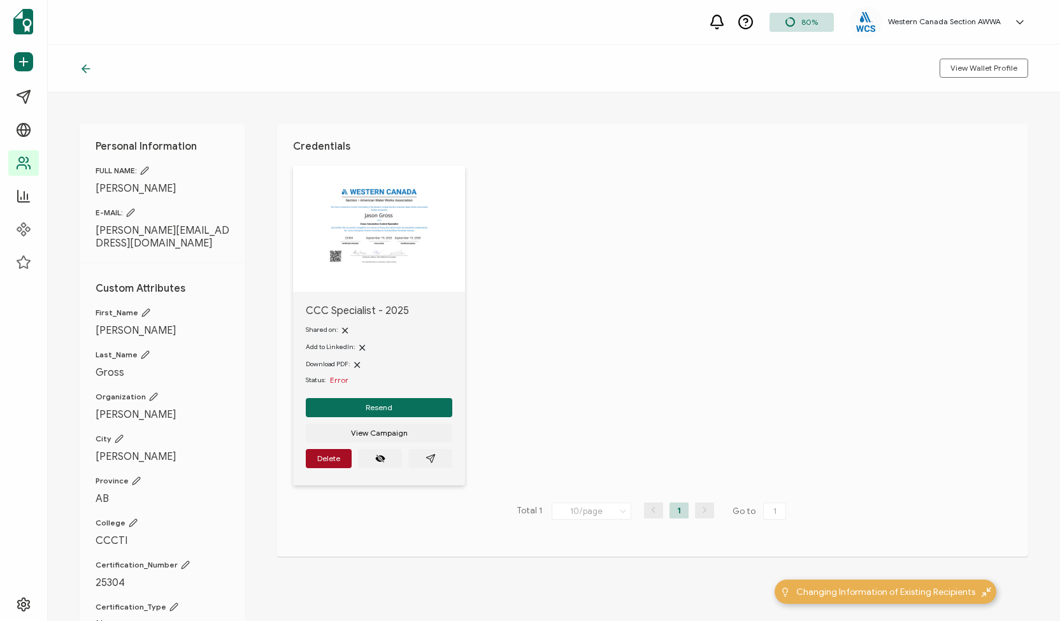
click at [131, 211] on icon at bounding box center [130, 212] width 9 height 9
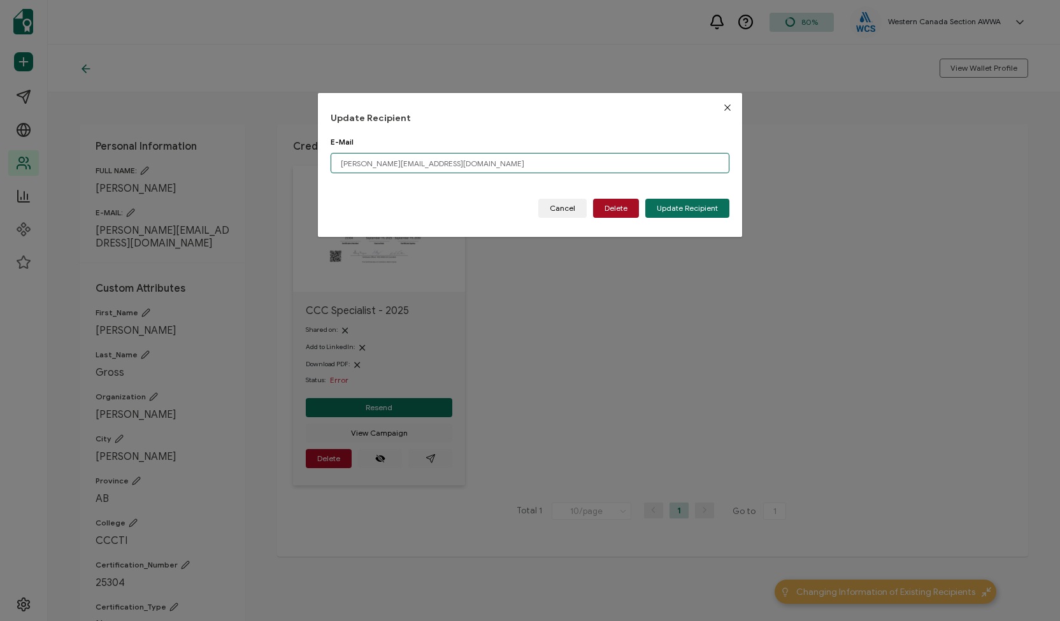
drag, startPoint x: 432, startPoint y: 165, endPoint x: 314, endPoint y: 164, distance: 117.9
click at [314, 164] on div "Update Recipient E-Mail [PERSON_NAME][EMAIL_ADDRESS][DOMAIN_NAME] Please enter …" at bounding box center [530, 310] width 1060 height 621
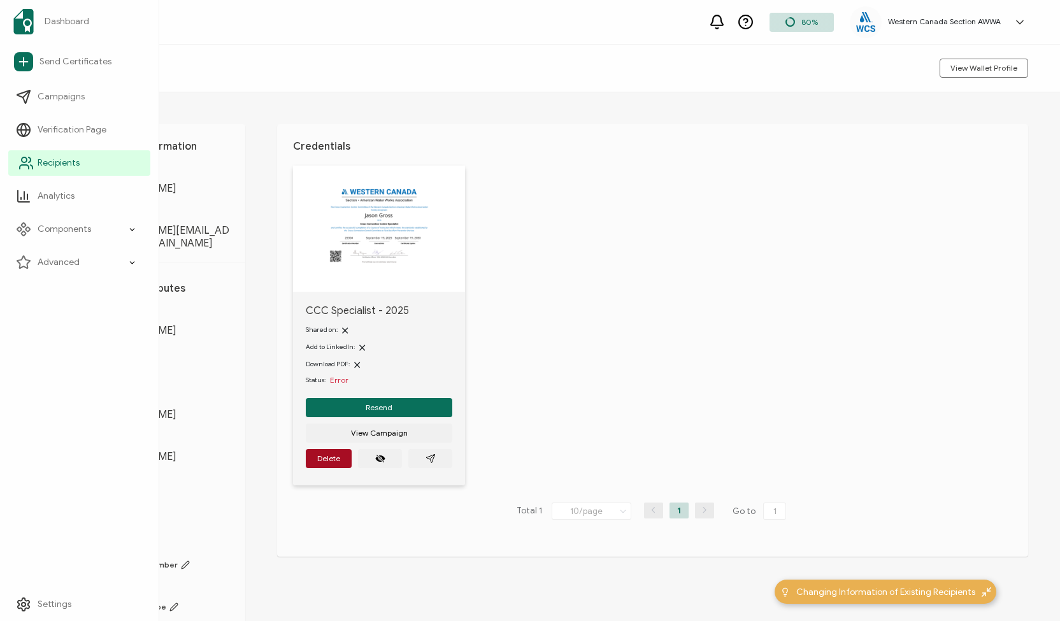
click at [53, 157] on span "Recipients" at bounding box center [59, 163] width 42 height 13
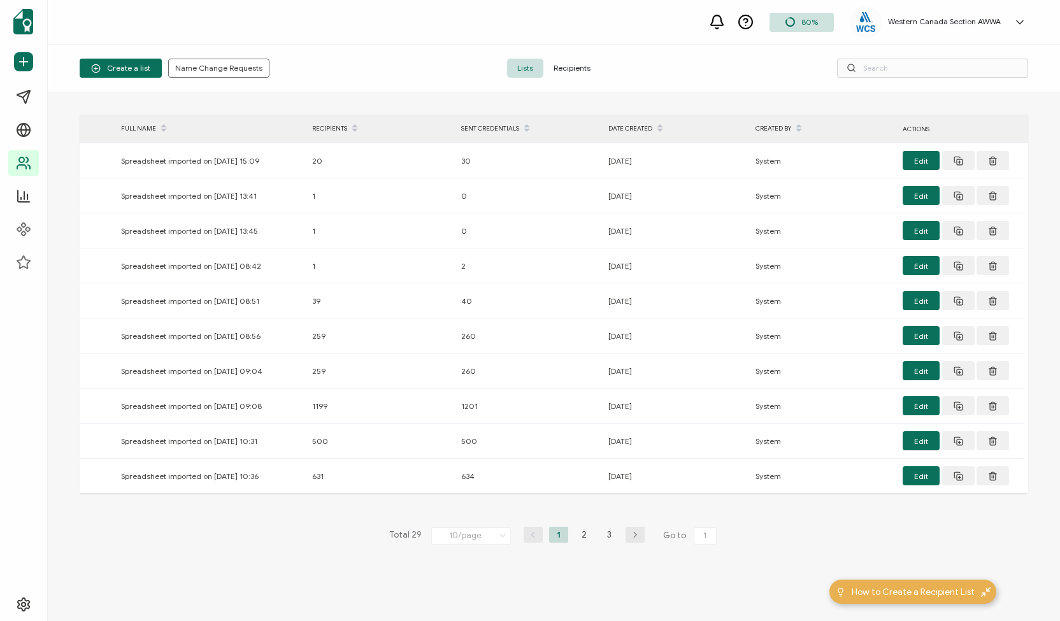
click at [587, 69] on span "Recipients" at bounding box center [571, 68] width 57 height 19
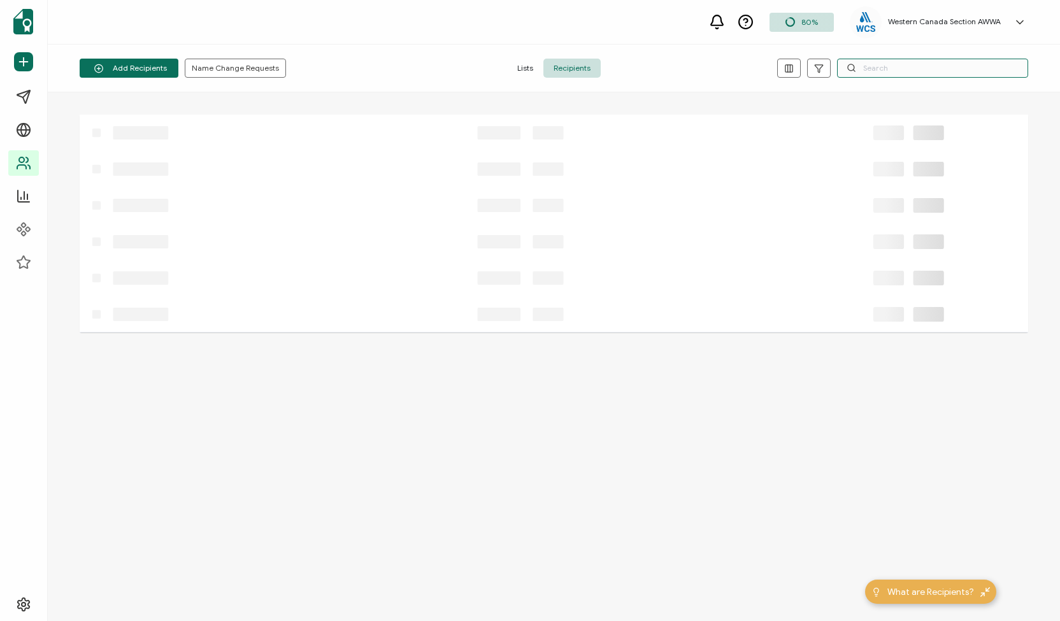
click at [883, 71] on input "text" at bounding box center [932, 68] width 191 height 19
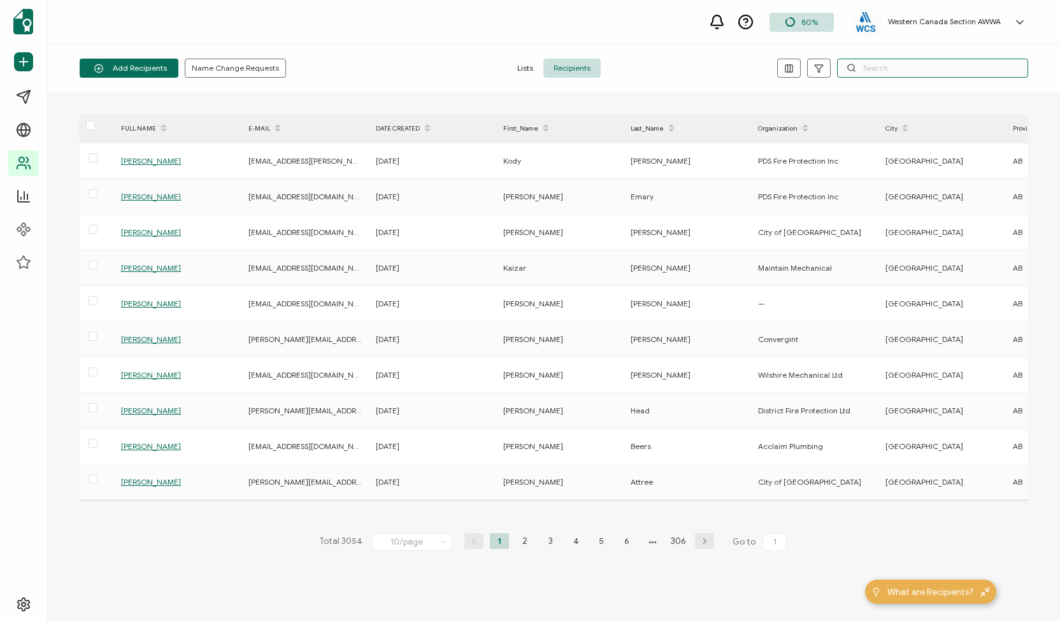
paste input "[PERSON_NAME]"
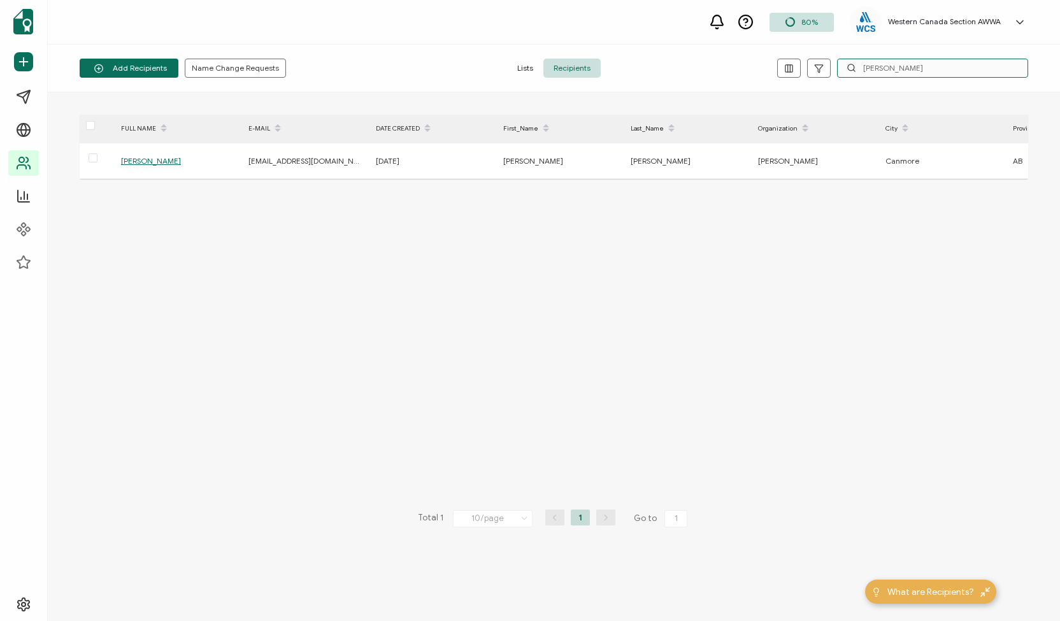
drag, startPoint x: 926, startPoint y: 66, endPoint x: 752, endPoint y: 80, distance: 174.5
click at [752, 80] on div "Add Recipients Upload Spreadsheet Add a Single Recipient Name Change Requests L…" at bounding box center [554, 69] width 1012 height 48
type input "[PERSON_NAME]"
